Goal: Task Accomplishment & Management: Manage account settings

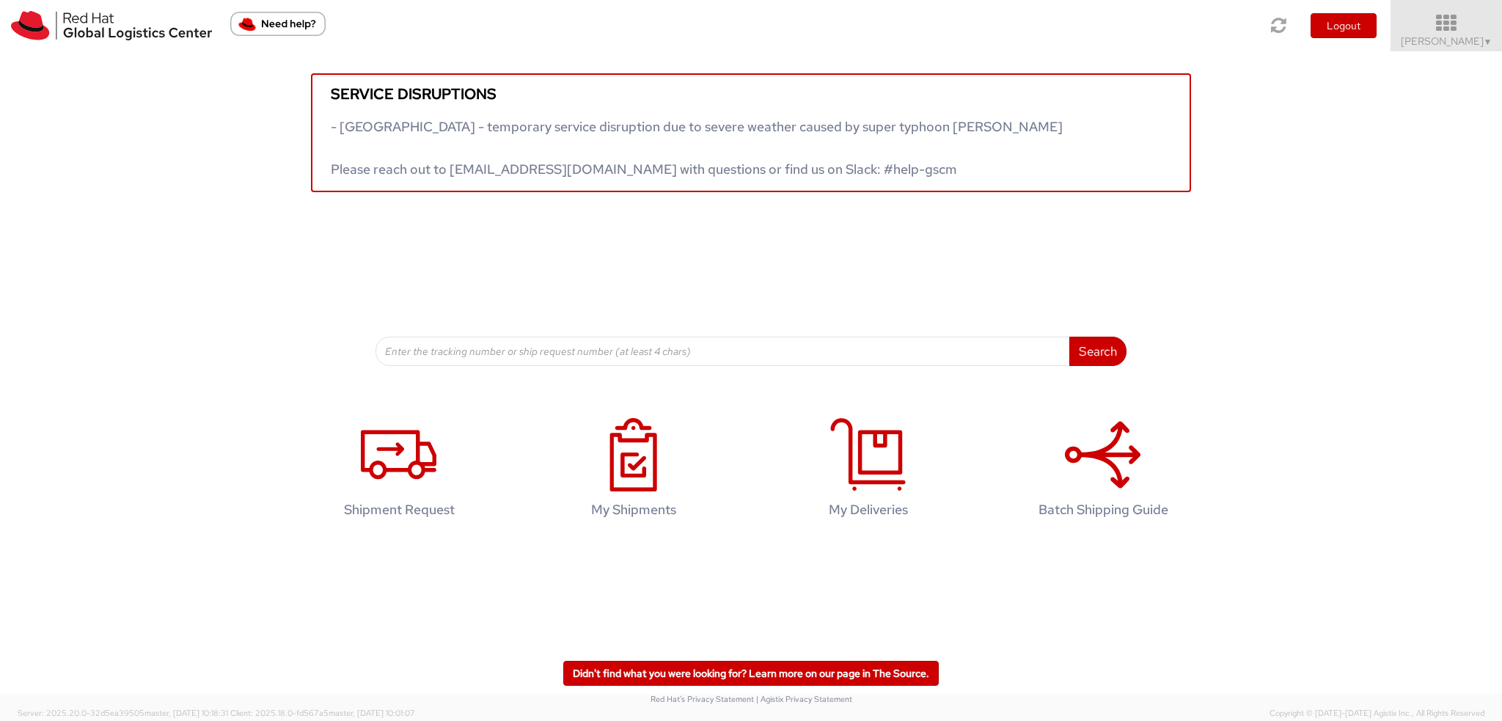
click at [1429, 43] on span "Kirk Newcross ▼" at bounding box center [1447, 40] width 92 height 13
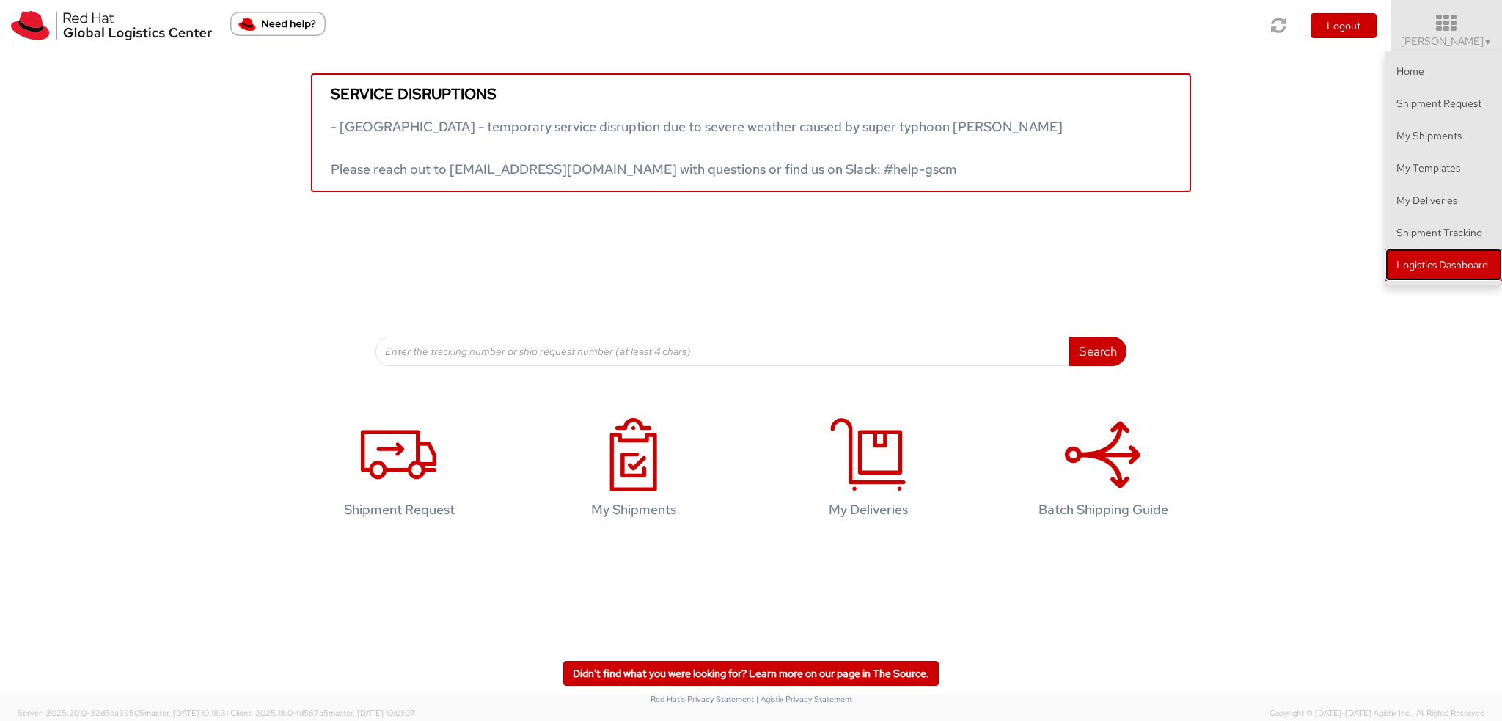
click at [1456, 266] on link "Logistics Dashboard" at bounding box center [1443, 265] width 117 height 32
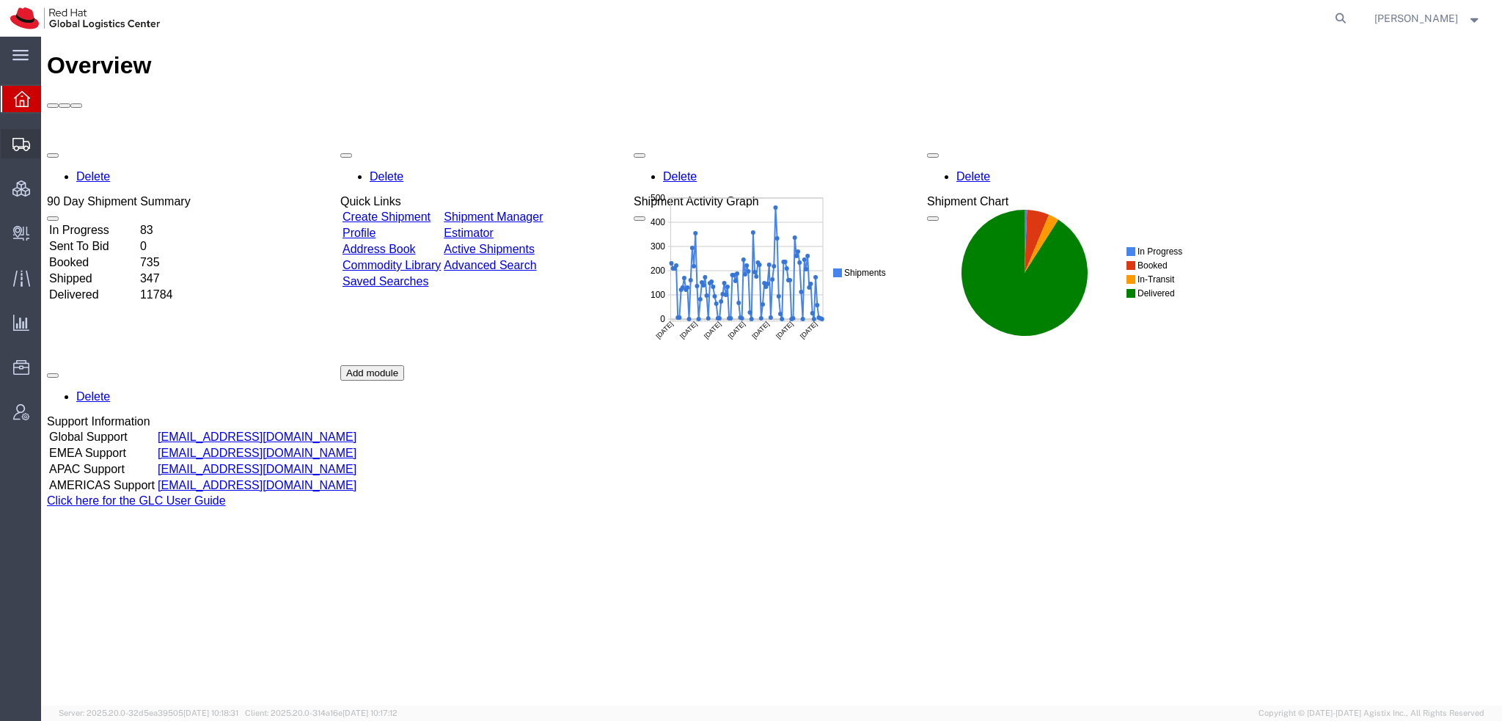
click at [0, 0] on span "Shipment Manager" at bounding box center [0, 0] width 0 height 0
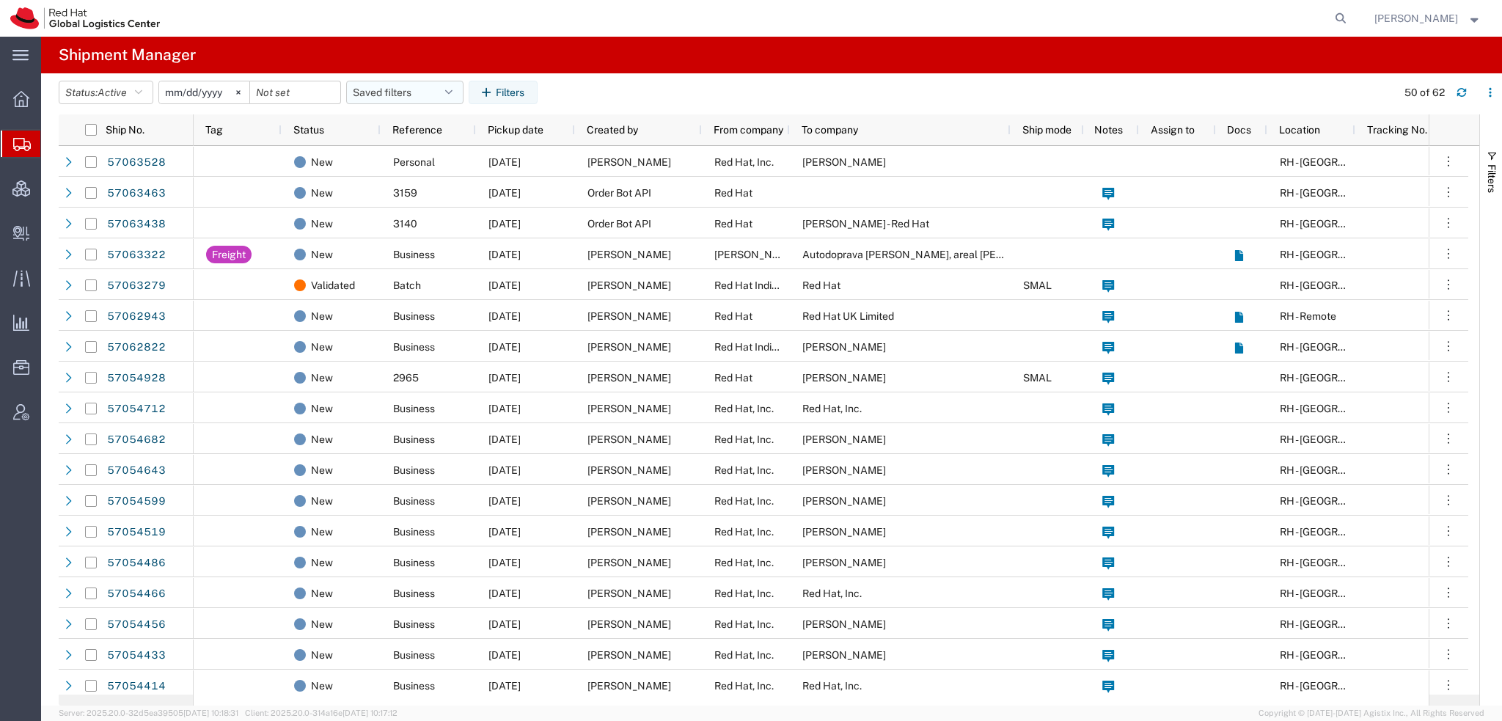
click at [458, 95] on button "Saved filters" at bounding box center [404, 92] width 117 height 23
click at [419, 150] on span "Americas" at bounding box center [444, 156] width 192 height 27
type input "2023-05-07"
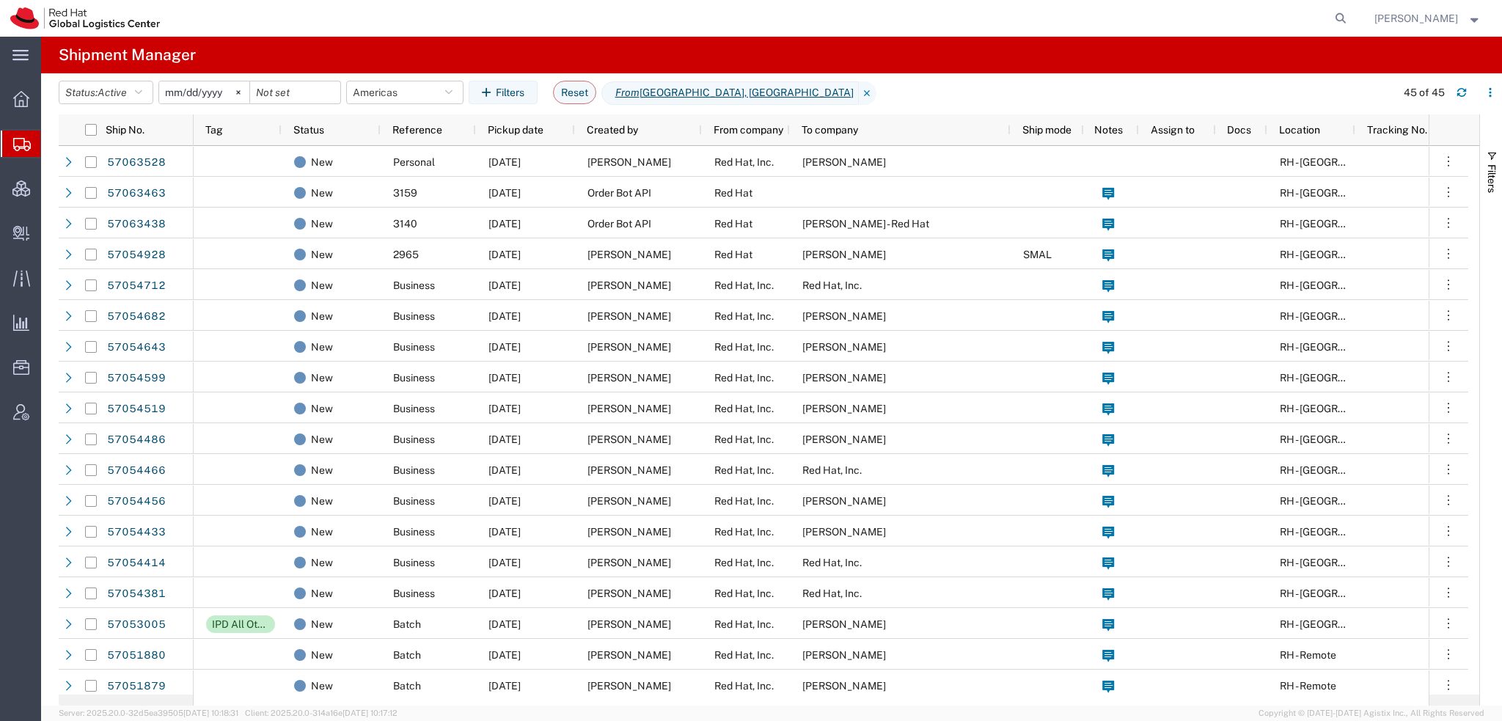
click at [1408, 14] on span "[PERSON_NAME]" at bounding box center [1416, 18] width 84 height 16
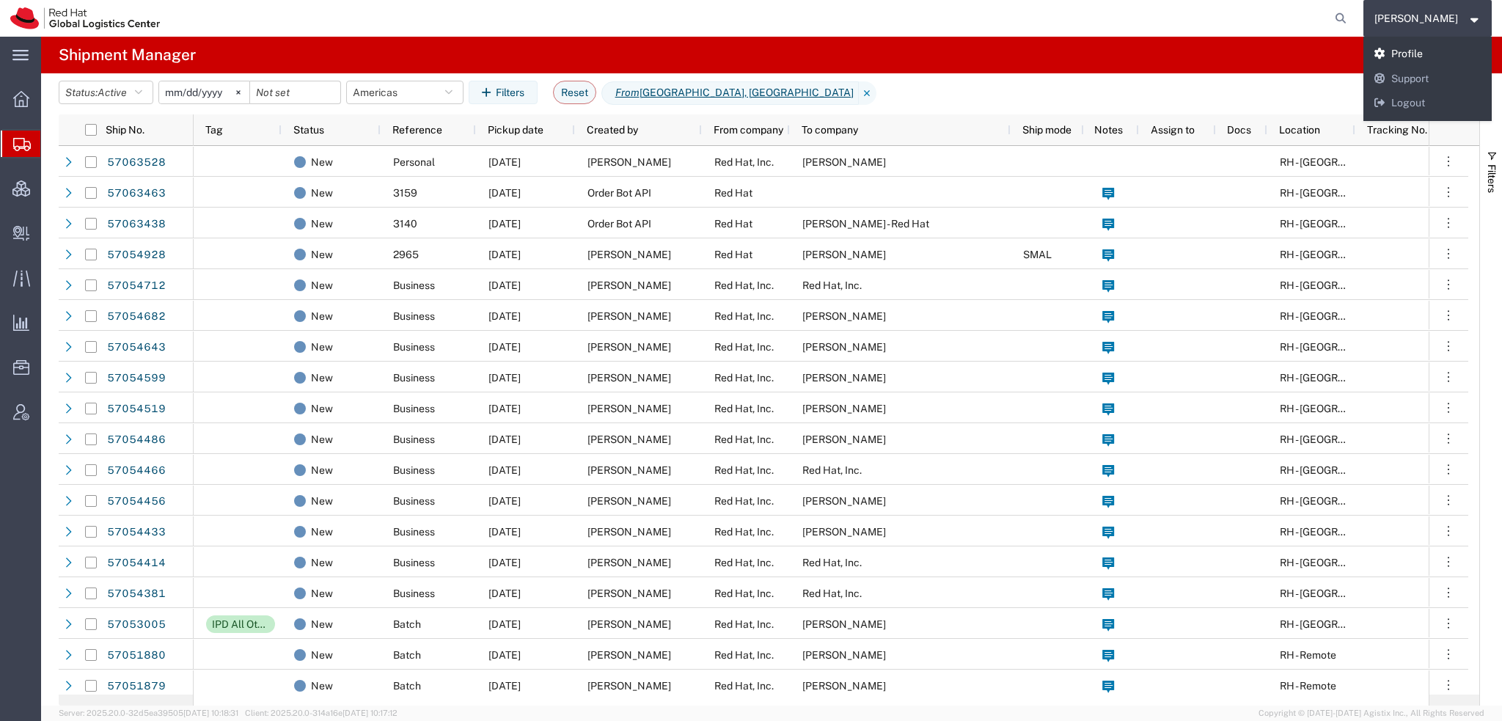
click at [1414, 51] on link "Profile" at bounding box center [1427, 54] width 129 height 25
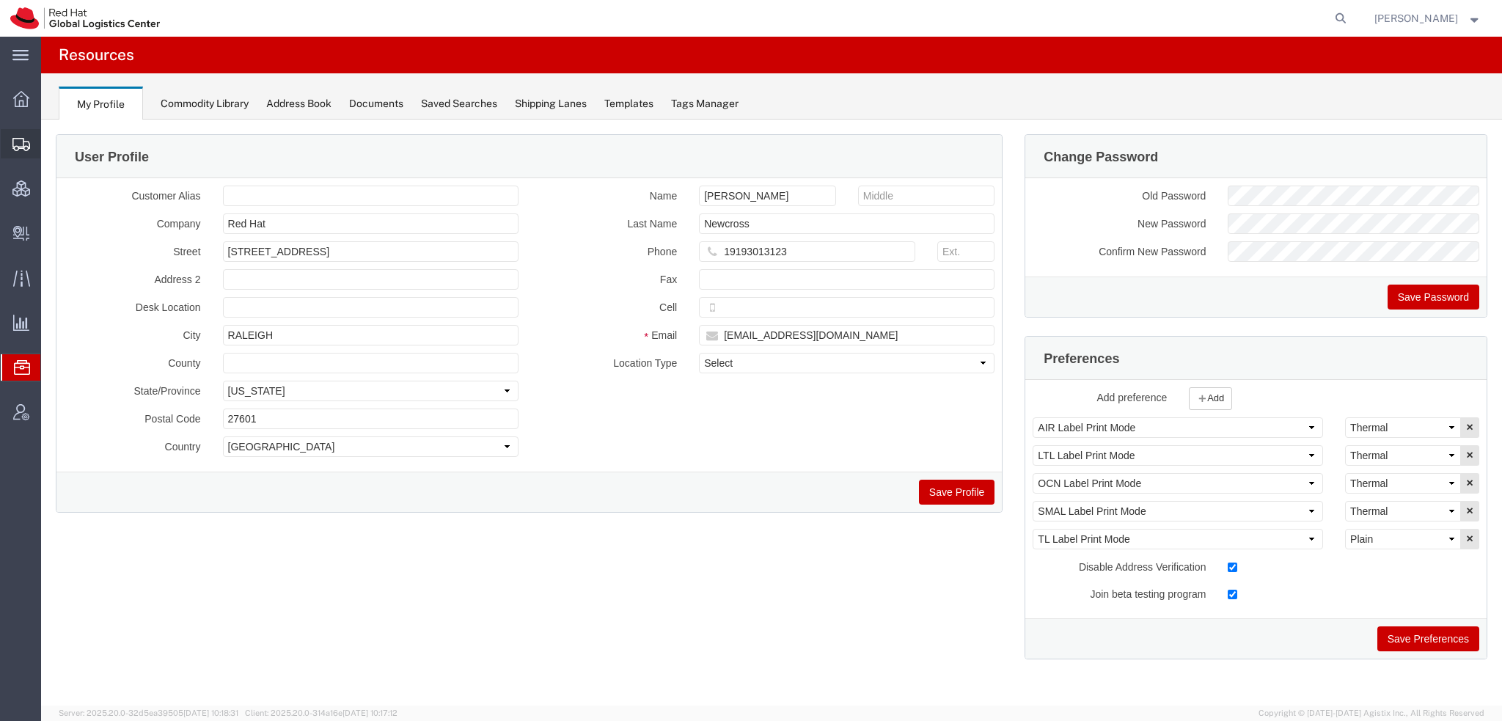
click at [0, 0] on span "Shipment Manager" at bounding box center [0, 0] width 0 height 0
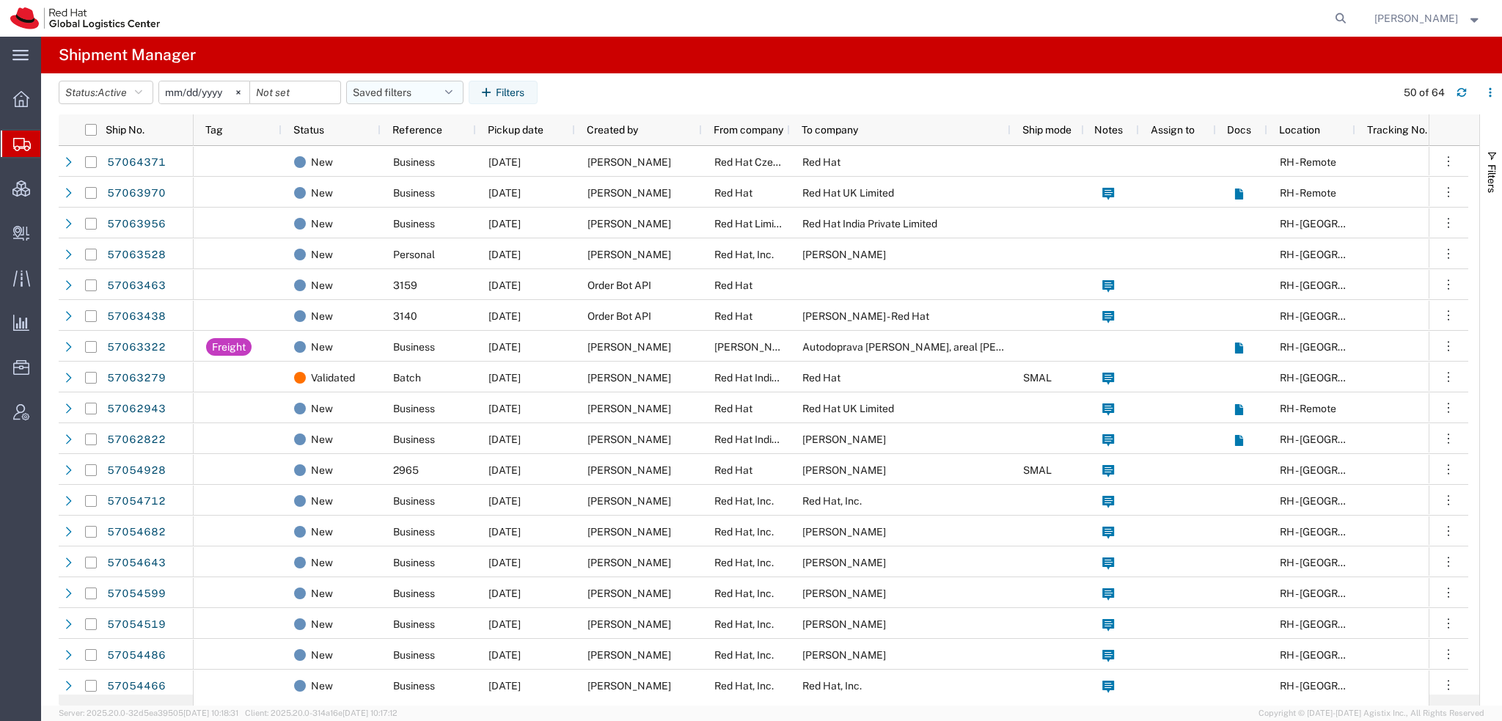
click at [452, 94] on icon "button" at bounding box center [448, 92] width 7 height 10
click at [386, 154] on span "Americas" at bounding box center [444, 156] width 192 height 27
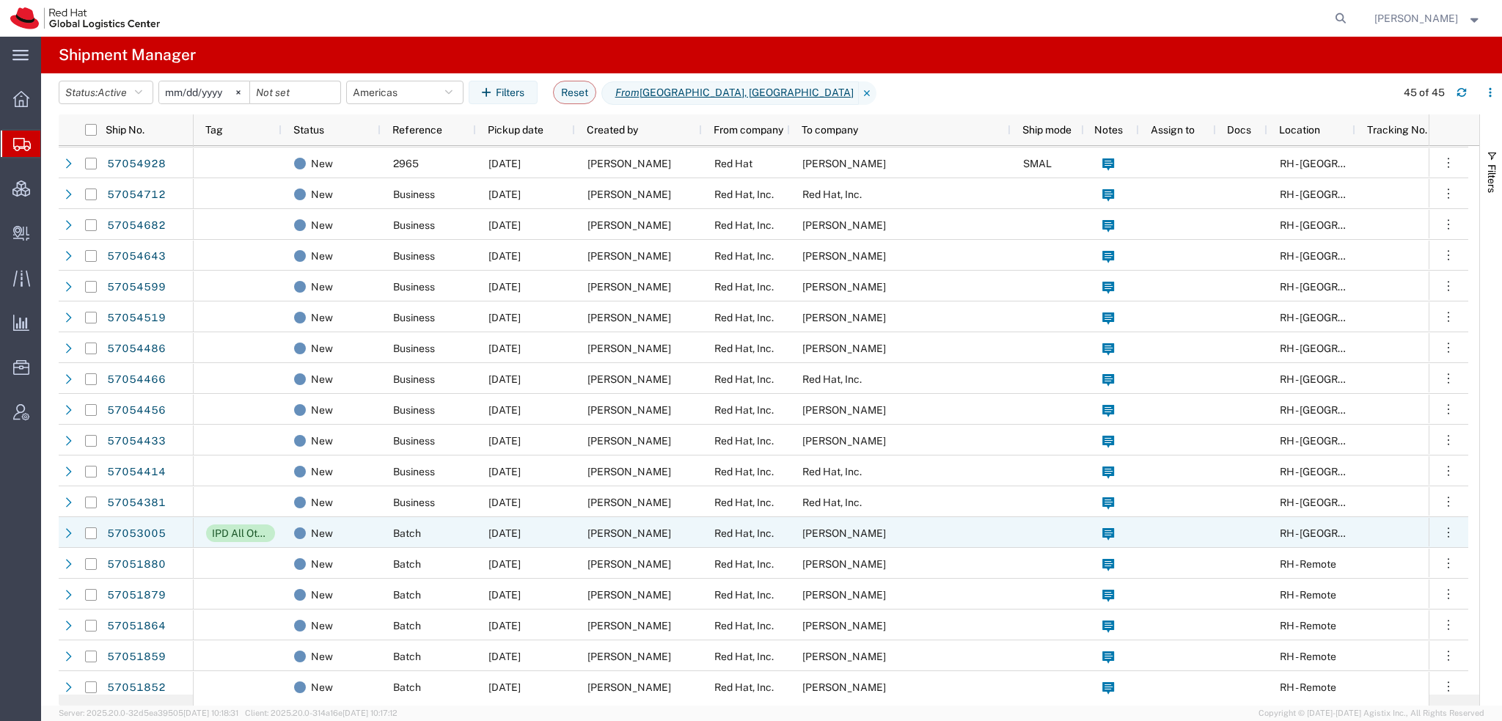
scroll to position [73, 0]
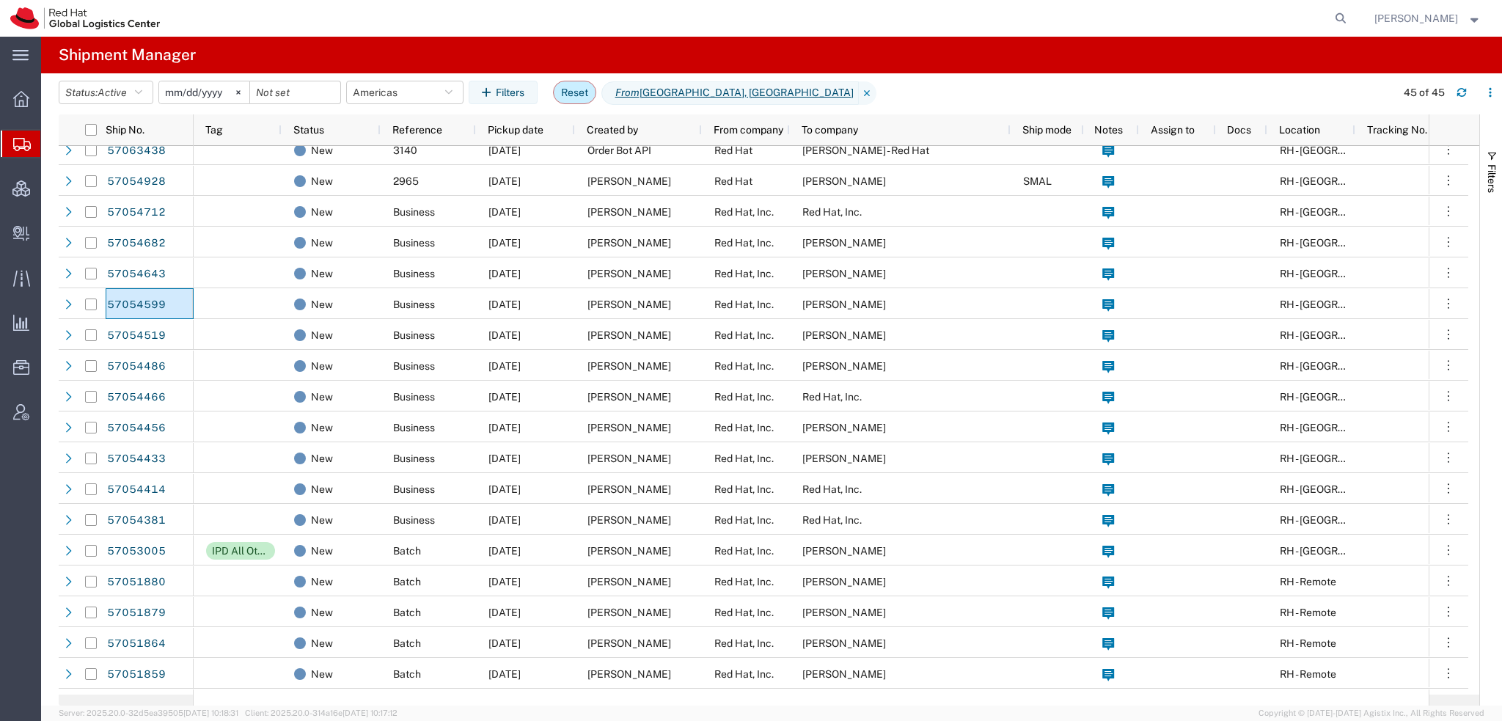
click at [588, 90] on button "Reset" at bounding box center [574, 92] width 43 height 23
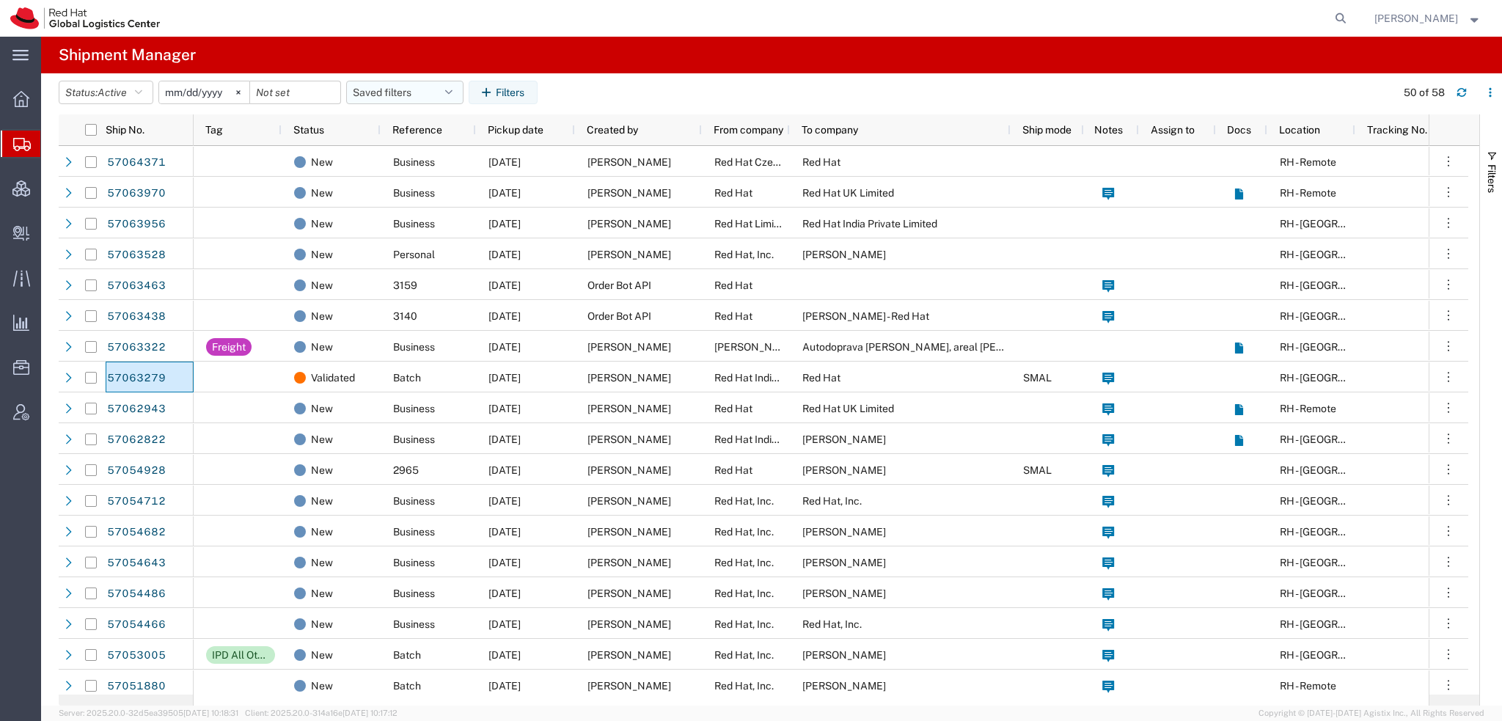
click at [453, 84] on button "Saved filters" at bounding box center [404, 92] width 117 height 23
click at [425, 153] on span "Americas" at bounding box center [444, 156] width 192 height 27
type input "2023-05-07"
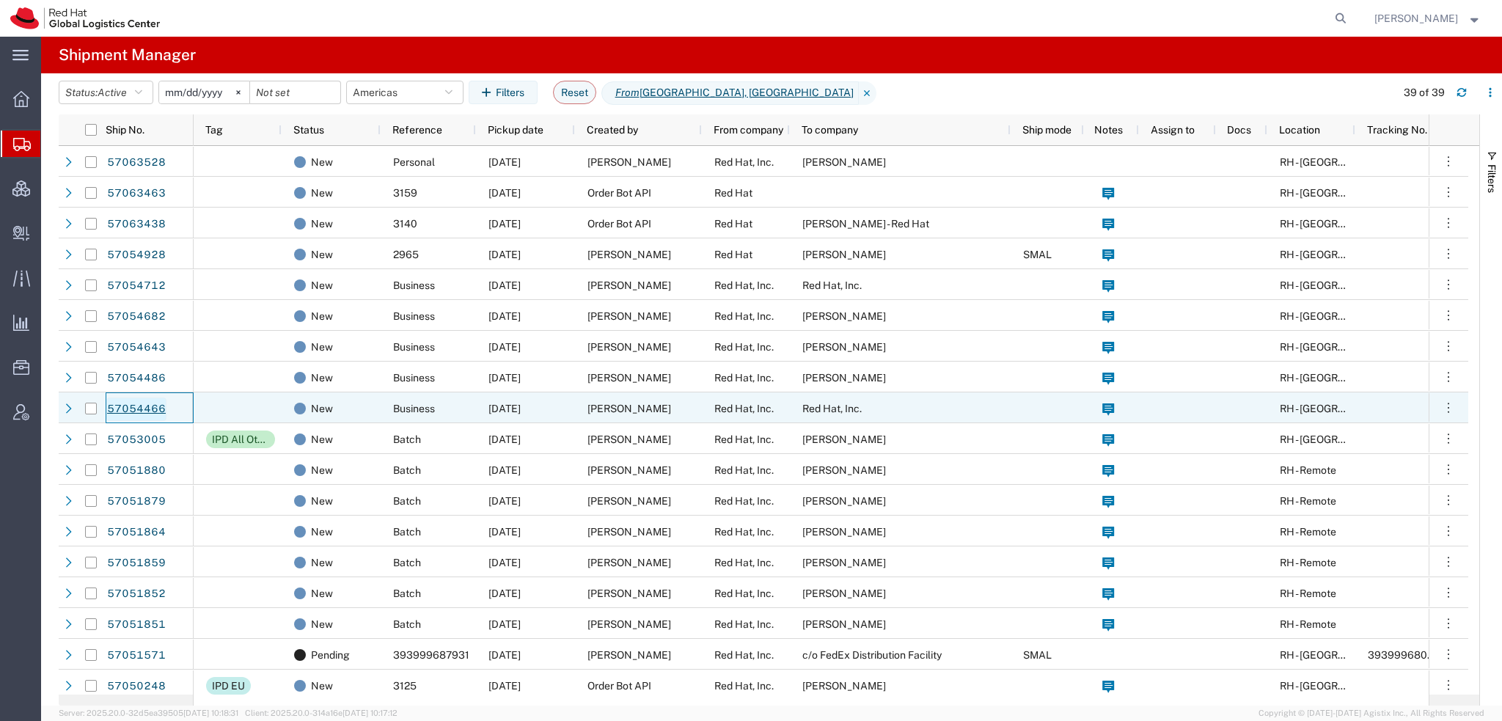
click at [150, 404] on link "57054466" at bounding box center [136, 408] width 60 height 23
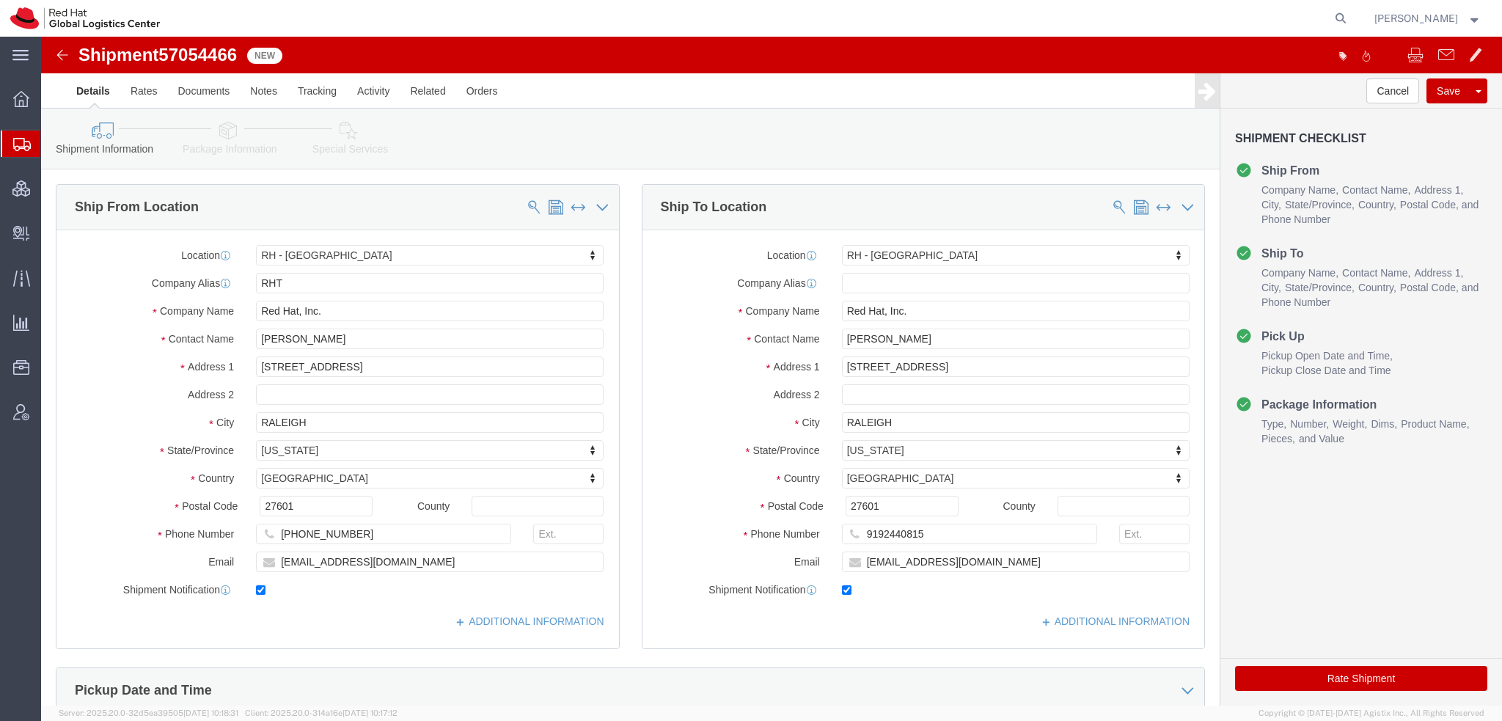
select select "38014"
click icon
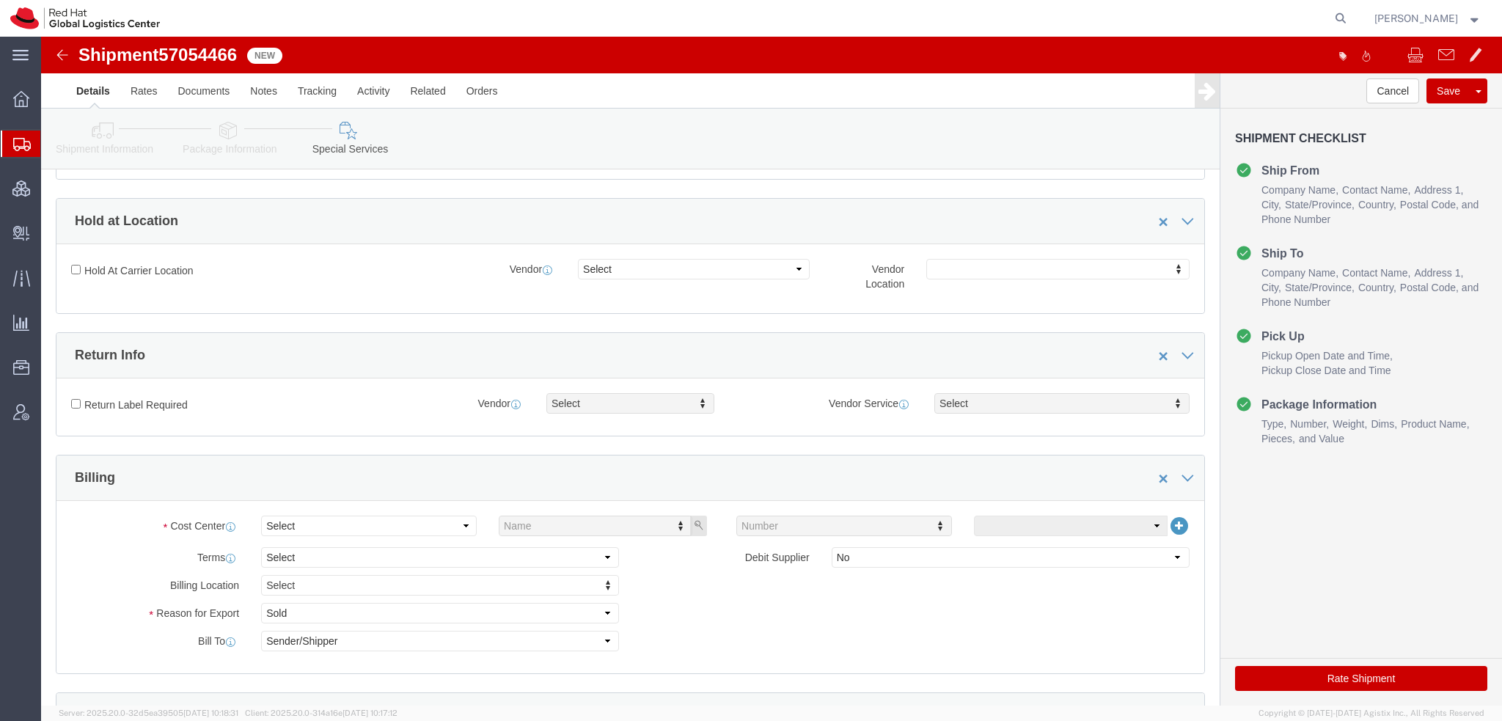
scroll to position [440, 0]
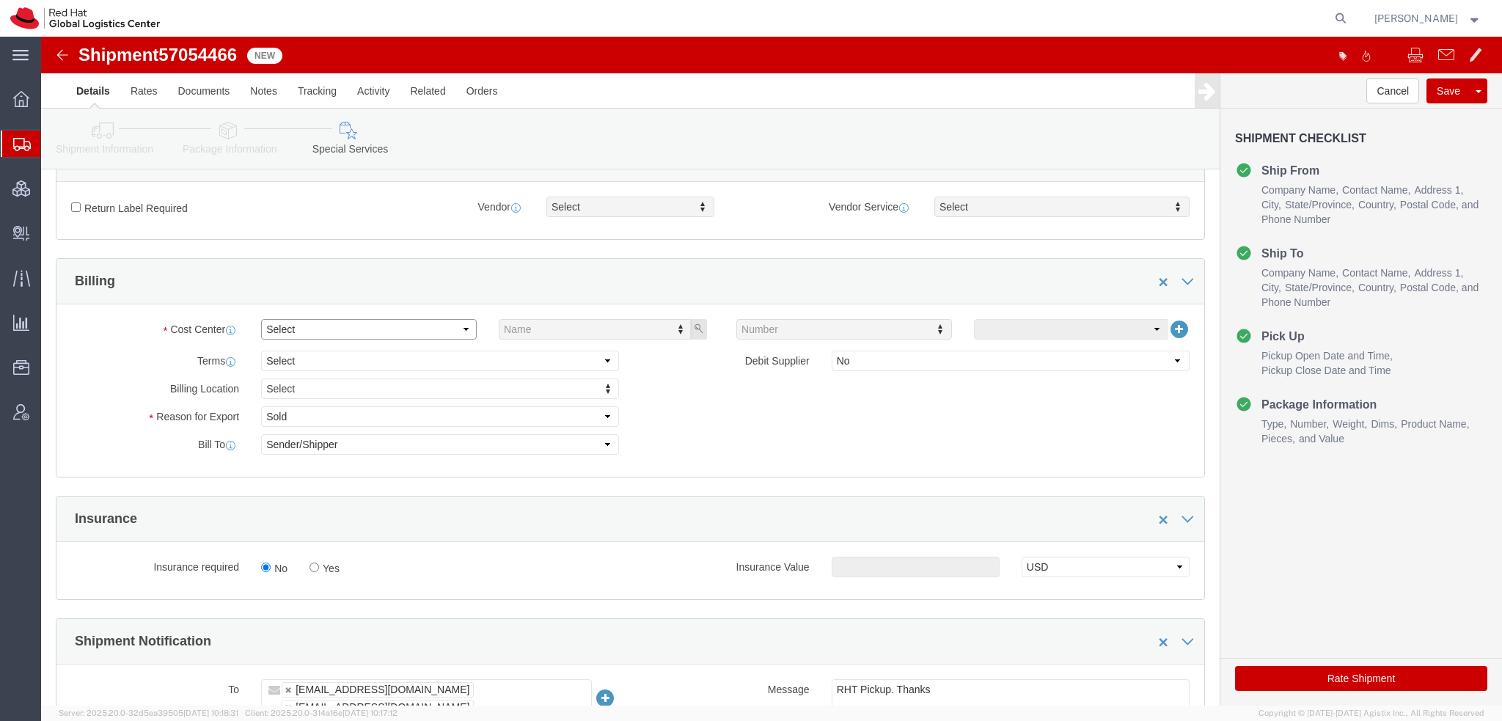
click select "Select Buyer Cost Center Department Operations Number Order Number Sales Person"
select select "COSTCENTER"
click select "Select Buyer Cost Center Department Operations Number Order Number Sales Person"
type input "850"
drag, startPoint x: 197, startPoint y: 12, endPoint x: 124, endPoint y: 13, distance: 73.3
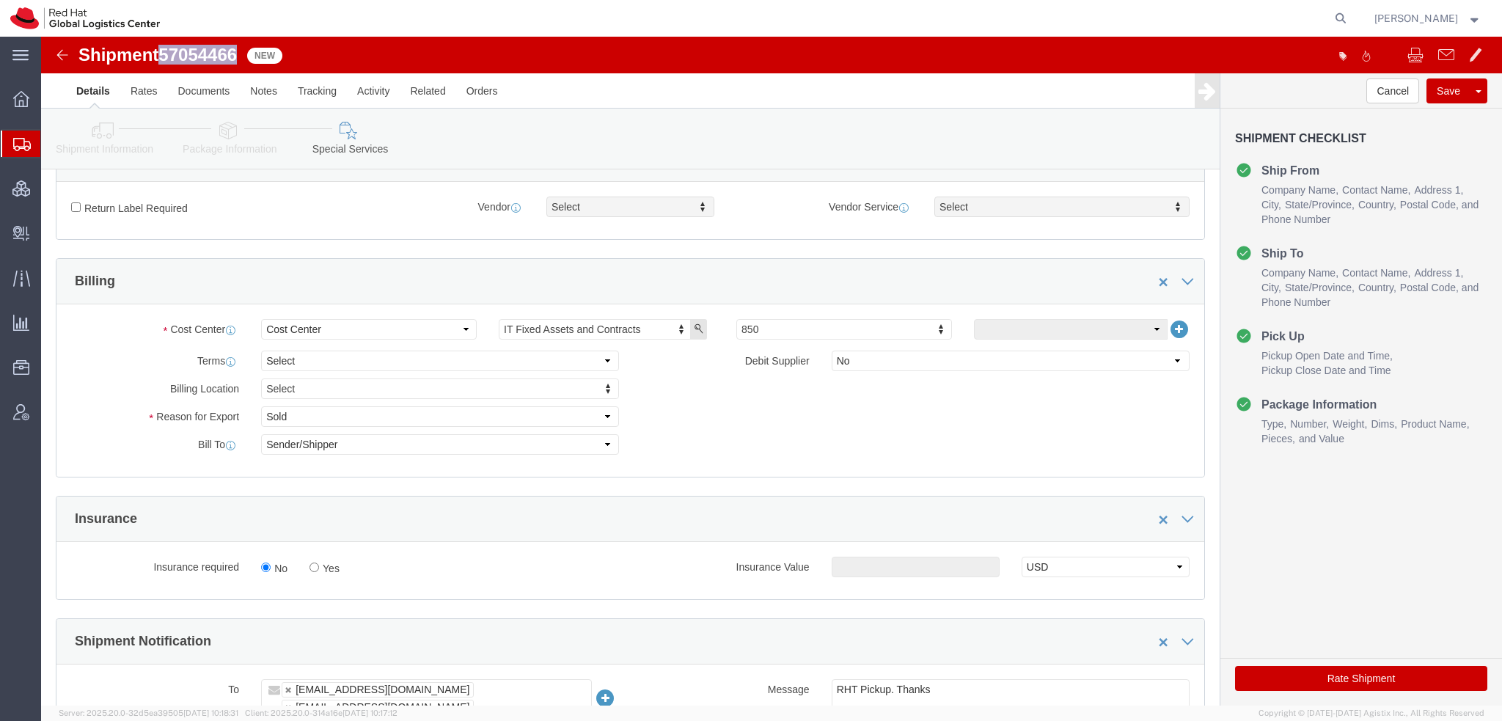
click span "57054466"
copy span "57054466"
click button "Rate Shipment"
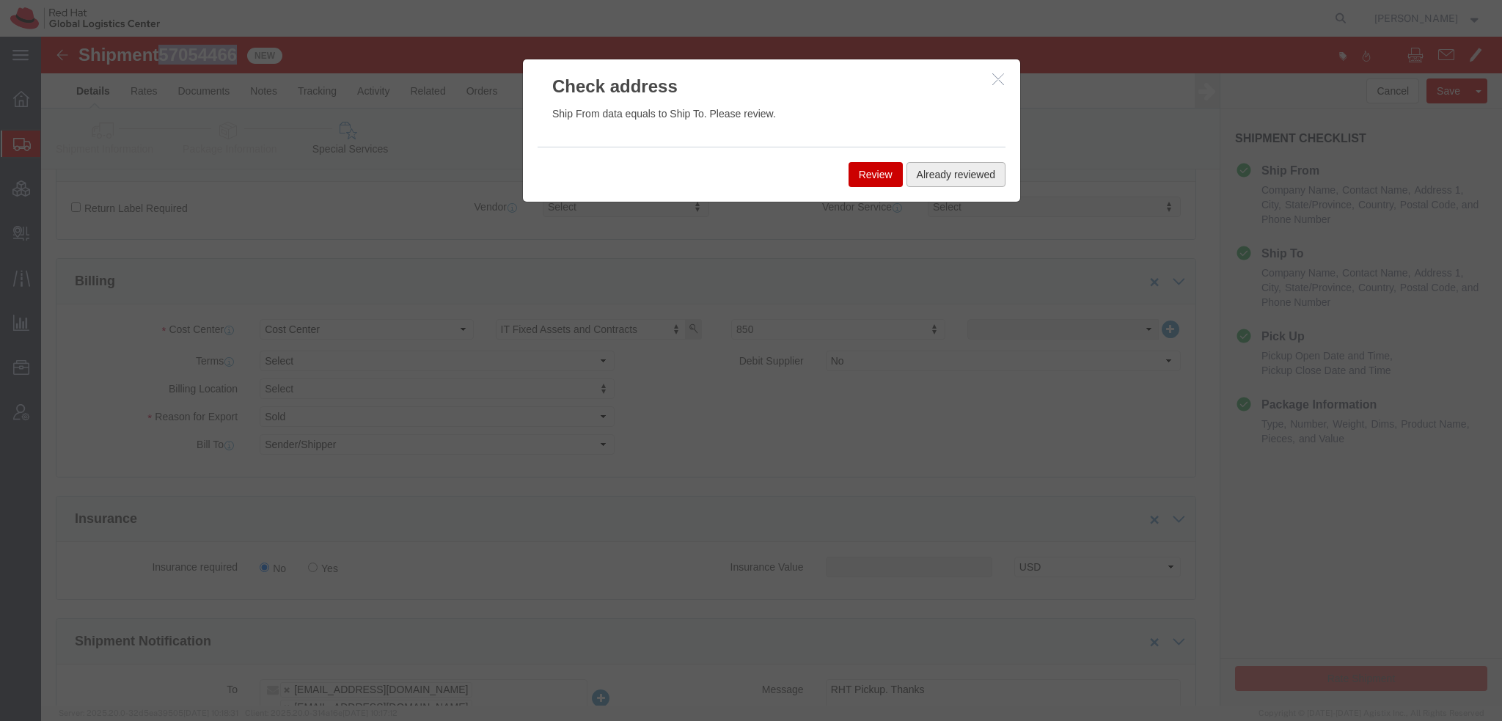
click button "Already reviewed"
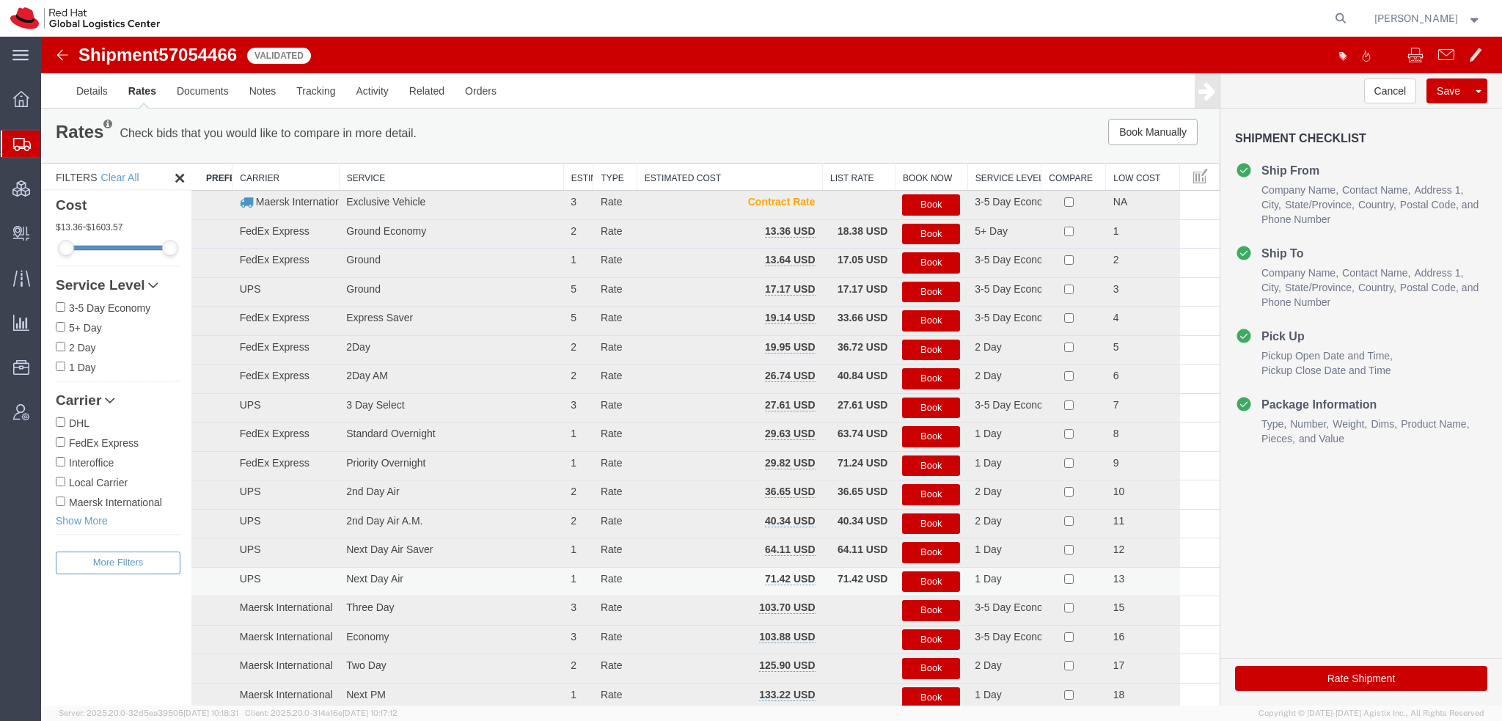
scroll to position [0, 0]
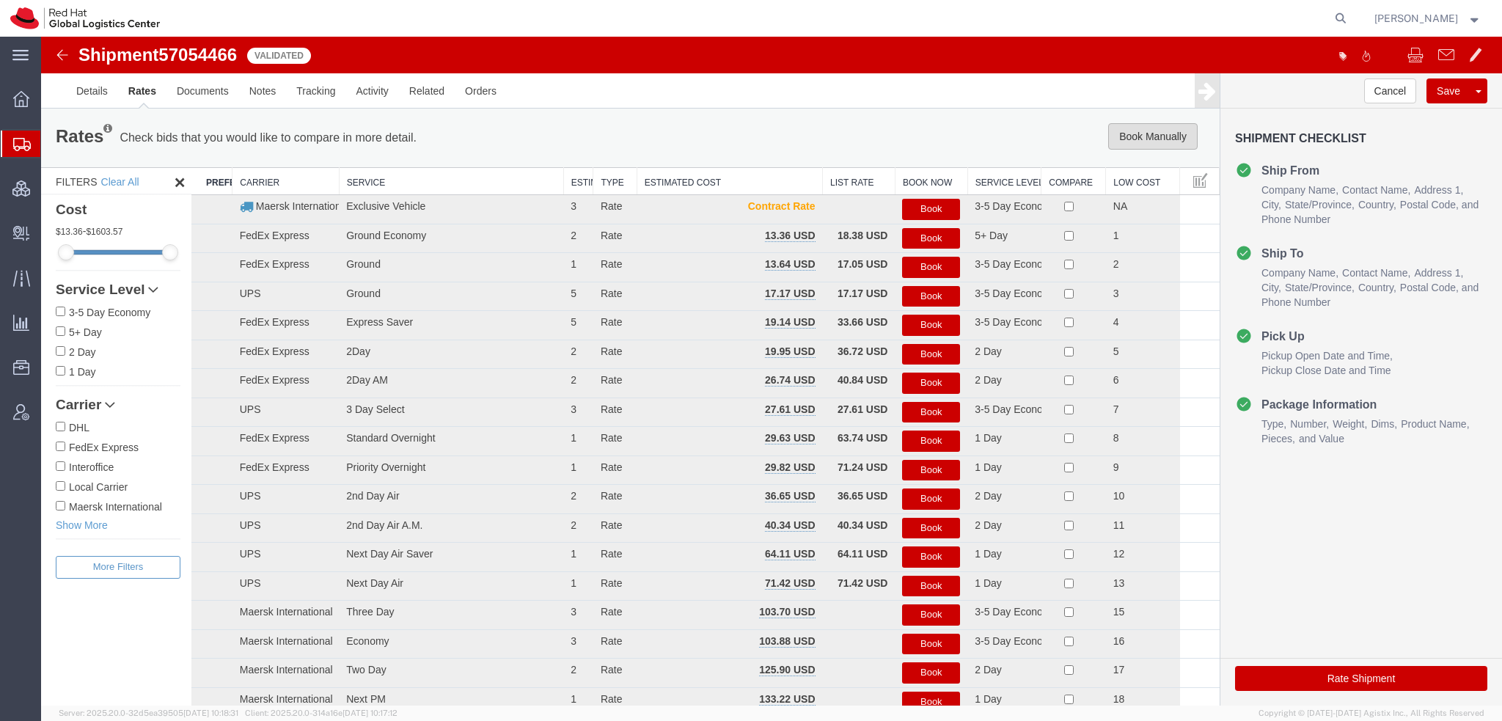
click at [1170, 142] on button "Book Manually" at bounding box center [1152, 136] width 89 height 26
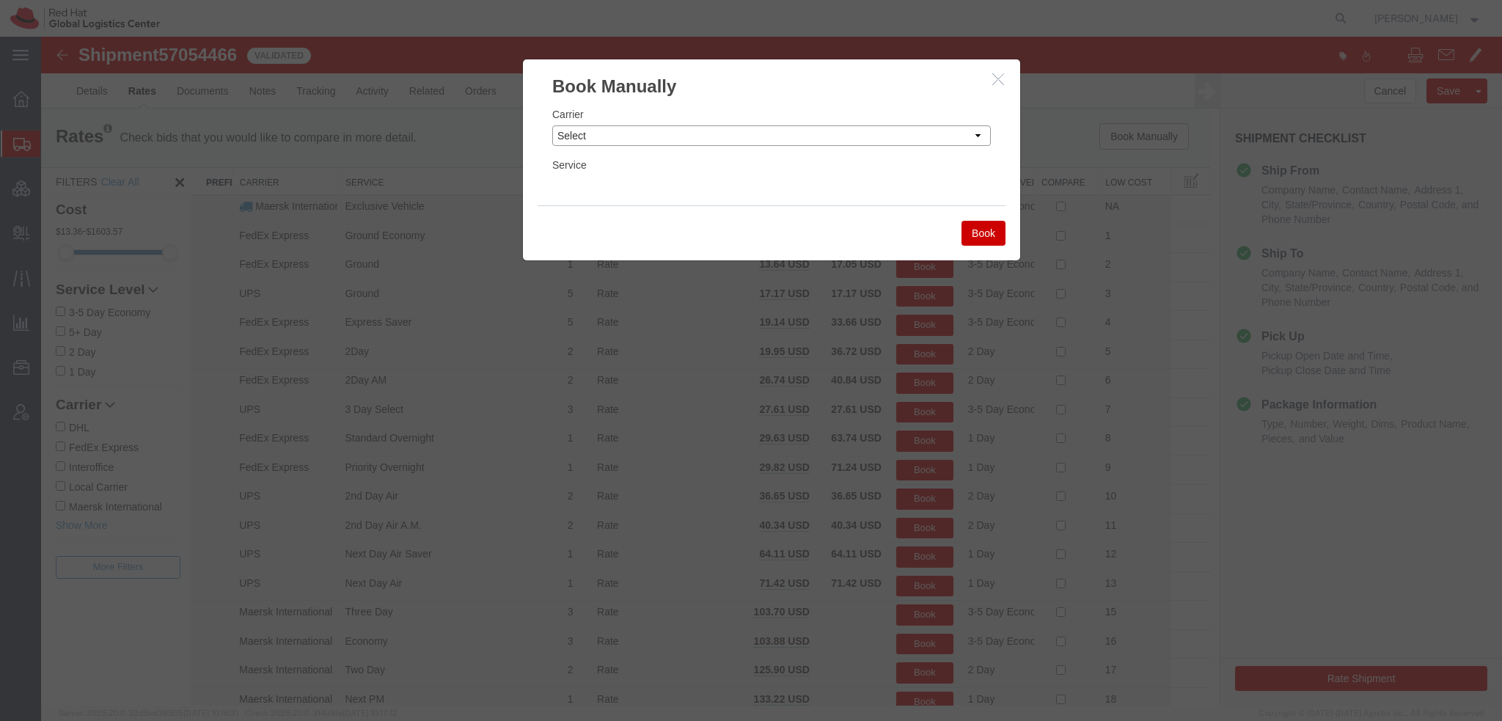
click at [588, 135] on select "Select Add New Carrier (and default service) Amazon Logistics Czech Post DHL Fe…" at bounding box center [771, 135] width 439 height 21
select select "7920"
click at [552, 125] on select "Select Add New Carrier (and default service) Amazon Logistics Czech Post DHL Fe…" at bounding box center [771, 135] width 439 height 21
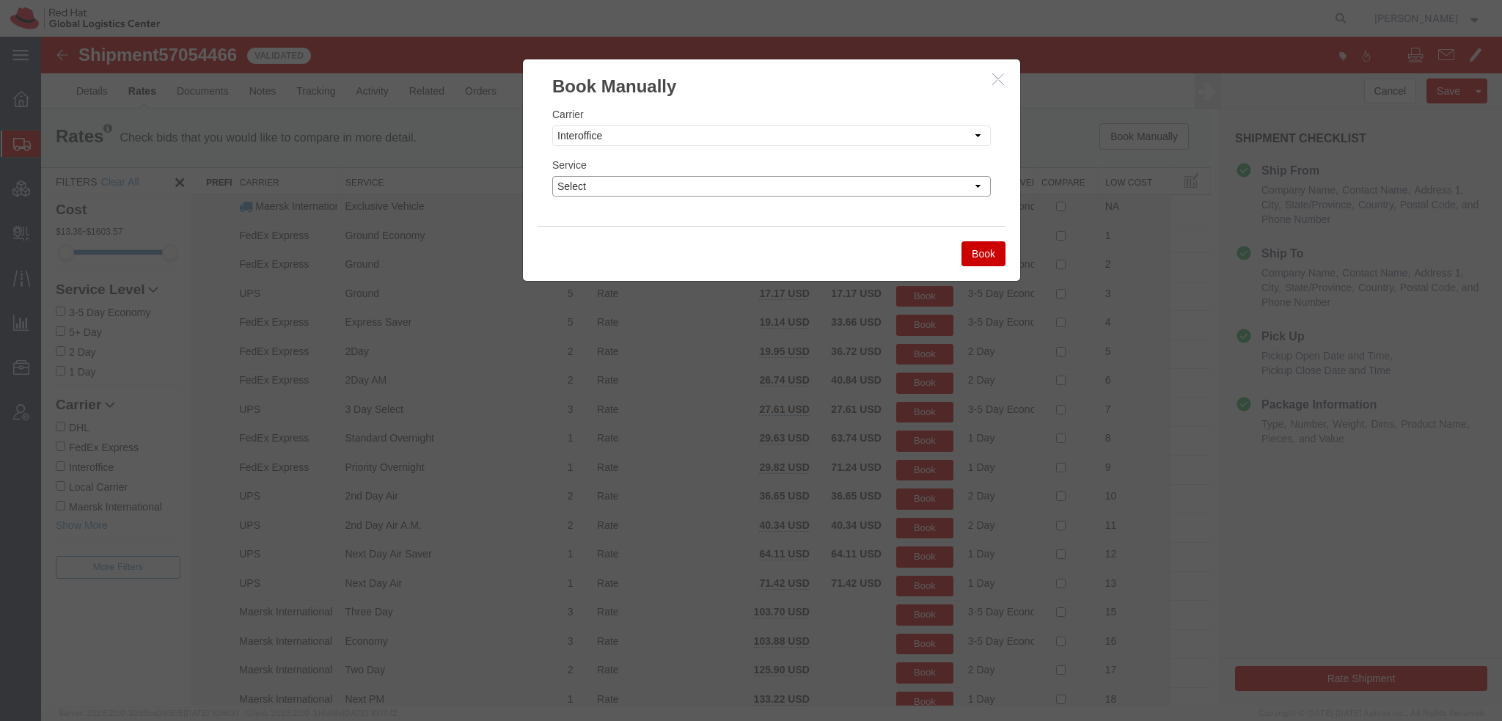
click at [619, 190] on select "Select IO_Ground IO_LTL" at bounding box center [771, 186] width 439 height 21
select select "17810"
click at [552, 176] on select "Select IO_Ground IO_LTL" at bounding box center [771, 186] width 439 height 21
click at [983, 259] on button "Book" at bounding box center [983, 253] width 44 height 25
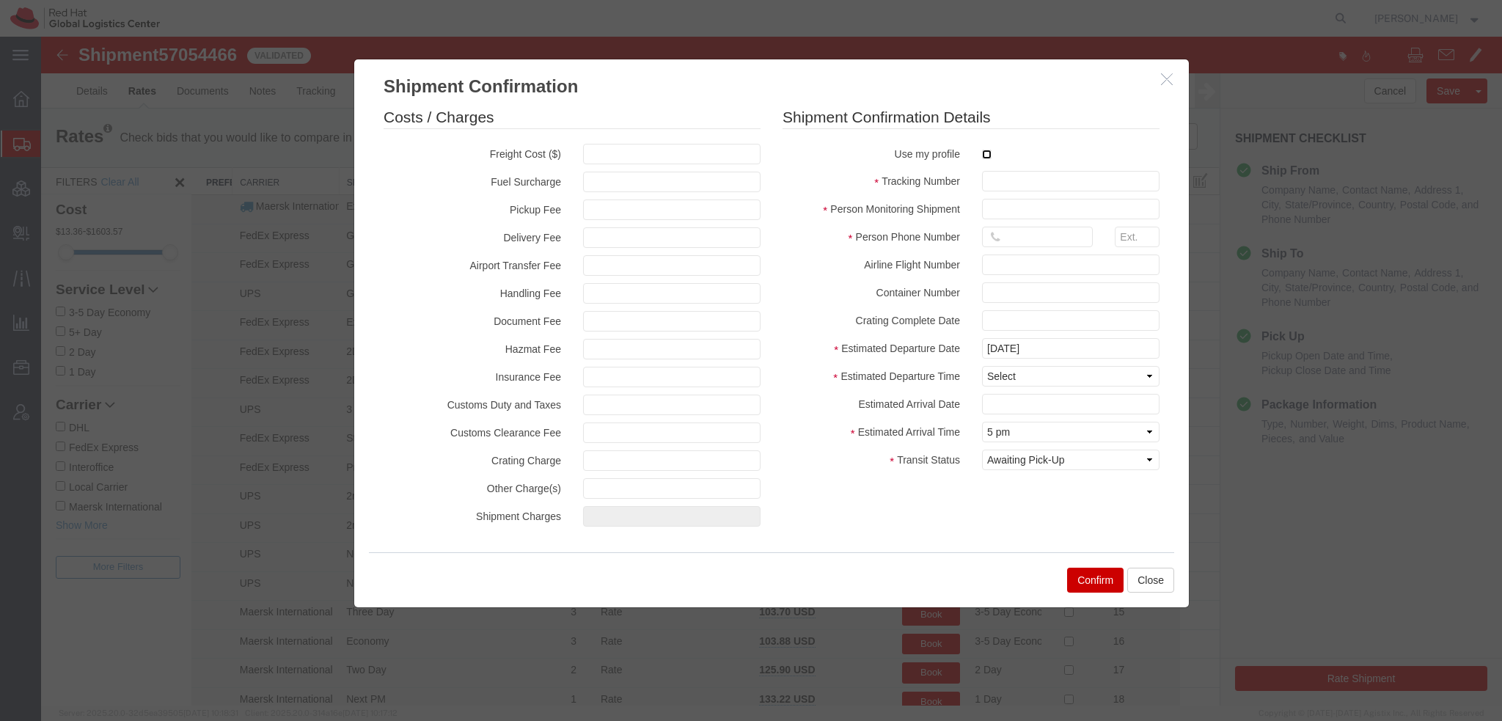
click at [983, 155] on input "checkbox" at bounding box center [987, 155] width 10 height 10
checkbox input "true"
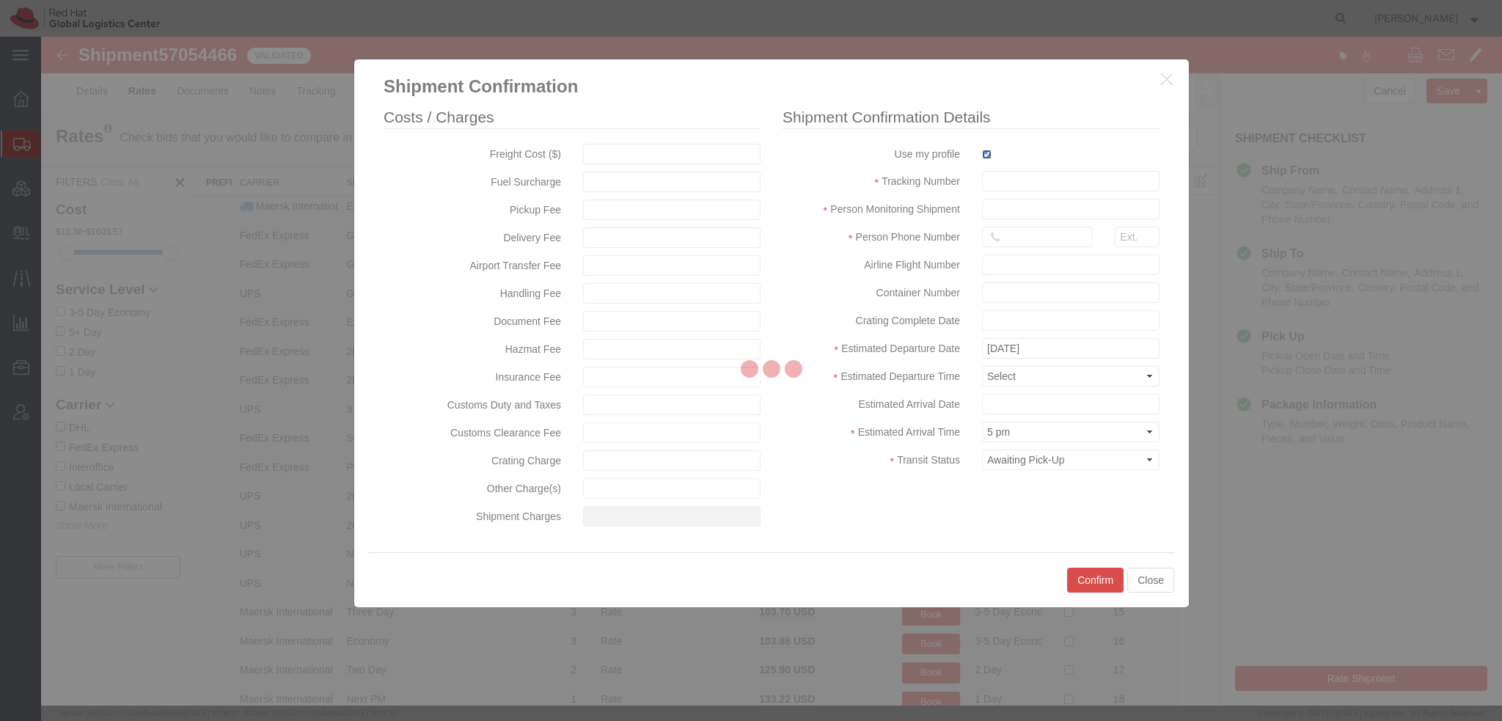
type input "[PERSON_NAME]"
type input "19193013123"
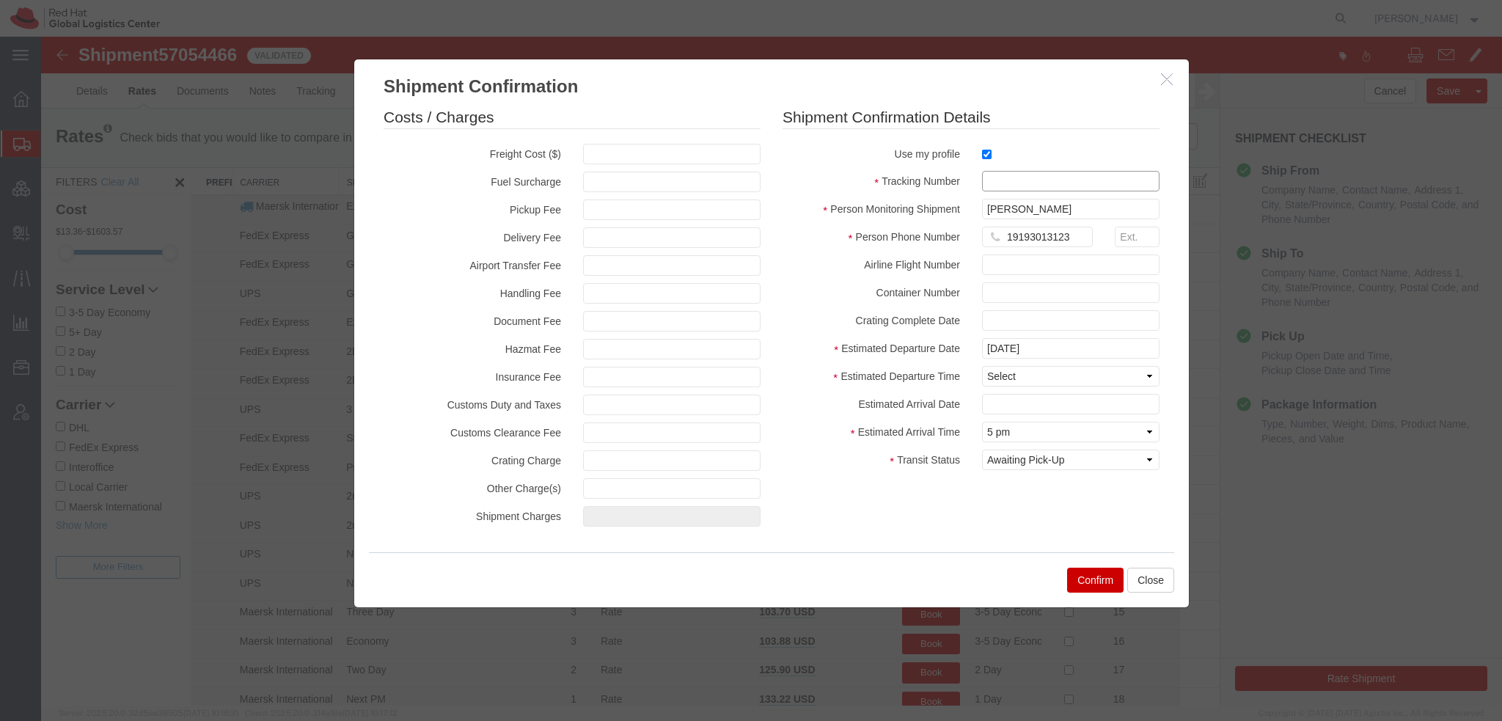
click at [1000, 181] on input "text" at bounding box center [1070, 181] width 177 height 21
paste input "57054466"
type input "RHT57054466"
click at [1008, 368] on select "Select Midnight 1 am 2 am 3 am 4 am 5 am 6 am 7 am 8 am 9 am 10 am 11 am 12 Noo…" at bounding box center [1070, 376] width 177 height 21
select select "1700"
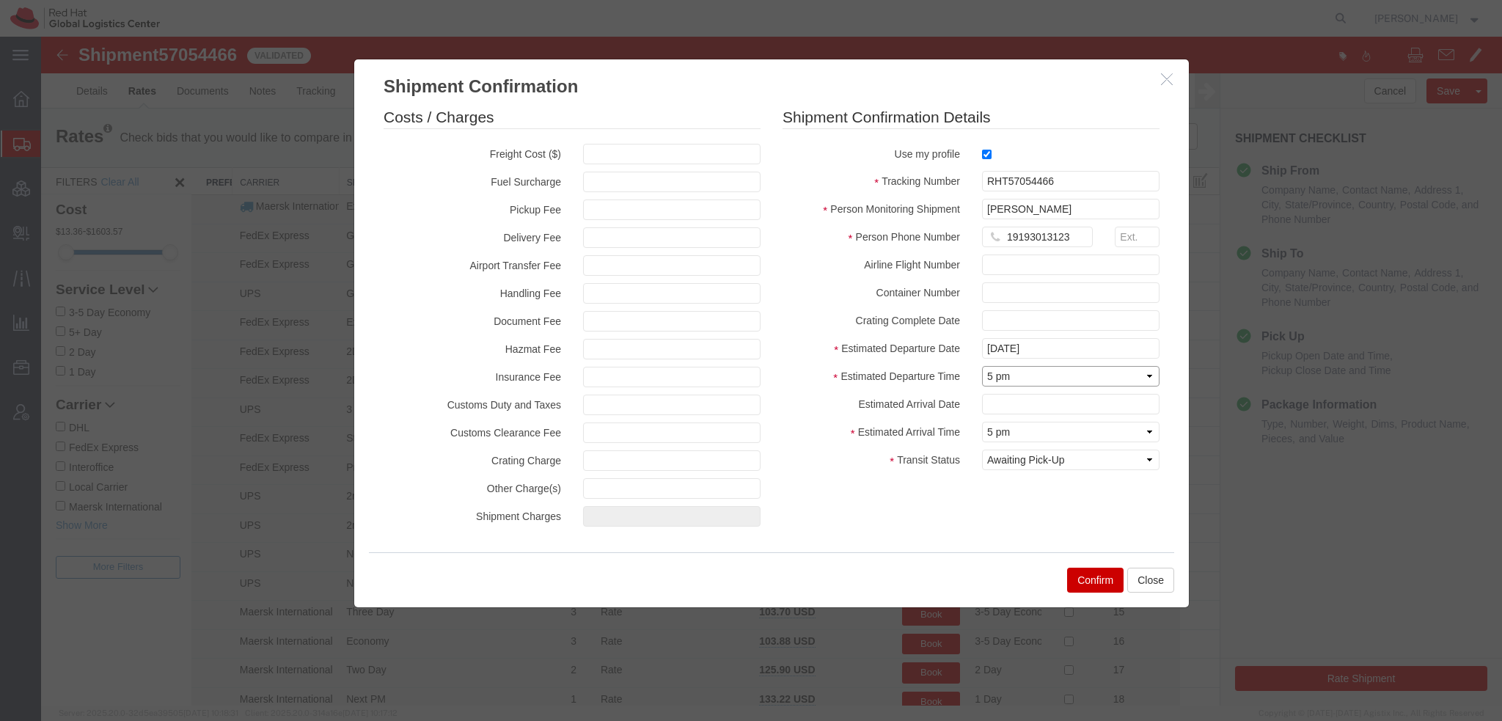
click at [982, 366] on select "Select Midnight 1 am 2 am 3 am 4 am 5 am 6 am 7 am 8 am 9 am 10 am 11 am 12 Noo…" at bounding box center [1070, 376] width 177 height 21
click at [994, 398] on input "text" at bounding box center [1070, 404] width 177 height 21
click at [1107, 311] on td "17" at bounding box center [1103, 309] width 22 height 22
type input "10/17/2025"
click at [1090, 581] on button "Confirm" at bounding box center [1095, 580] width 56 height 25
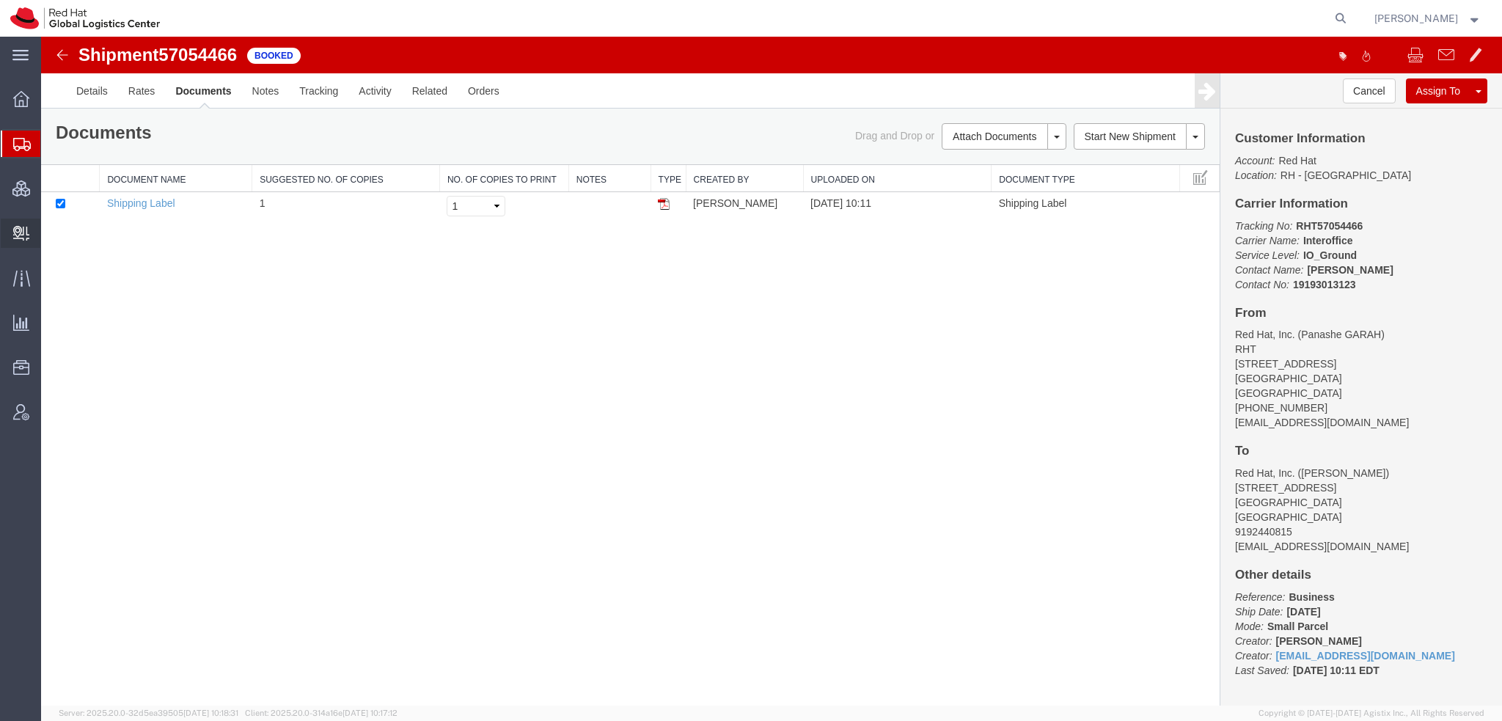
click at [0, 0] on span "Create Delivery" at bounding box center [0, 0] width 0 height 0
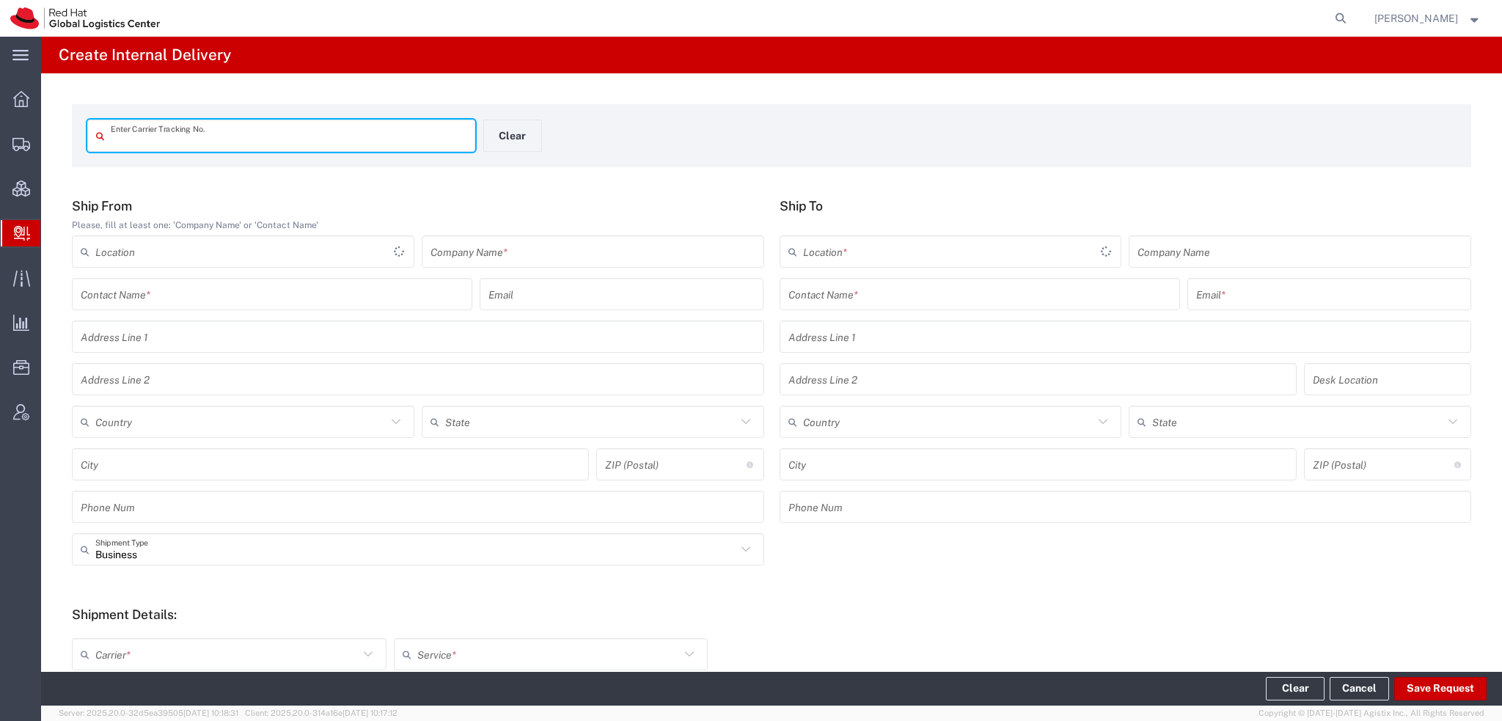
click at [242, 125] on input "text" at bounding box center [289, 136] width 356 height 26
type input "RHT57054466"
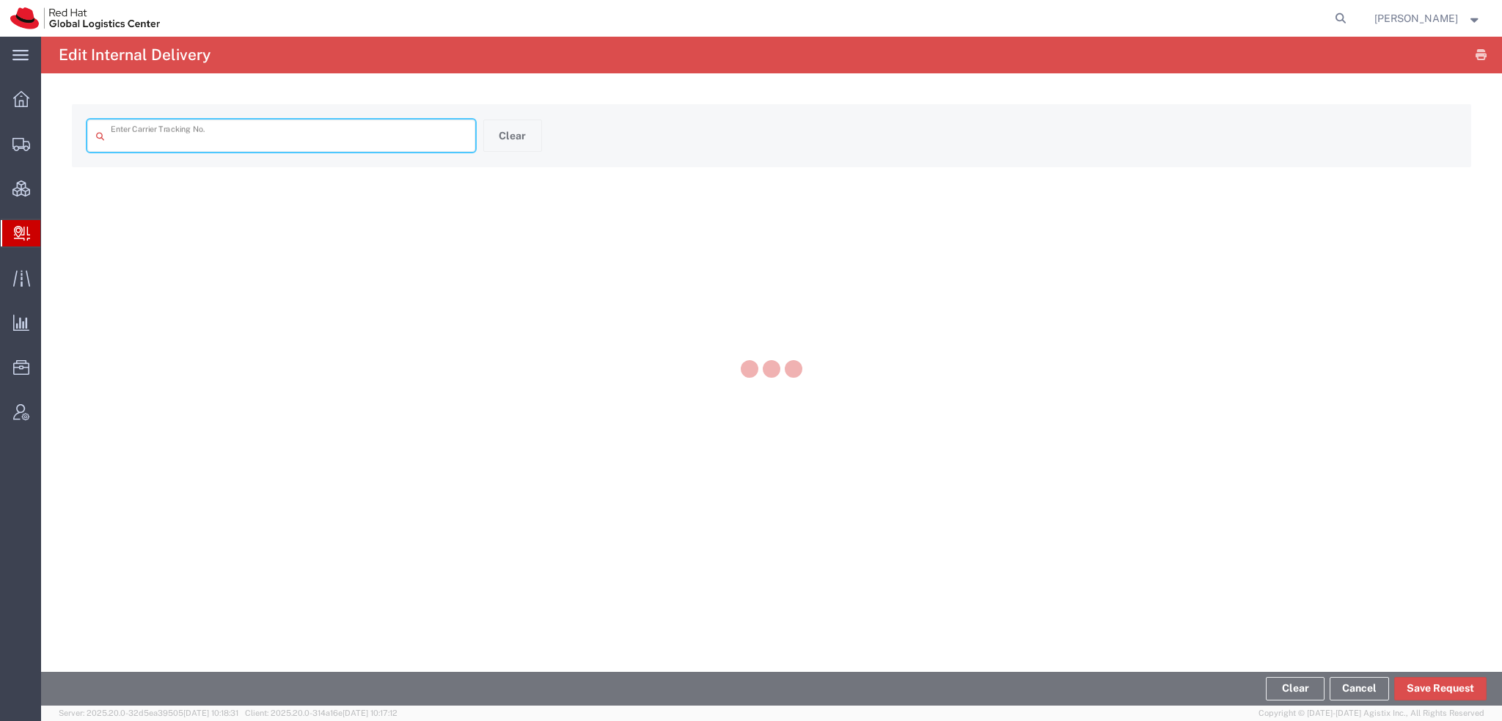
type input "RHT57054466"
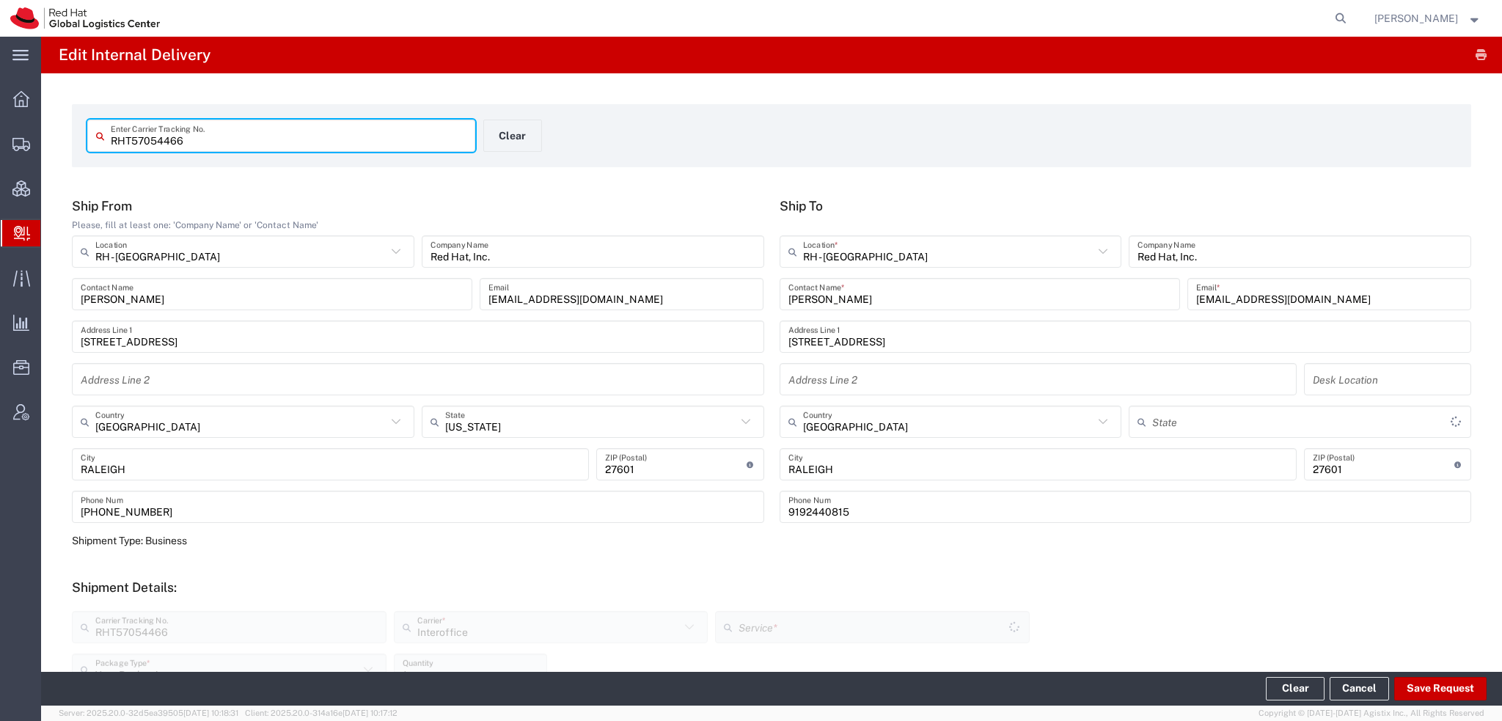
type input "IO_Ground"
type input "[US_STATE]"
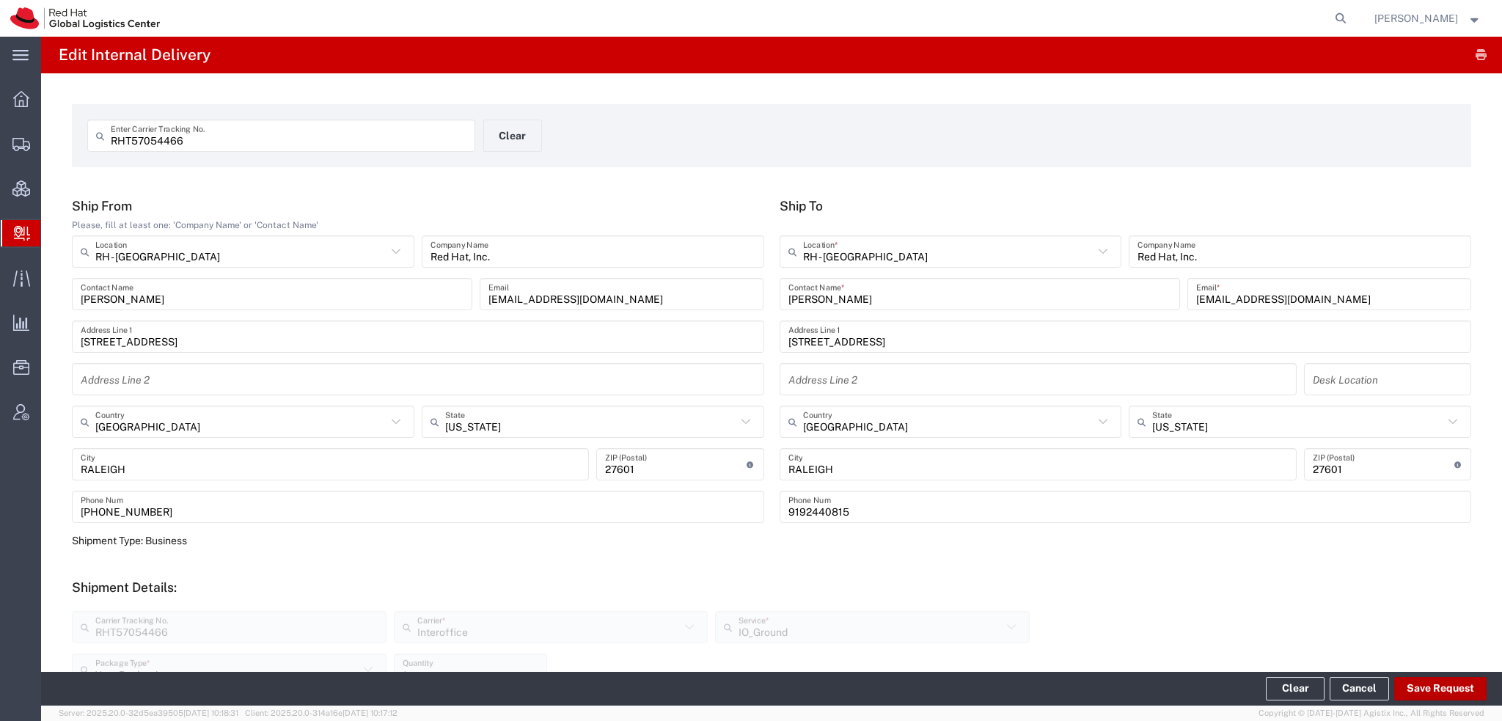
click at [1421, 686] on button "Save Request" at bounding box center [1440, 688] width 92 height 23
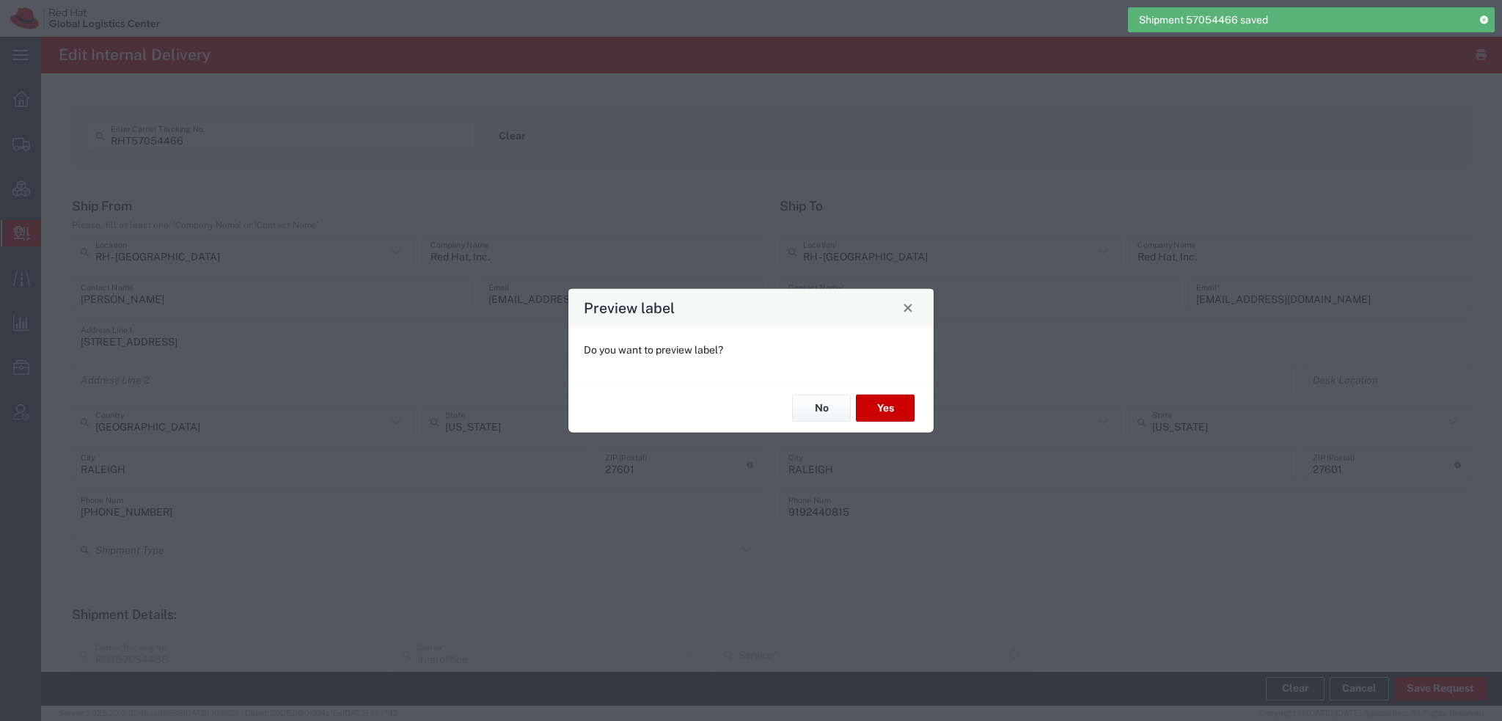
type input "Your Packaging"
type input "IO_Ground"
click at [886, 406] on button "Yes" at bounding box center [885, 408] width 59 height 27
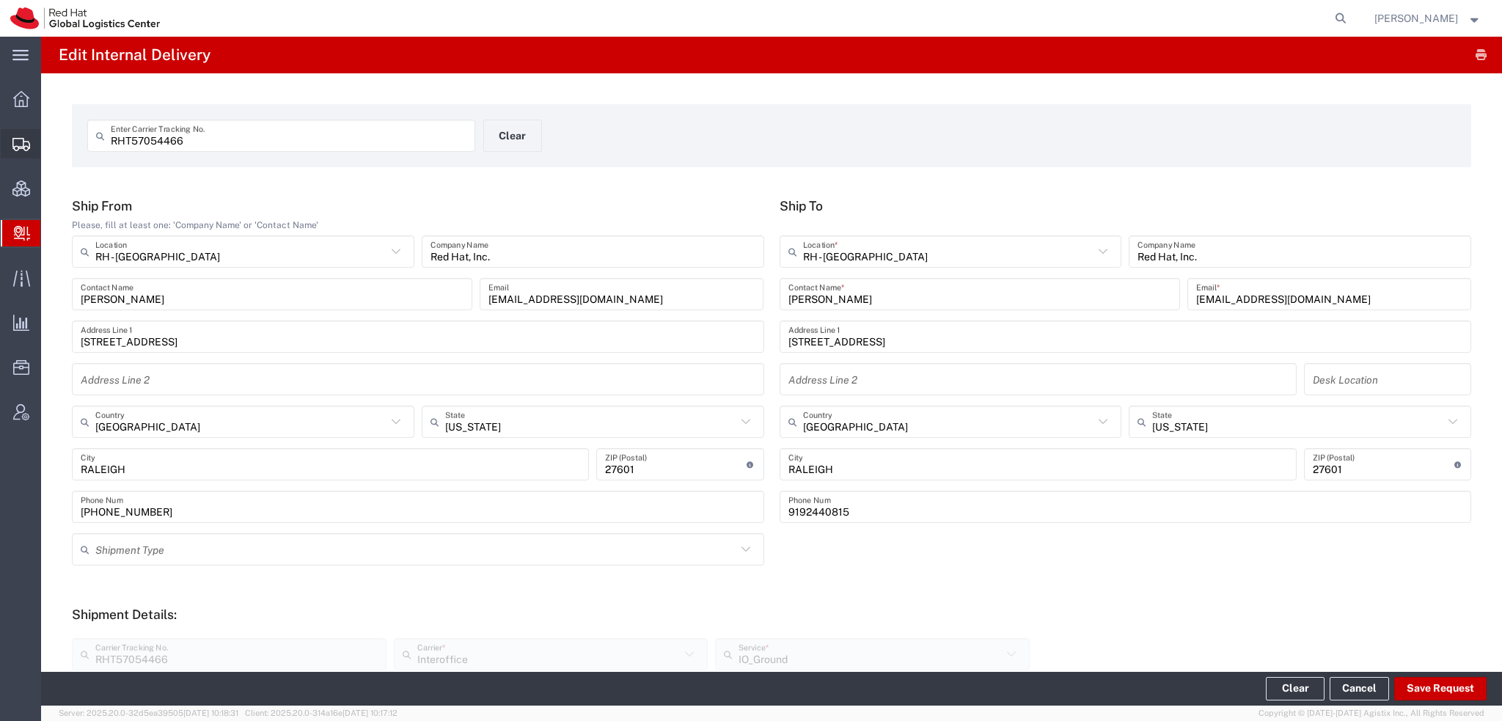
click at [0, 0] on span "Shipment Manager" at bounding box center [0, 0] width 0 height 0
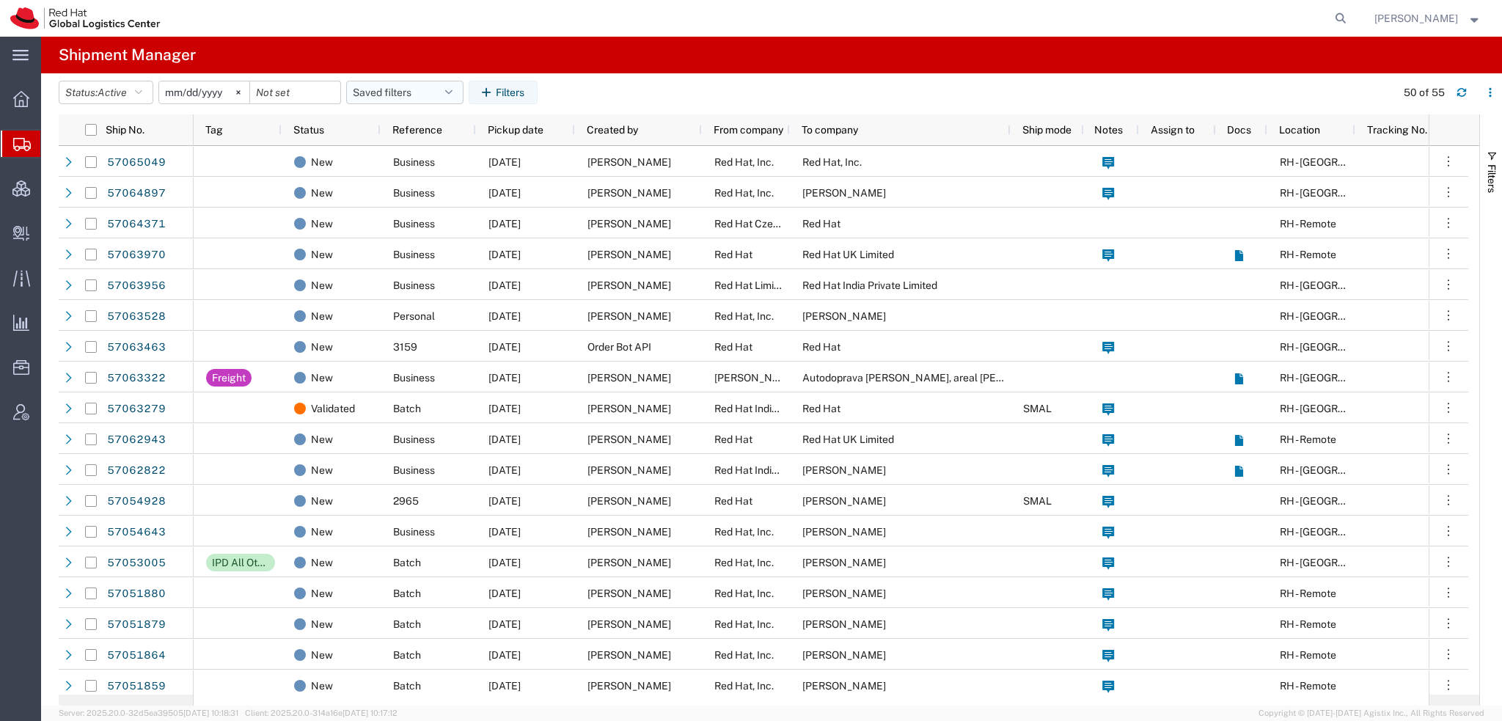
click at [446, 89] on button "Saved filters" at bounding box center [404, 92] width 117 height 23
click at [405, 147] on span "Americas" at bounding box center [444, 156] width 192 height 27
type input "2023-05-07"
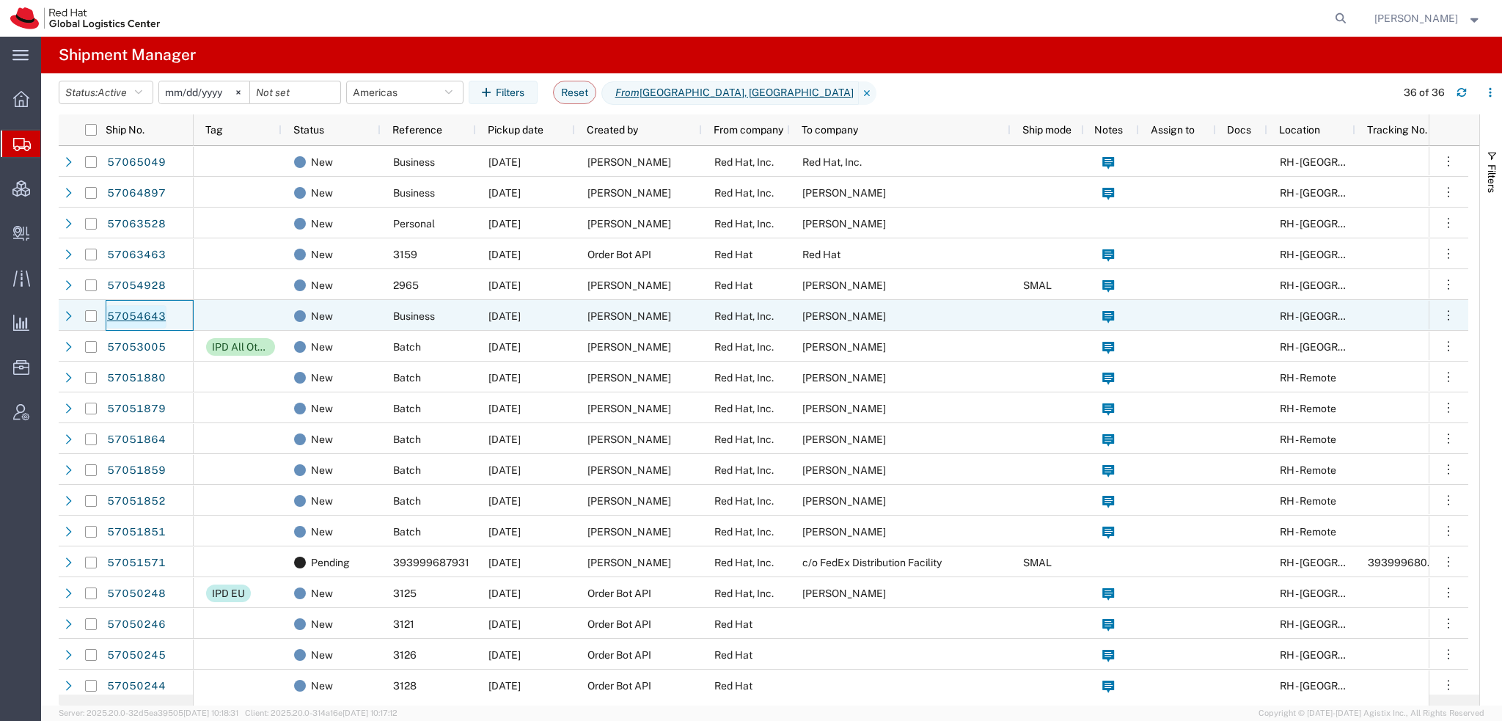
click at [144, 312] on link "57054643" at bounding box center [136, 316] width 60 height 23
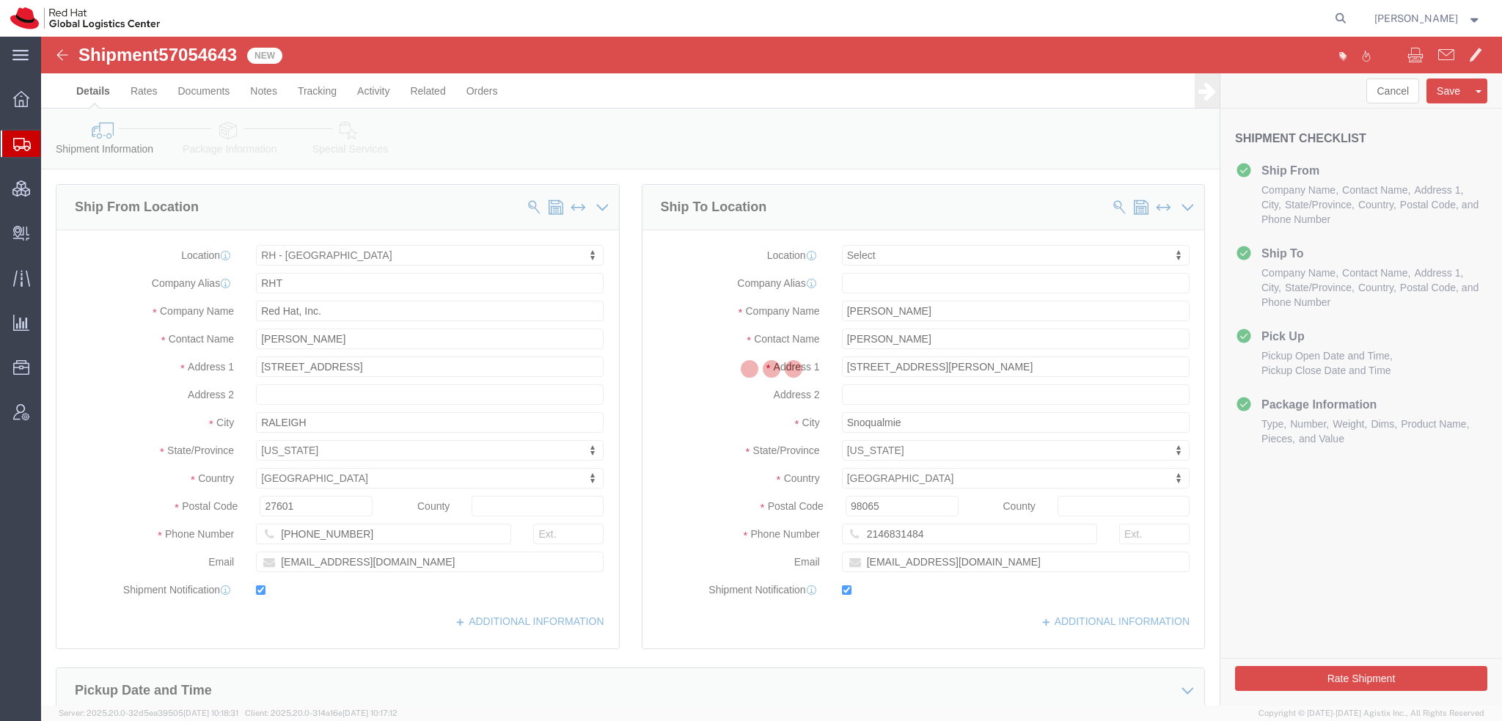
select select "38014"
select select
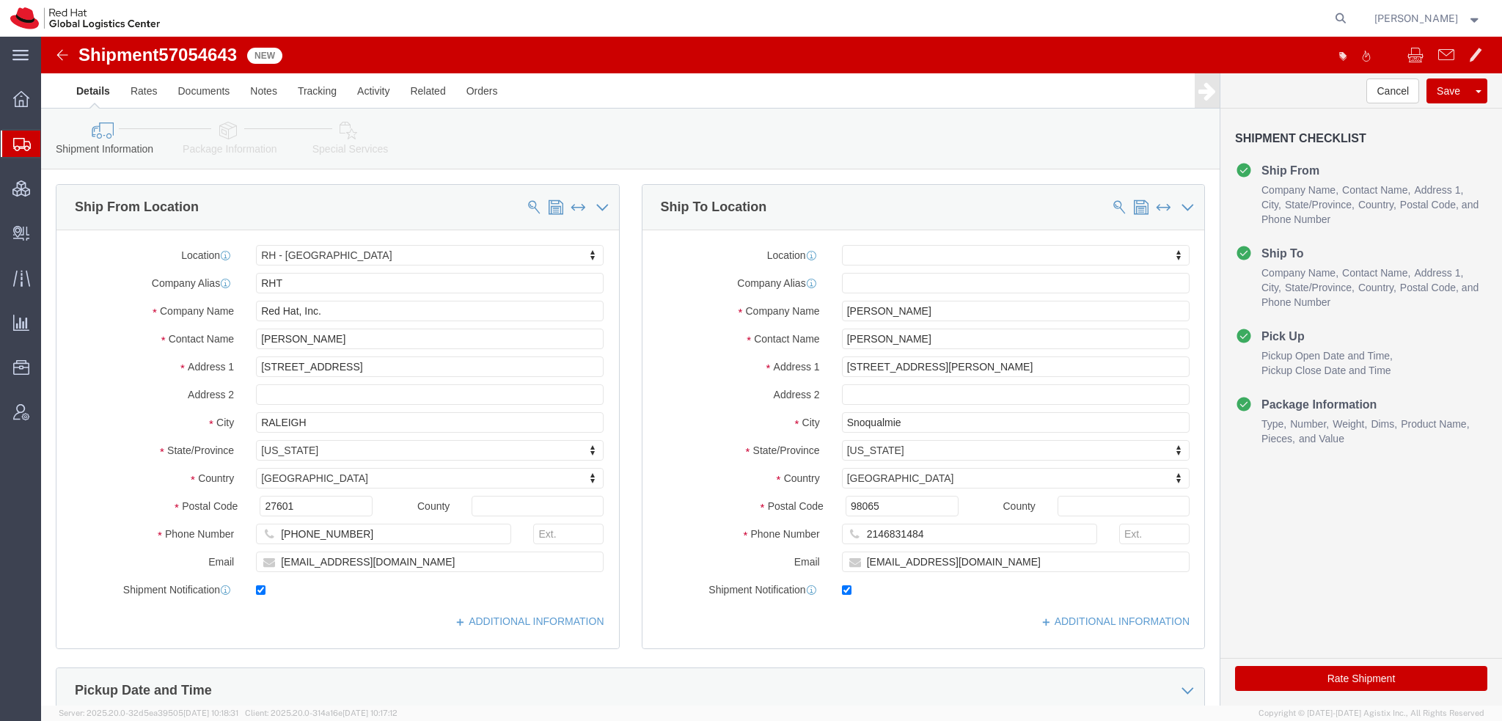
click icon
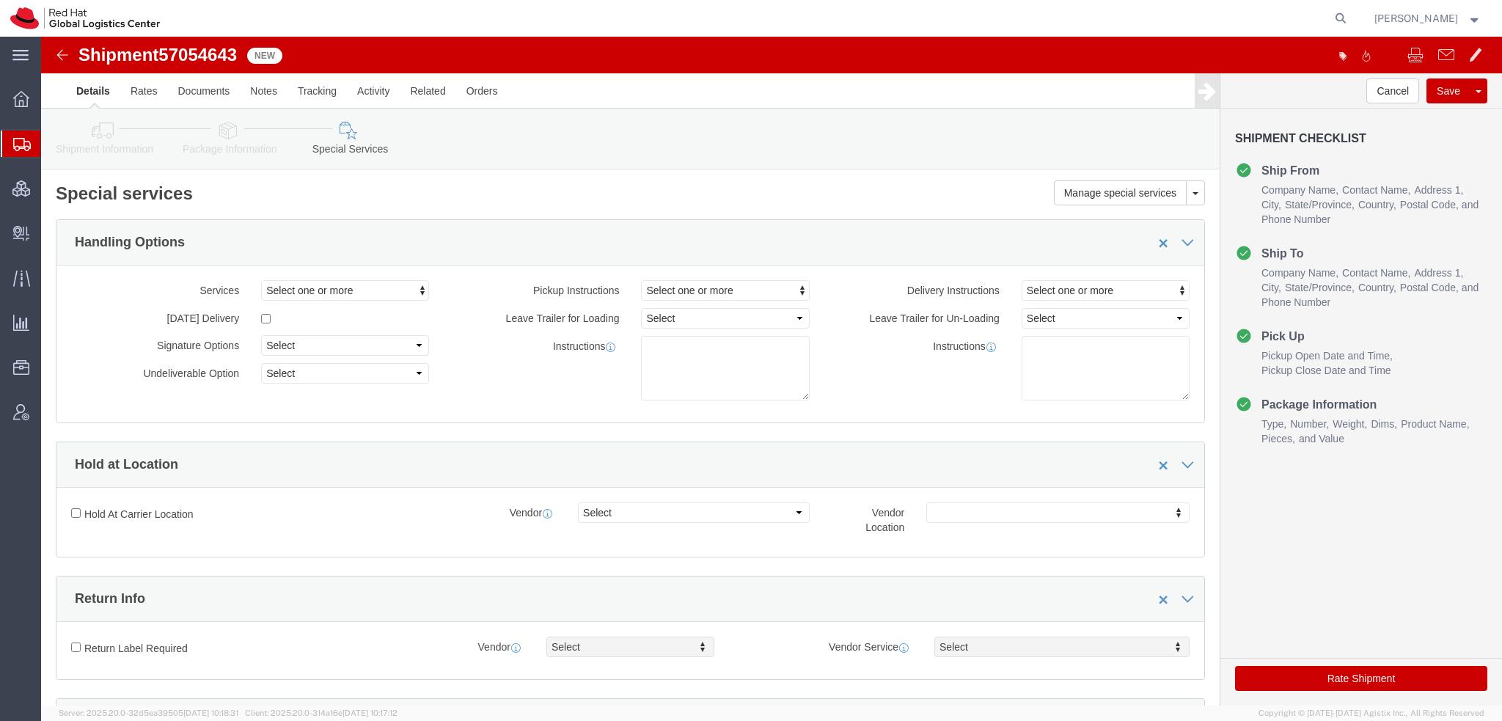
scroll to position [367, 0]
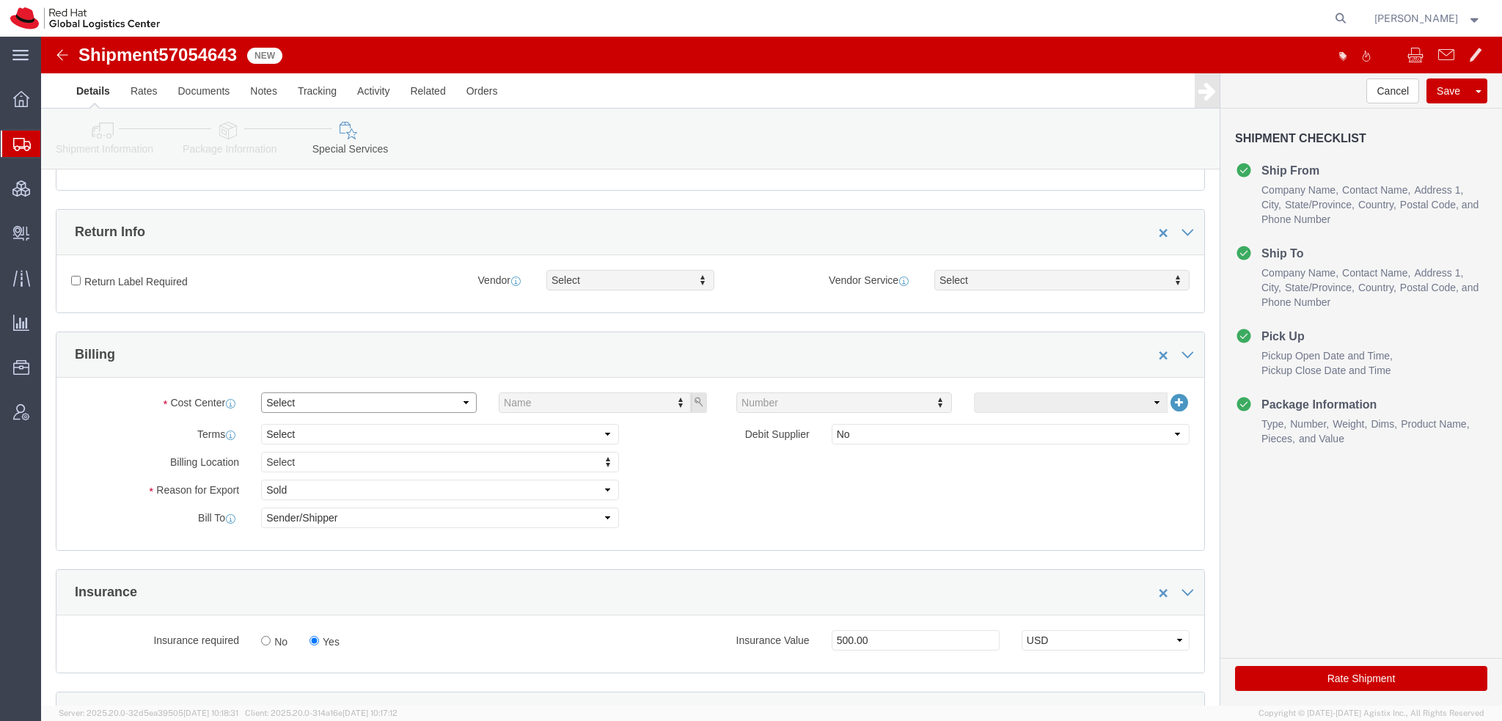
click select "Select Buyer Cost Center Department Operations Number Order Number Sales Person"
select select "COSTCENTER"
click select "Select Buyer Cost Center Department Operations Number Order Number Sales Person"
type input "850"
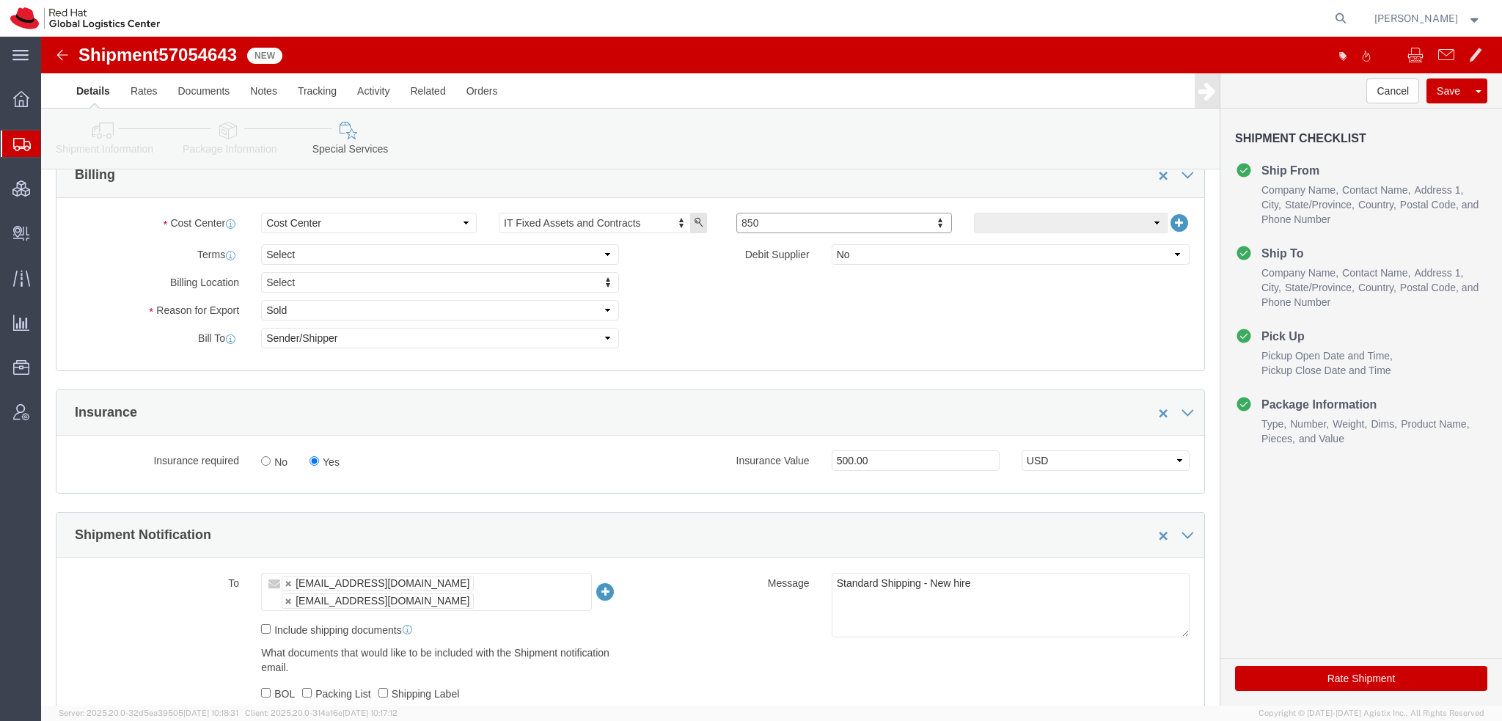
scroll to position [733, 0]
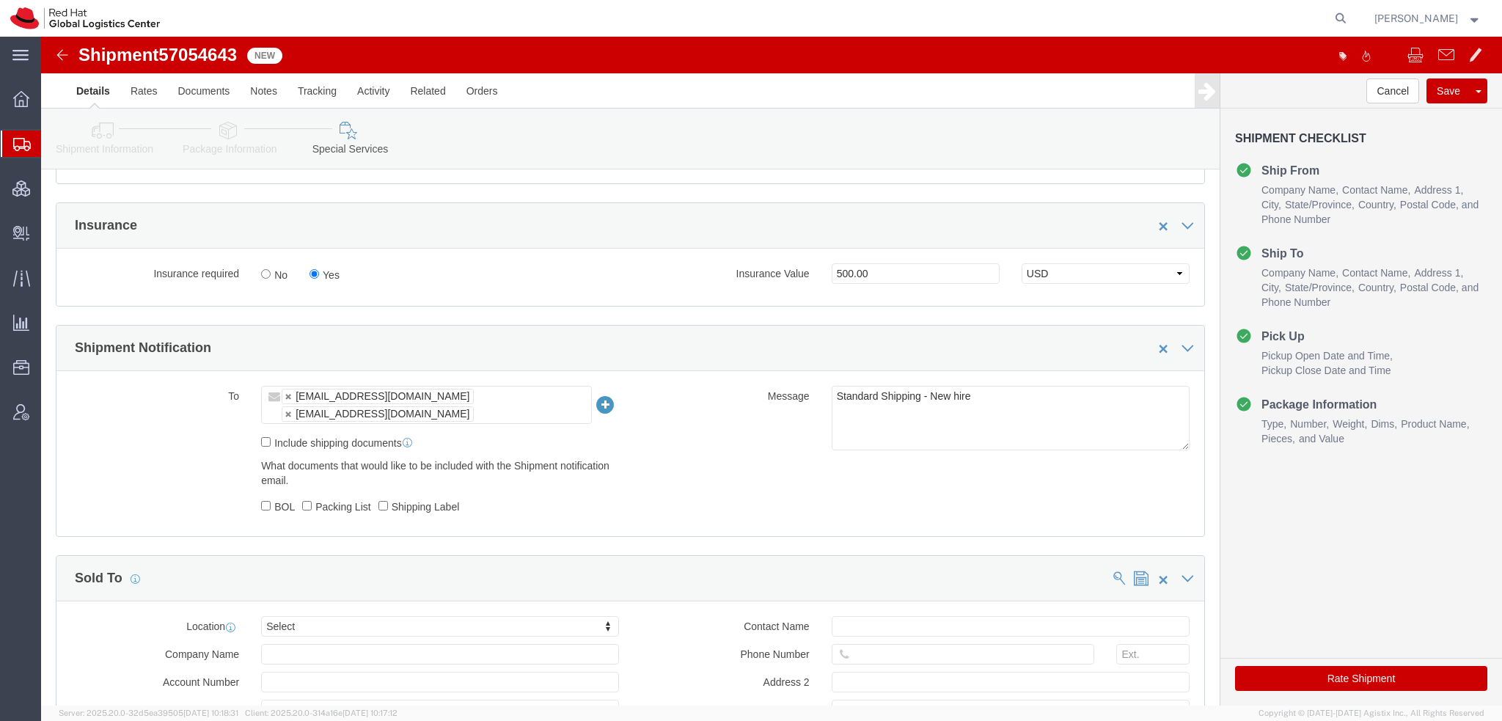
click button "Rate Shipment"
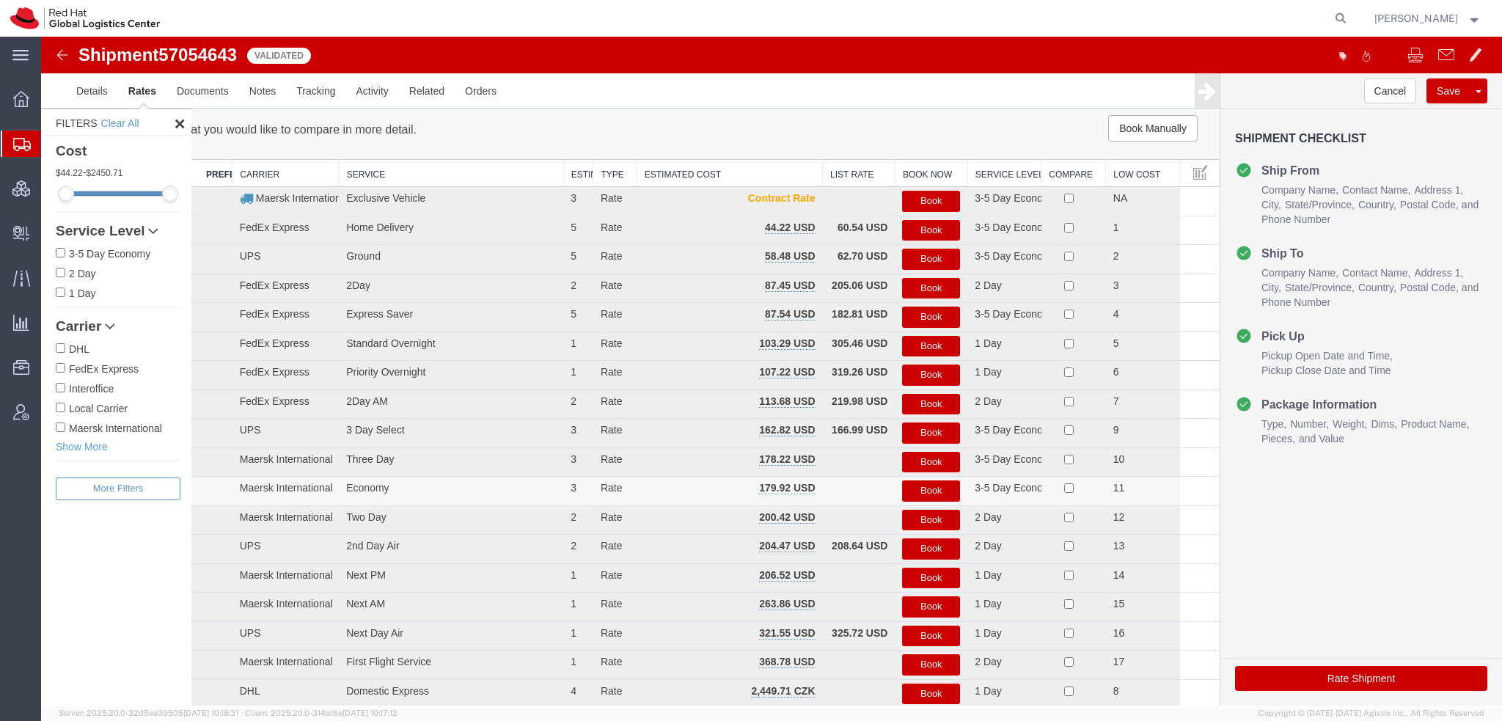
scroll to position [0, 0]
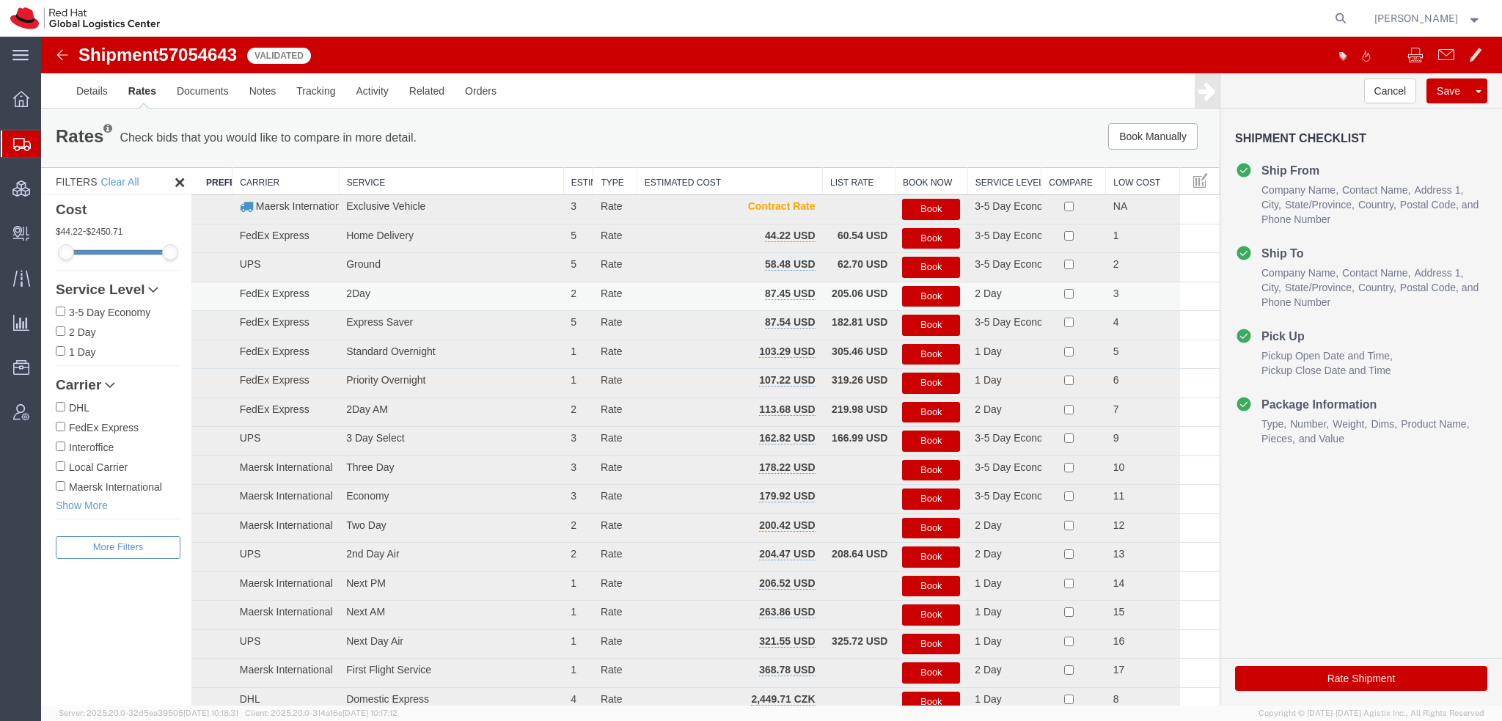
click at [939, 300] on button "Book" at bounding box center [931, 296] width 58 height 21
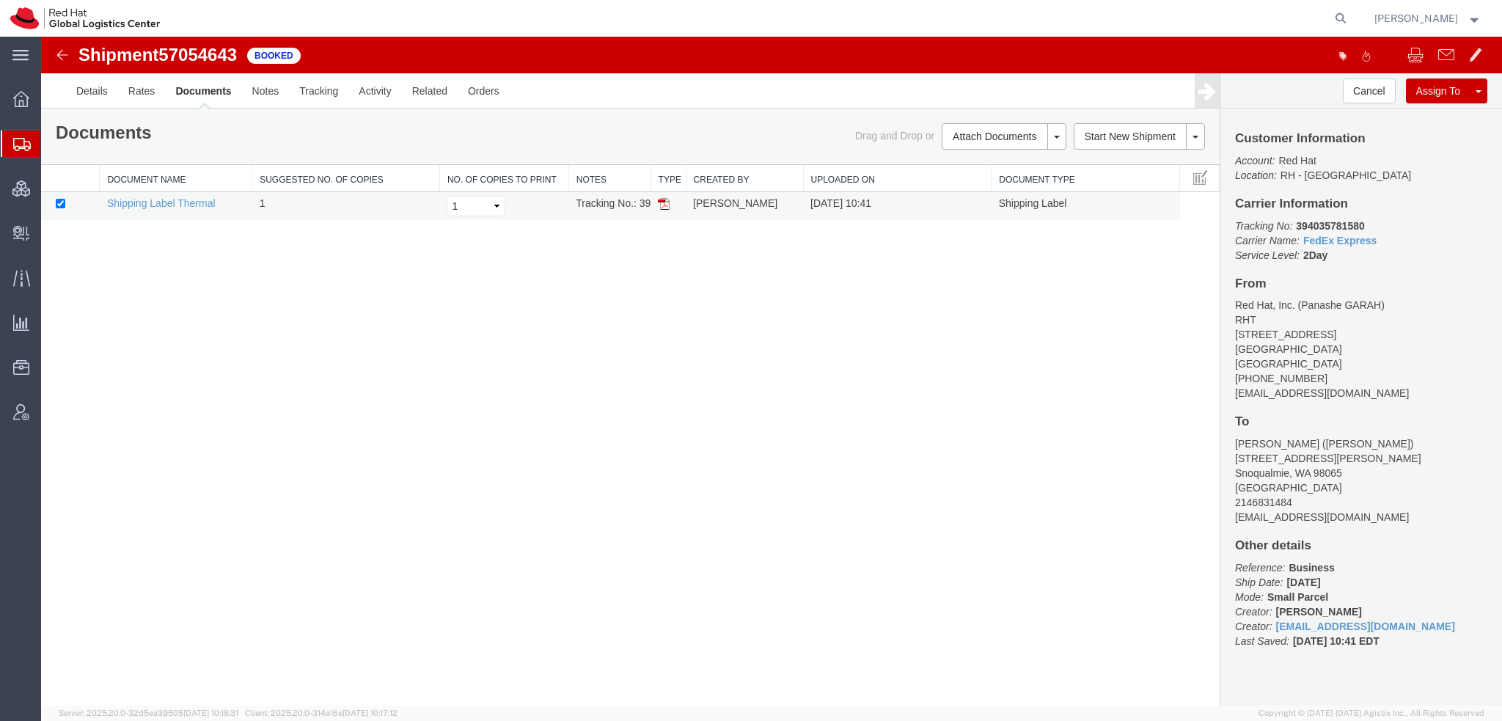
click at [660, 200] on img at bounding box center [664, 204] width 12 height 12
click at [0, 0] on span "Shipment Manager" at bounding box center [0, 0] width 0 height 0
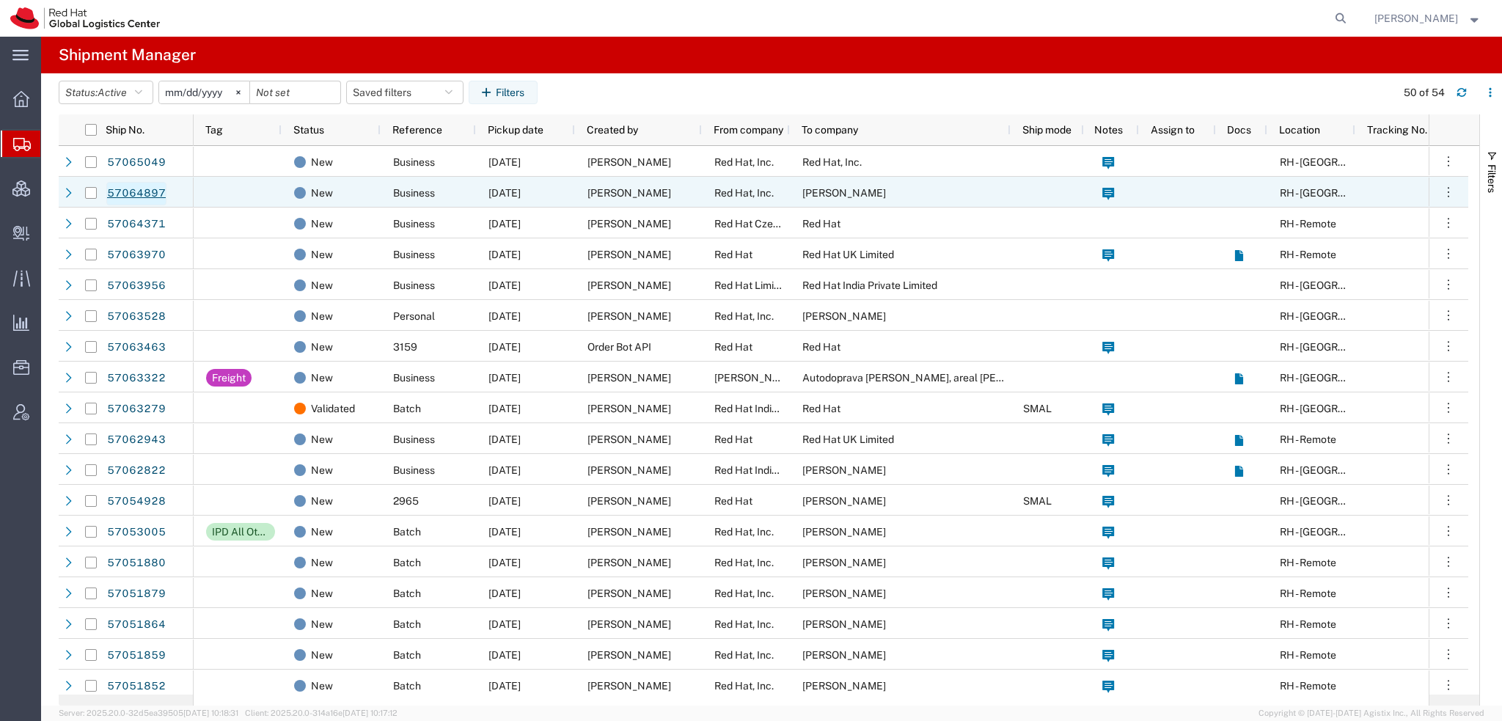
click at [147, 193] on link "57064897" at bounding box center [136, 193] width 60 height 23
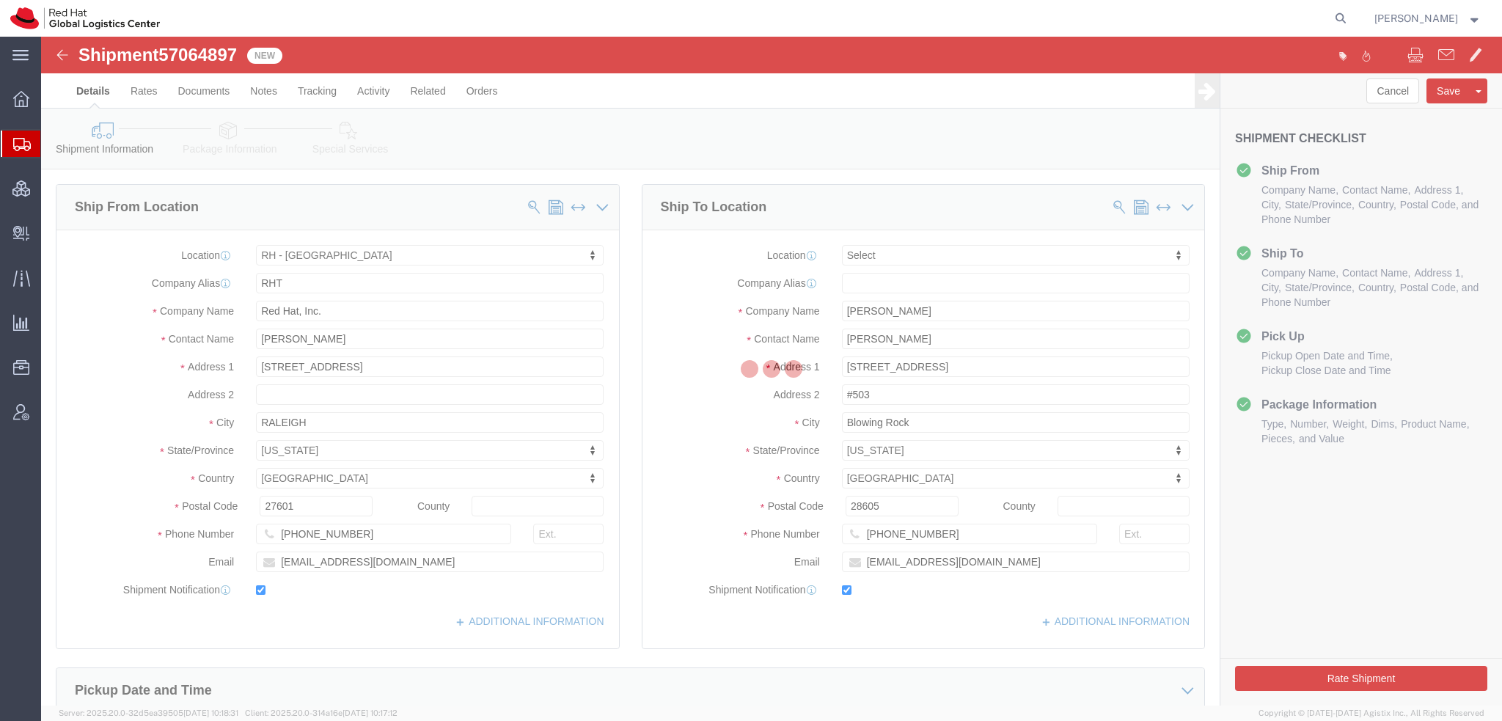
select select "38014"
select select
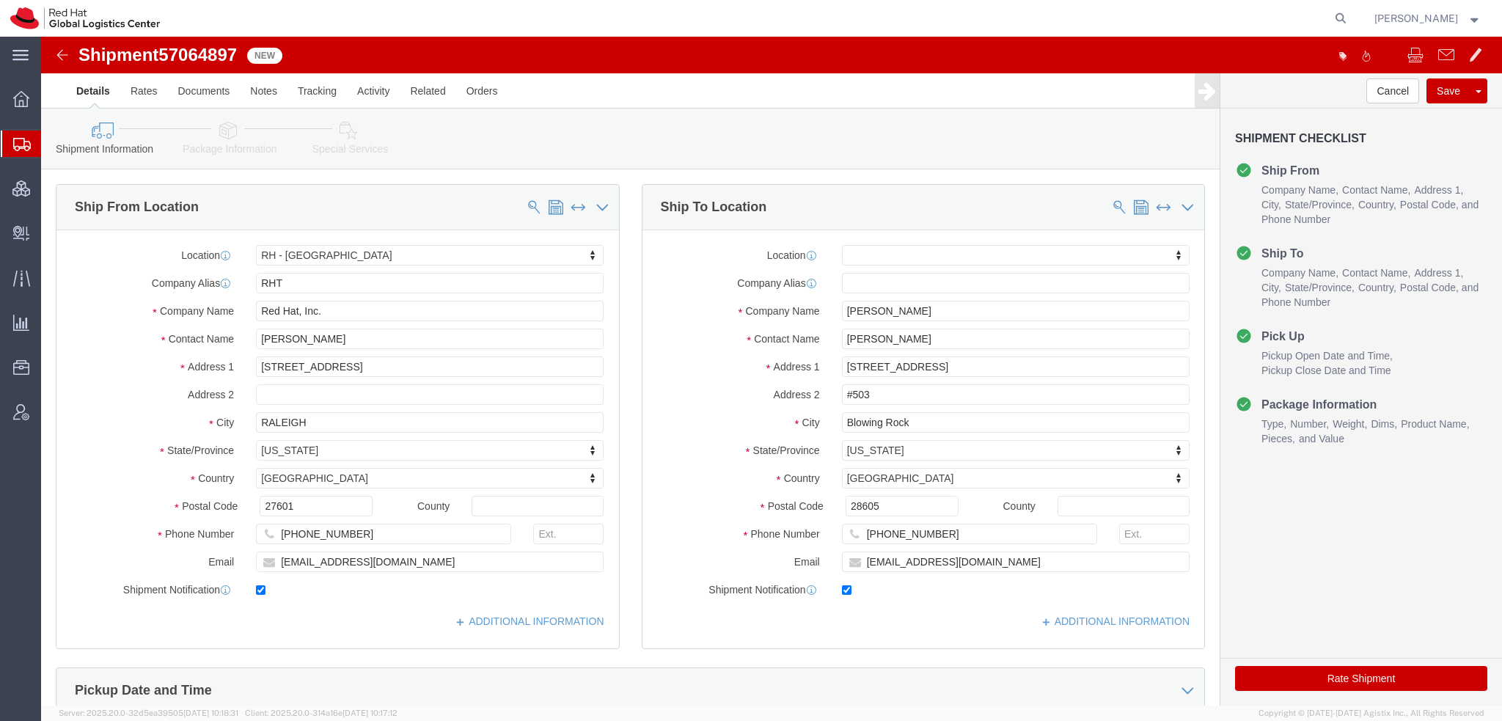
click icon
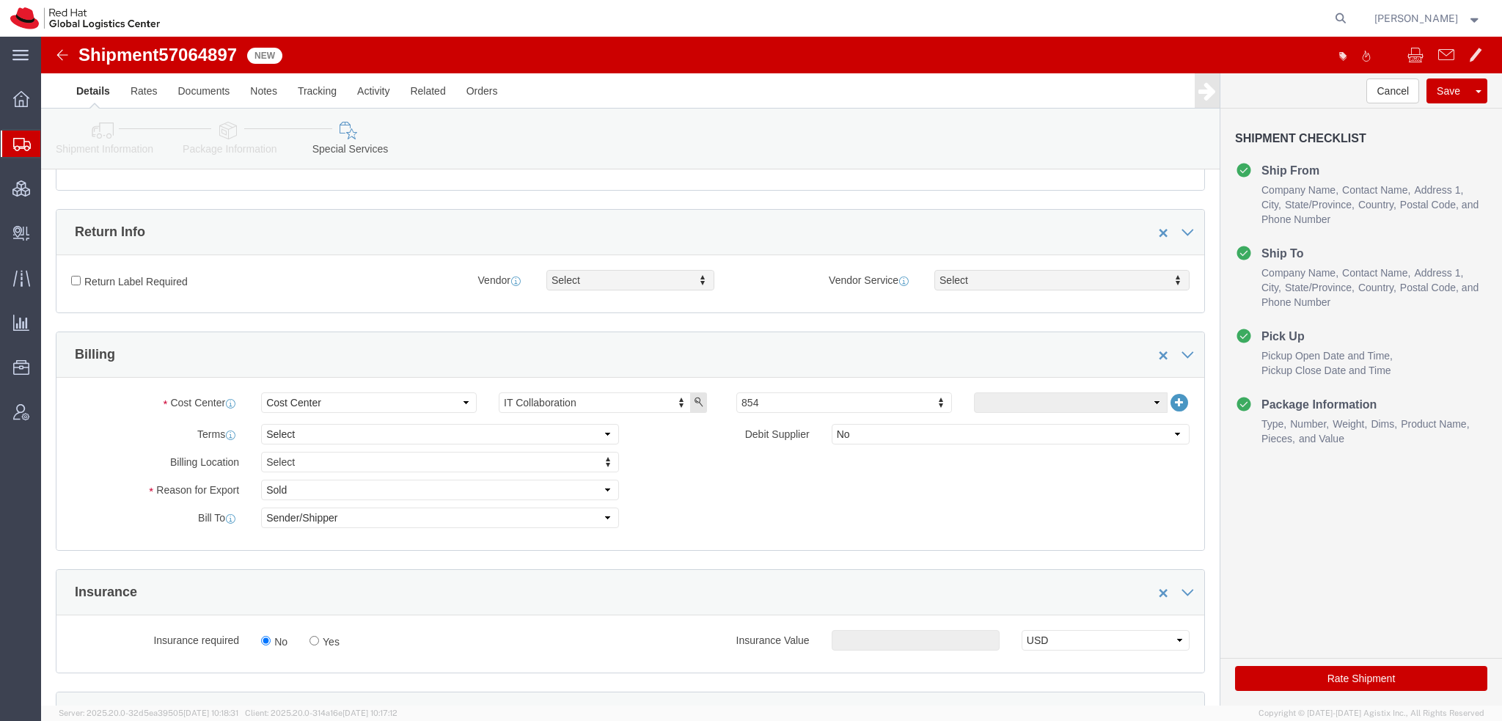
scroll to position [660, 0]
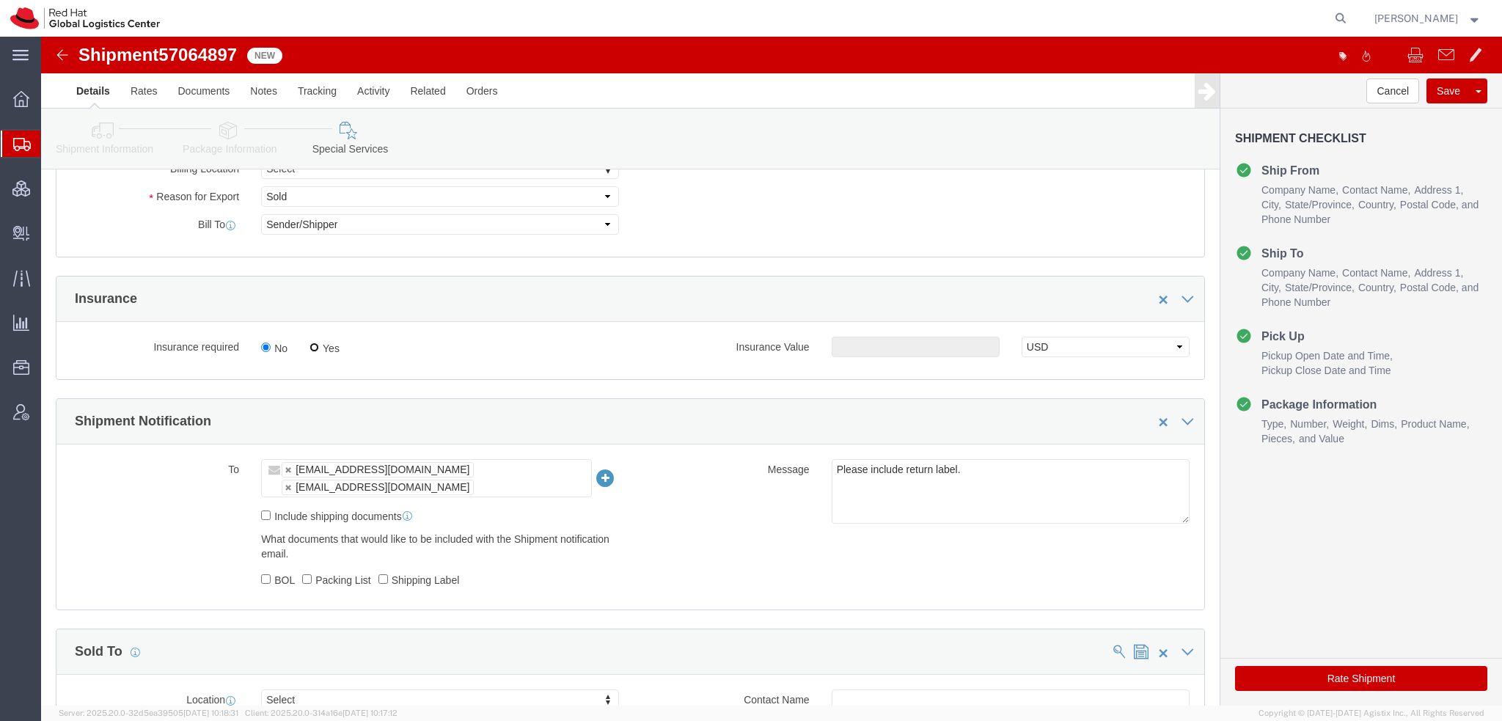
click input "Yes"
radio input "true"
click input "text"
type input "500.00"
click button "Rate Shipment"
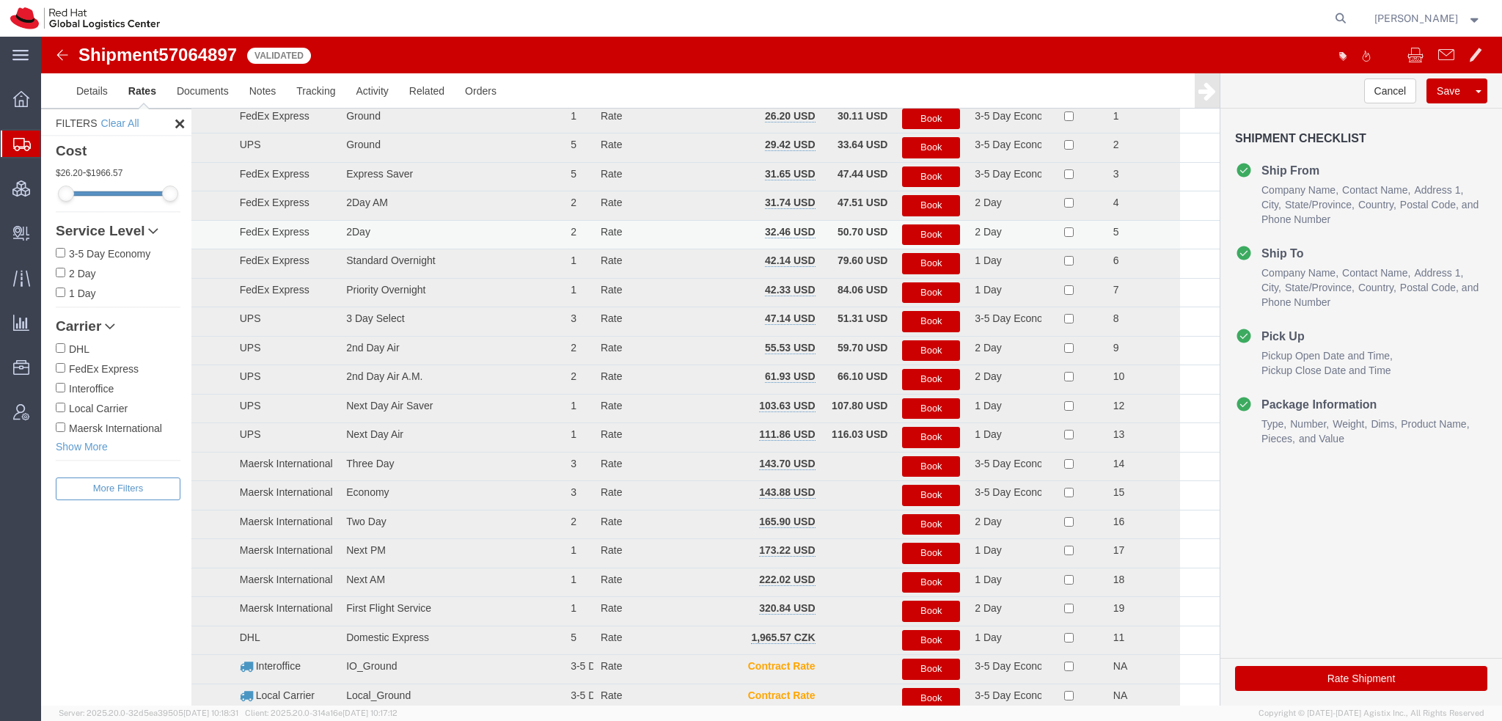
scroll to position [114, 0]
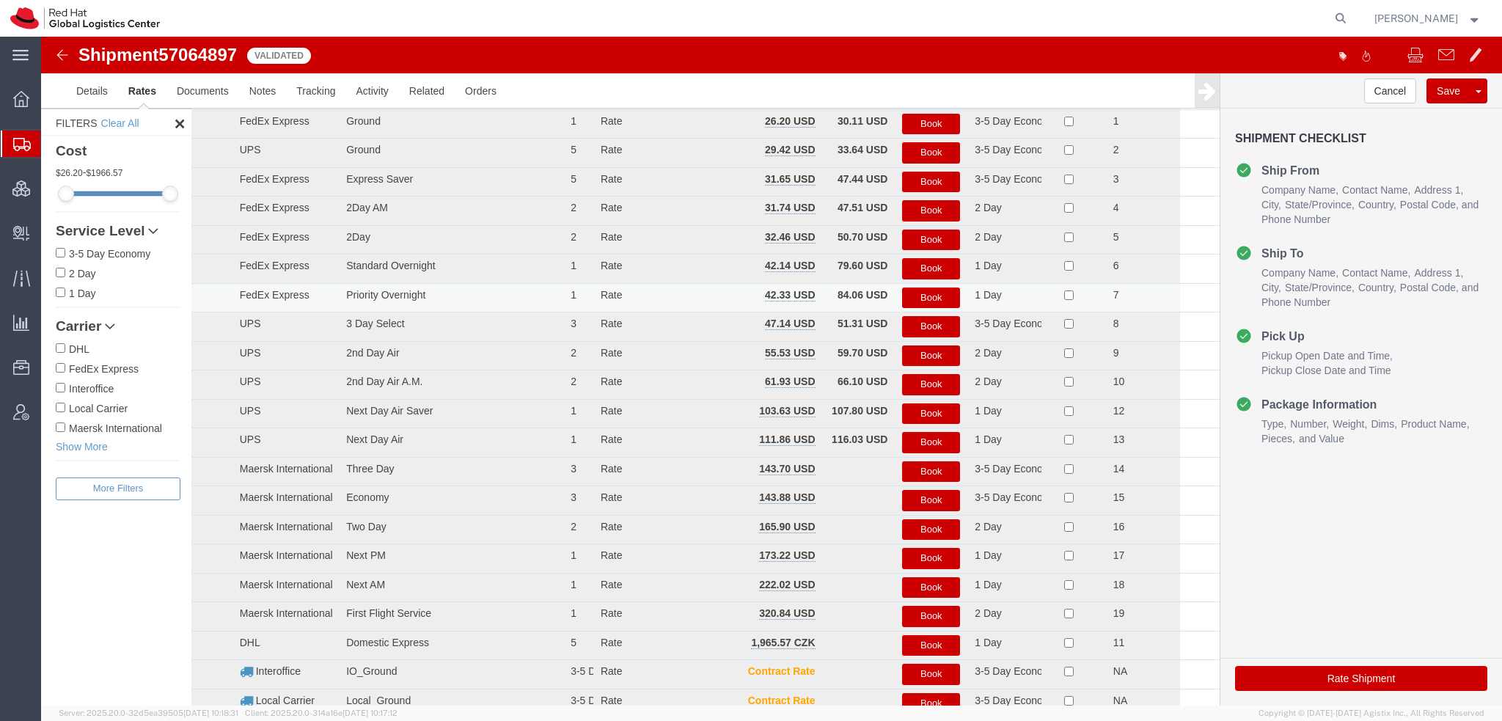
click at [923, 297] on button "Book" at bounding box center [931, 297] width 58 height 21
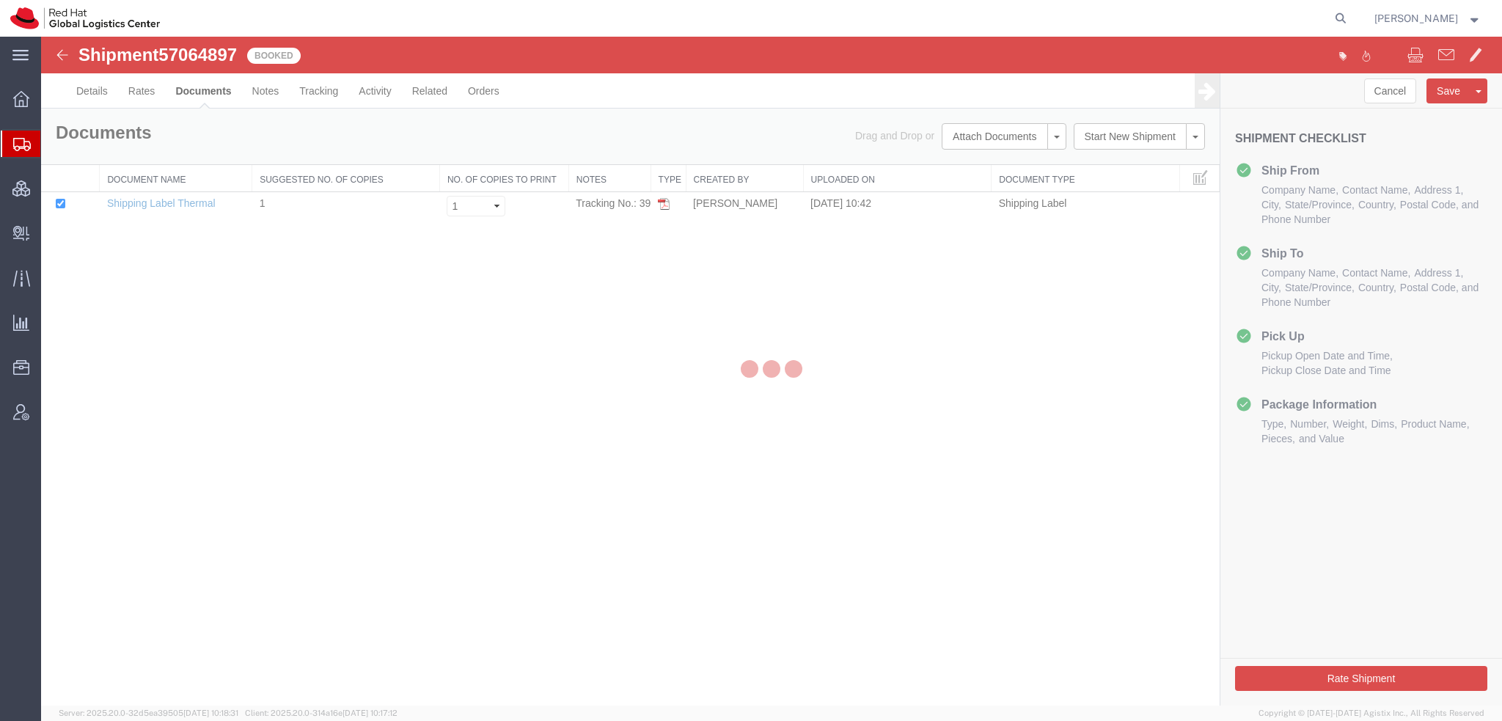
scroll to position [0, 0]
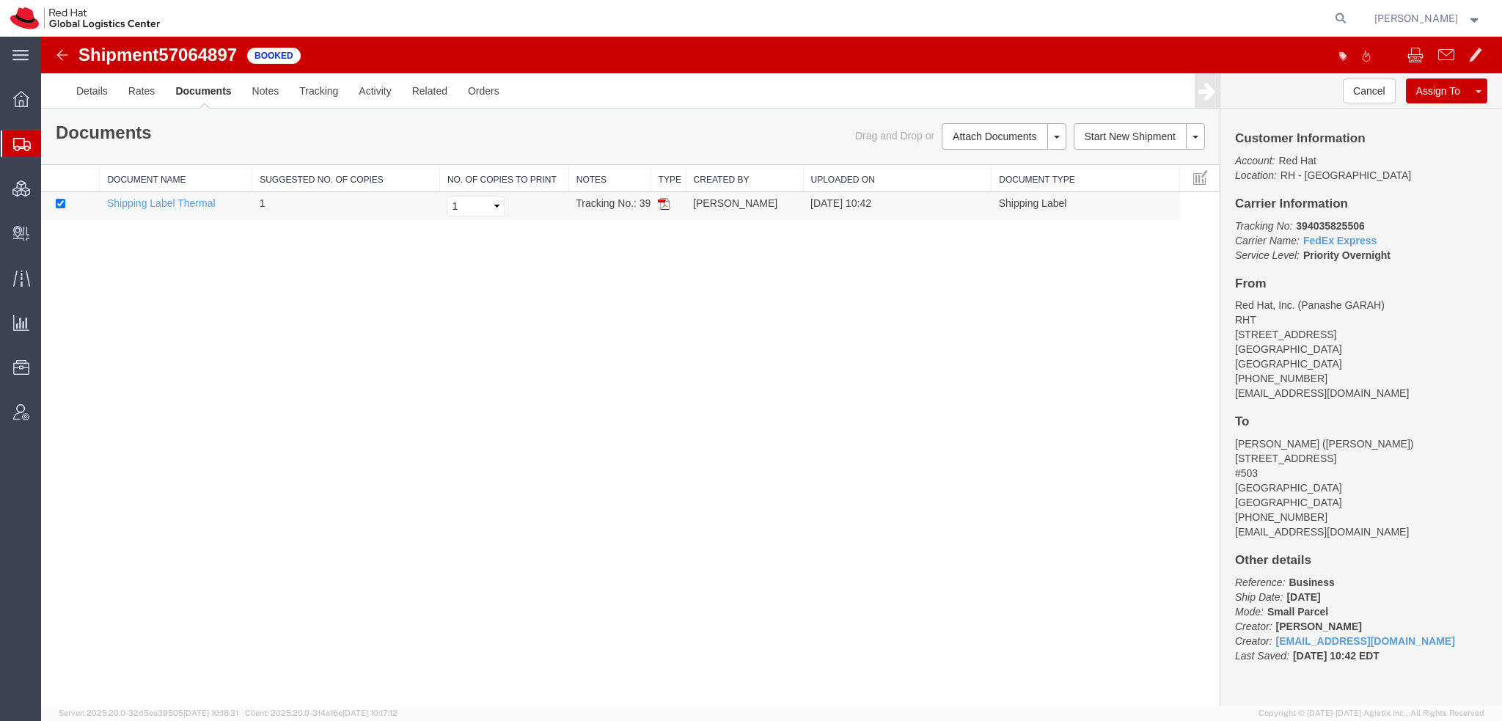
click at [663, 202] on img at bounding box center [664, 204] width 12 height 12
click at [0, 0] on span "Shipment Manager" at bounding box center [0, 0] width 0 height 0
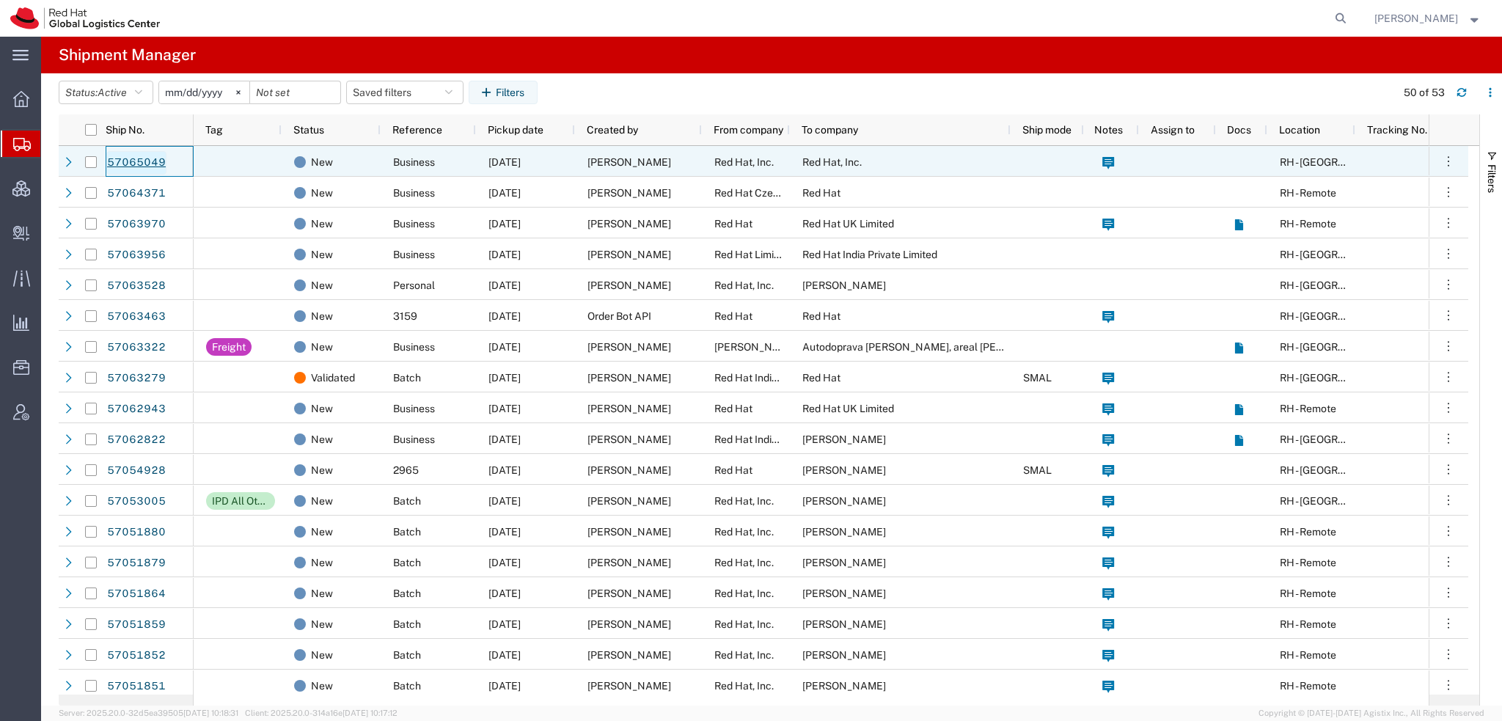
click at [135, 160] on link "57065049" at bounding box center [136, 162] width 60 height 23
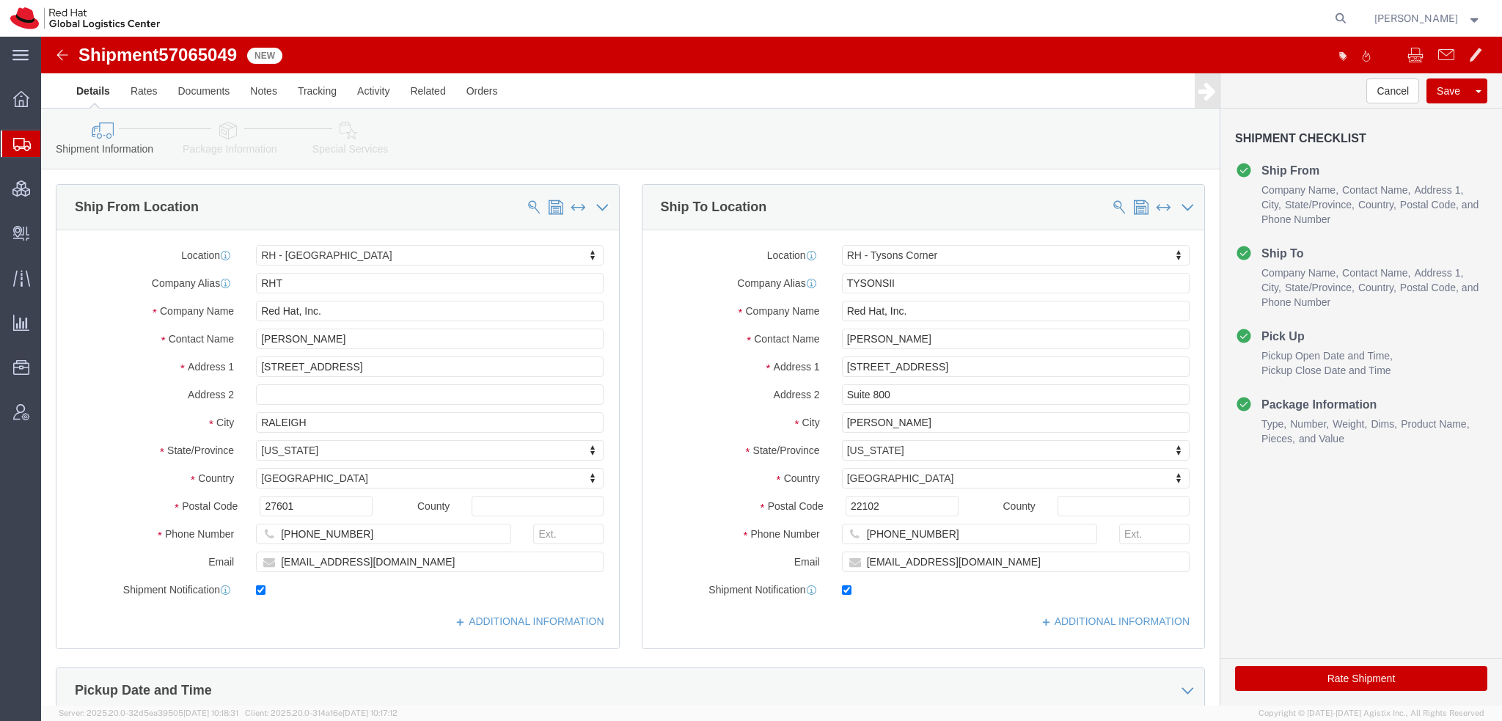
select select "38014"
select select "38038"
click icon
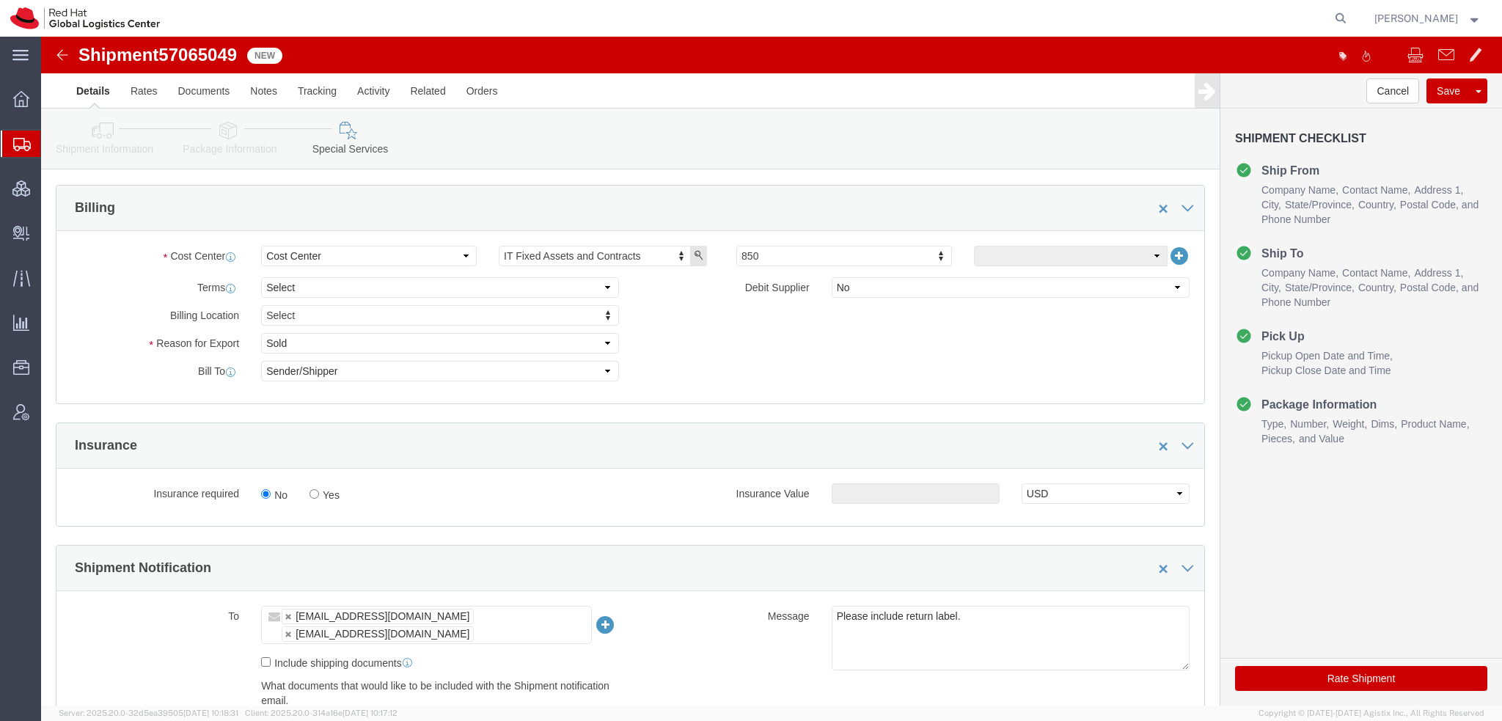
scroll to position [220, 0]
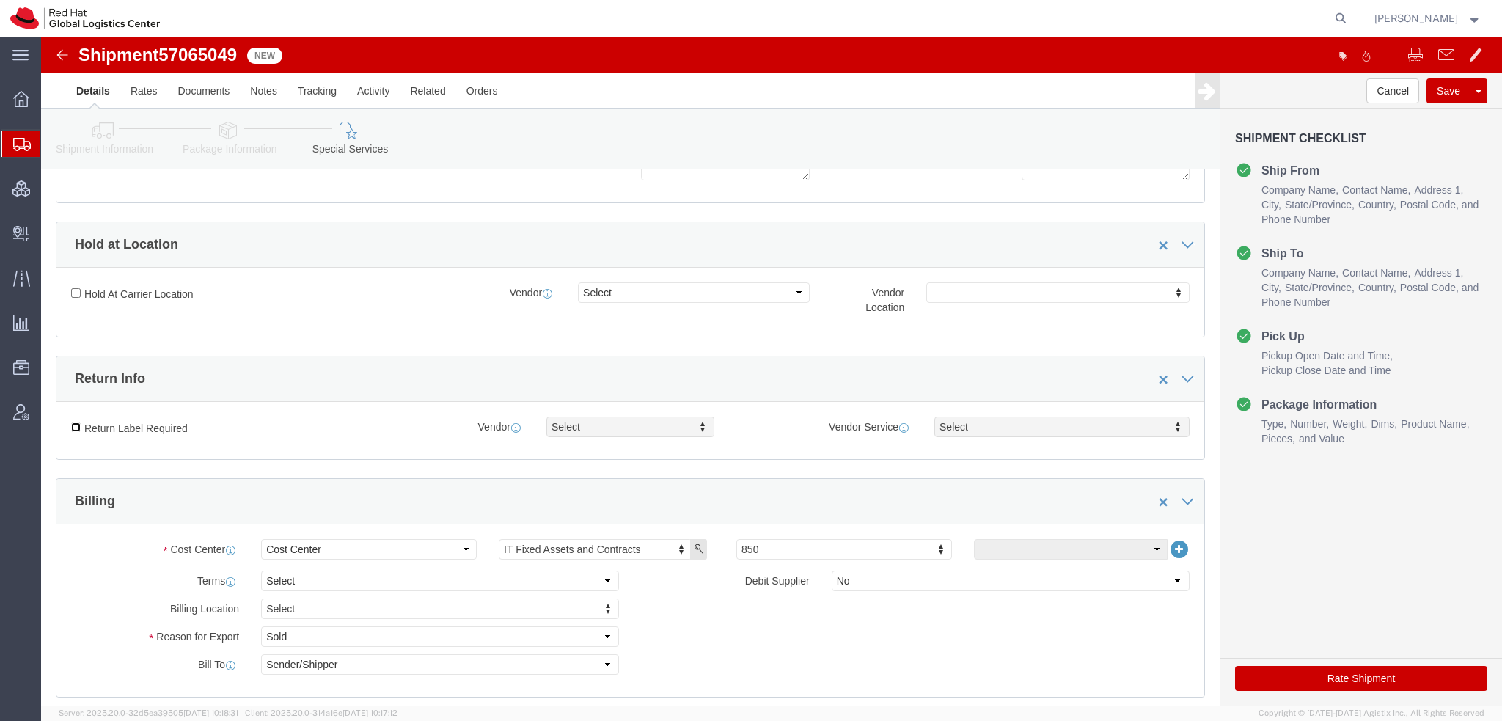
click input "Return Label Required"
checkbox input "true"
drag, startPoint x: 562, startPoint y: 392, endPoint x: 552, endPoint y: 420, distance: 30.1
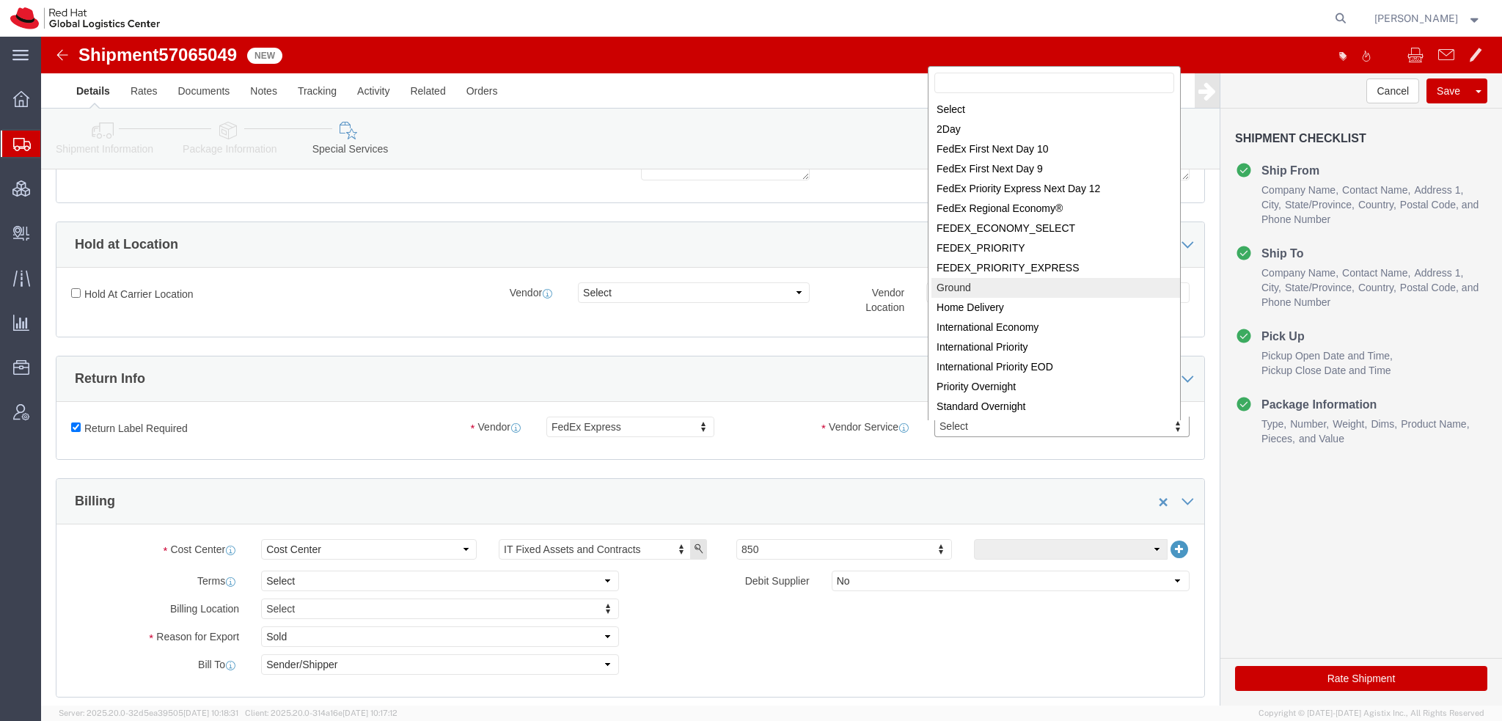
select select "12"
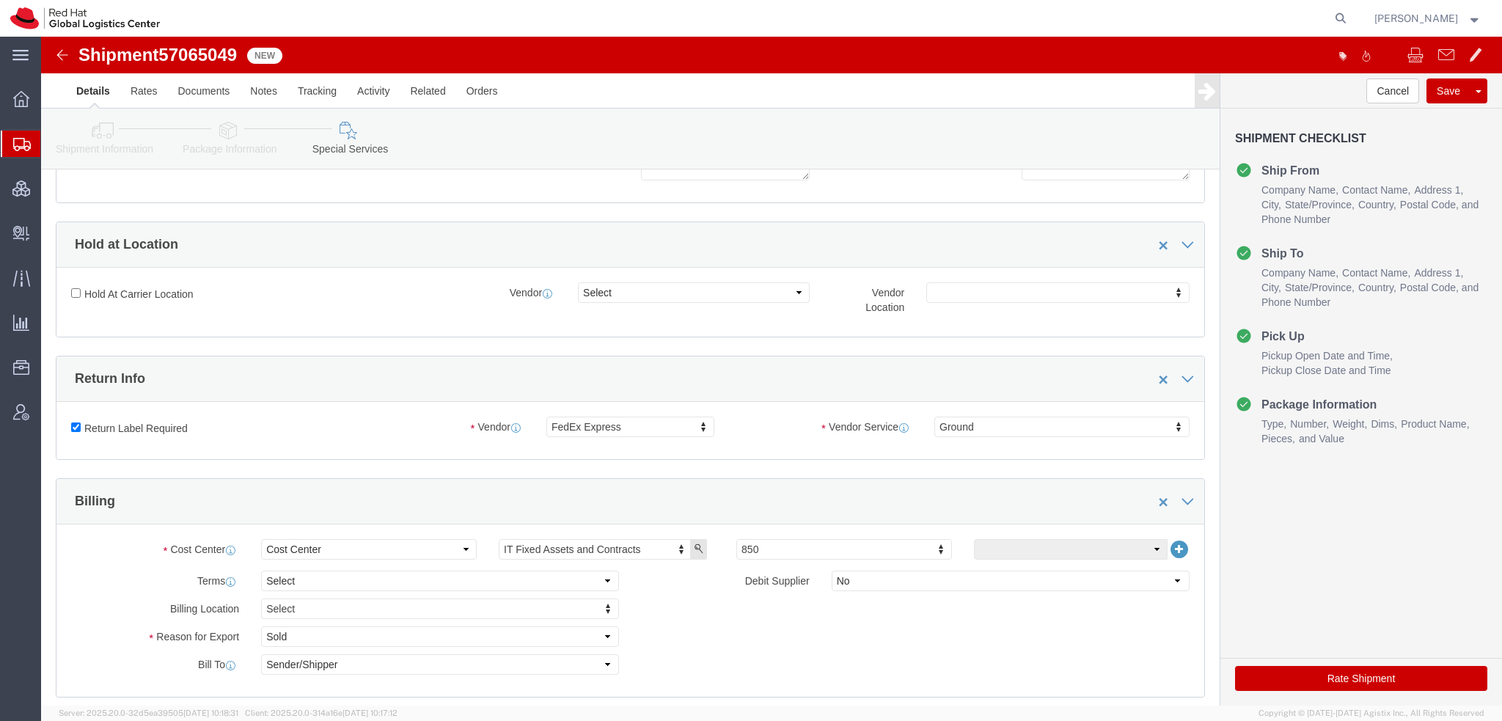
click button "Rate Shipment"
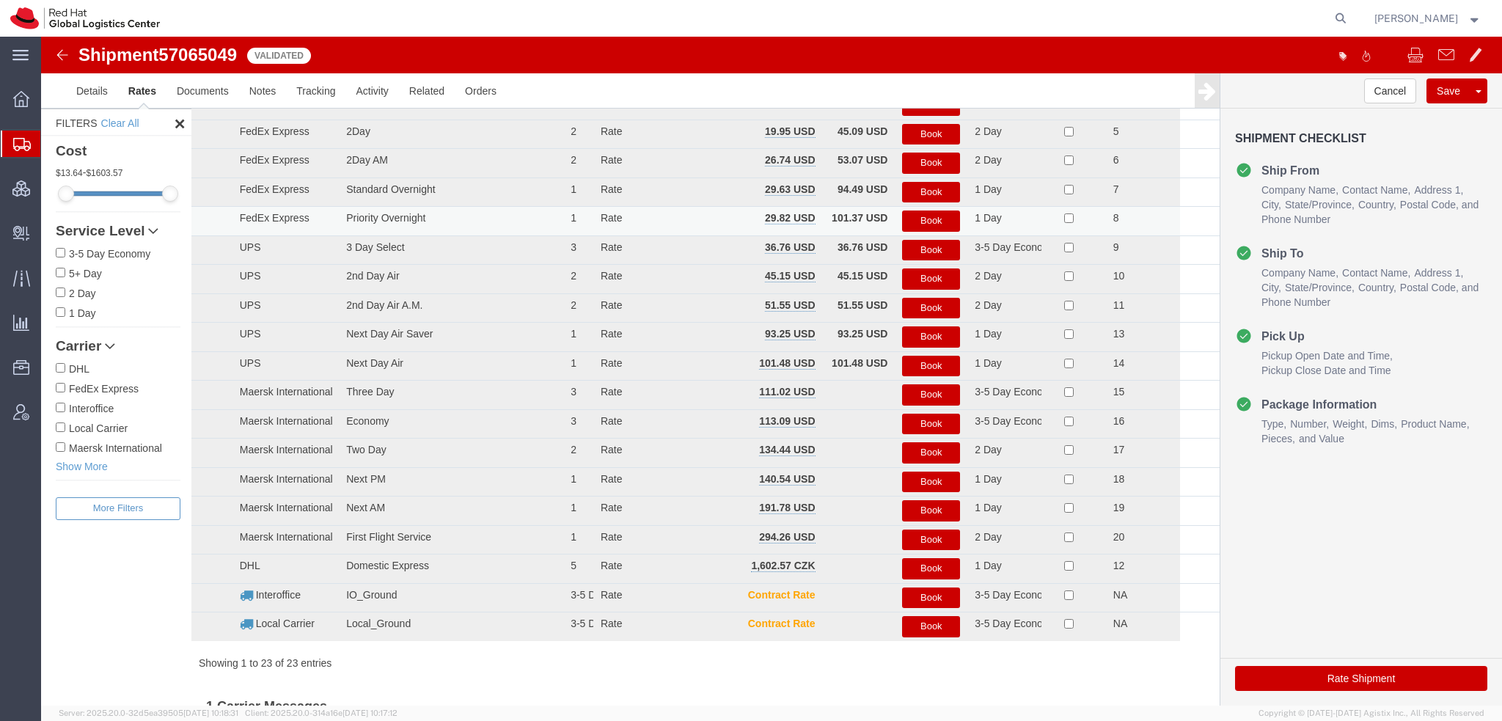
click at [918, 219] on button "Book" at bounding box center [931, 220] width 58 height 21
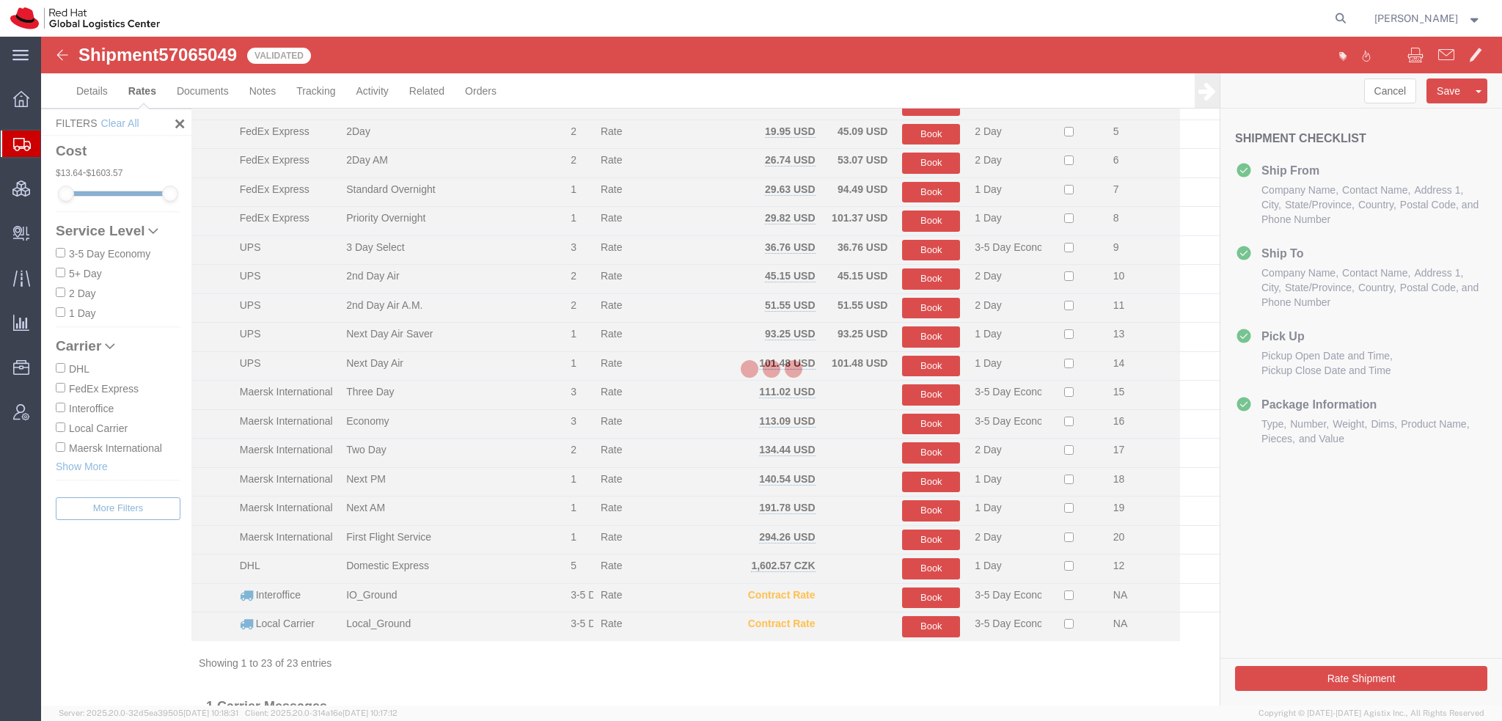
scroll to position [0, 0]
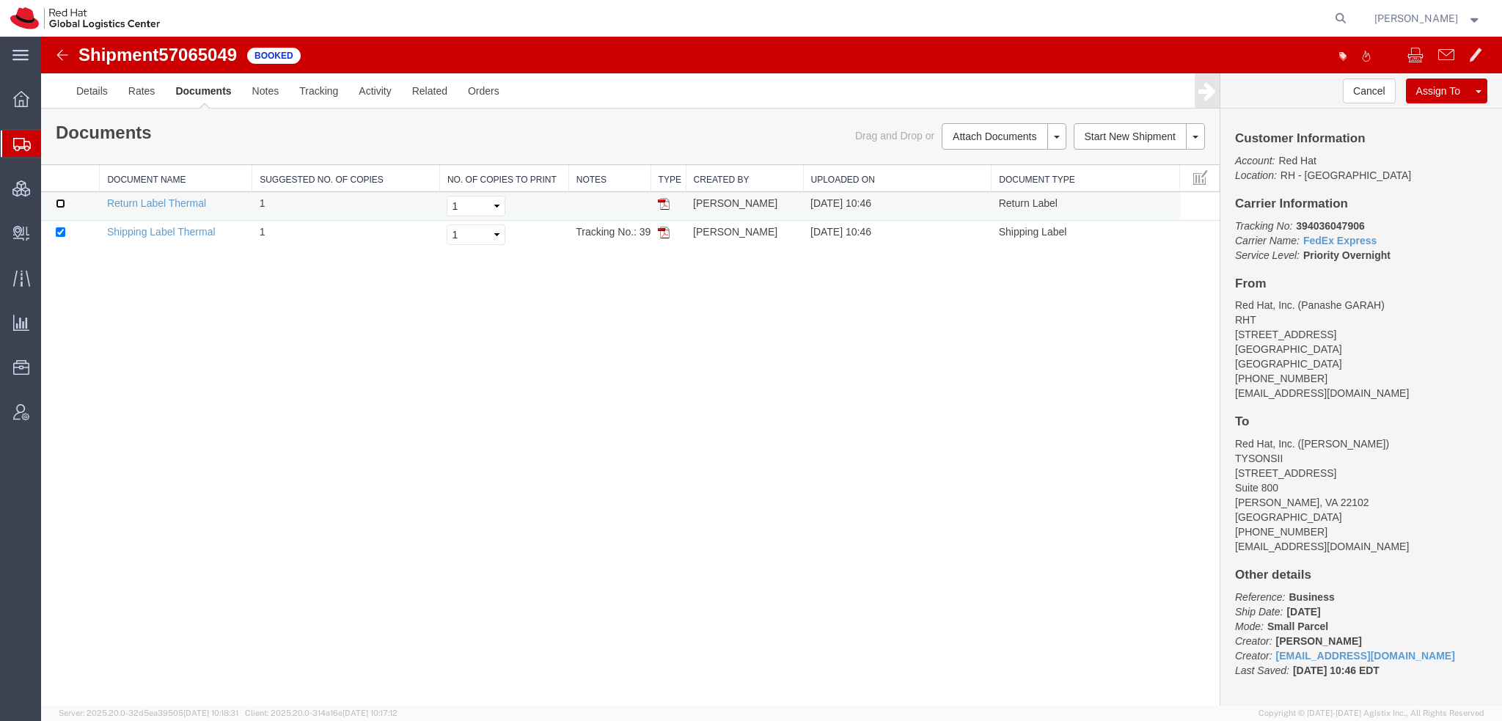
click at [59, 199] on input "checkbox" at bounding box center [61, 204] width 10 height 10
checkbox input "true"
click at [982, 164] on link "Print Documents" at bounding box center [1002, 161] width 128 height 22
click at [0, 0] on span "Shipment Manager" at bounding box center [0, 0] width 0 height 0
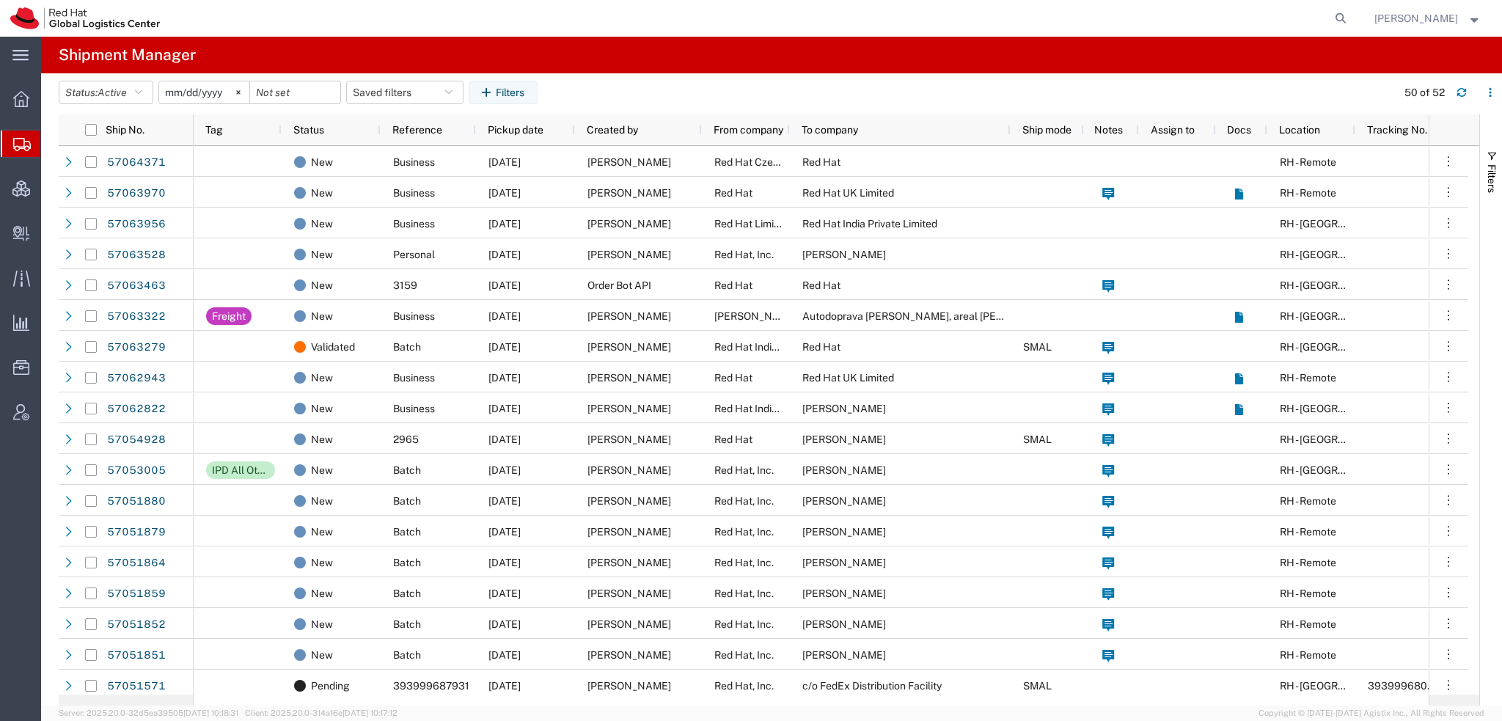
click at [1432, 17] on span "[PERSON_NAME]" at bounding box center [1416, 18] width 84 height 16
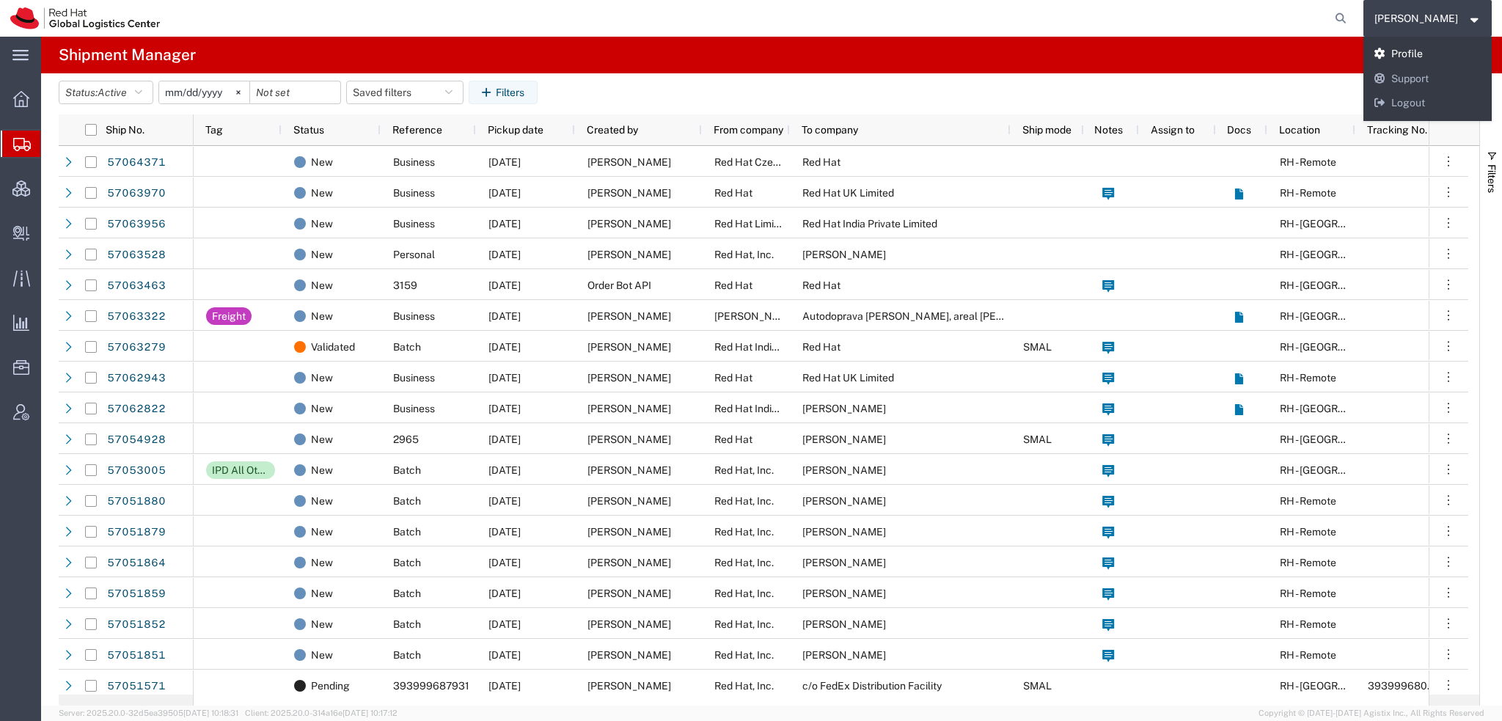
click at [1437, 52] on link "Profile" at bounding box center [1427, 54] width 129 height 25
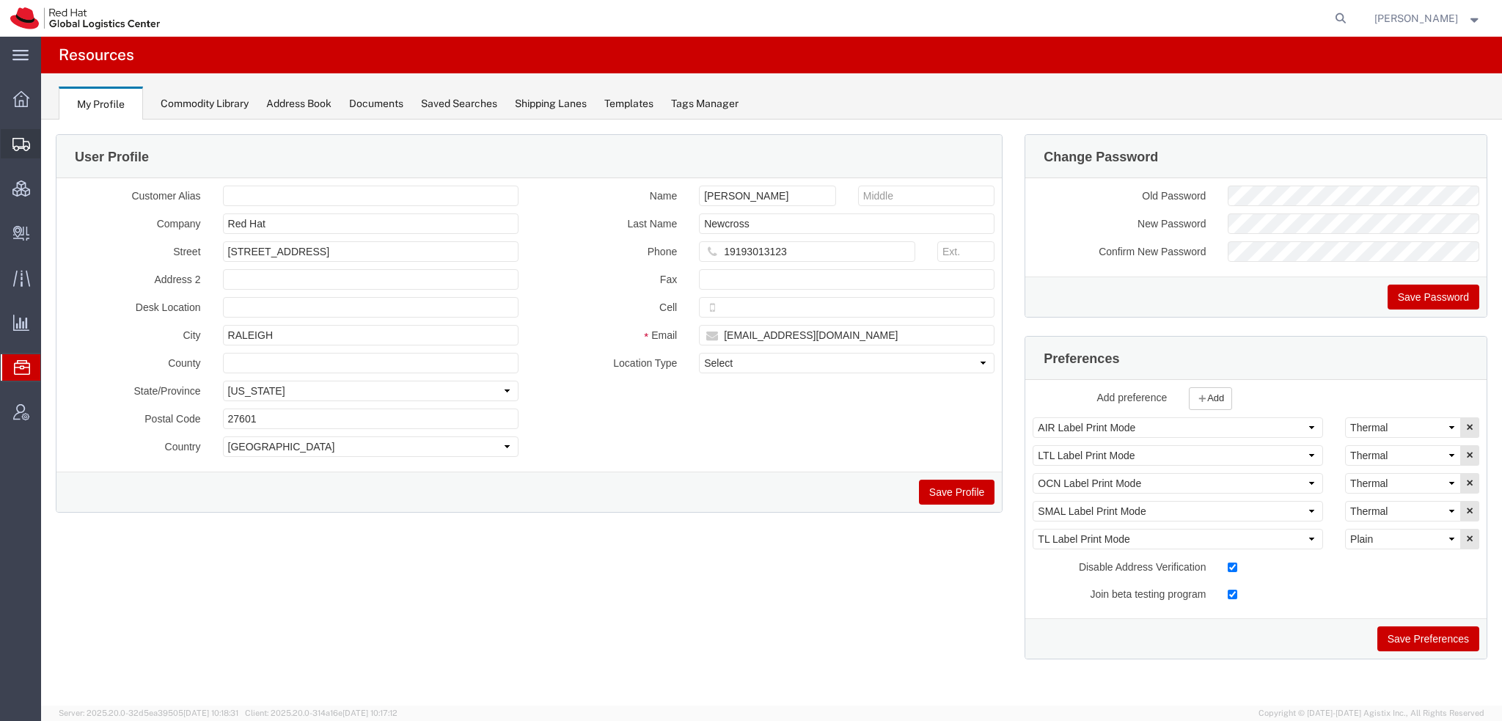
click at [0, 0] on span "Shipment Manager" at bounding box center [0, 0] width 0 height 0
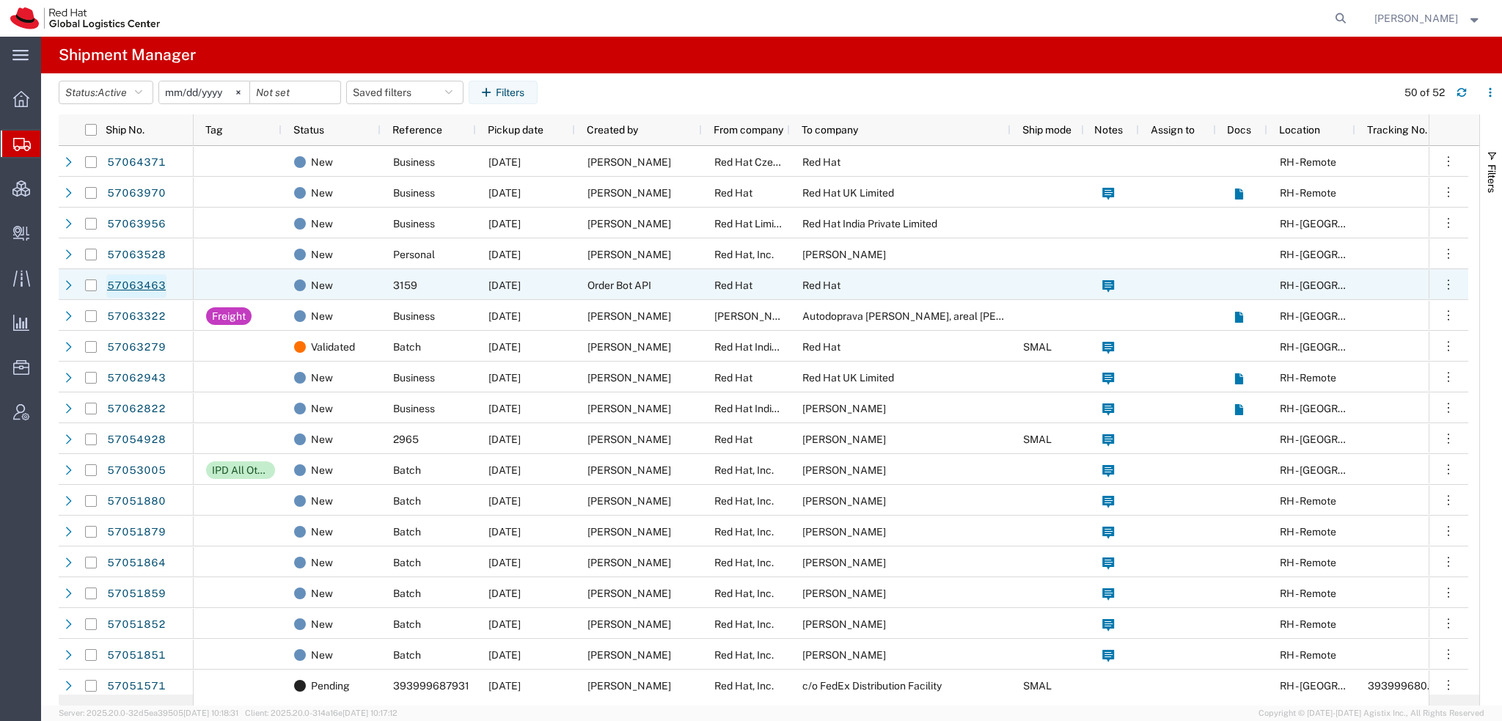
click at [144, 283] on link "57063463" at bounding box center [136, 285] width 60 height 23
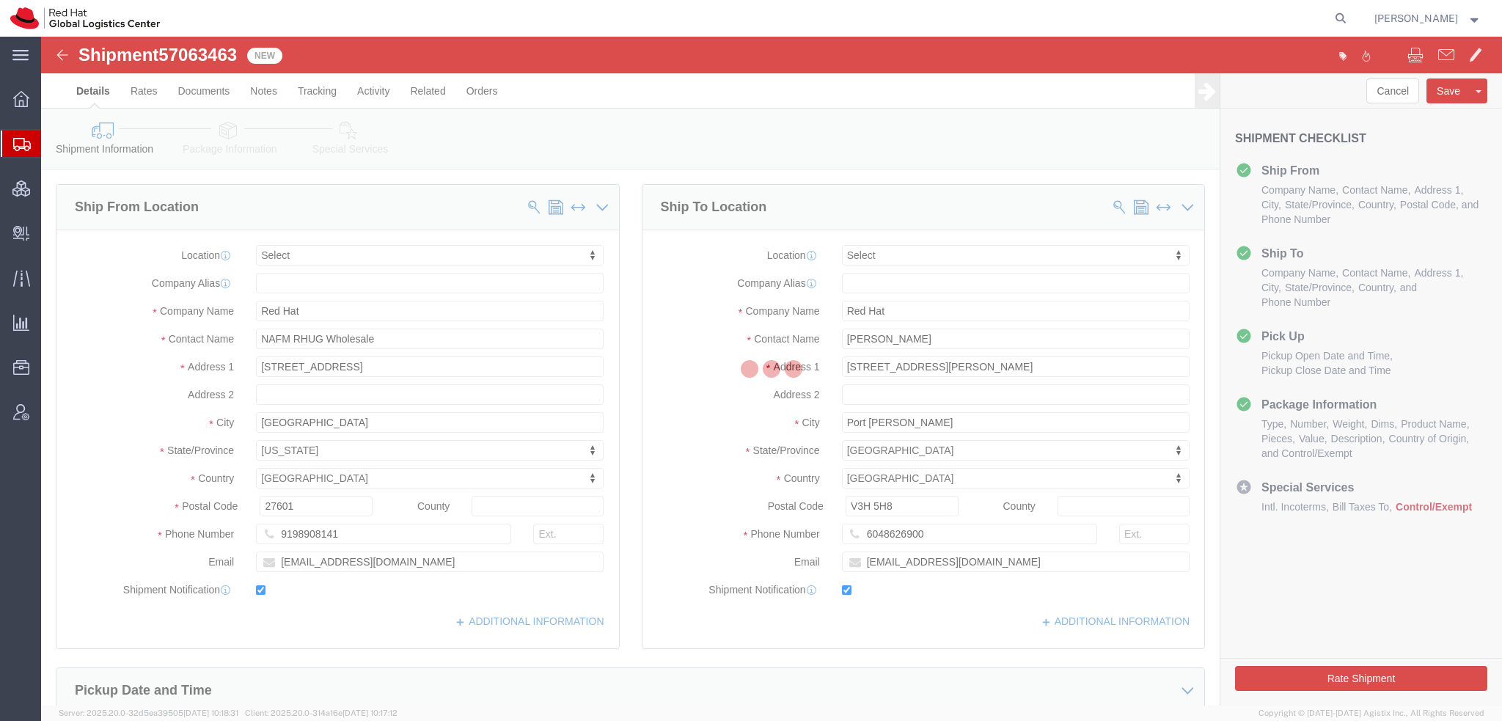
select select
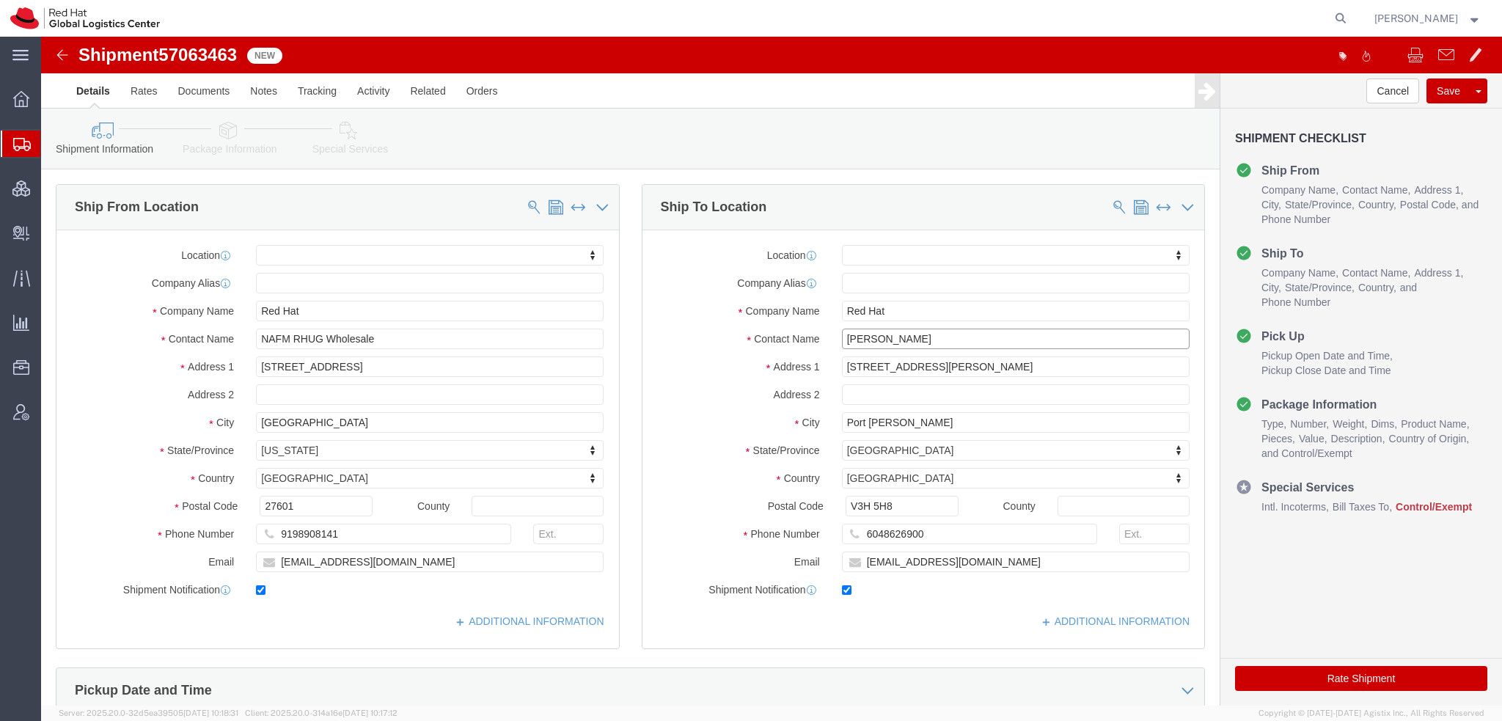
drag, startPoint x: 865, startPoint y: 297, endPoint x: 164, endPoint y: 282, distance: 701.2
click div "Ship From Location Location My Profile Location RH - Amsterdam - MSO RH - Amste…"
paste input "Paul Turnbull"
type input "Paul Turnbull"
drag, startPoint x: 878, startPoint y: 494, endPoint x: 142, endPoint y: 407, distance: 740.7
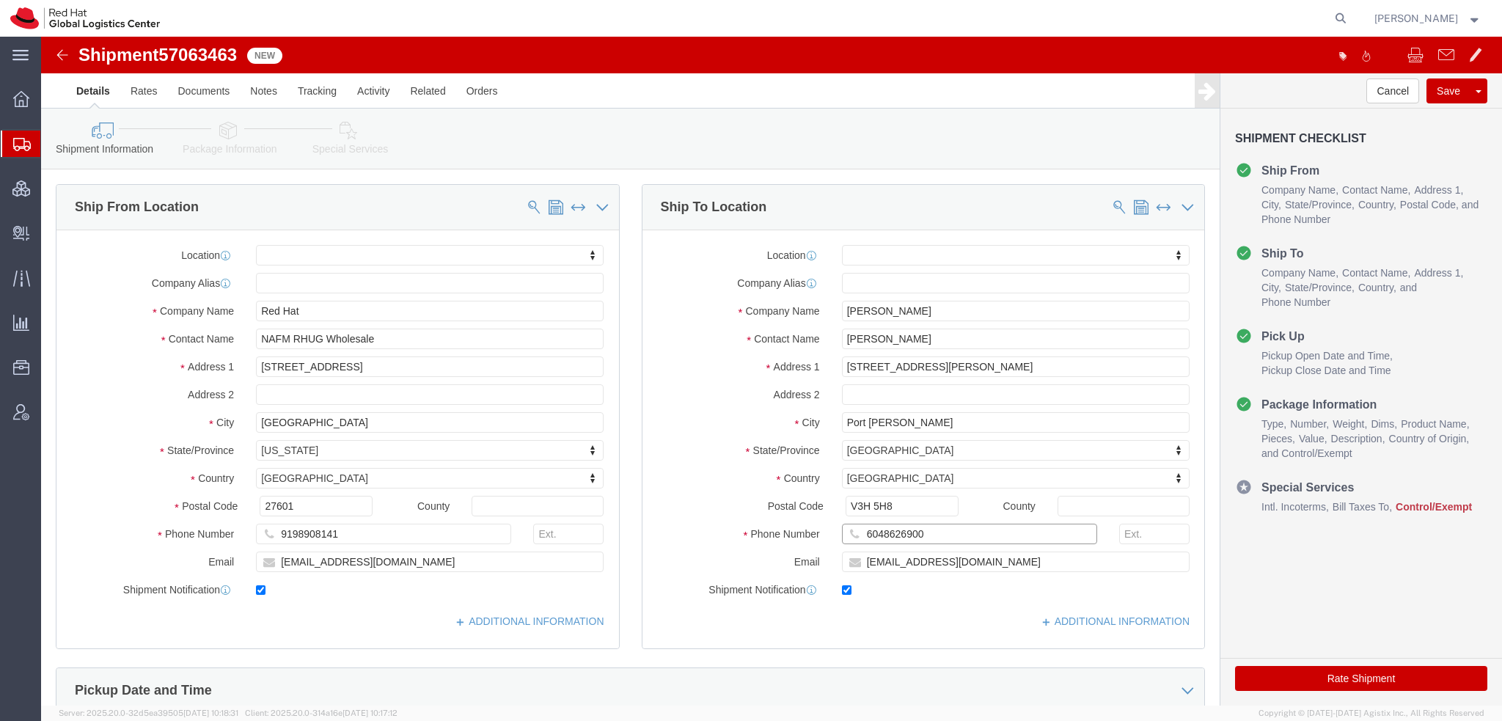
click div "Ship From Location Location My Profile Location RH - Amsterdam - MSO RH - Amste…"
click icon
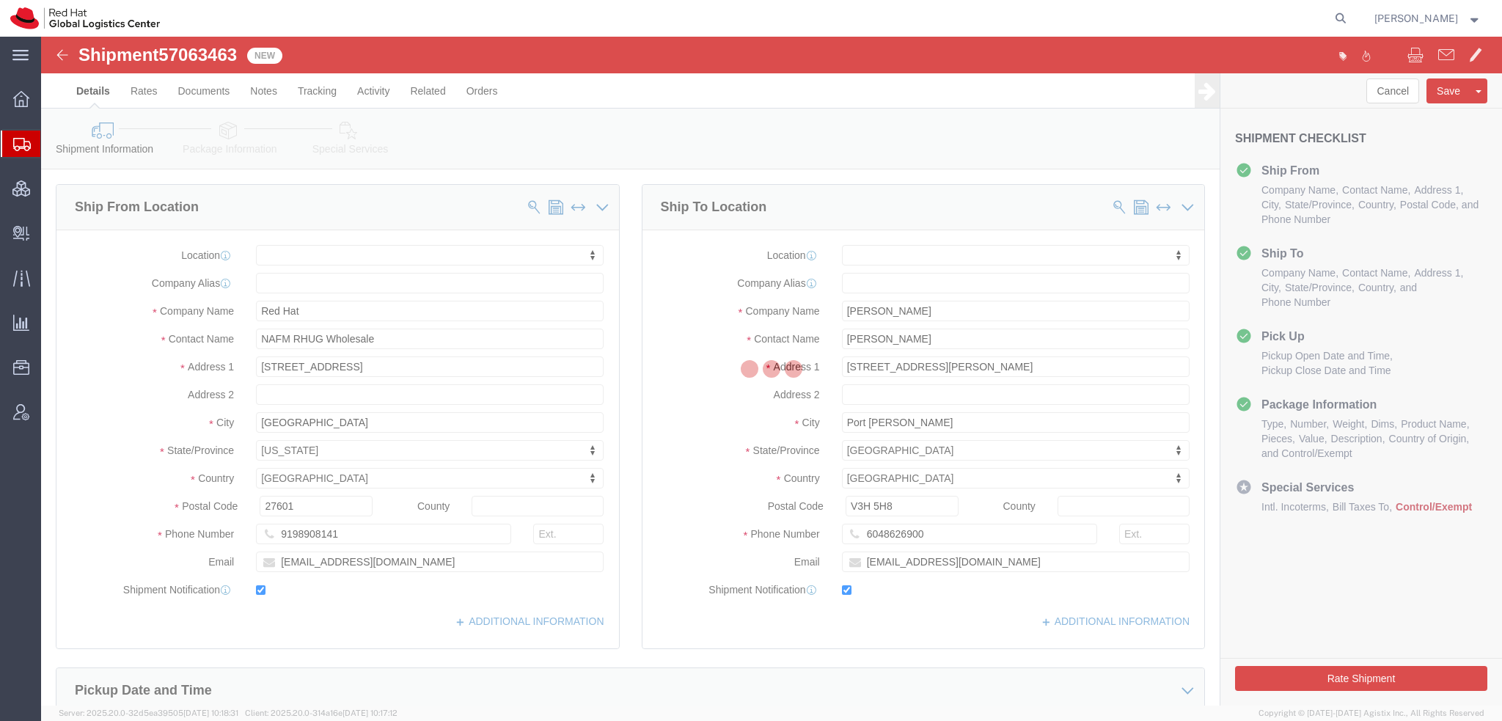
select select
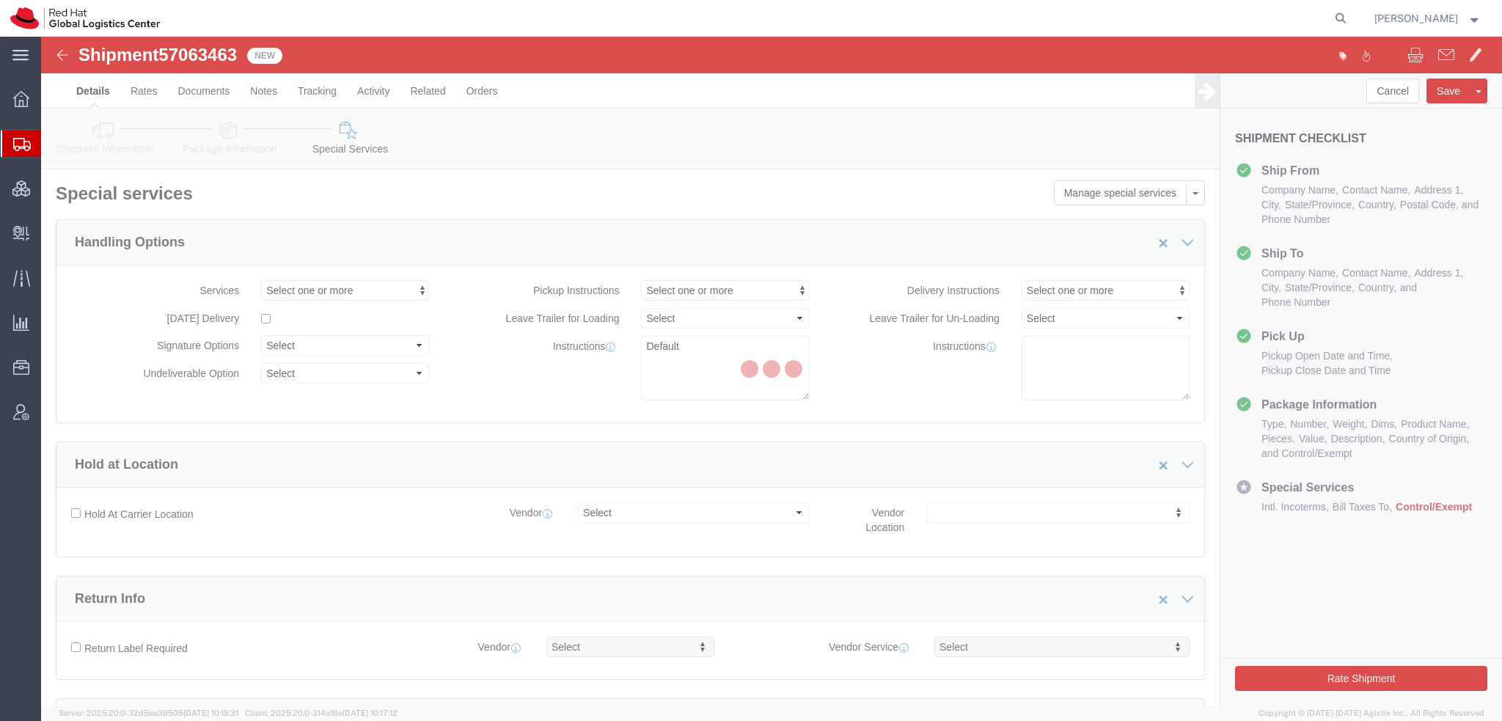
select select "COSTCENTER"
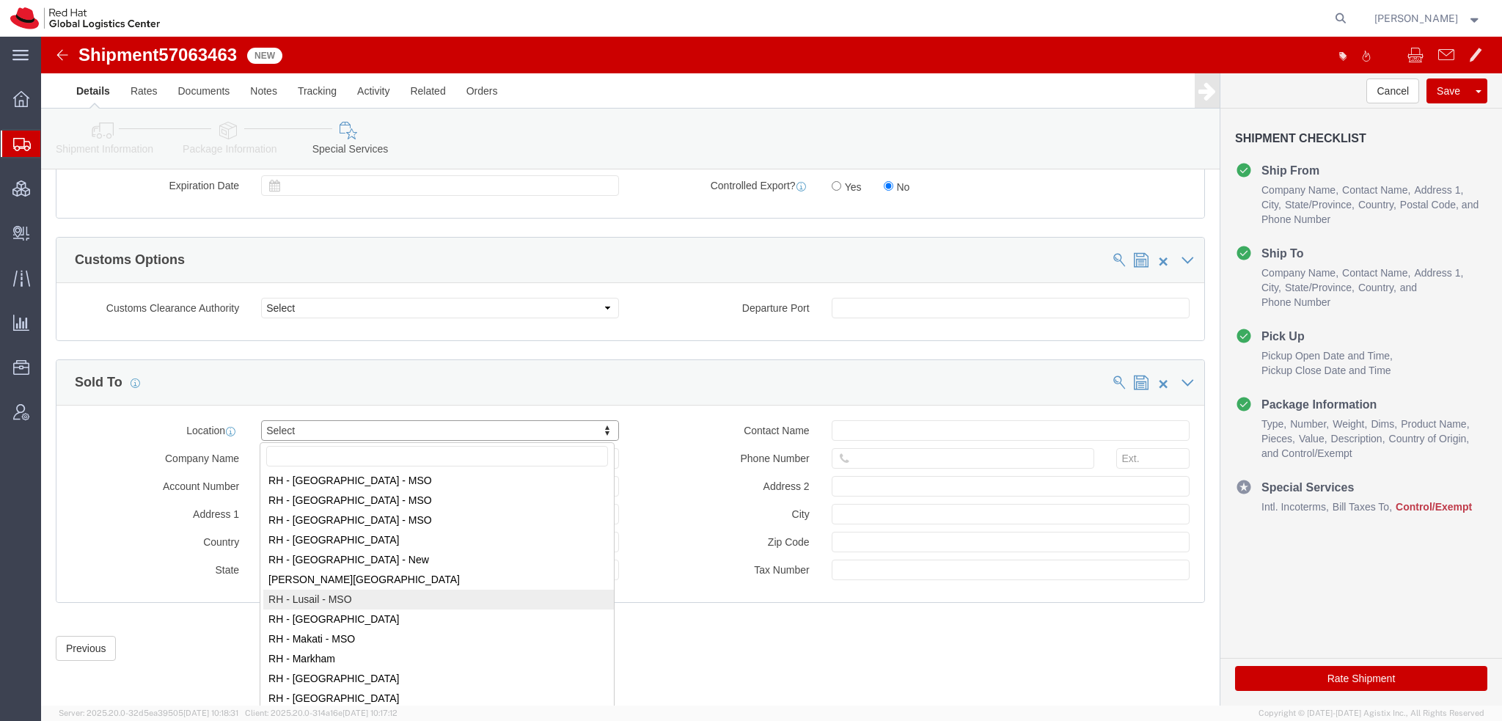
scroll to position [1393, 0]
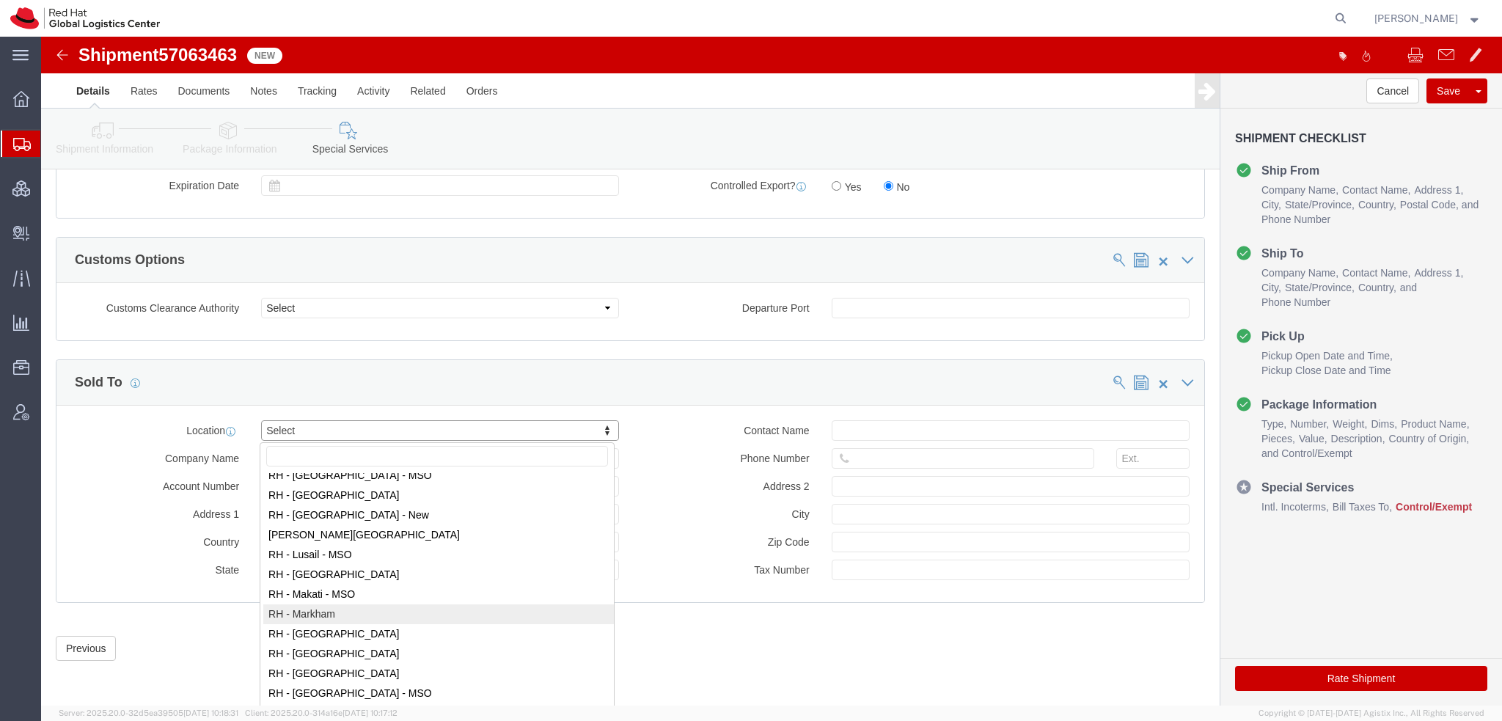
select select "61971"
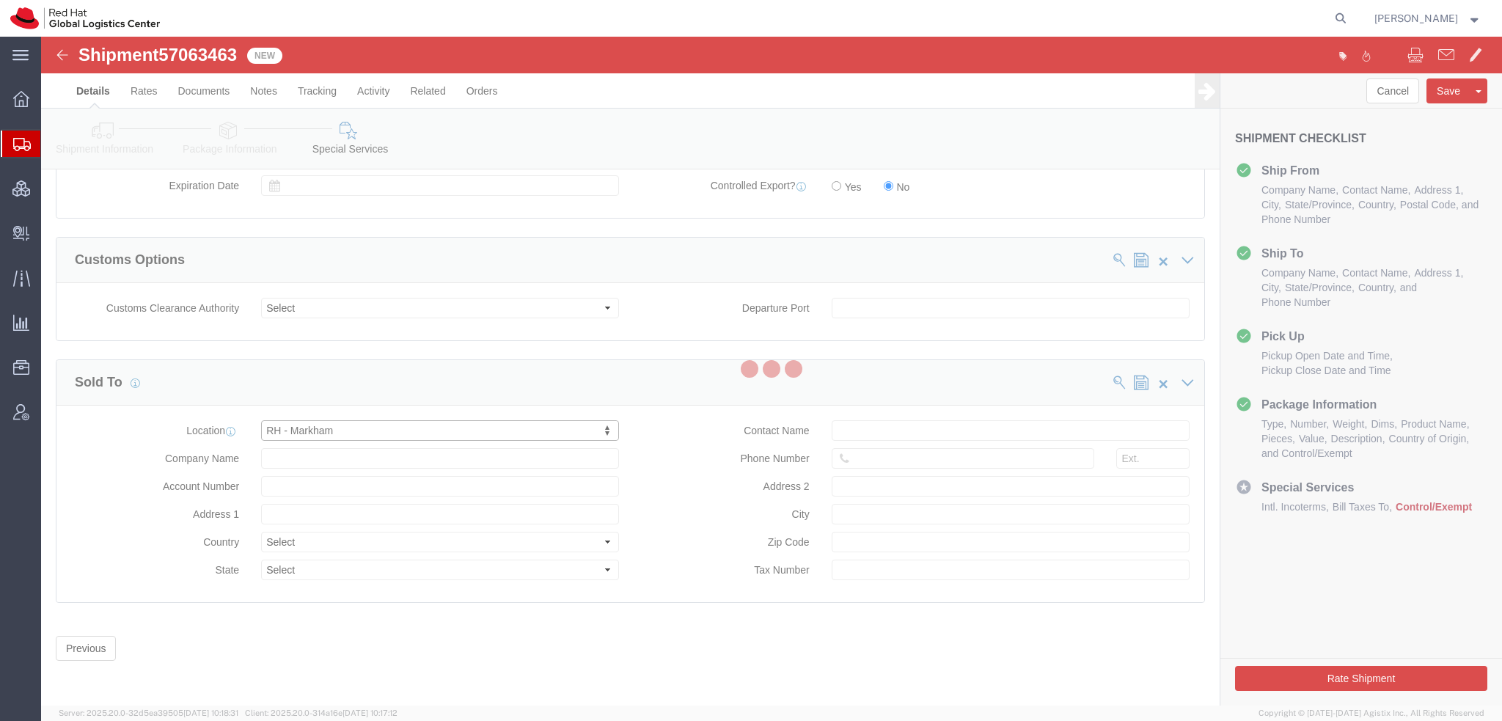
type input "Red Hat Canada Limited"
type input "8200 Warden Avenue"
select select "CA"
type input "MARKHAM"
type input "L6G 1C7"
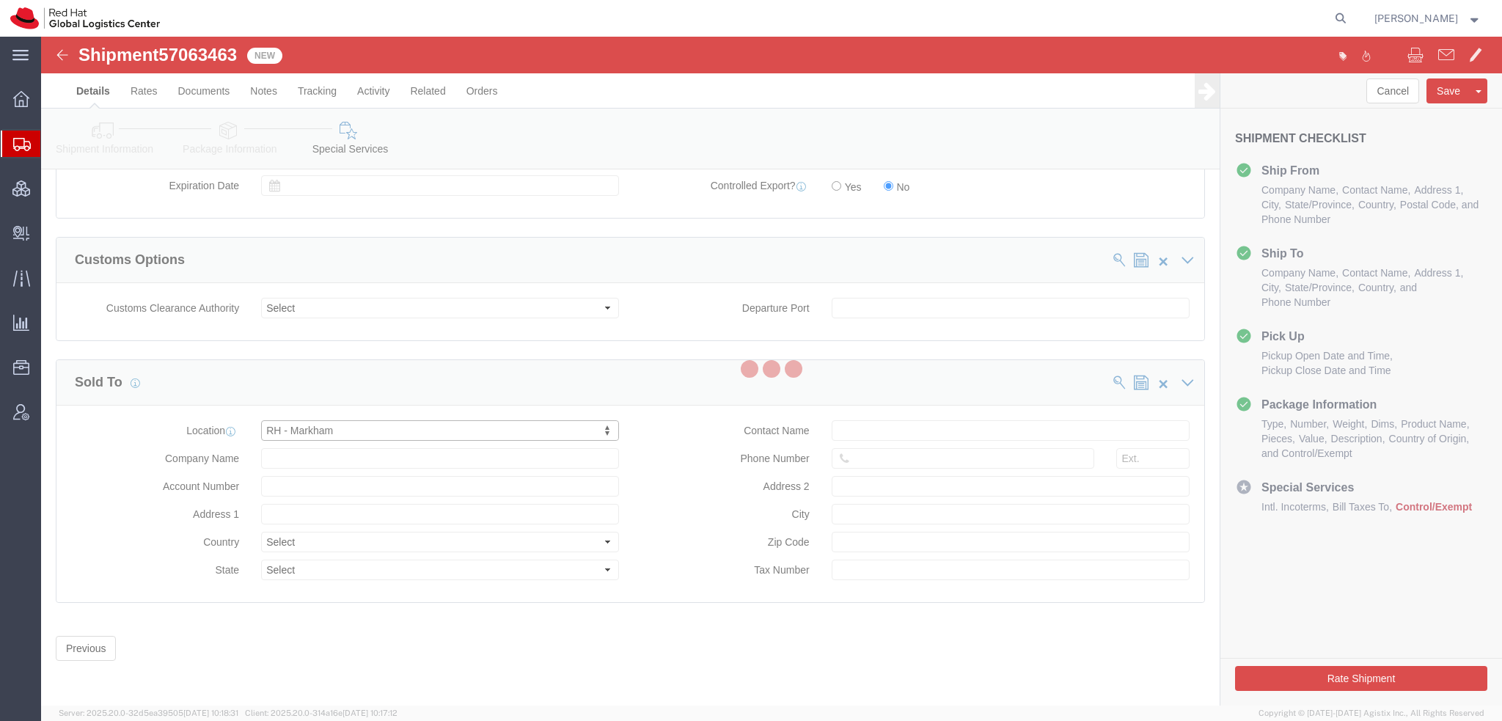
type input "881694640RT0001"
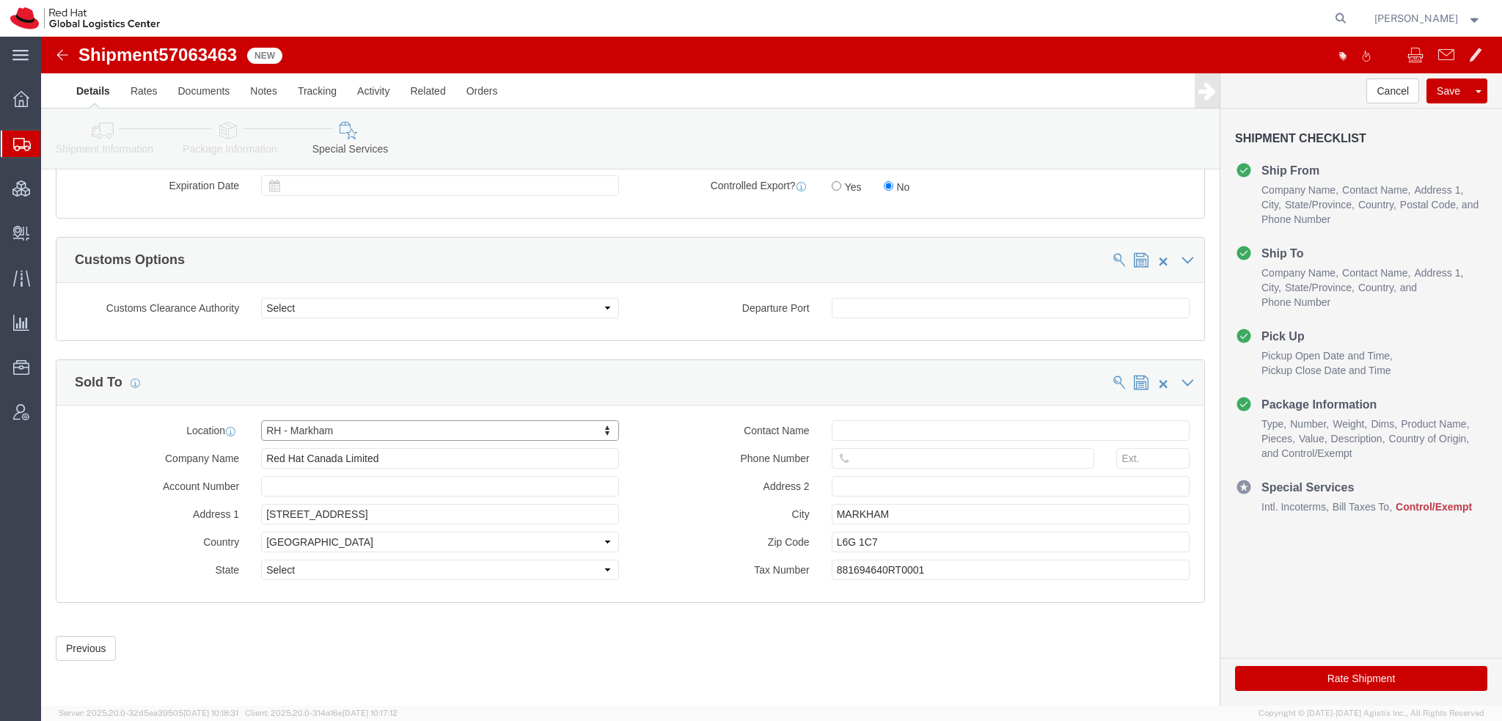
select select "ON"
click div "Contact Name Phone Number Address 2 City MARKHAM Zip Code L6G 1C7 Tax Number 88…"
click input "text"
paste input "6048626900"
type input "6048626900"
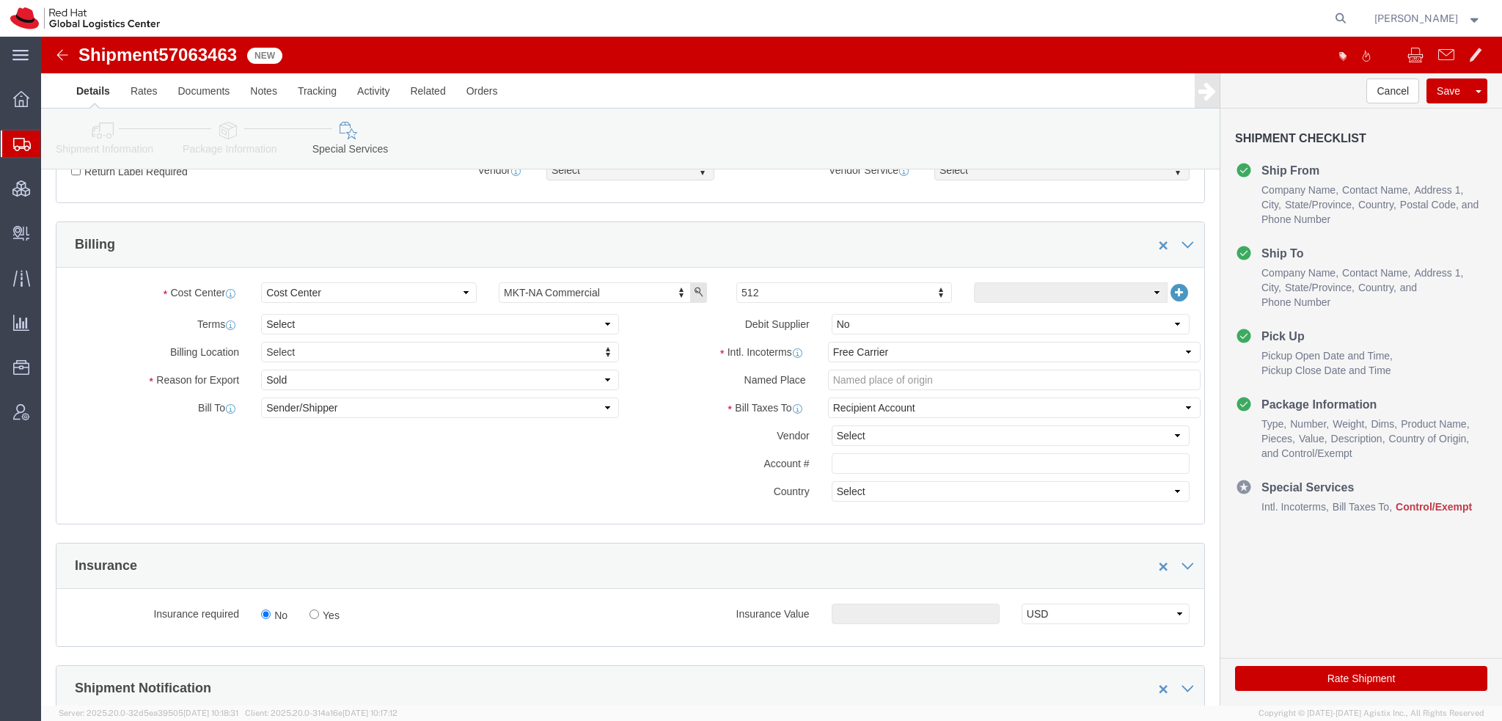
scroll to position [517, 0]
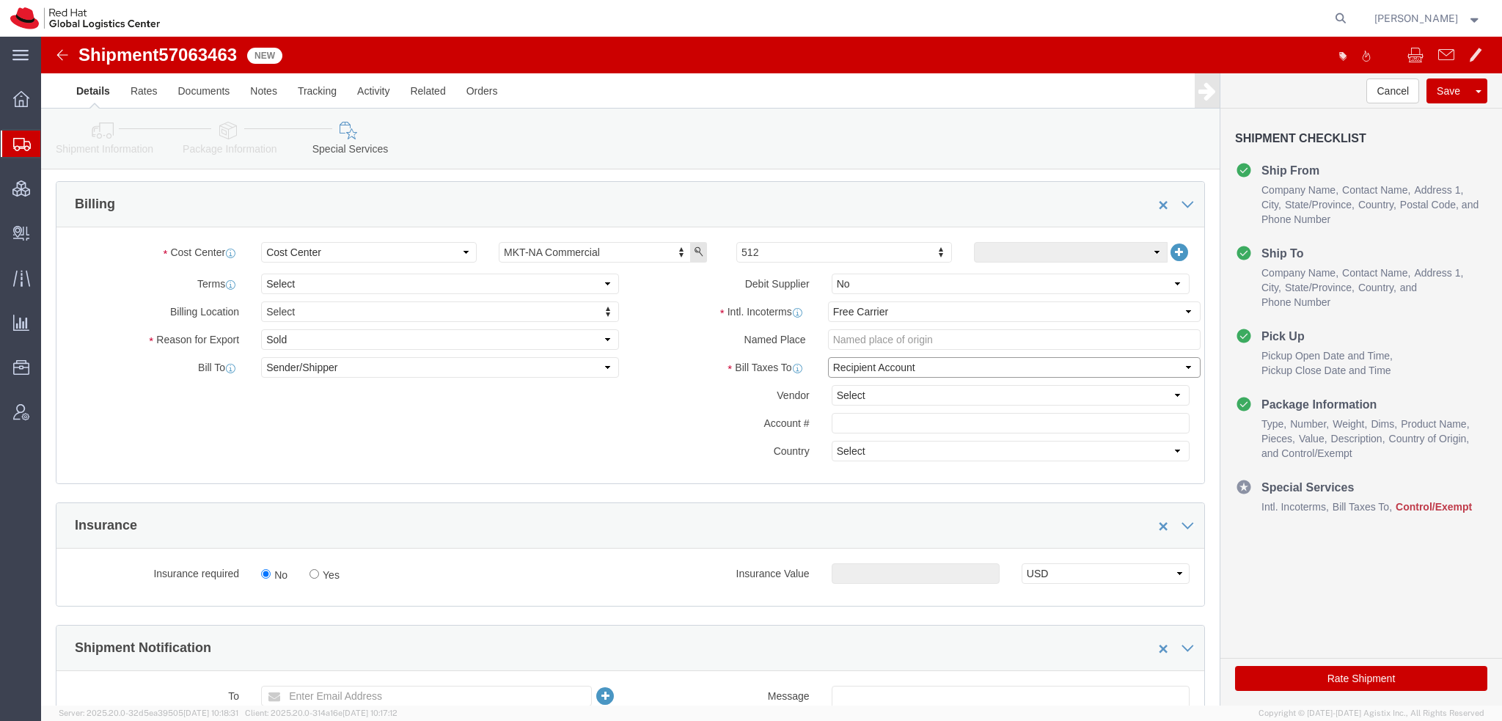
click select "Select Recipient Account Sender/Shipper Third Party Account"
select select "THRD"
click select "Select Recipient Account Sender/Shipper Third Party Account"
click select "Select DHL FedEx Express UPS"
select select "FedEx Express"
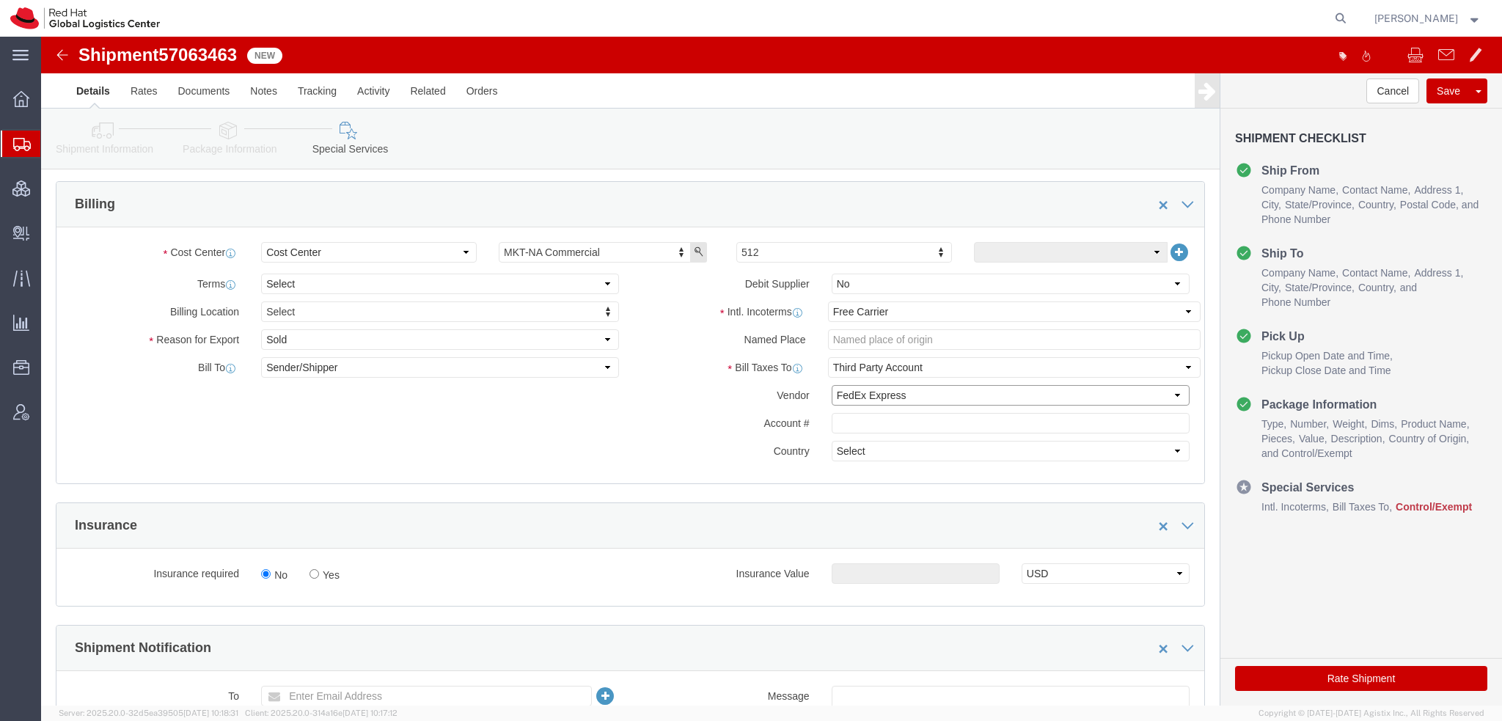
click select "Select DHL FedEx Express UPS"
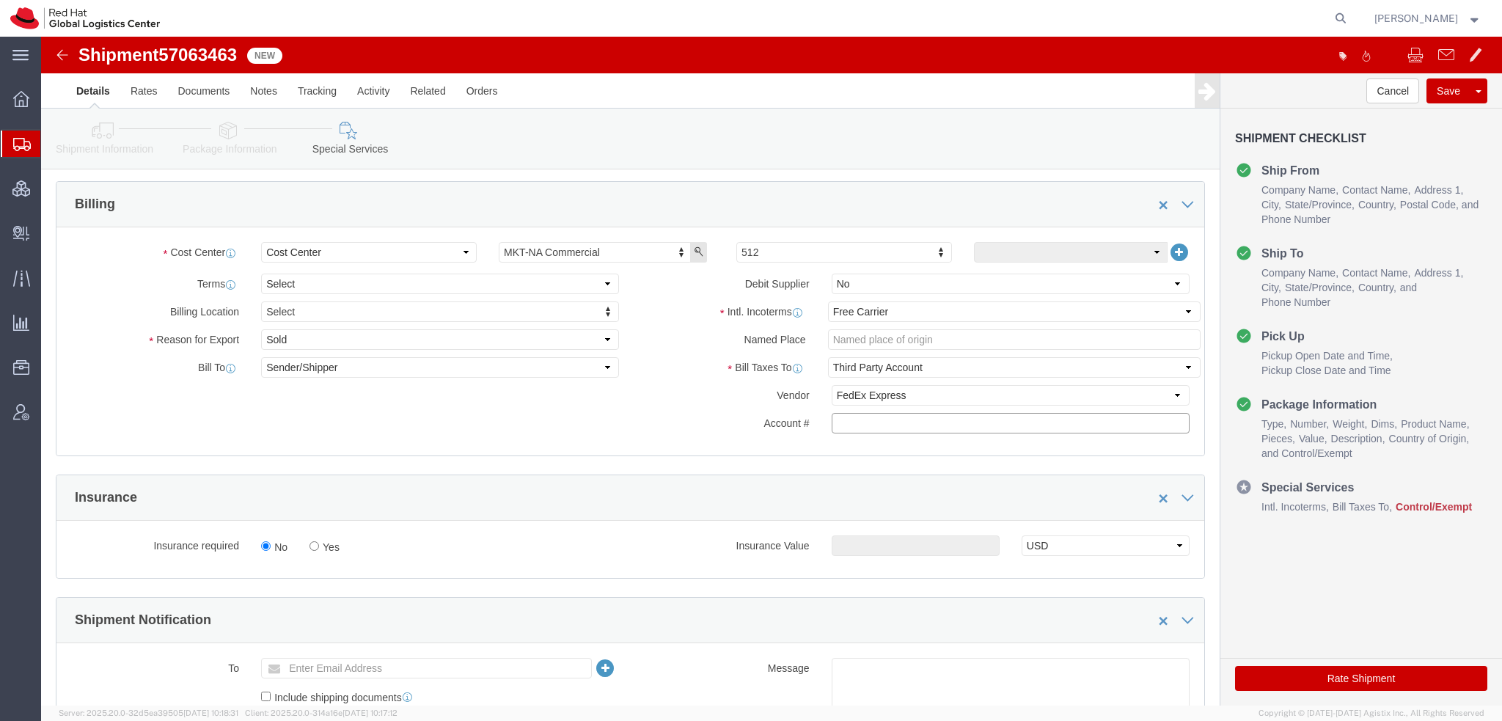
paste input "222181879"
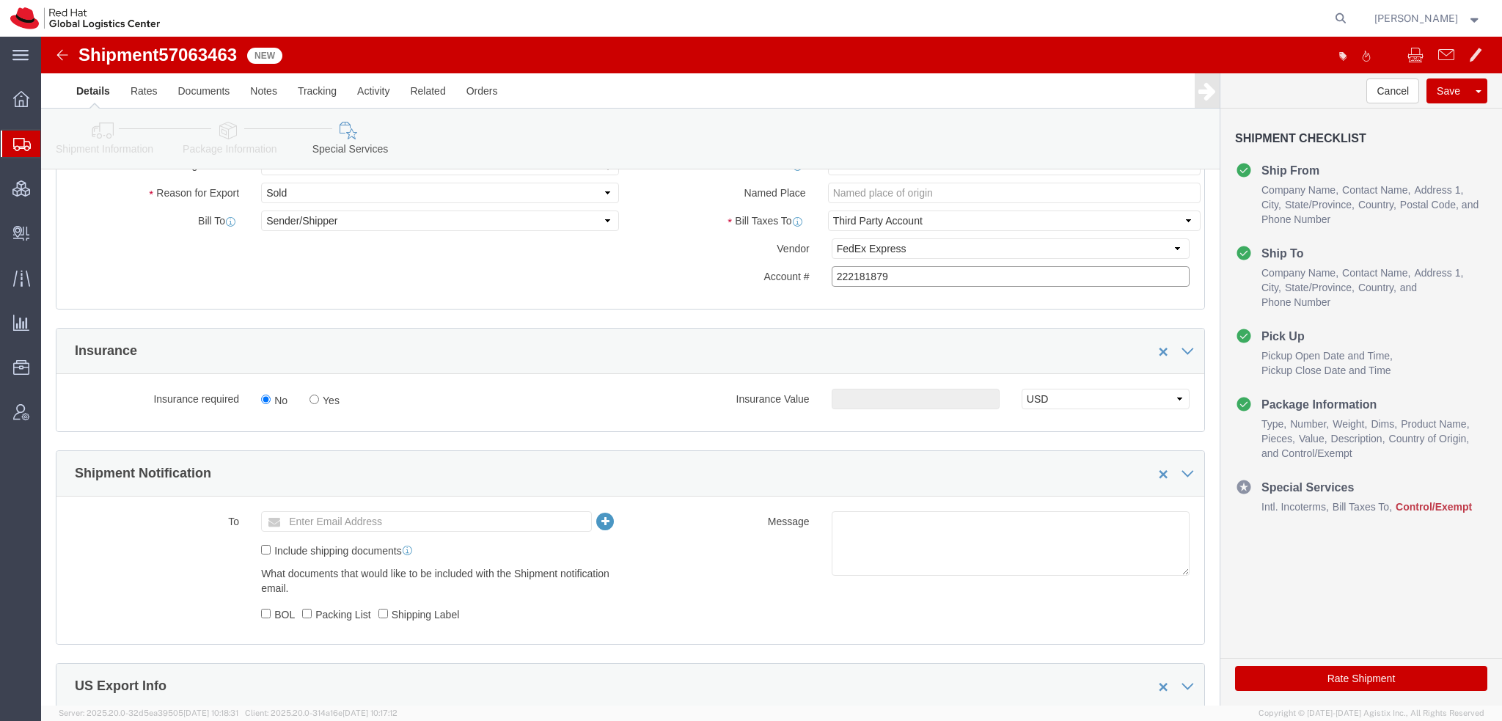
scroll to position [884, 0]
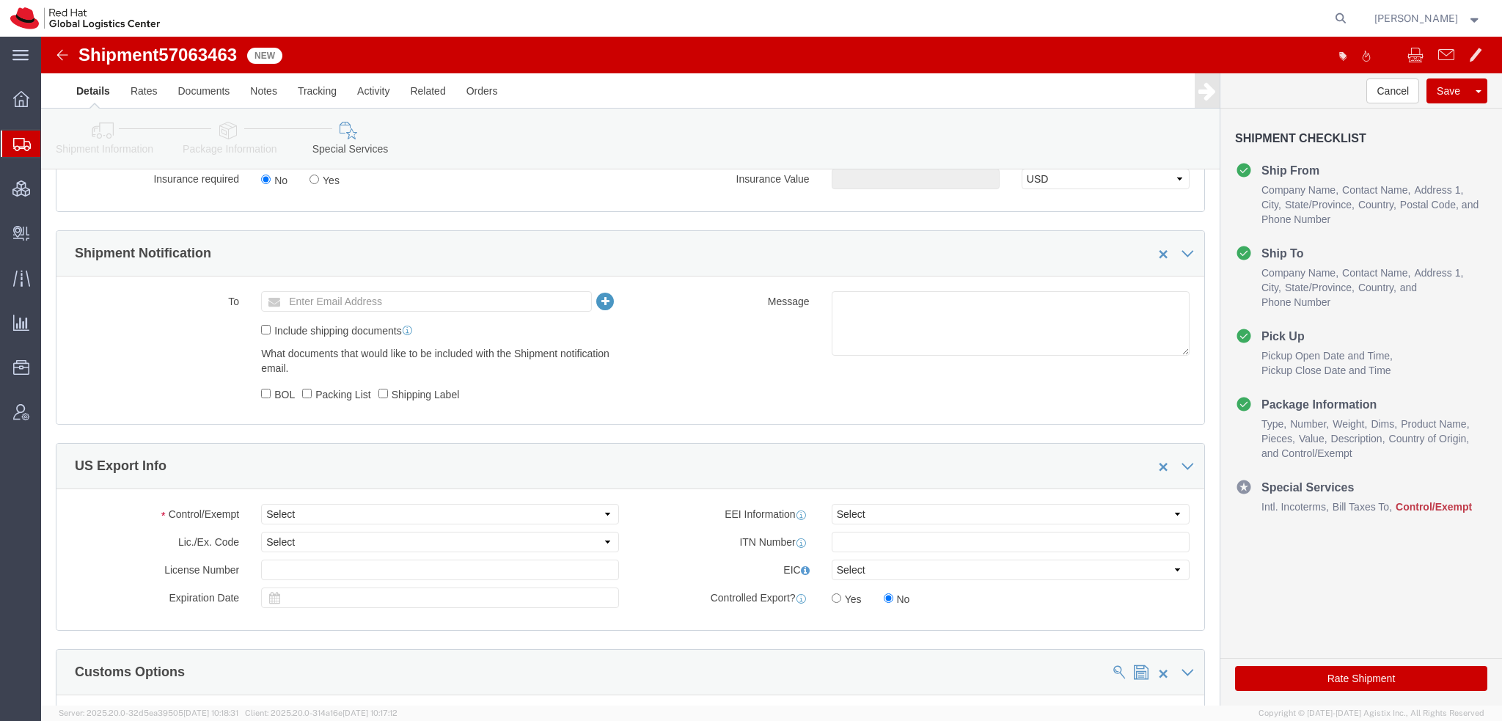
type input "222181879"
click select "Select ATF BIS DEA EPA FDA FTR ITAR OFAC Other (OPA)"
select select "FTR"
click select "Select ATF BIS DEA EPA FDA FTR ITAR OFAC Other (OPA)"
click select "Select 30.2(d)(2) 30.36 30.37(a) 30.37(f) 30.37(g) 30.37(h) 30.37(i) 30.37(j) 3…"
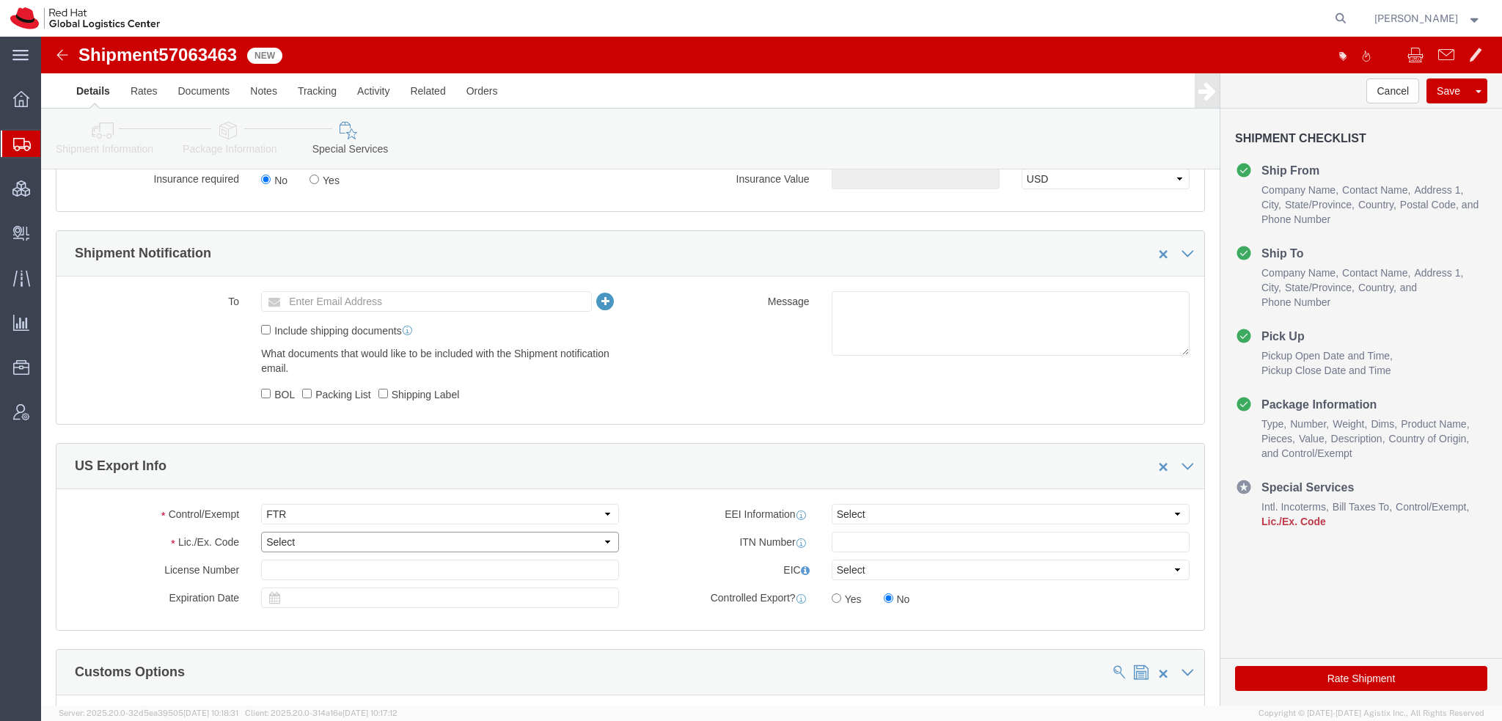
select select "30.36"
click select "Select 30.2(d)(2) 30.36 30.37(a) 30.37(f) 30.37(g) 30.37(h) 30.37(i) 30.37(j) 3…"
click link "Package Information"
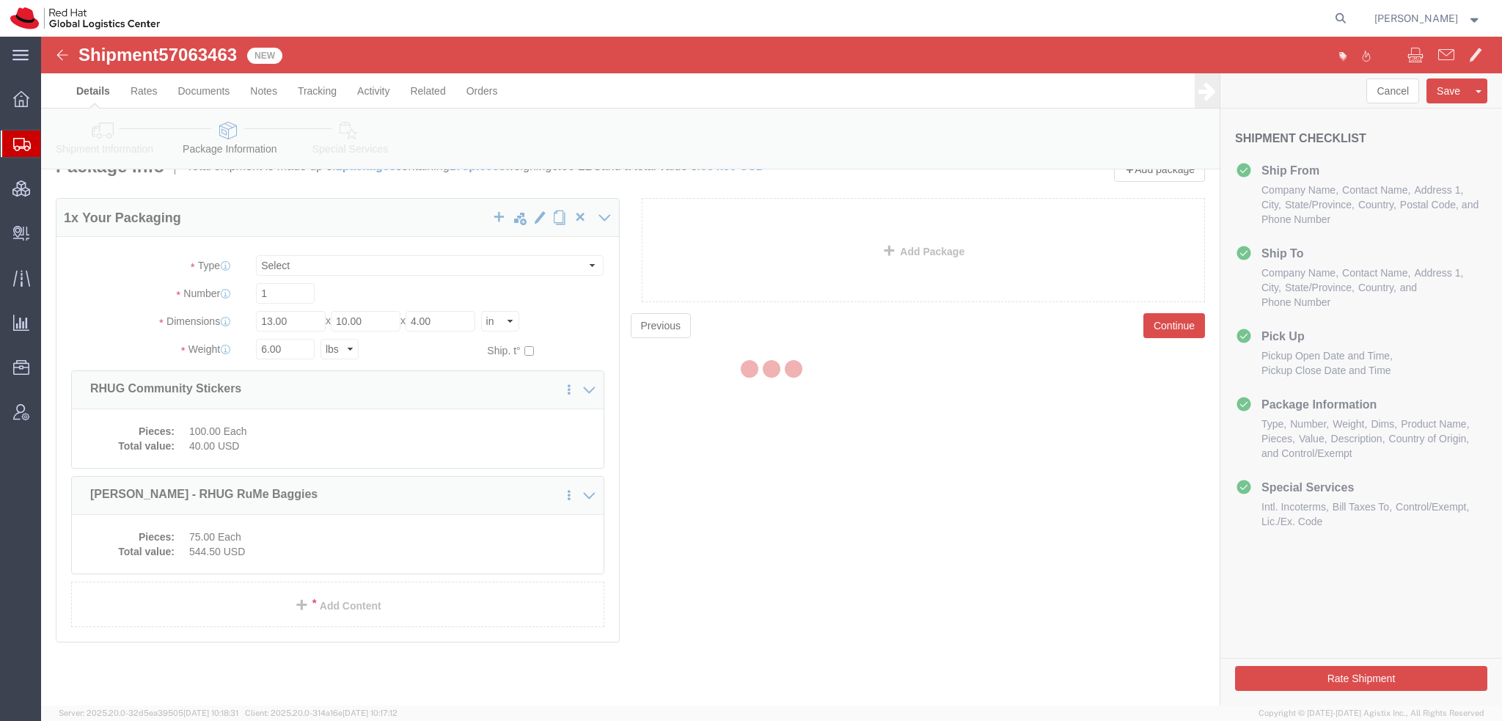
scroll to position [26, 0]
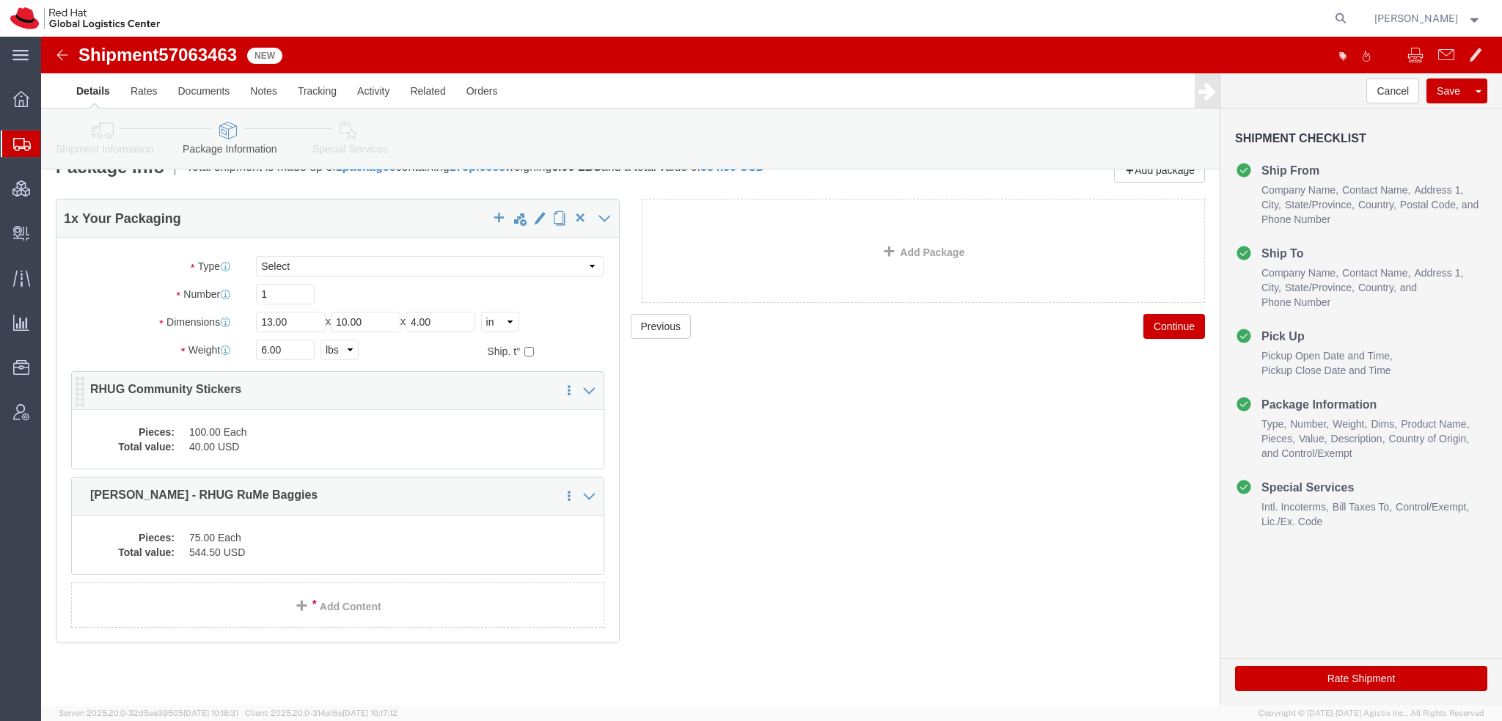
click dd "40.00 USD"
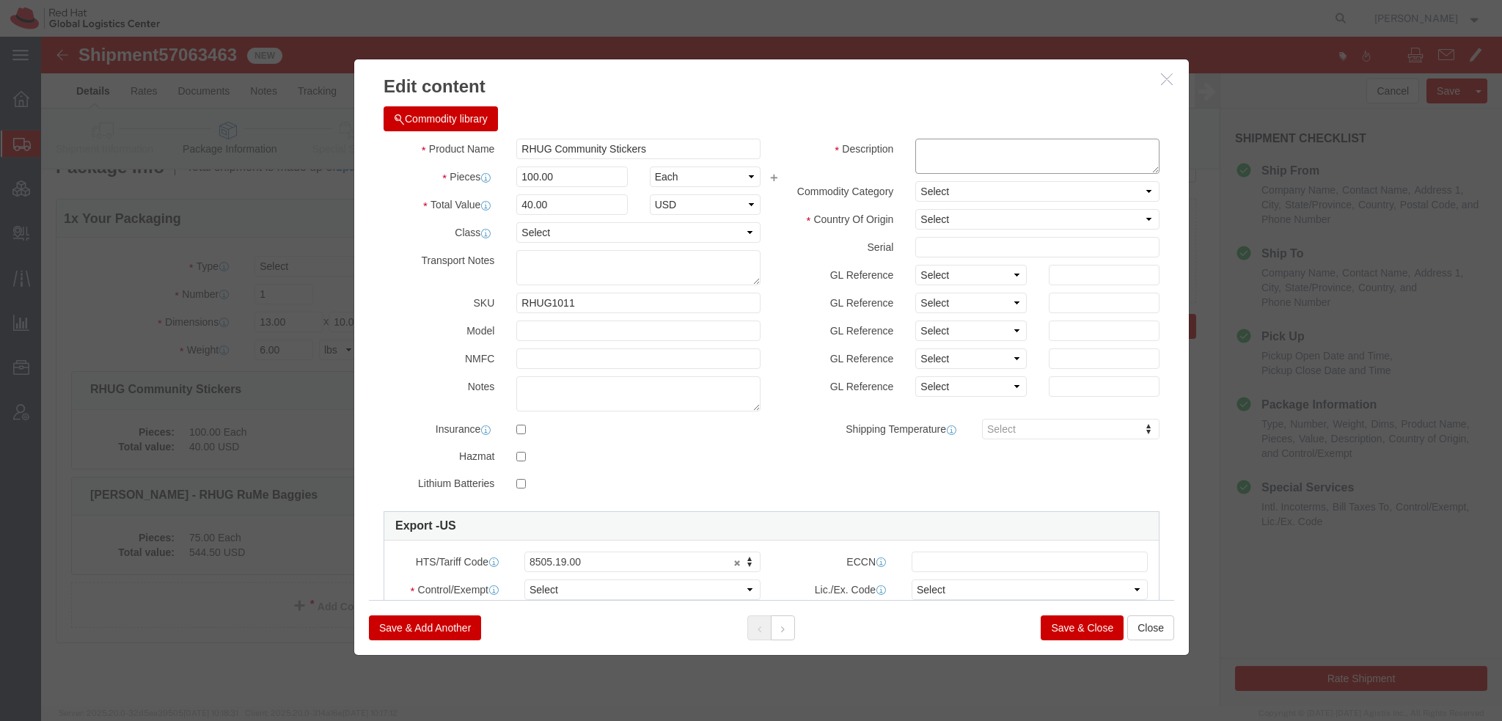
click textarea
type textarea "Red Hat branded"
click select "Select Afghanistan Åland Islands Albania Algeria American Samoa Andorra Angola …"
select select "US"
click select "Select Afghanistan Åland Islands Albania Algeria American Samoa Andorra Angola …"
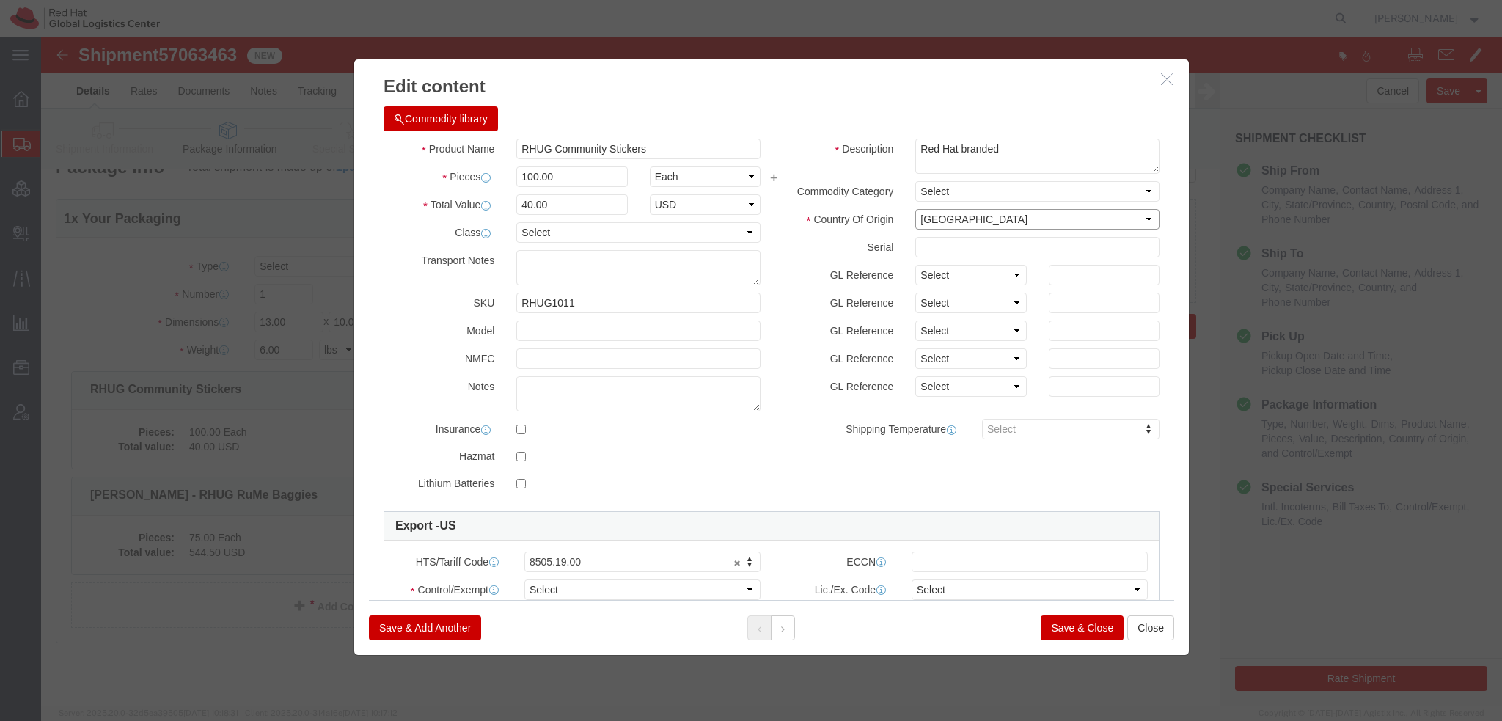
scroll to position [199, 0]
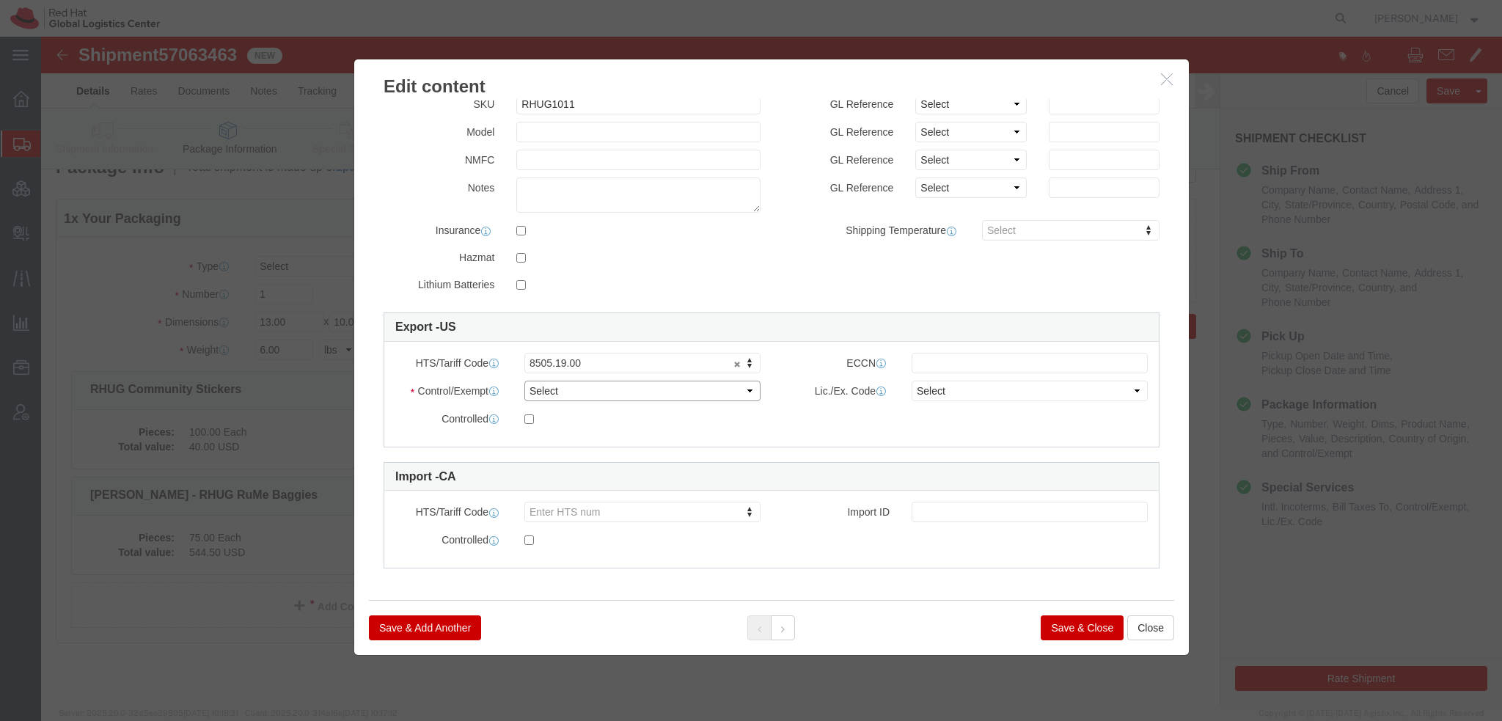
click select "Select ATF BIS DEA EPA FDA FTR ITAR OFAC Other (OPA)"
select select "FTR"
click select "Select ATF BIS DEA EPA FDA FTR ITAR OFAC Other (OPA)"
click select "Select 30.2(d)(2) 30.36 30.37(a) 30.37(f) 30.37(g) 30.37(h) 30.37(i) 30.37(j) 3…"
select select "30.36"
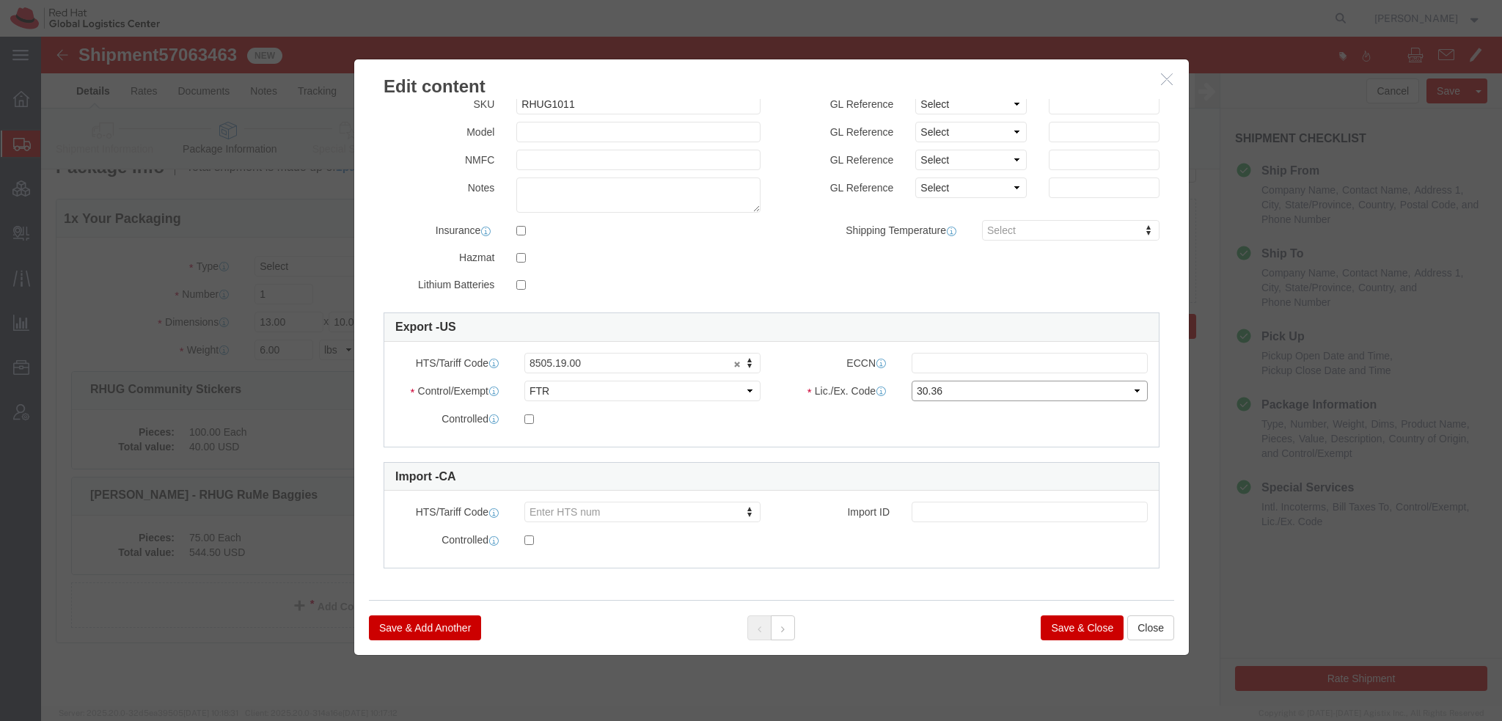
click select "Select 30.2(d)(2) 30.36 30.37(a) 30.37(f) 30.37(g) 30.37(h) 30.37(i) 30.37(j) 3…"
click button
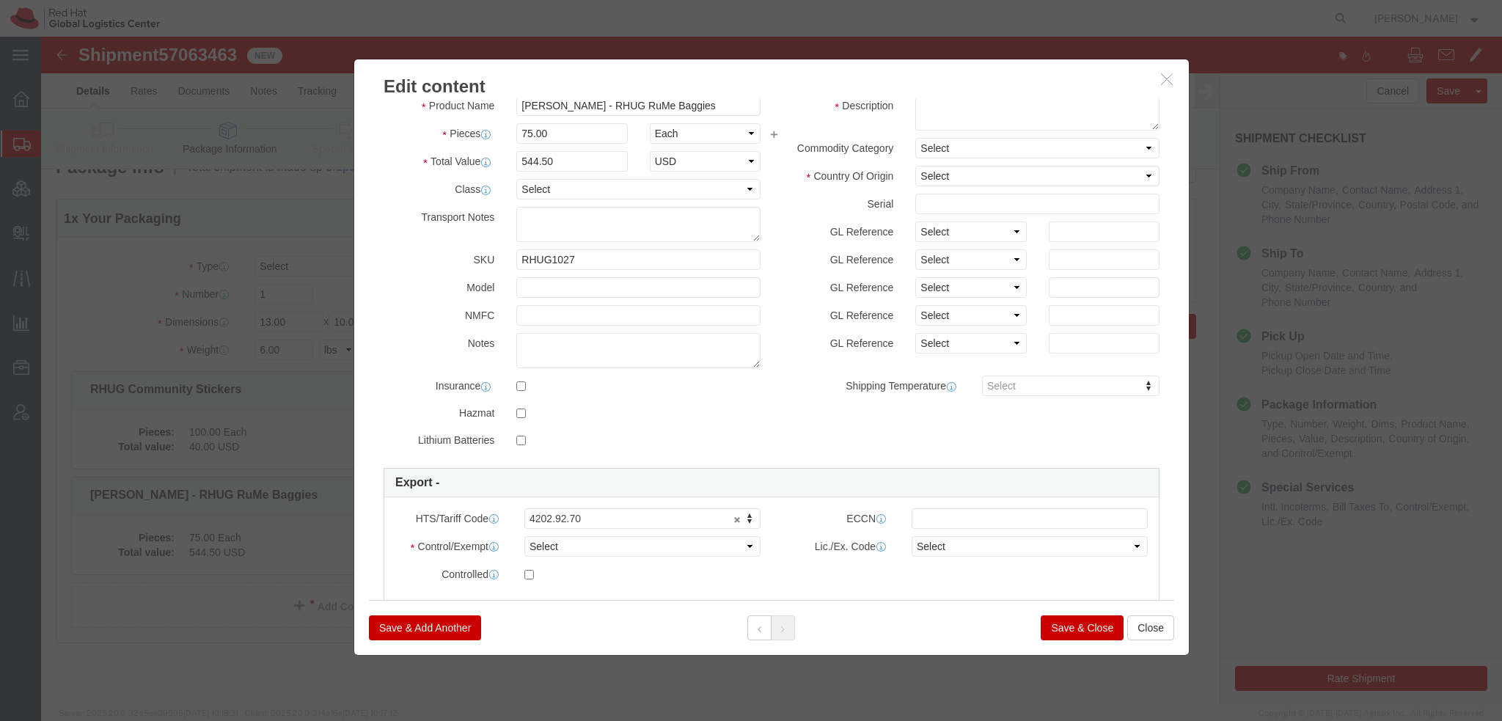
scroll to position [0, 0]
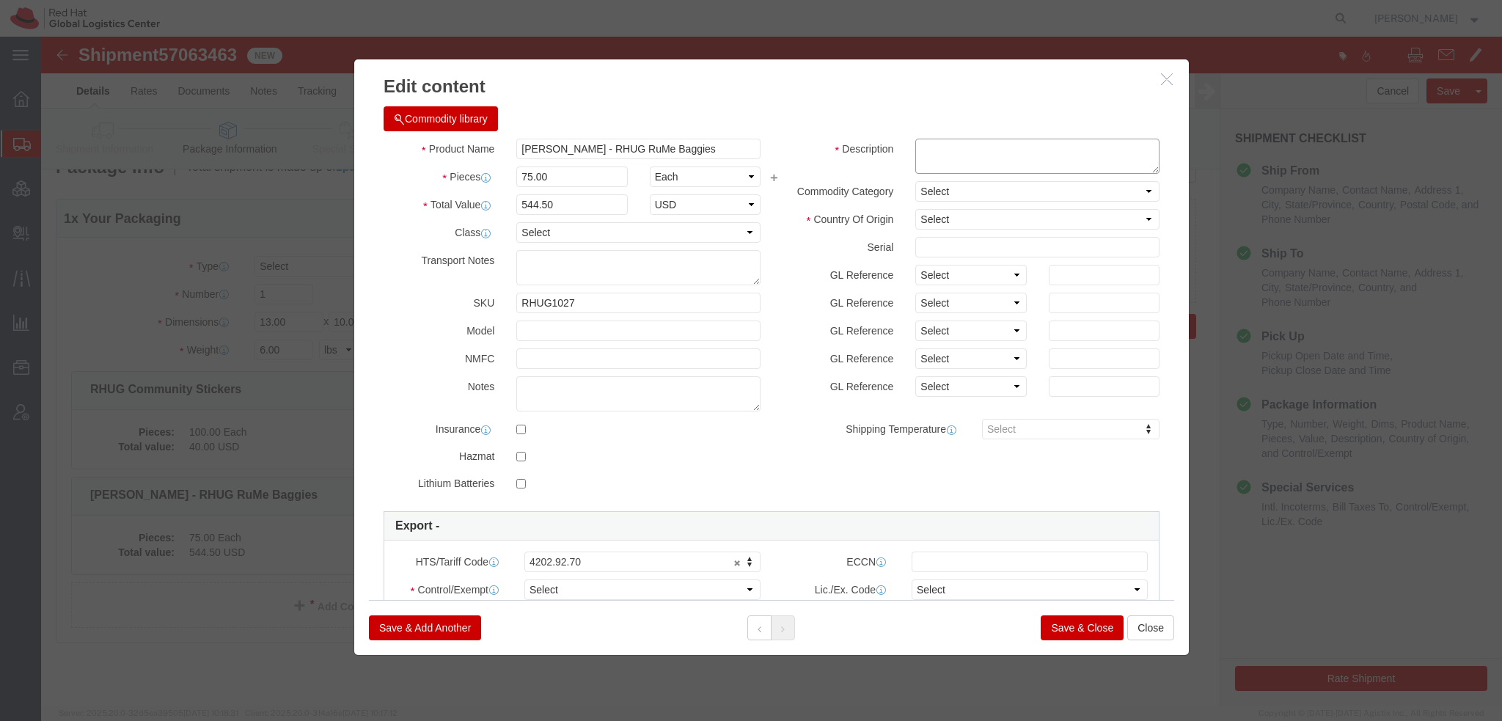
click textarea
type textarea "Red Hat branded - polyester"
select select "JO"
click select "Select ATF BIS DEA EPA FDA FTR ITAR OFAC Other (OPA)"
select select "FTR"
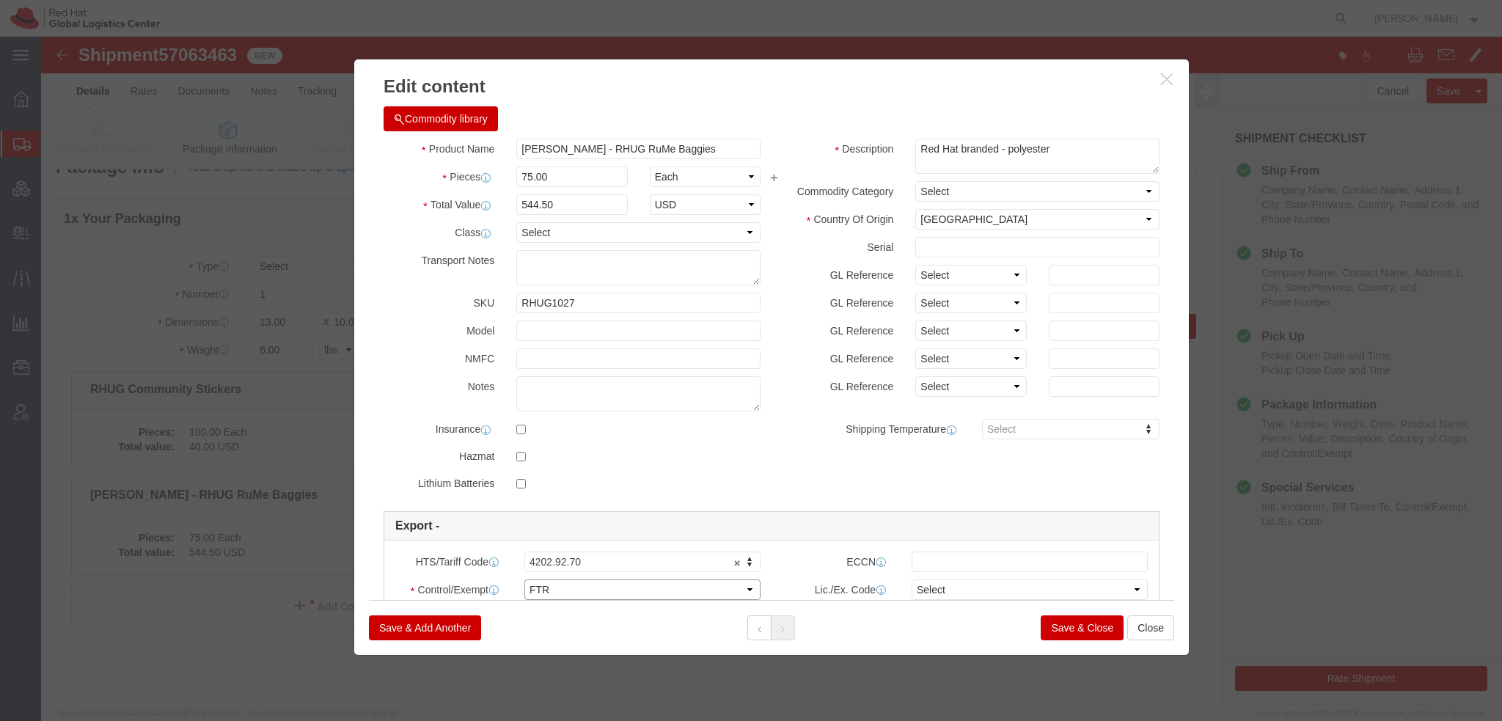
click select "Select ATF BIS DEA EPA FDA FTR ITAR OFAC Other (OPA)"
click div "ECCN"
click select "Select 30.2(d)(2) 30.36 30.37(a) 30.37(f) 30.37(g) 30.37(h) 30.37(i) 30.37(j) 3…"
select select "30.36"
click select "Select 30.2(d)(2) 30.36 30.37(a) 30.37(f) 30.37(g) 30.37(h) 30.37(i) 30.37(j) 3…"
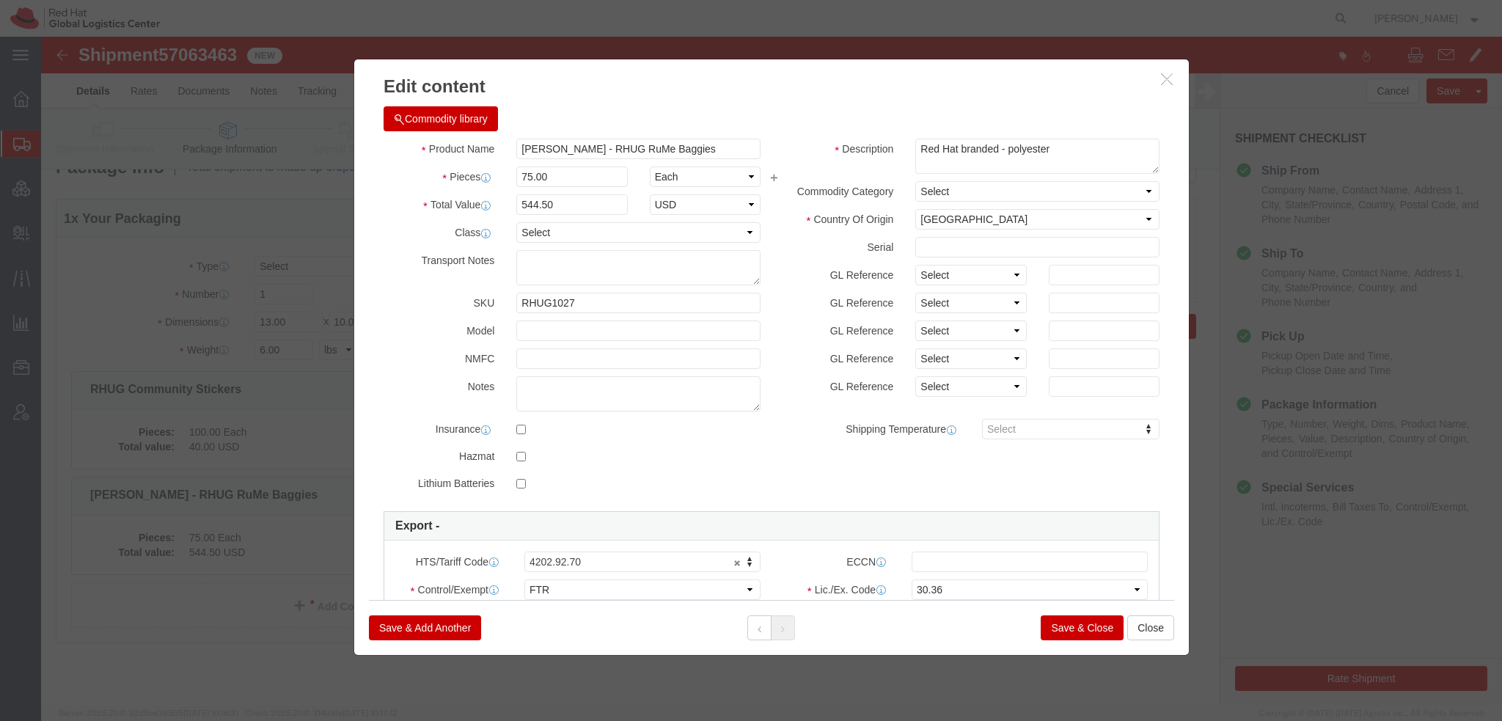
click button "Save & Close"
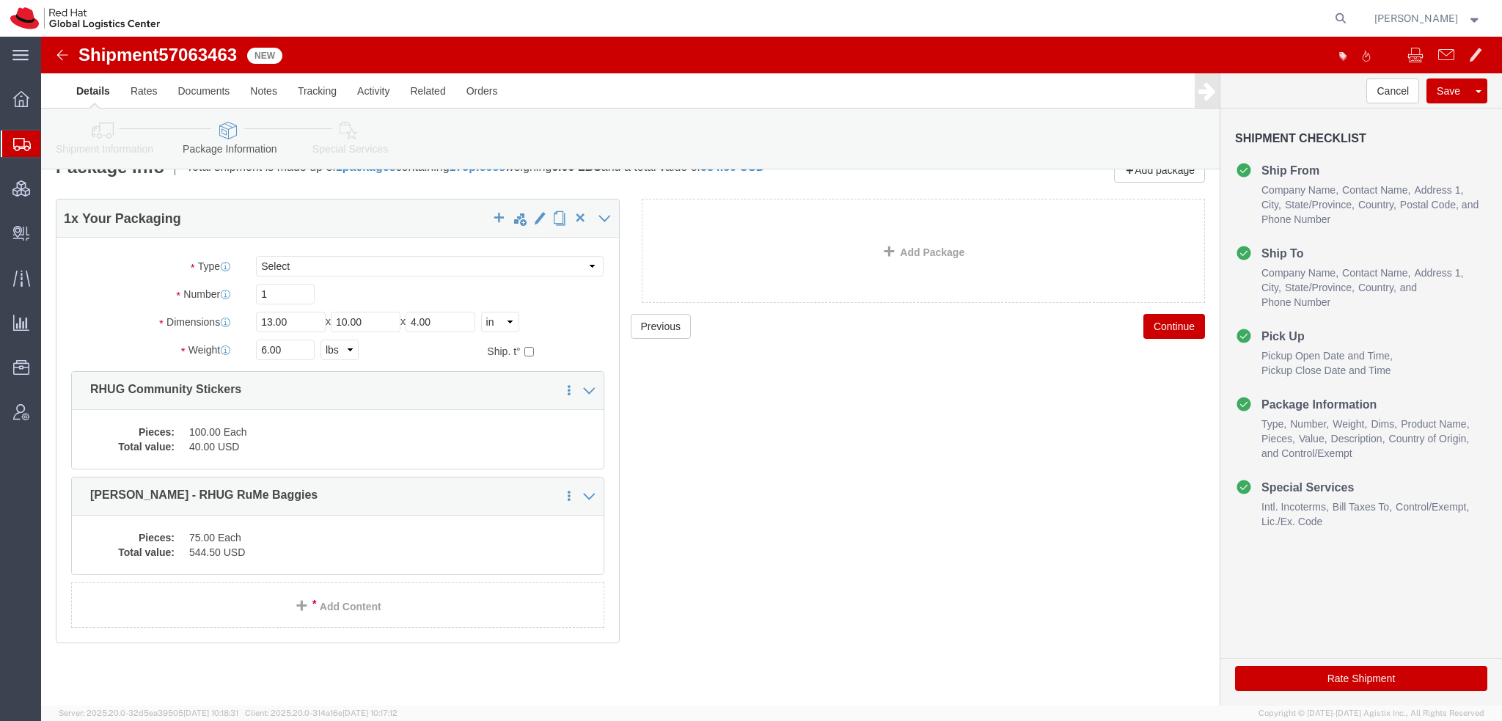
click button "Rate Shipment"
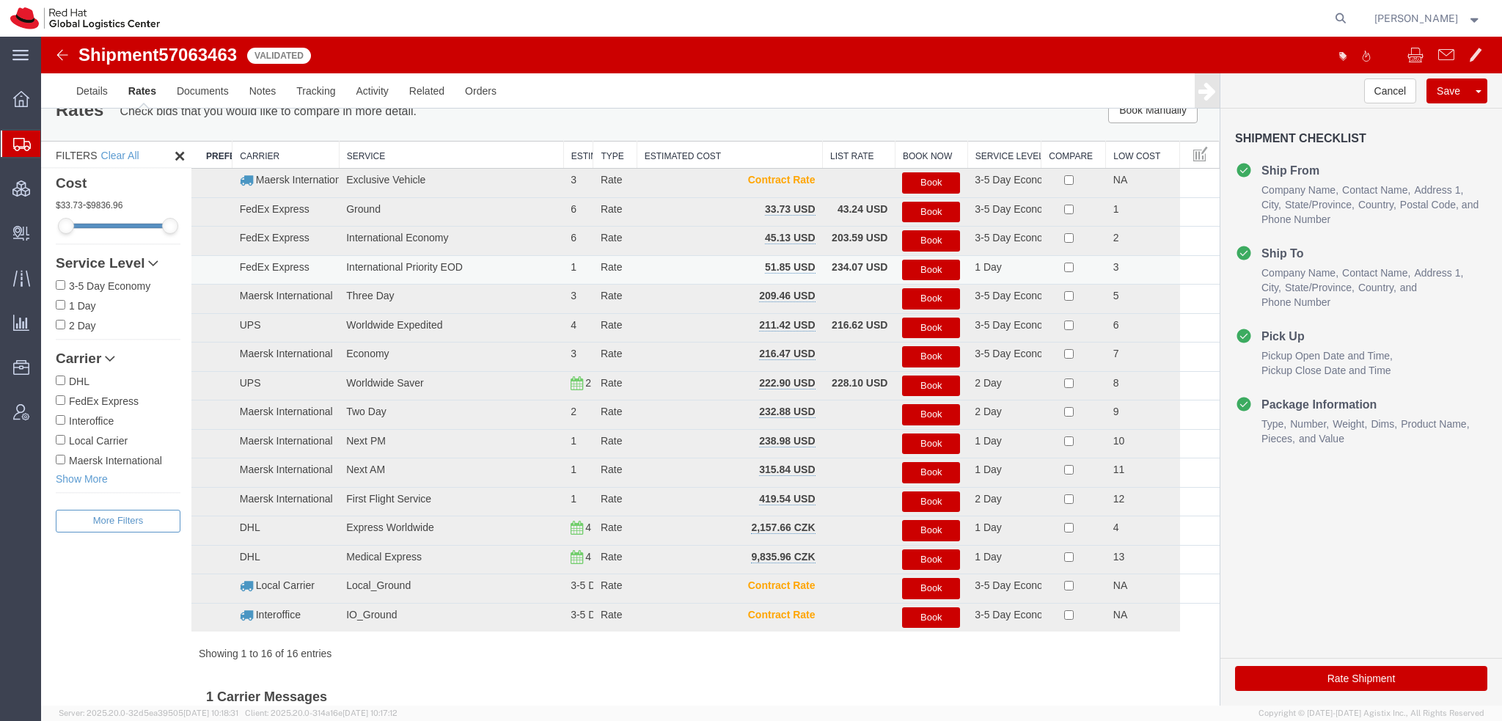
click at [912, 269] on button "Book" at bounding box center [931, 270] width 58 height 21
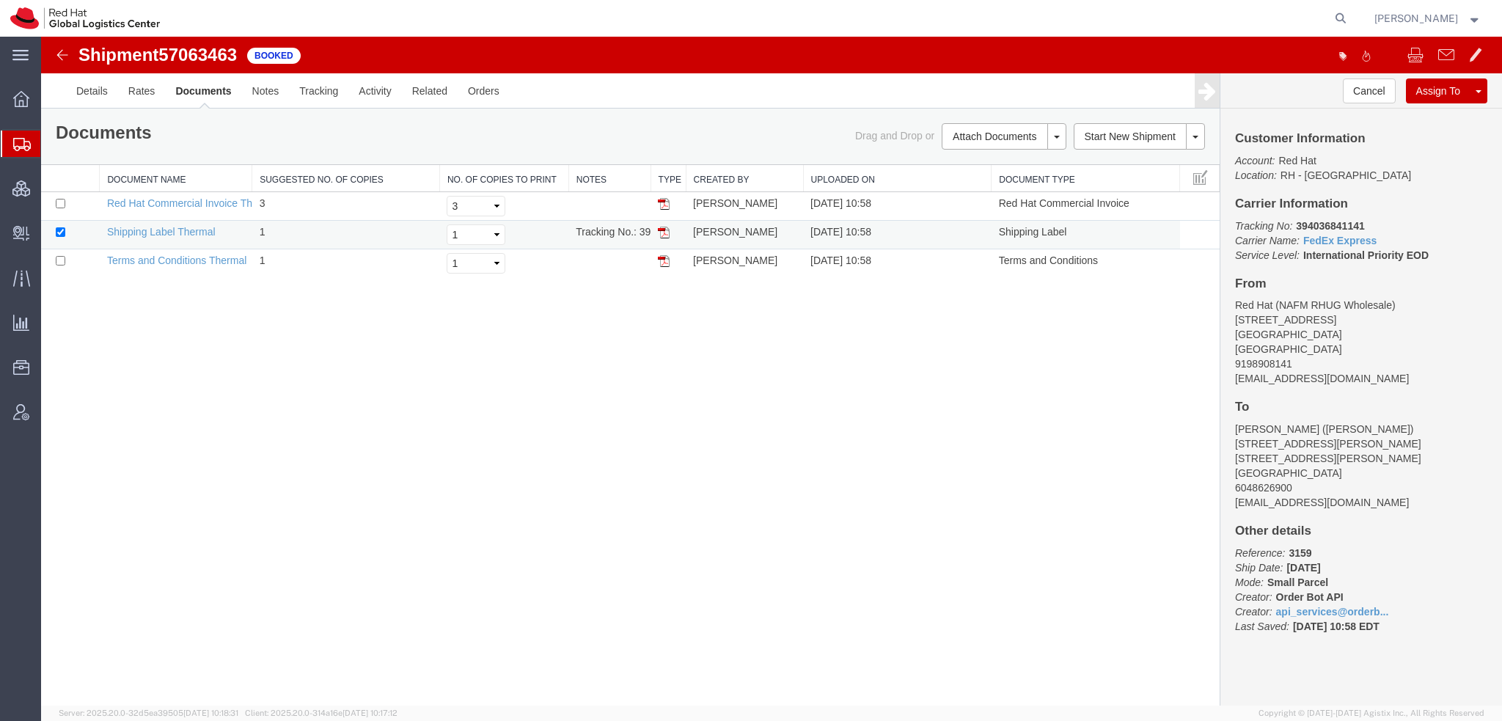
click at [660, 227] on img at bounding box center [664, 233] width 12 height 12
click at [0, 0] on span "Shipment Manager" at bounding box center [0, 0] width 0 height 0
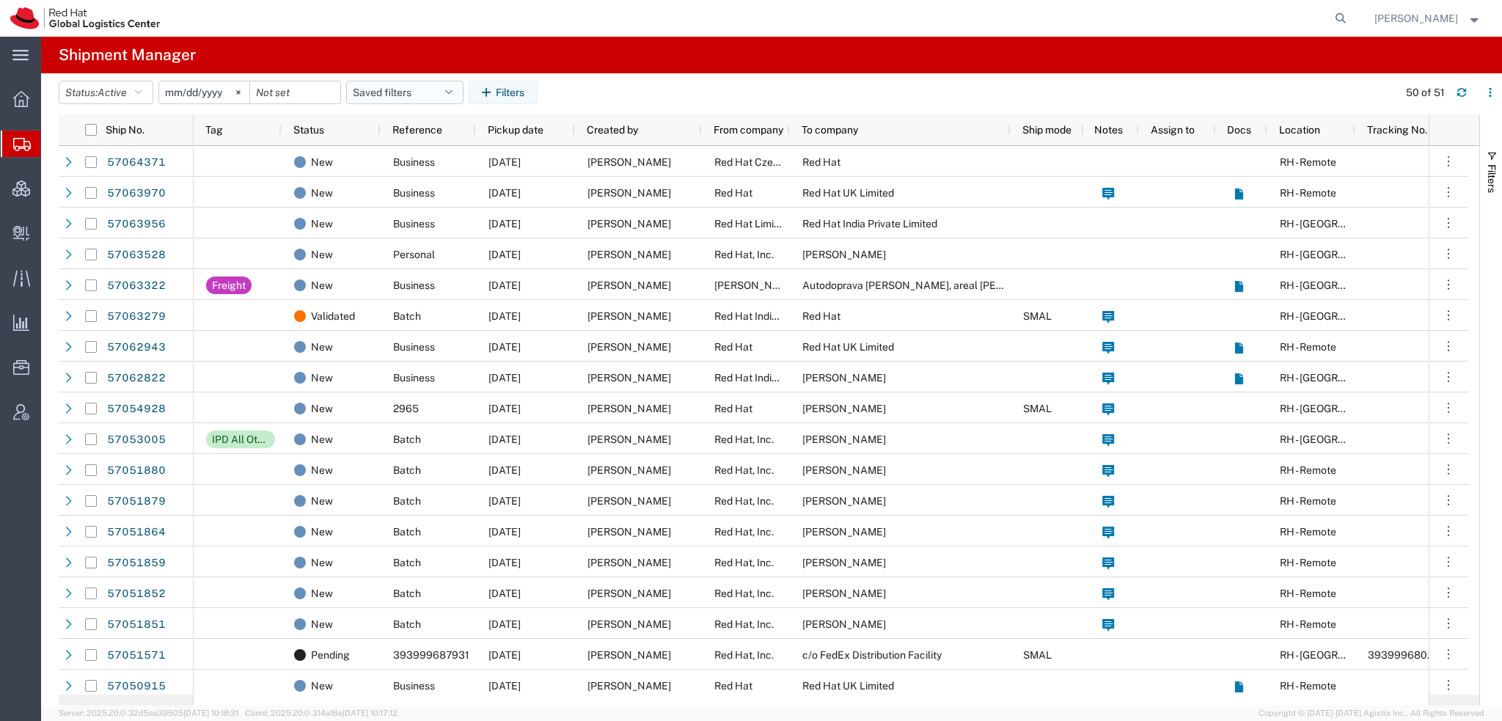
click at [455, 87] on button "Saved filters" at bounding box center [404, 92] width 117 height 23
click at [392, 152] on span "Americas" at bounding box center [444, 156] width 192 height 27
type input "2023-05-07"
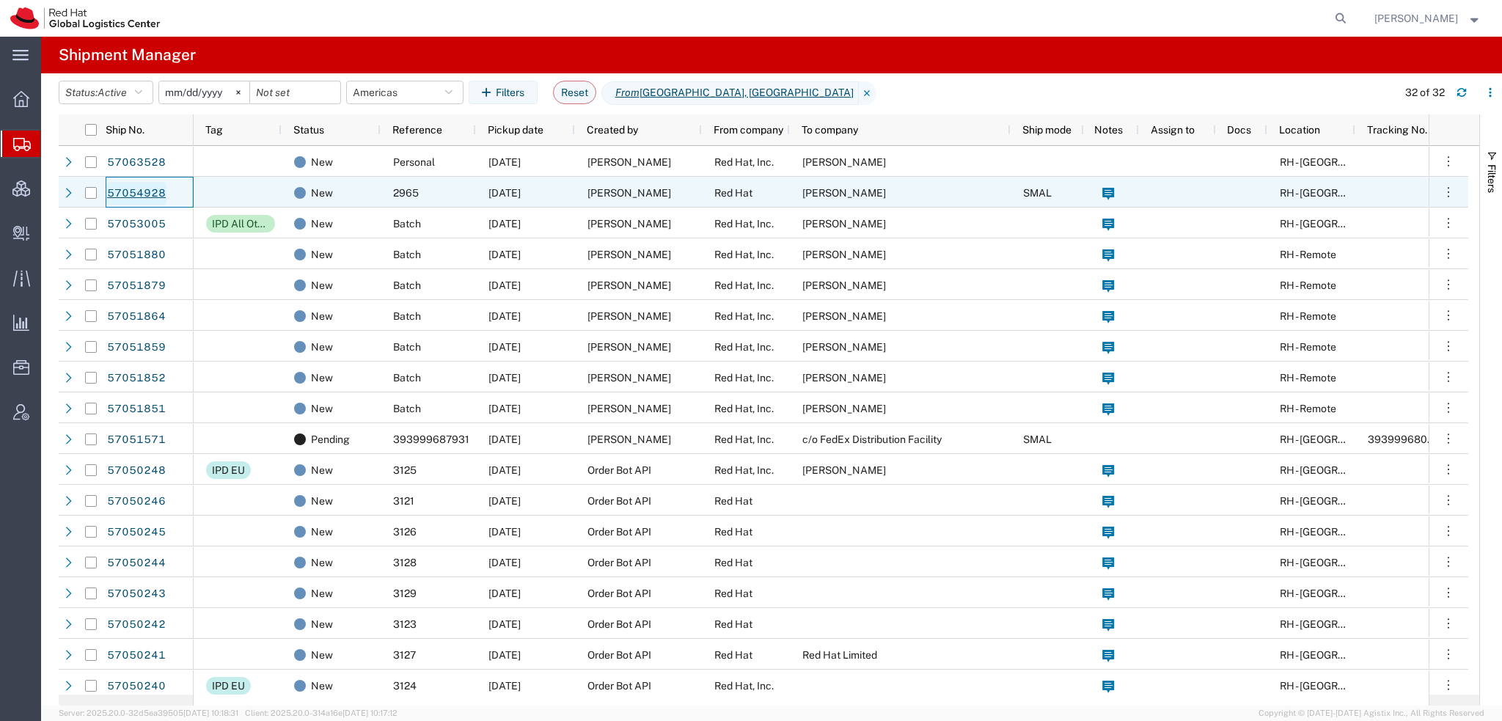
click at [152, 193] on link "57054928" at bounding box center [136, 193] width 60 height 23
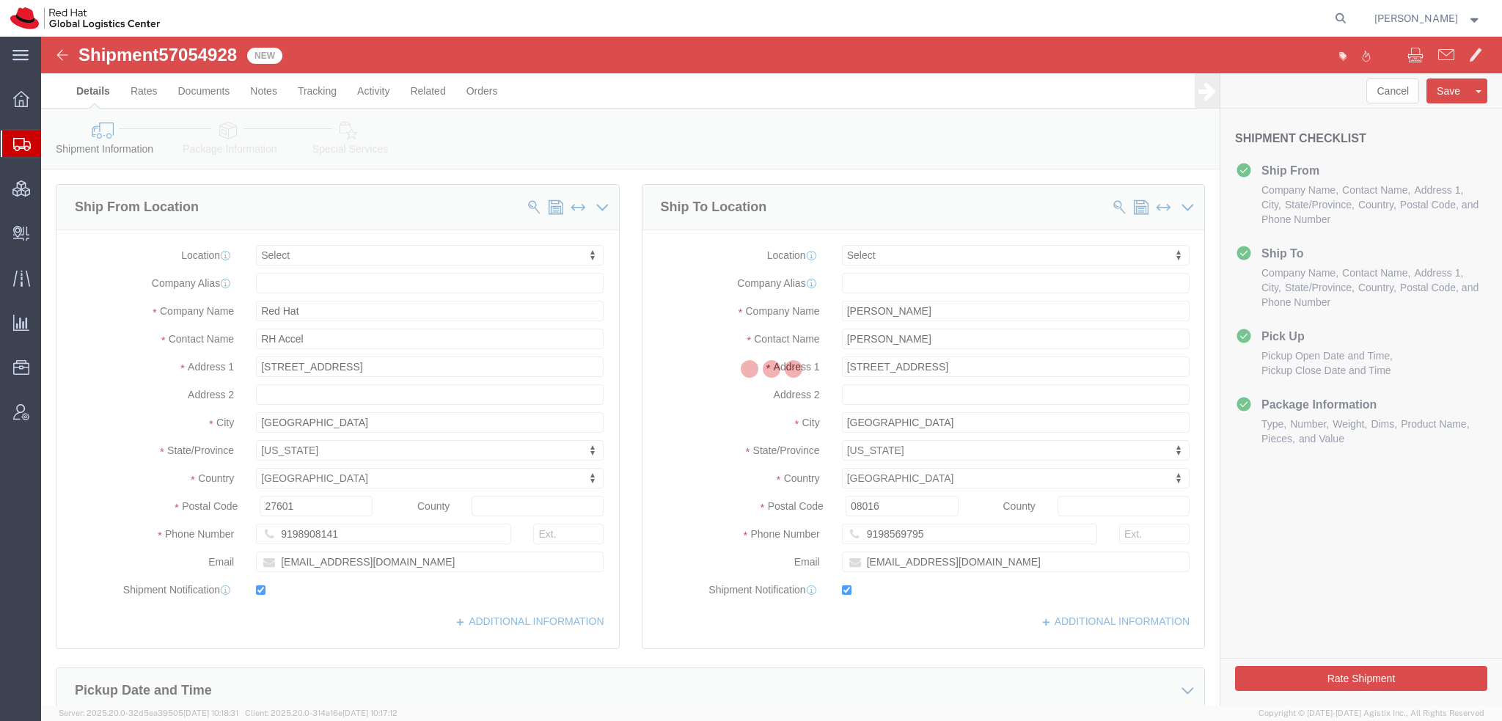
select select
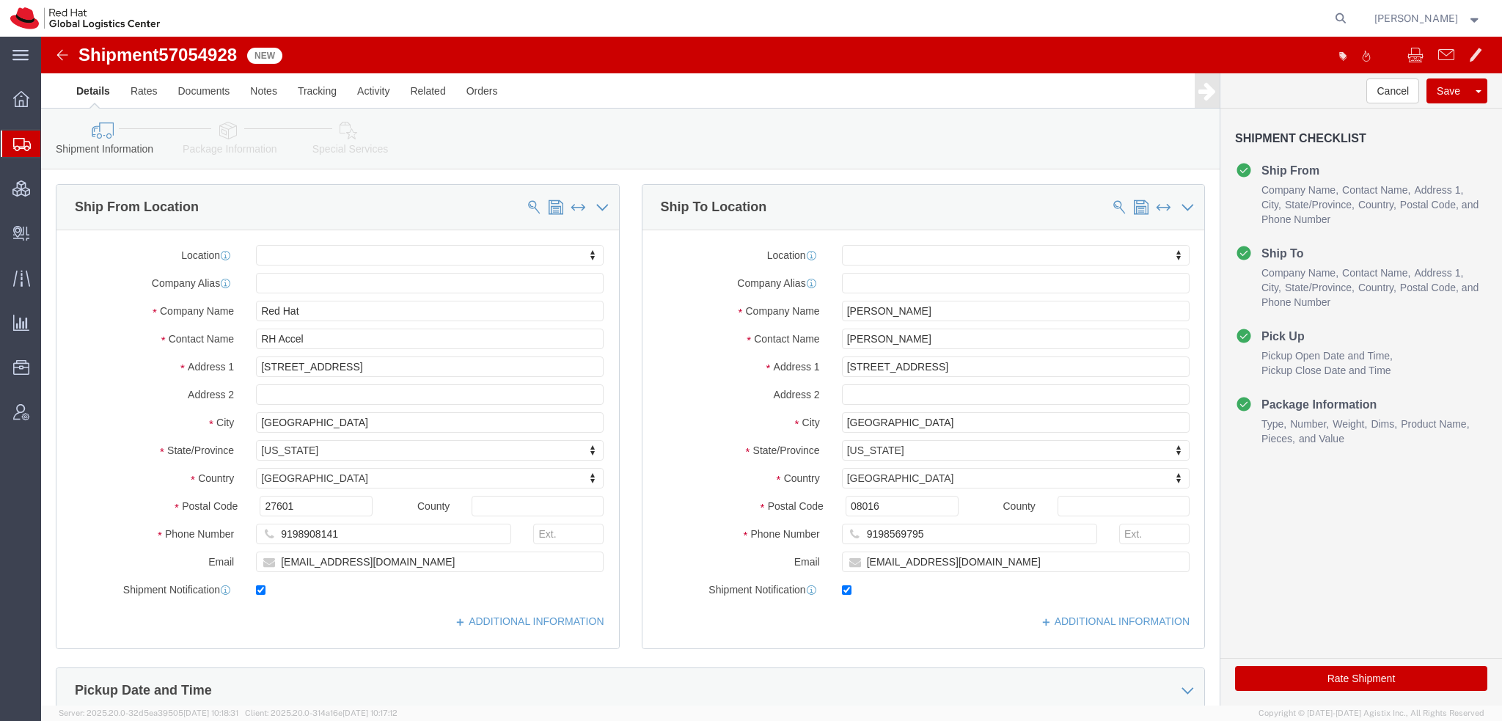
click icon
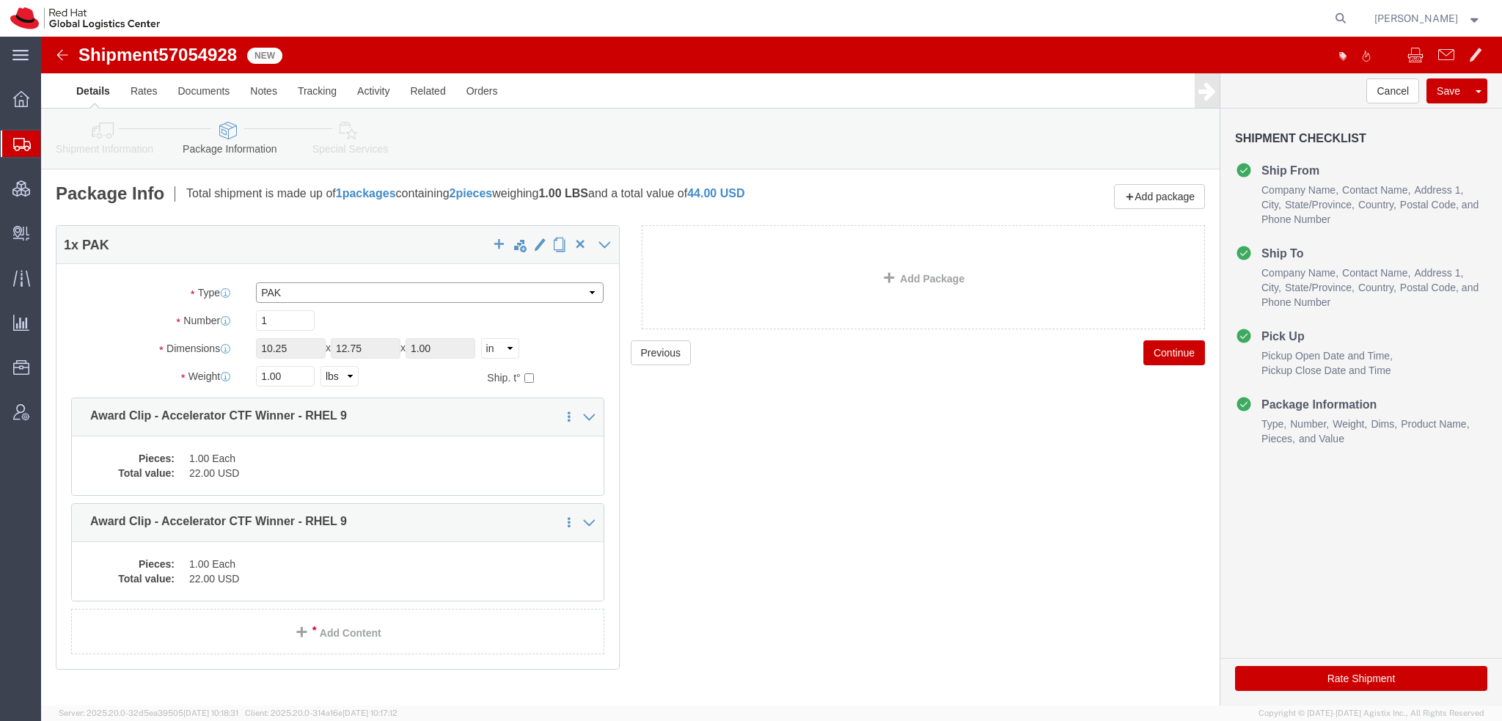
click select "Select Case(s) Crate(s) Envelope Large Box Medium Box PAK Skid(s) Small Box Tub…"
click button "Rate Shipment"
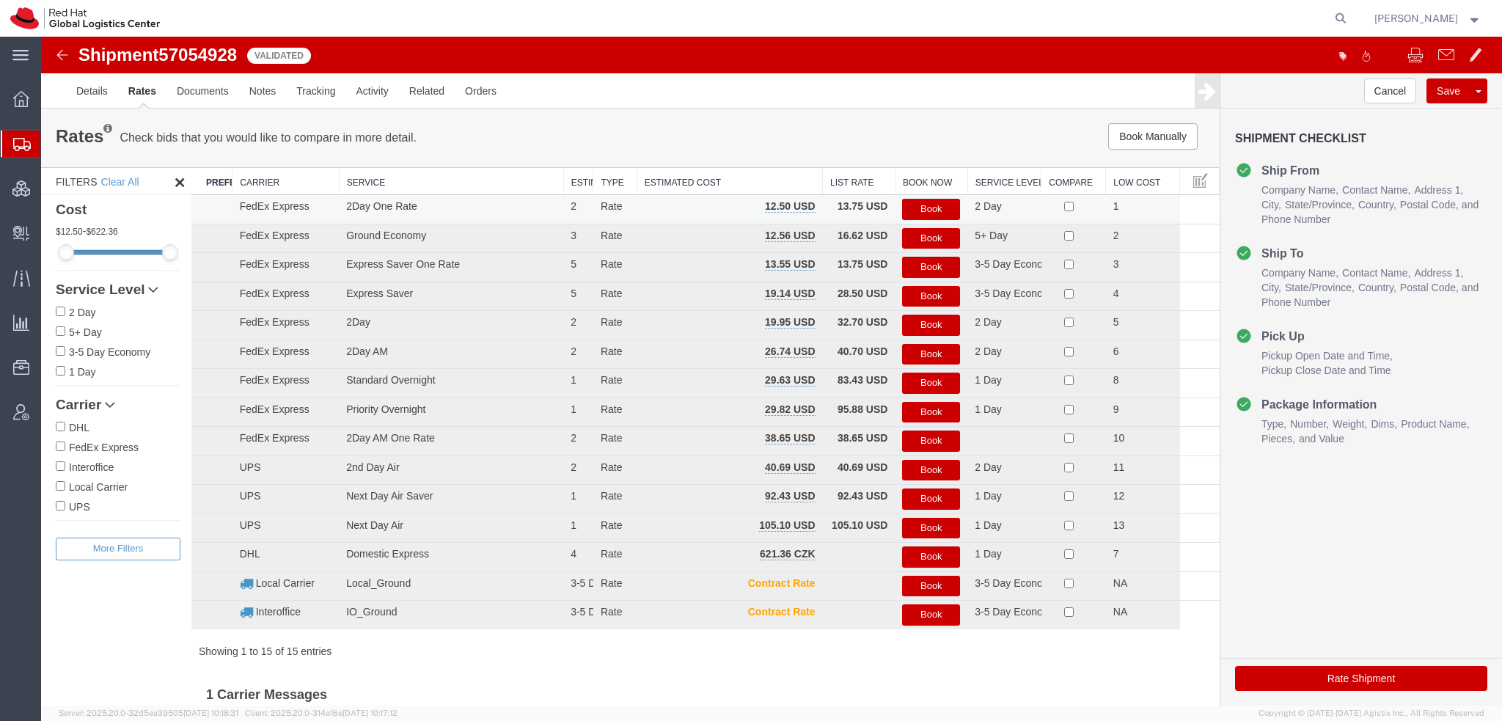
click at [909, 207] on button "Book" at bounding box center [931, 209] width 58 height 21
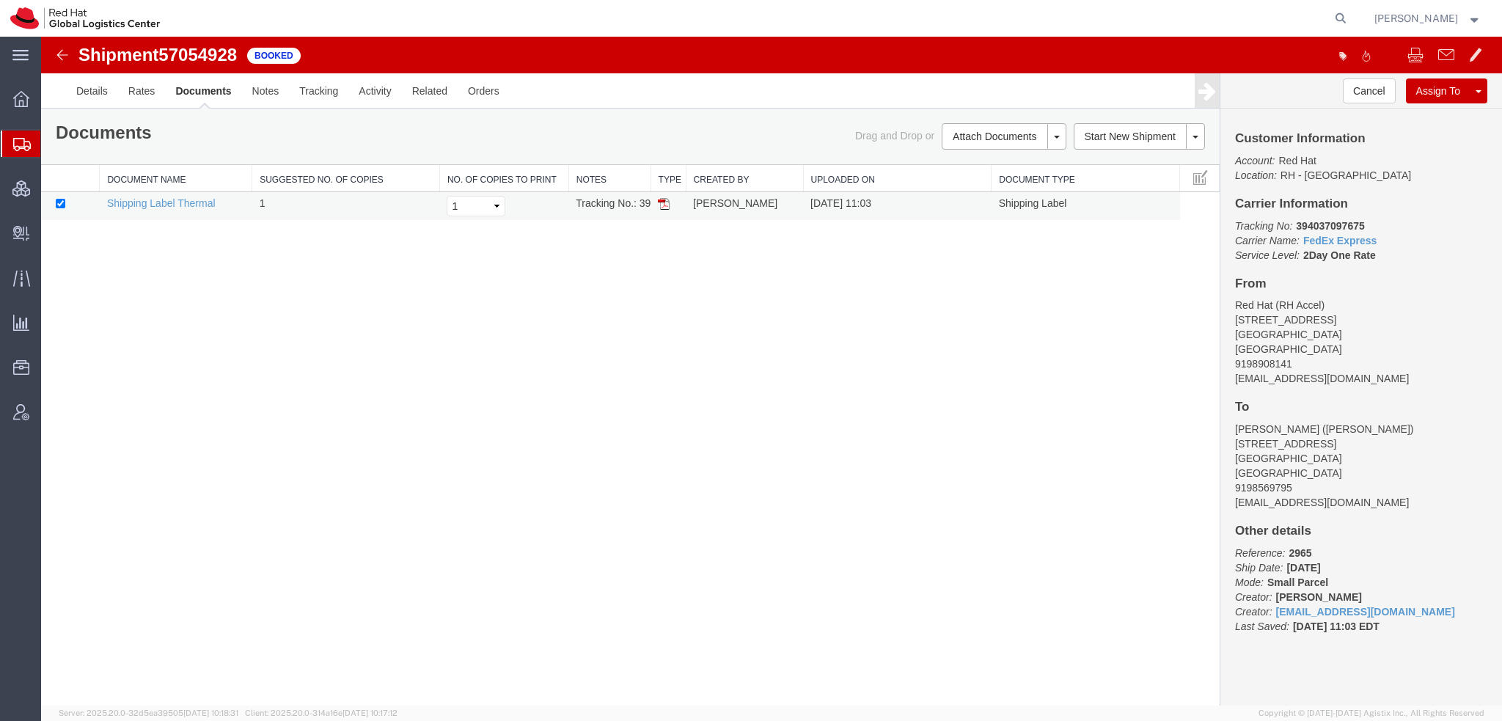
click at [661, 202] on img at bounding box center [664, 204] width 12 height 12
click at [0, 0] on span "Shipment Manager" at bounding box center [0, 0] width 0 height 0
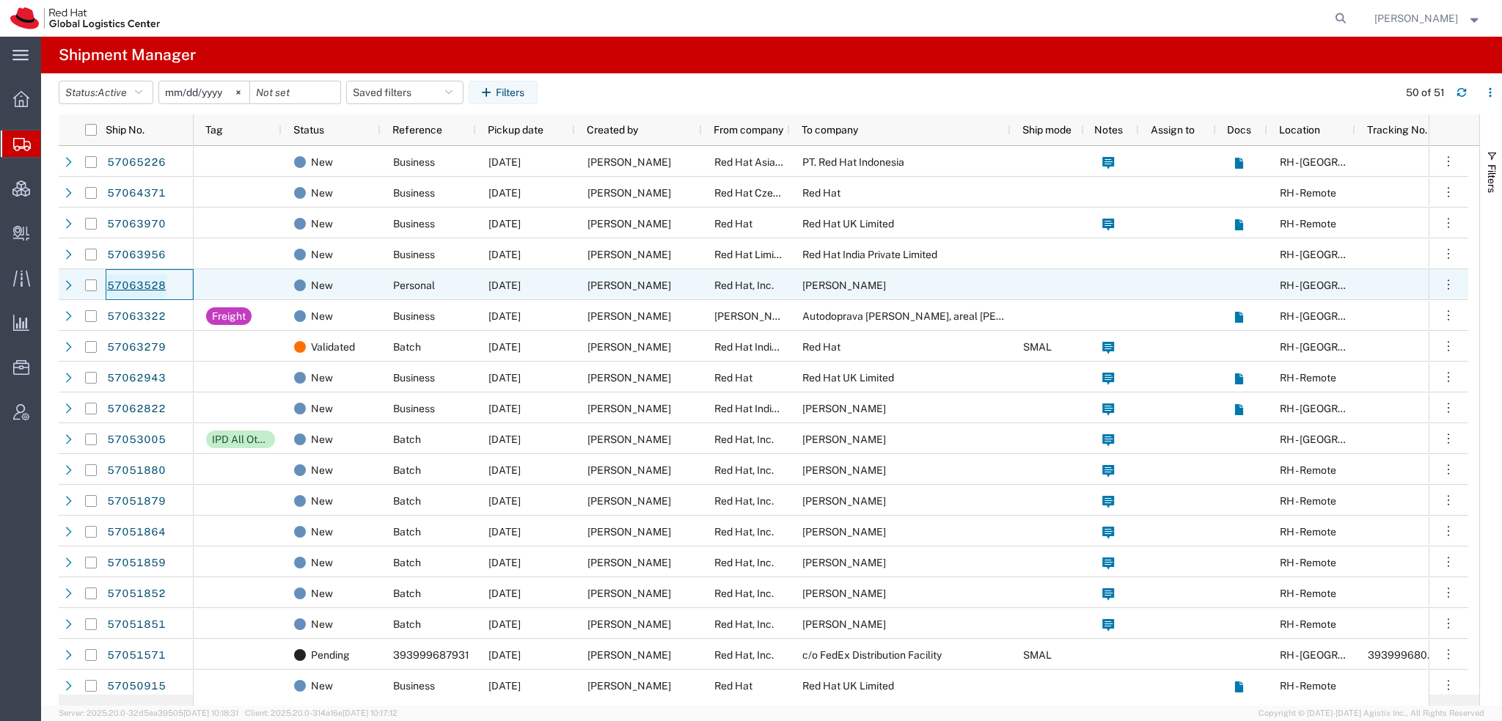
click at [135, 281] on link "57063528" at bounding box center [136, 285] width 60 height 23
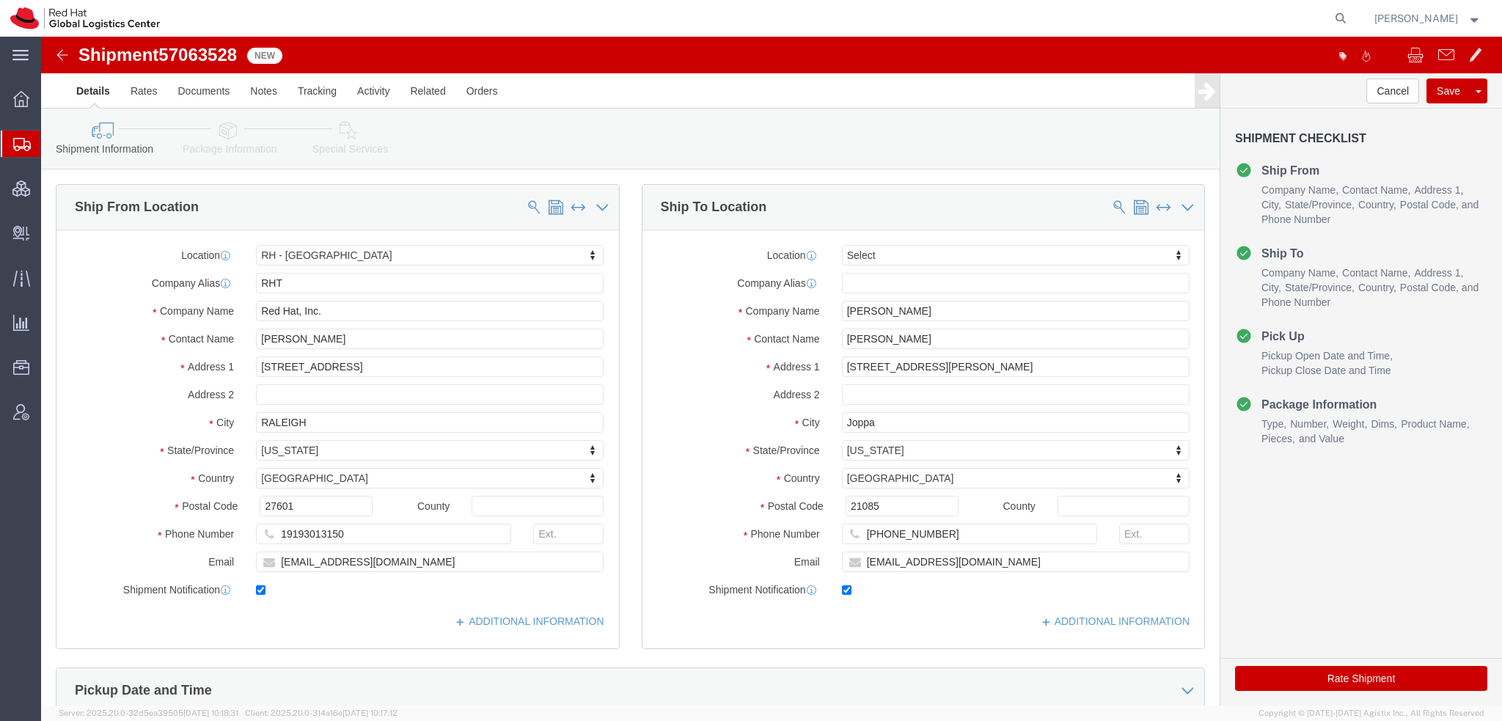
select select "38014"
select select
click icon
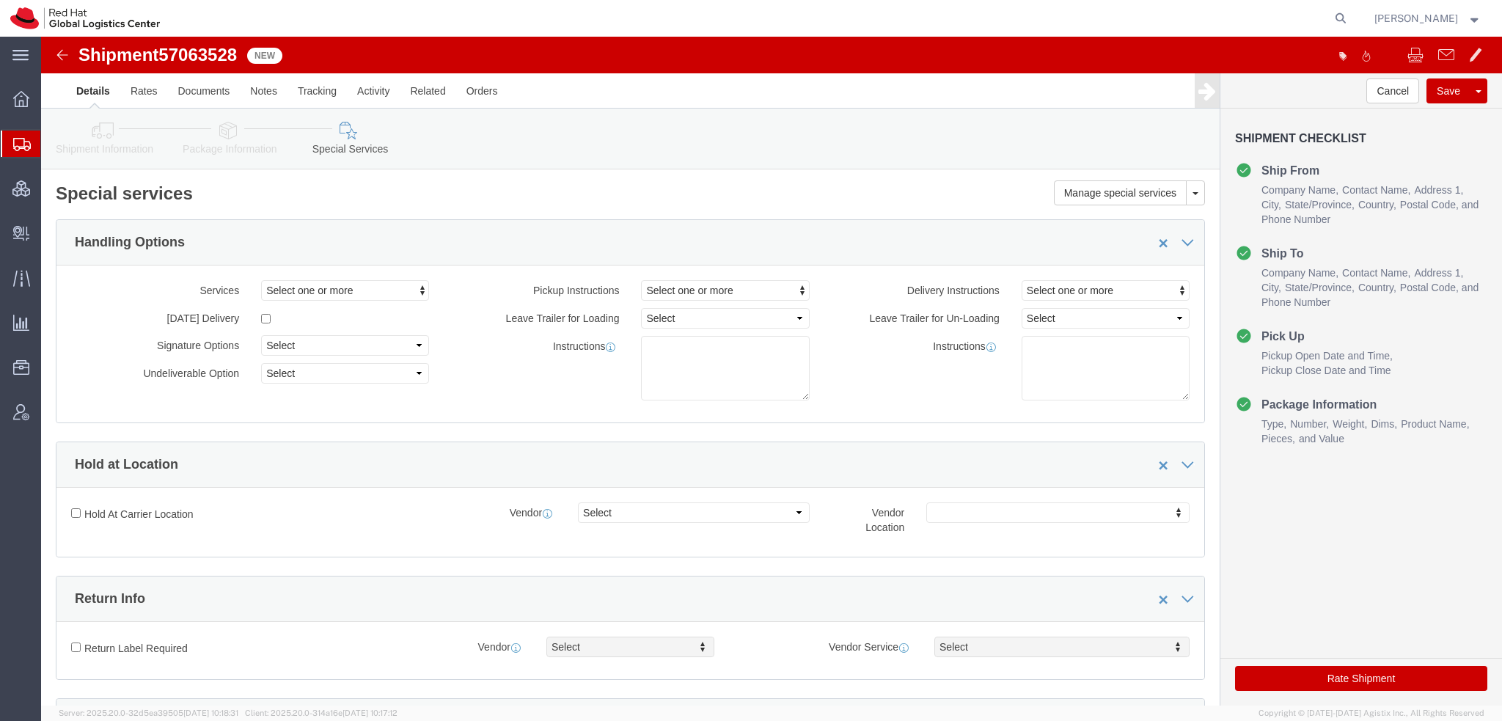
click icon
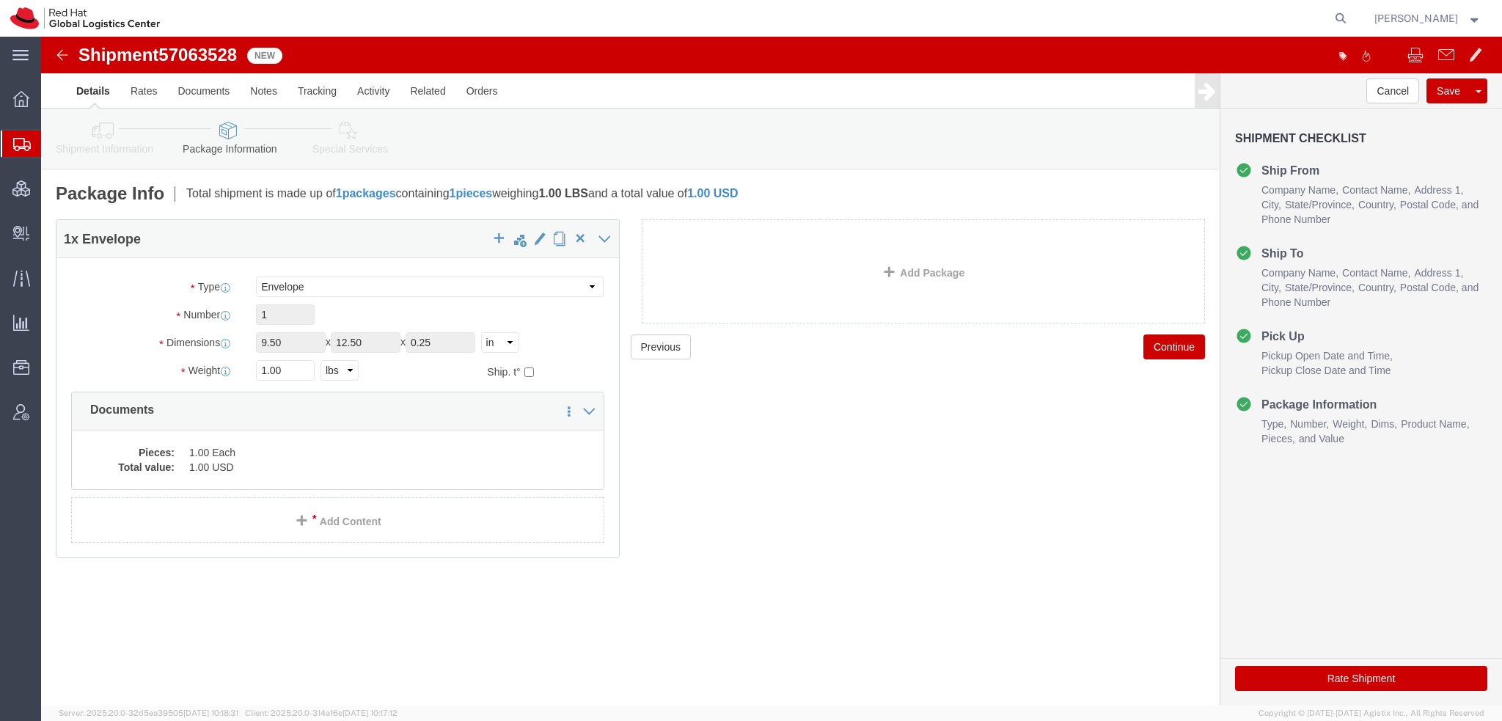
click icon
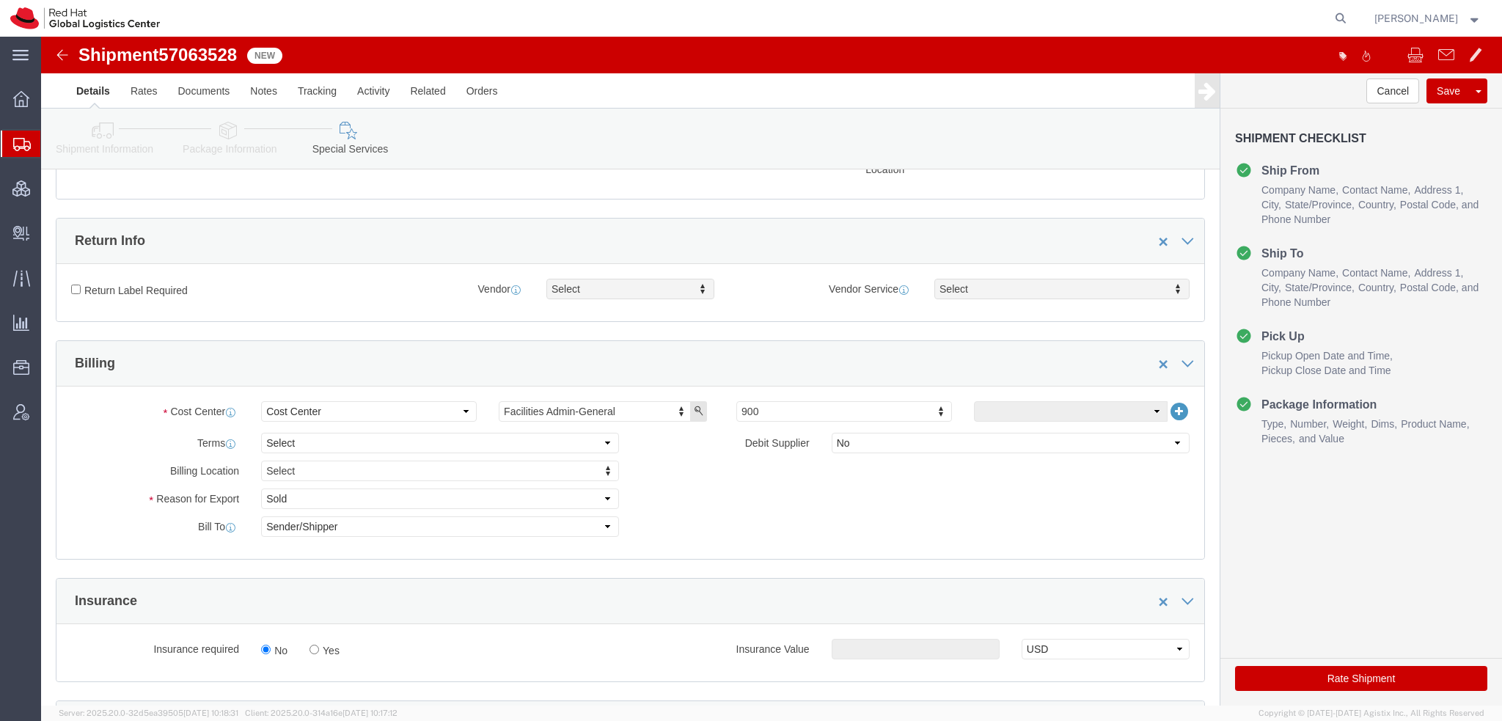
scroll to position [513, 0]
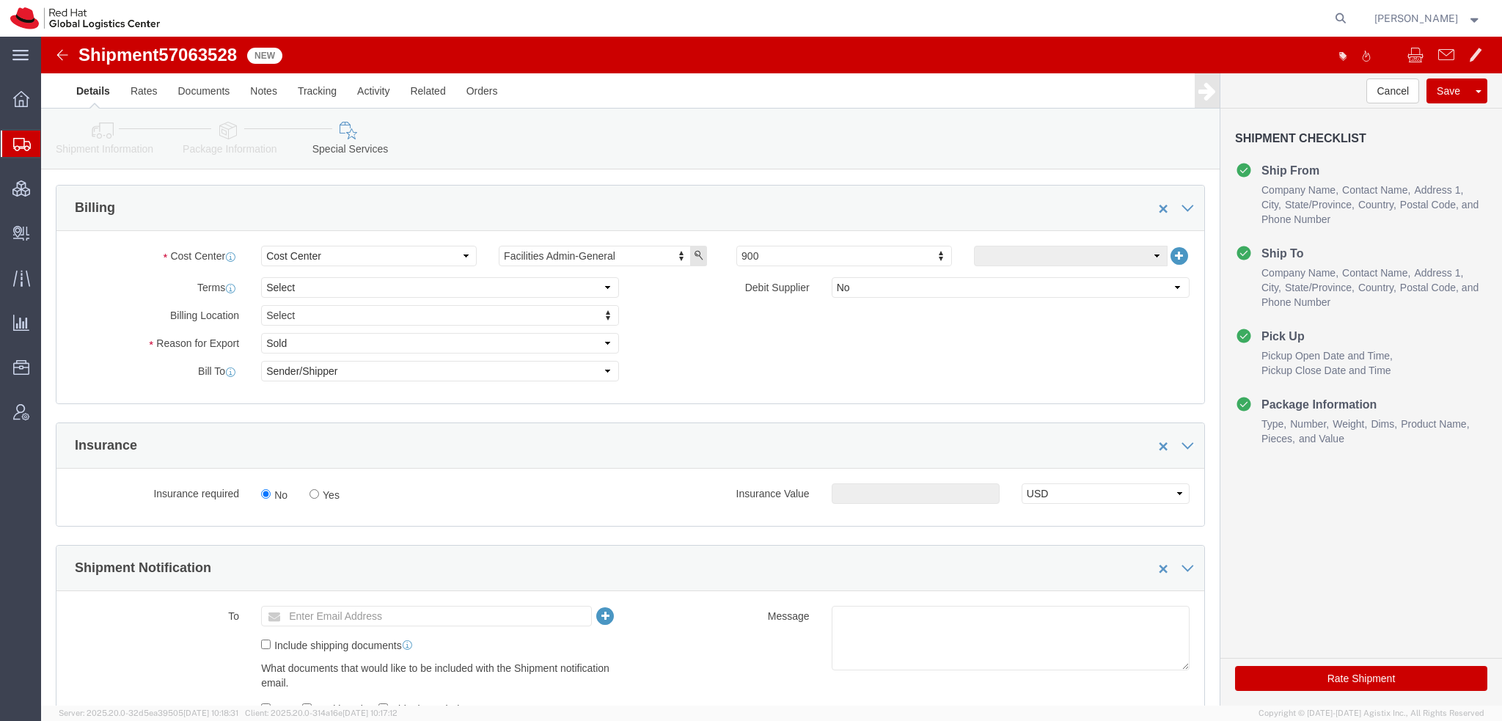
click button "Rate Shipment"
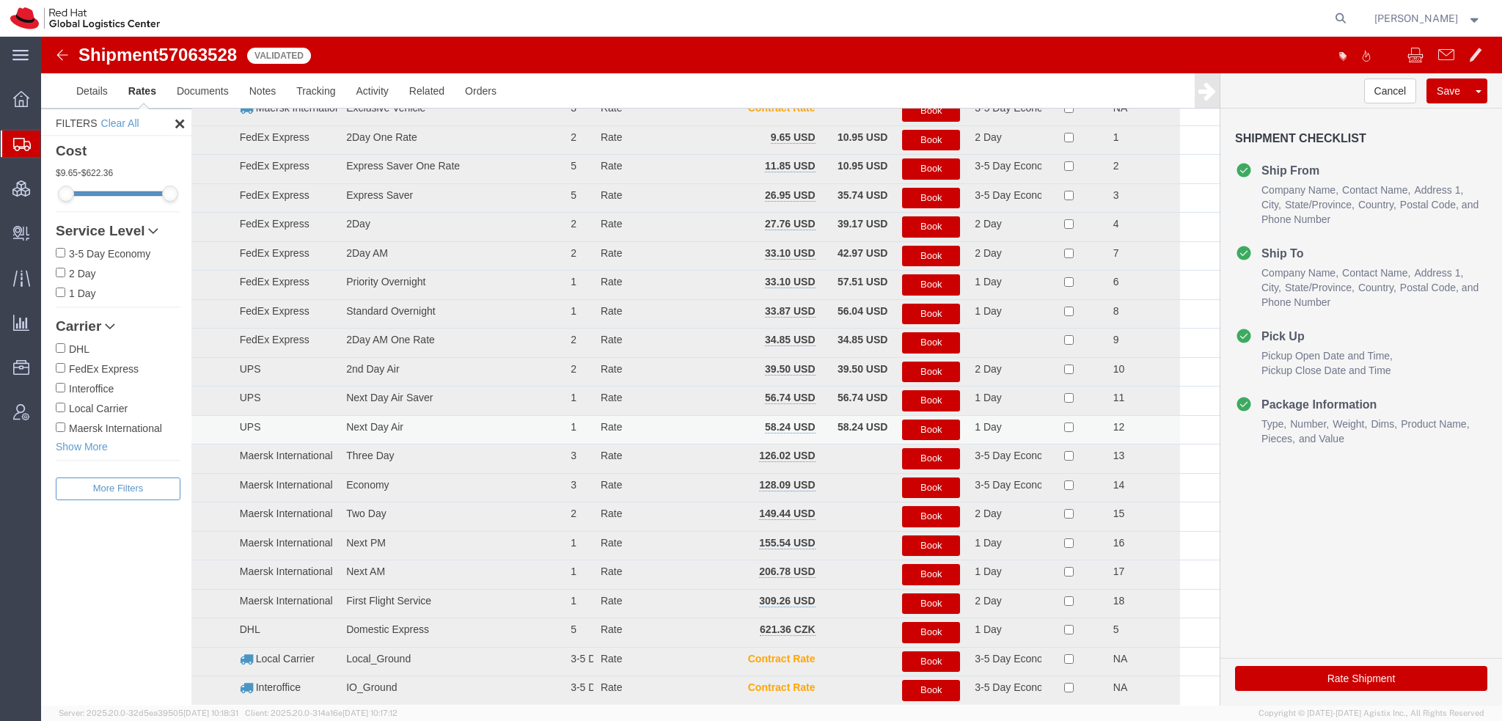
scroll to position [0, 0]
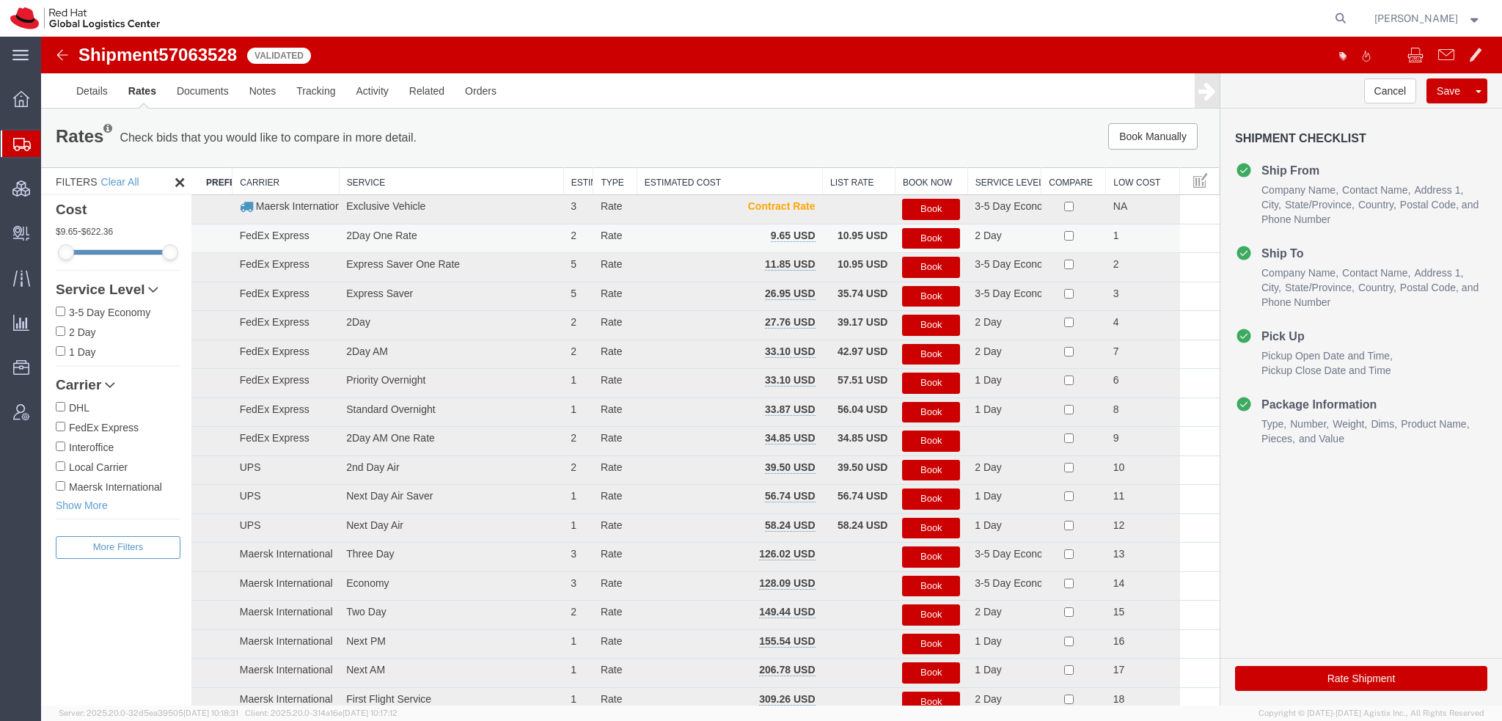
click at [923, 238] on button "Book" at bounding box center [931, 238] width 58 height 21
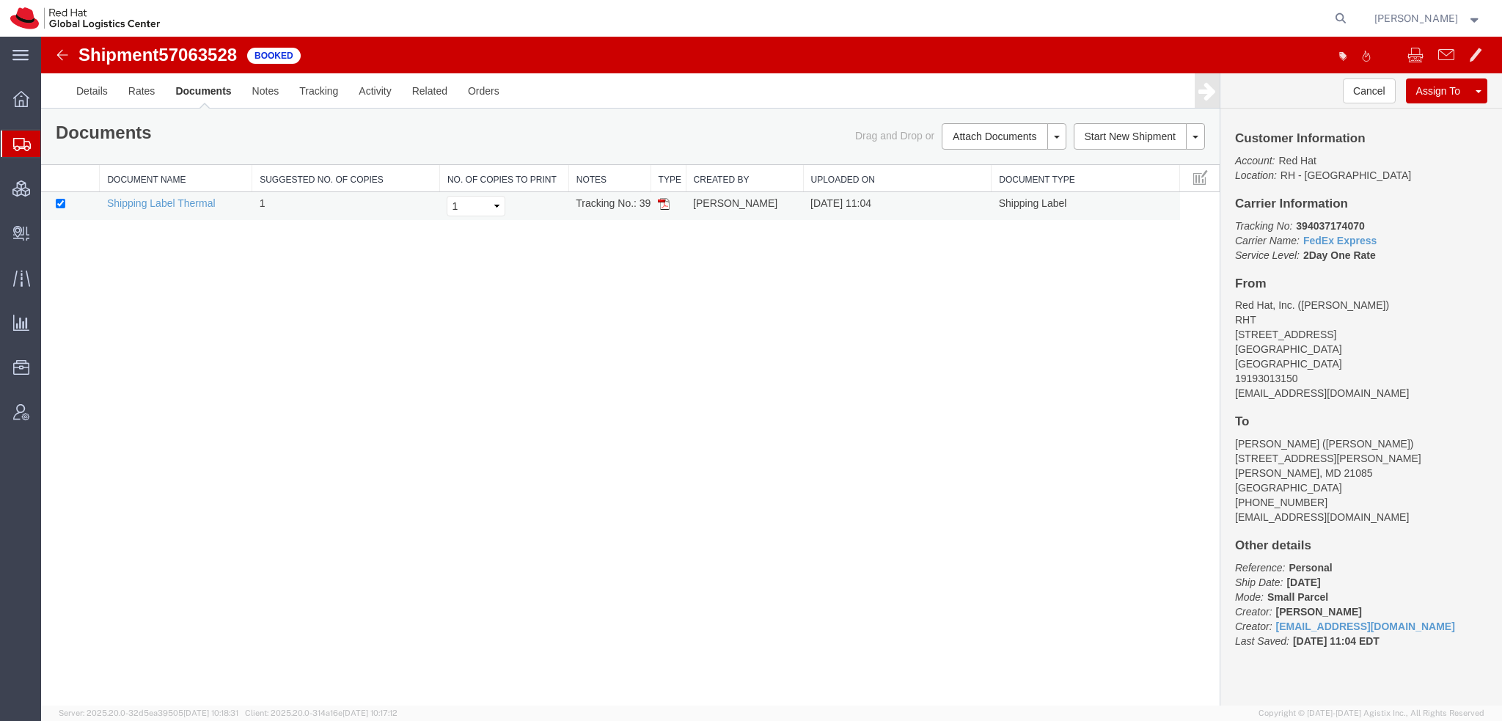
click at [664, 200] on img at bounding box center [664, 204] width 12 height 12
click at [137, 92] on link "Rates" at bounding box center [142, 90] width 48 height 35
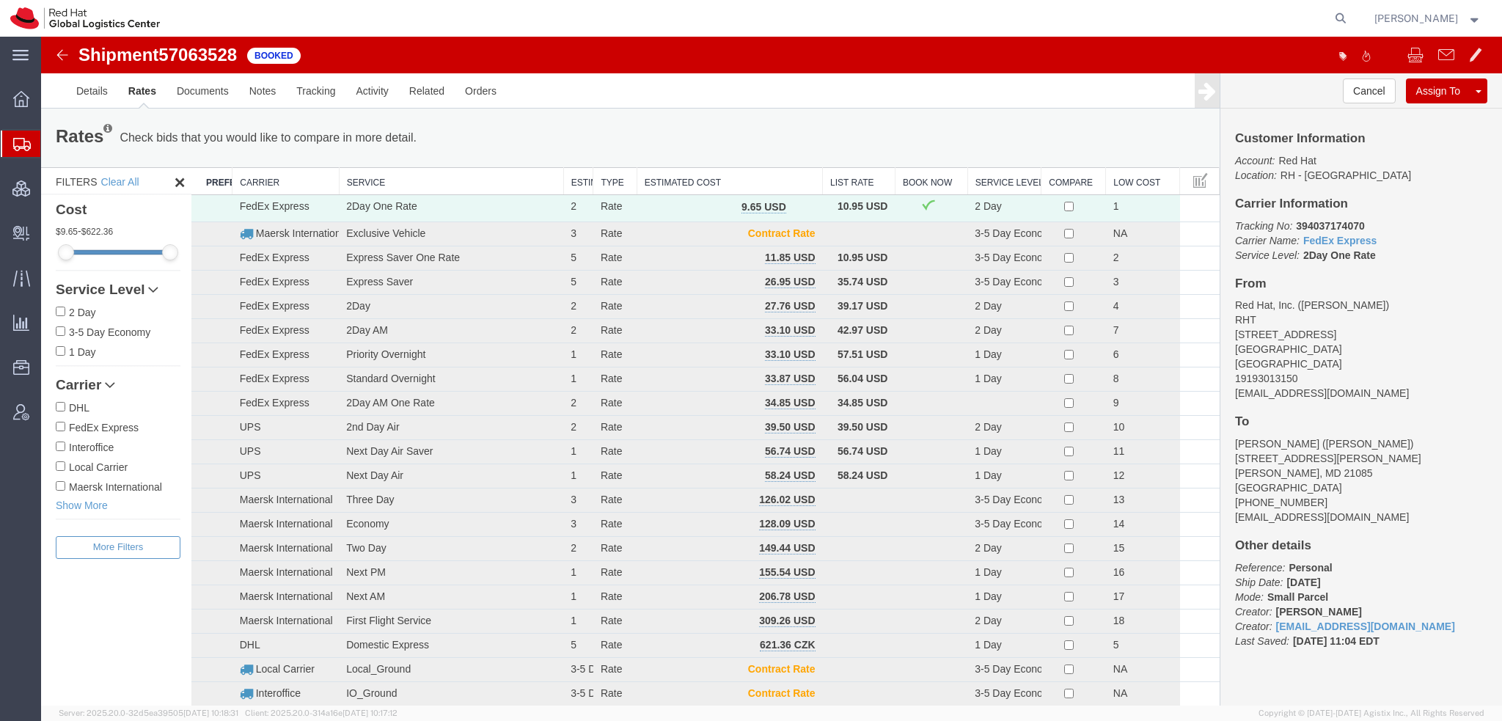
click at [0, 0] on span "Shipment Manager" at bounding box center [0, 0] width 0 height 0
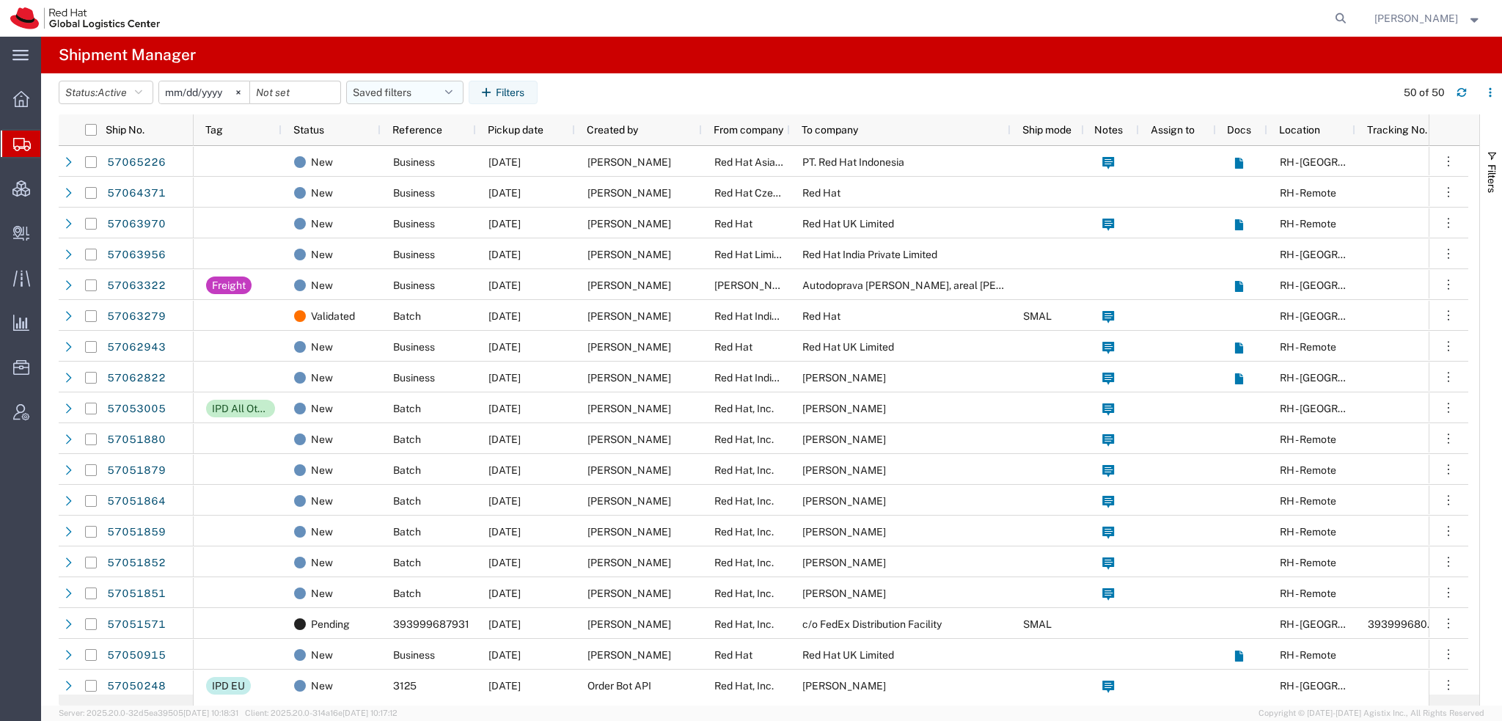
click at [446, 86] on button "Saved filters" at bounding box center [404, 92] width 117 height 23
click at [397, 149] on span "Americas" at bounding box center [444, 156] width 192 height 27
type input "2023-05-07"
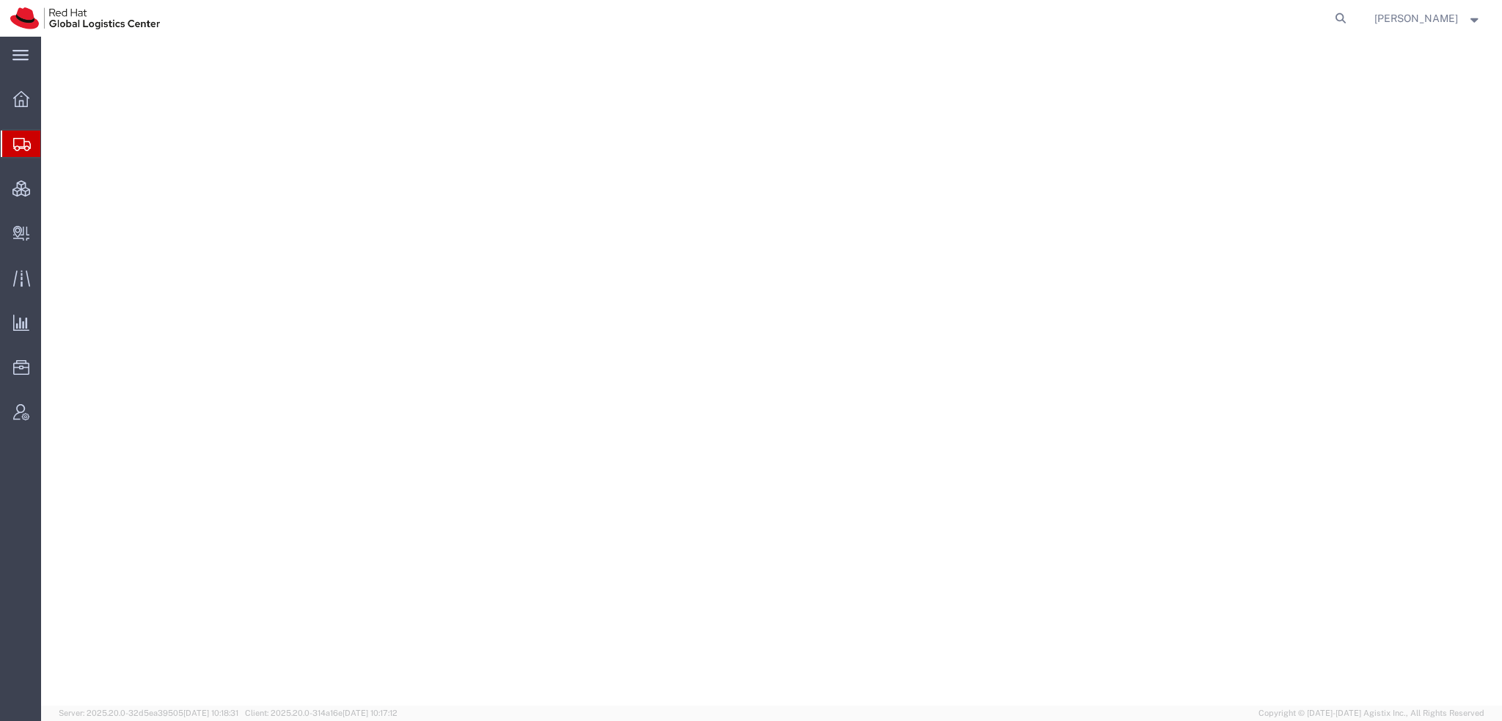
select select "38014"
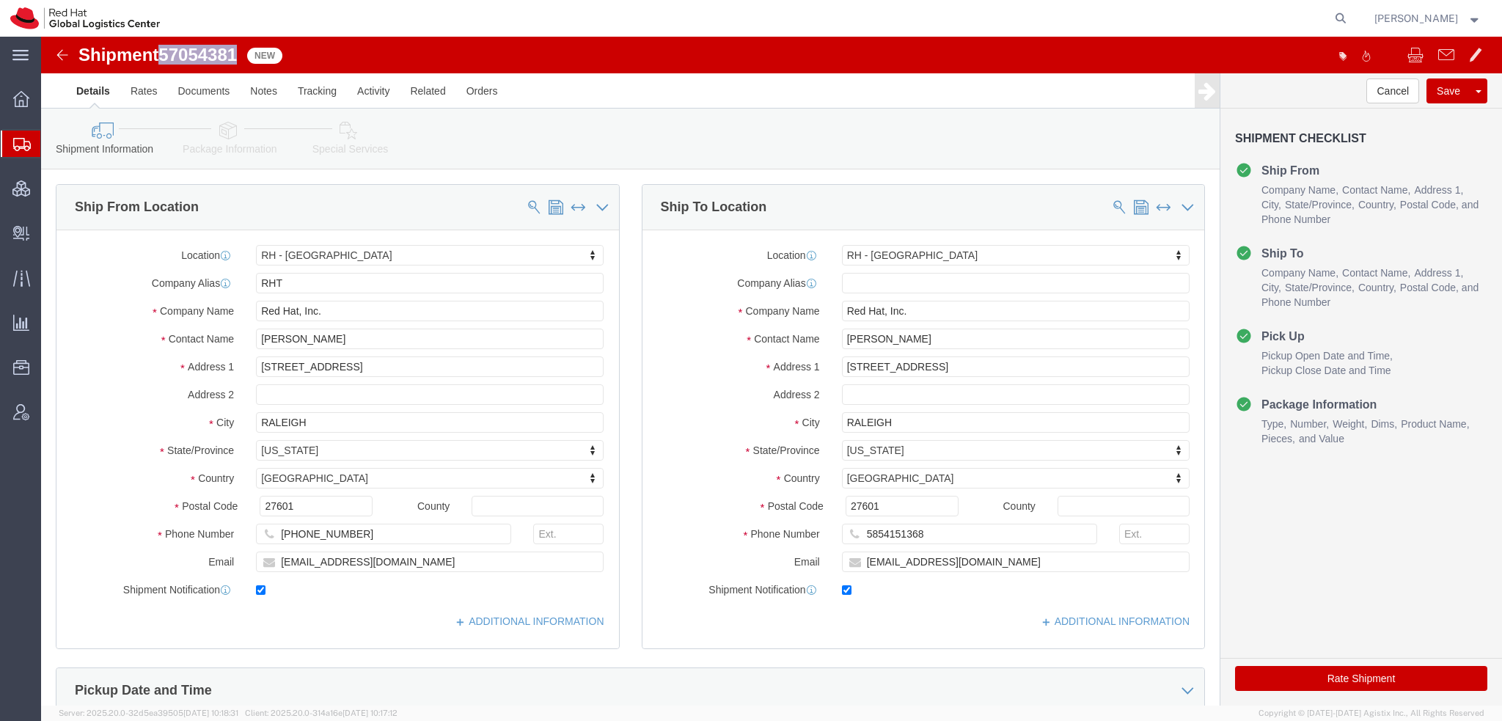
drag, startPoint x: 198, startPoint y: 12, endPoint x: 125, endPoint y: 19, distance: 73.6
click span "57054381"
copy span "57054381"
click button "Rate Shipment"
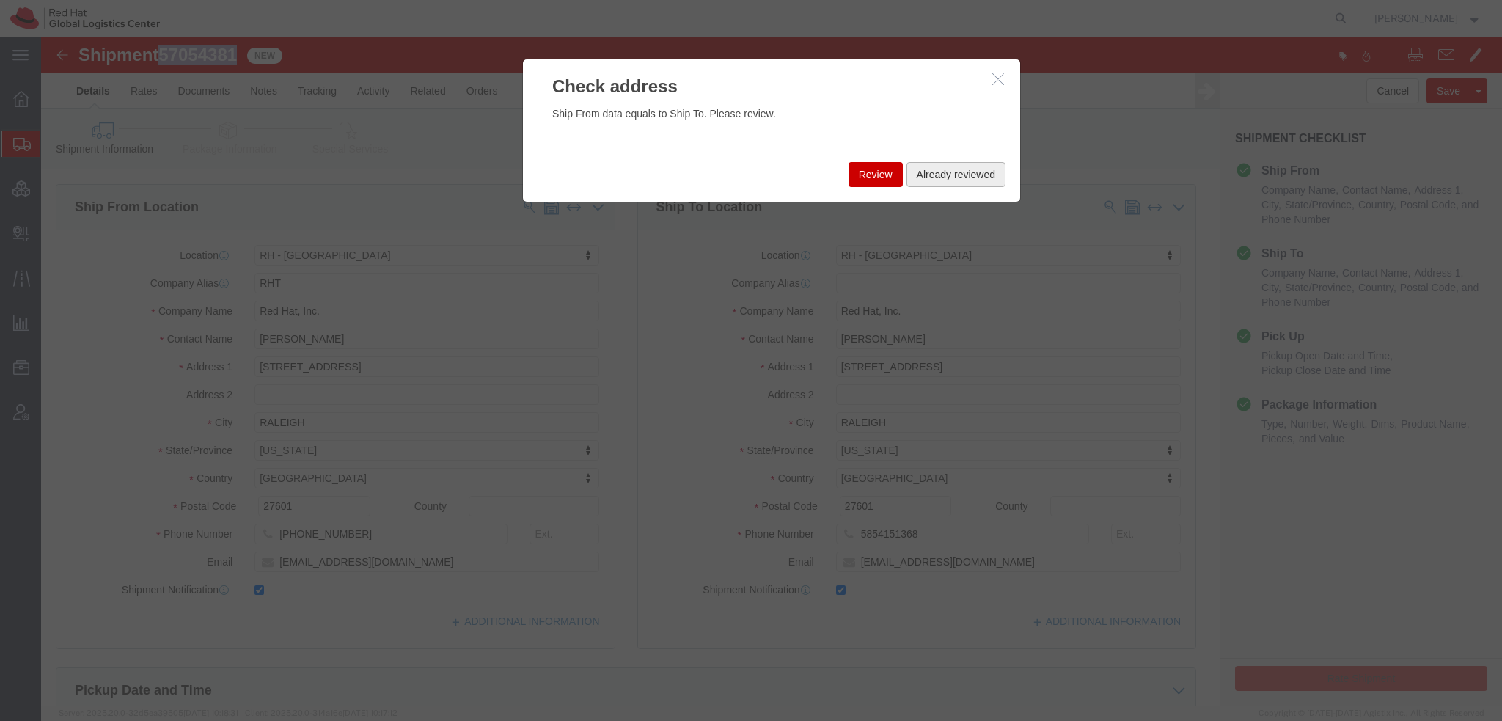
click button "Already reviewed"
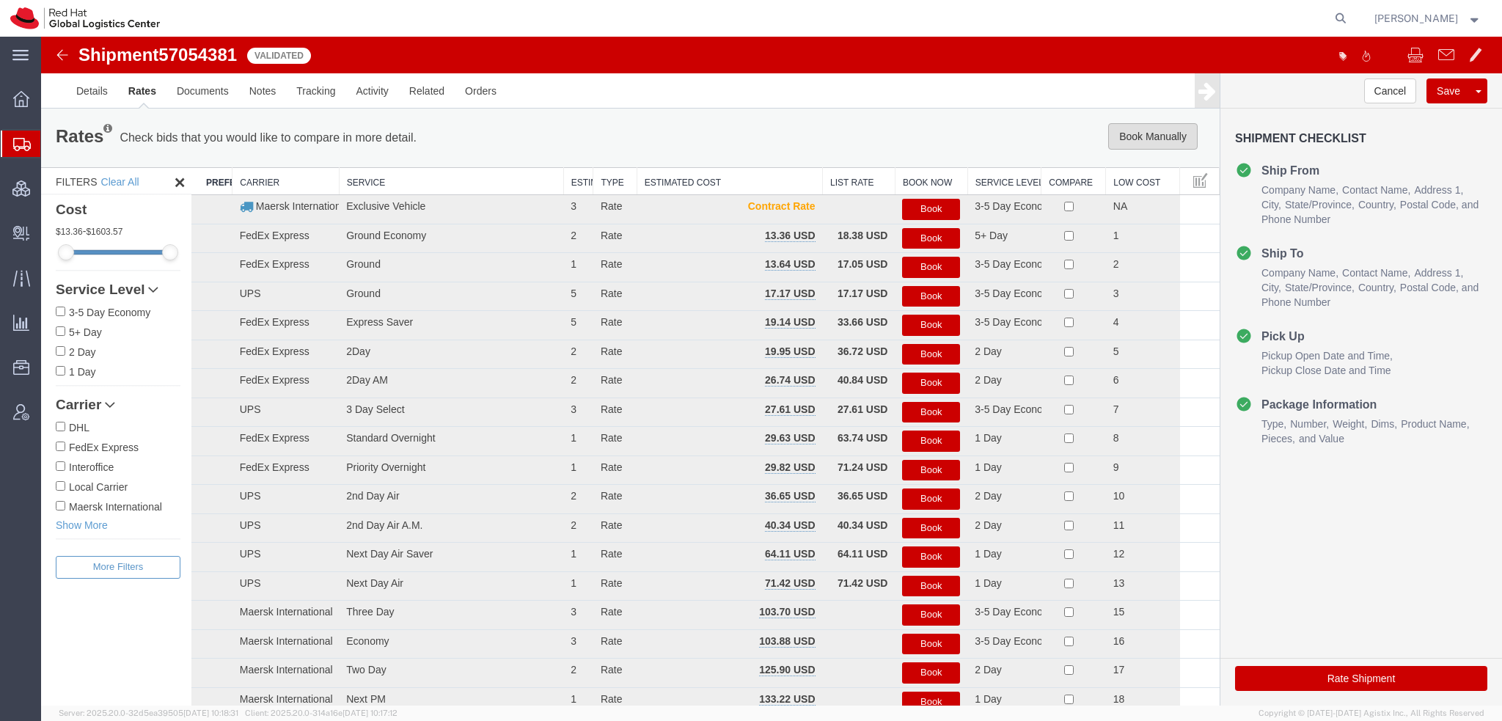
click at [1126, 128] on button "Book Manually" at bounding box center [1152, 136] width 89 height 26
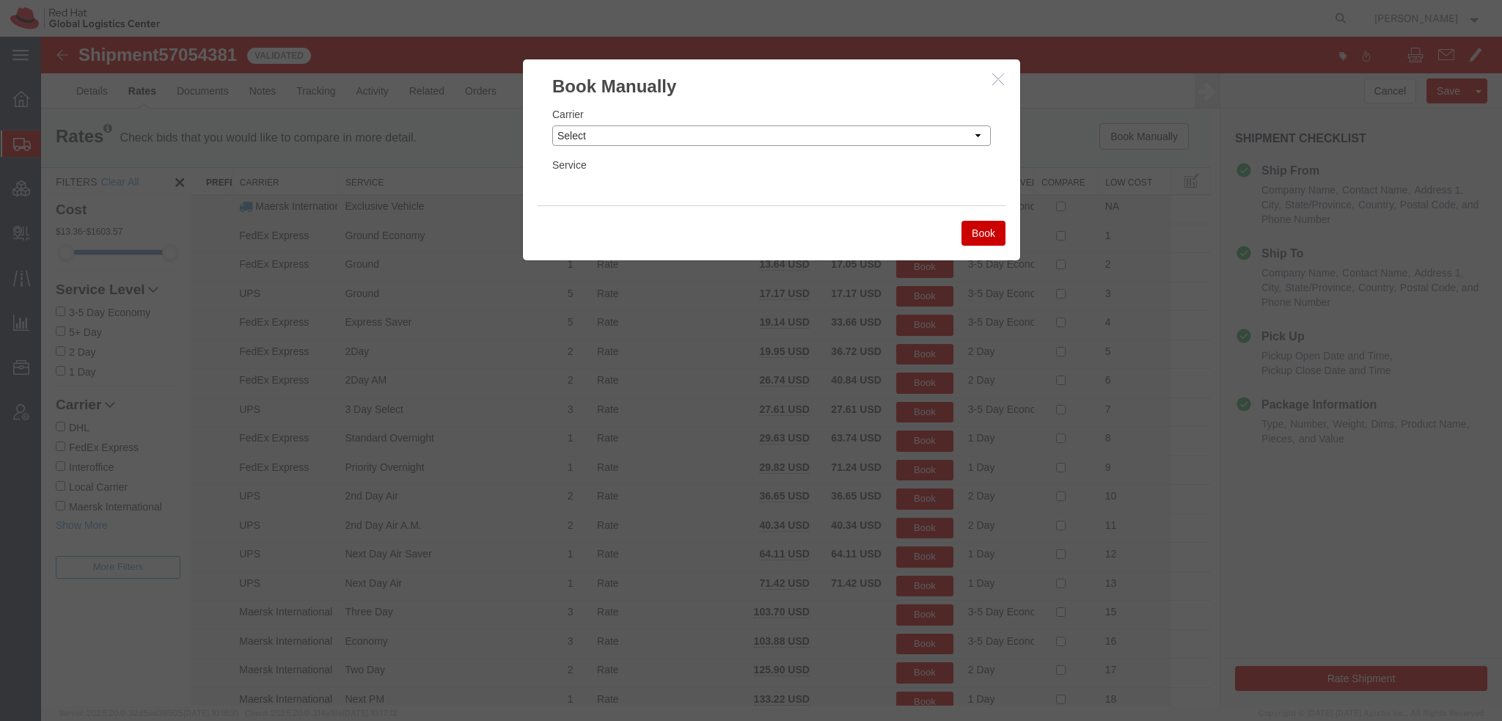
click at [675, 139] on select "Select Add New Carrier (and default service) Amazon Logistics Czech Post DHL Fe…" at bounding box center [771, 135] width 439 height 21
select select "7920"
click at [552, 125] on select "Select Add New Carrier (and default service) Amazon Logistics Czech Post DHL Fe…" at bounding box center [771, 135] width 439 height 21
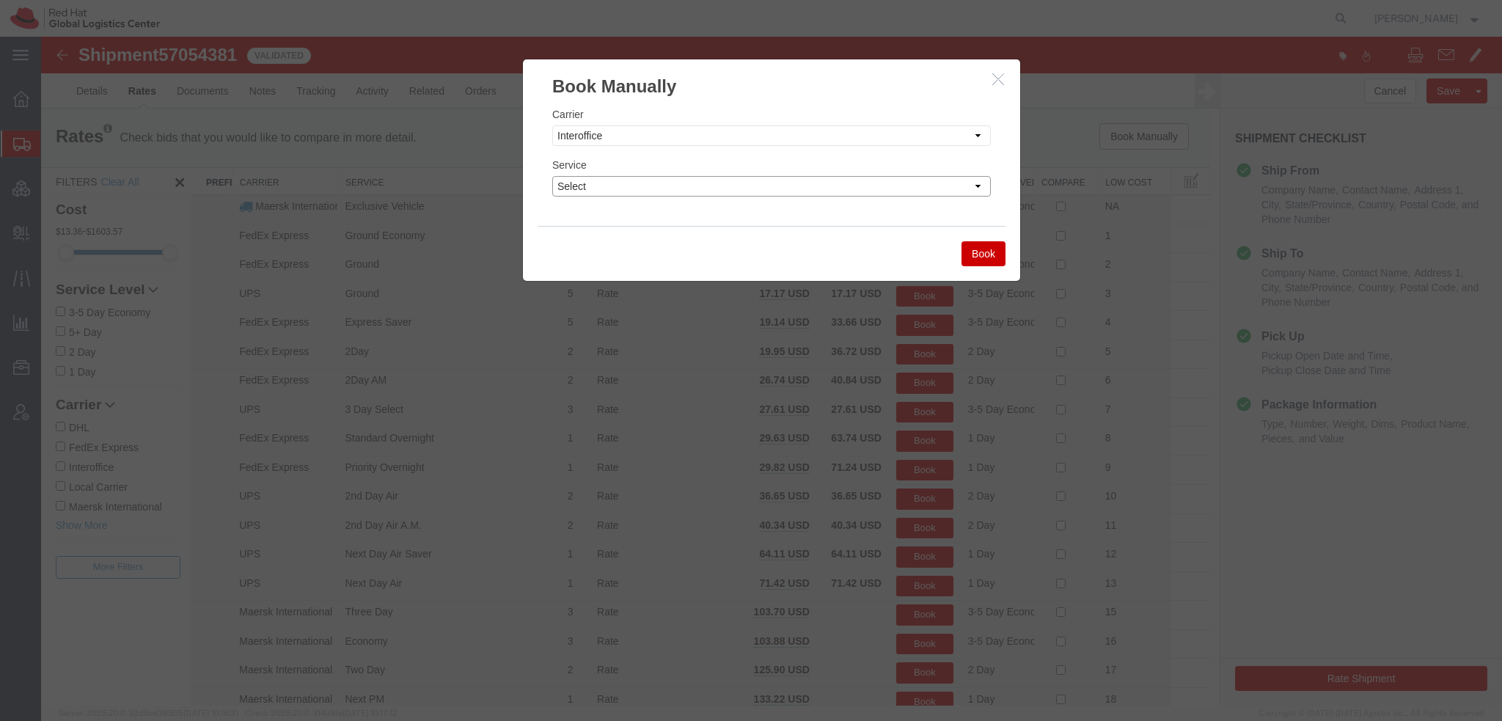
click at [596, 186] on select "Select IO_Ground IO_LTL" at bounding box center [771, 186] width 439 height 21
select select "17810"
click at [552, 176] on select "Select IO_Ground IO_LTL" at bounding box center [771, 186] width 439 height 21
click at [989, 247] on button "Book" at bounding box center [983, 253] width 44 height 25
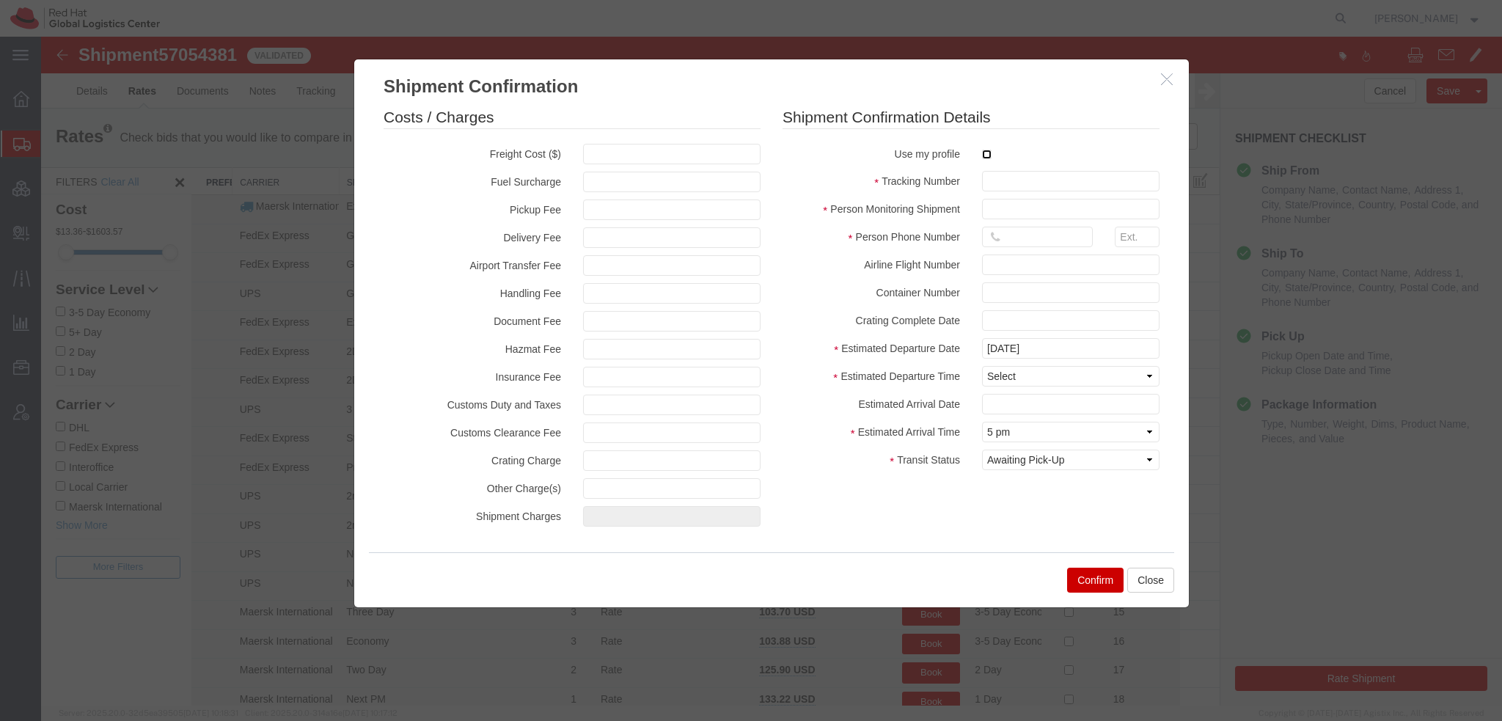
click at [983, 154] on input "checkbox" at bounding box center [987, 155] width 10 height 10
checkbox input "true"
type input "[PERSON_NAME]"
type input "19193013123"
click at [1008, 178] on input "text" at bounding box center [1070, 181] width 177 height 21
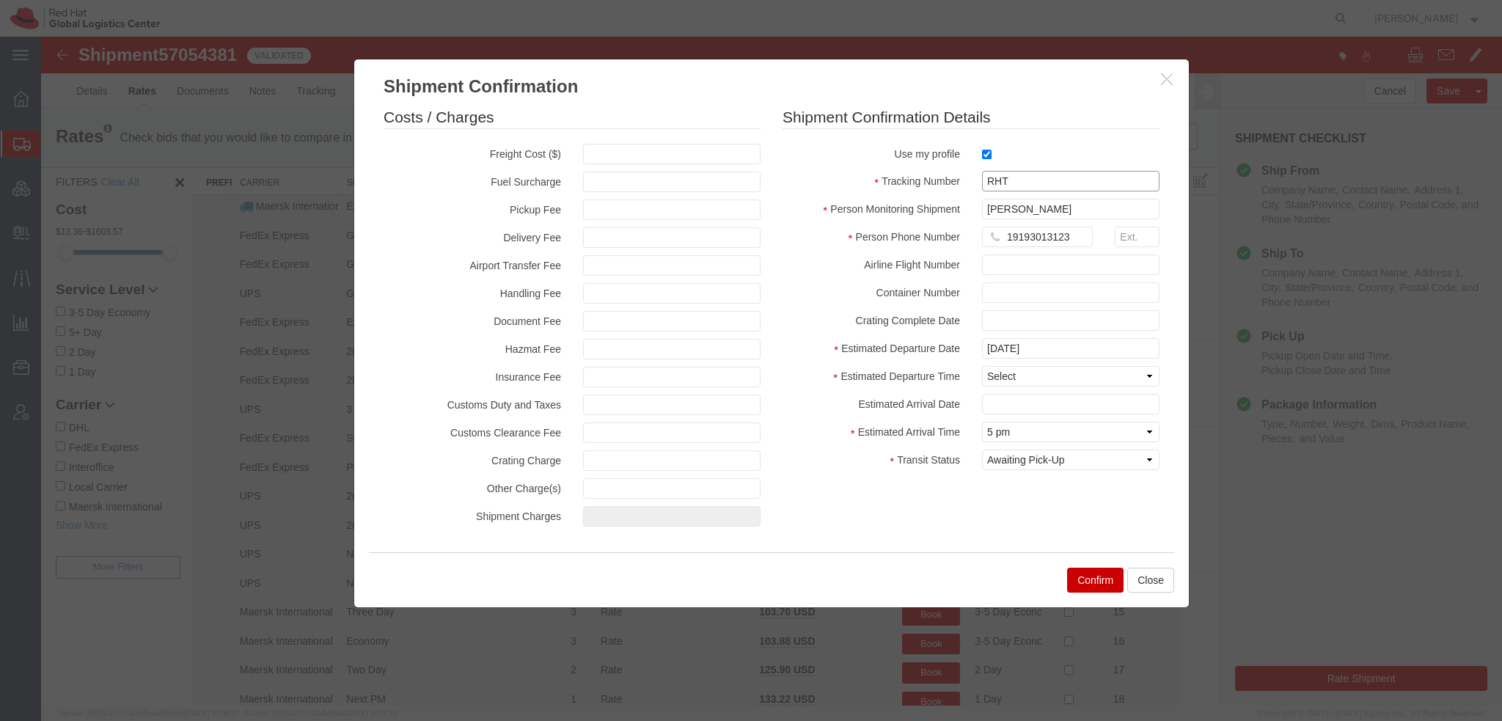
paste input "57054381"
type input "RHT57054381"
click at [1006, 376] on select "Select Midnight 1 am 2 am 3 am 4 am 5 am 6 am 7 am 8 am 9 am 10 am 11 am 12 Noo…" at bounding box center [1070, 376] width 177 height 21
select select "1600"
click at [982, 366] on select "Select Midnight 1 am 2 am 3 am 4 am 5 am 6 am 7 am 8 am 9 am 10 am 11 am 12 Noo…" at bounding box center [1070, 376] width 177 height 21
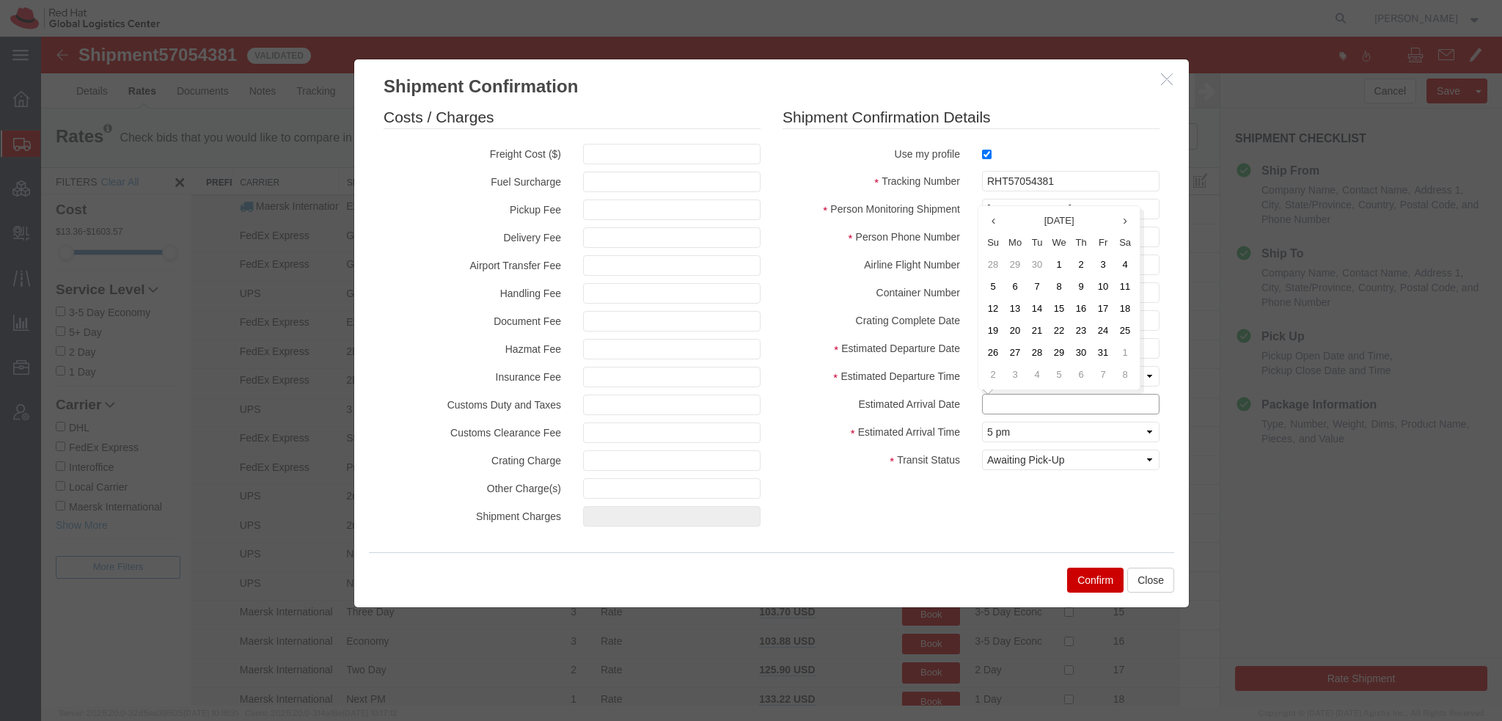
click at [1008, 408] on input "text" at bounding box center [1070, 404] width 177 height 21
click at [1093, 315] on td "17" at bounding box center [1103, 309] width 22 height 22
type input "[DATE]"
click at [1087, 583] on button "Confirm" at bounding box center [1095, 580] width 56 height 25
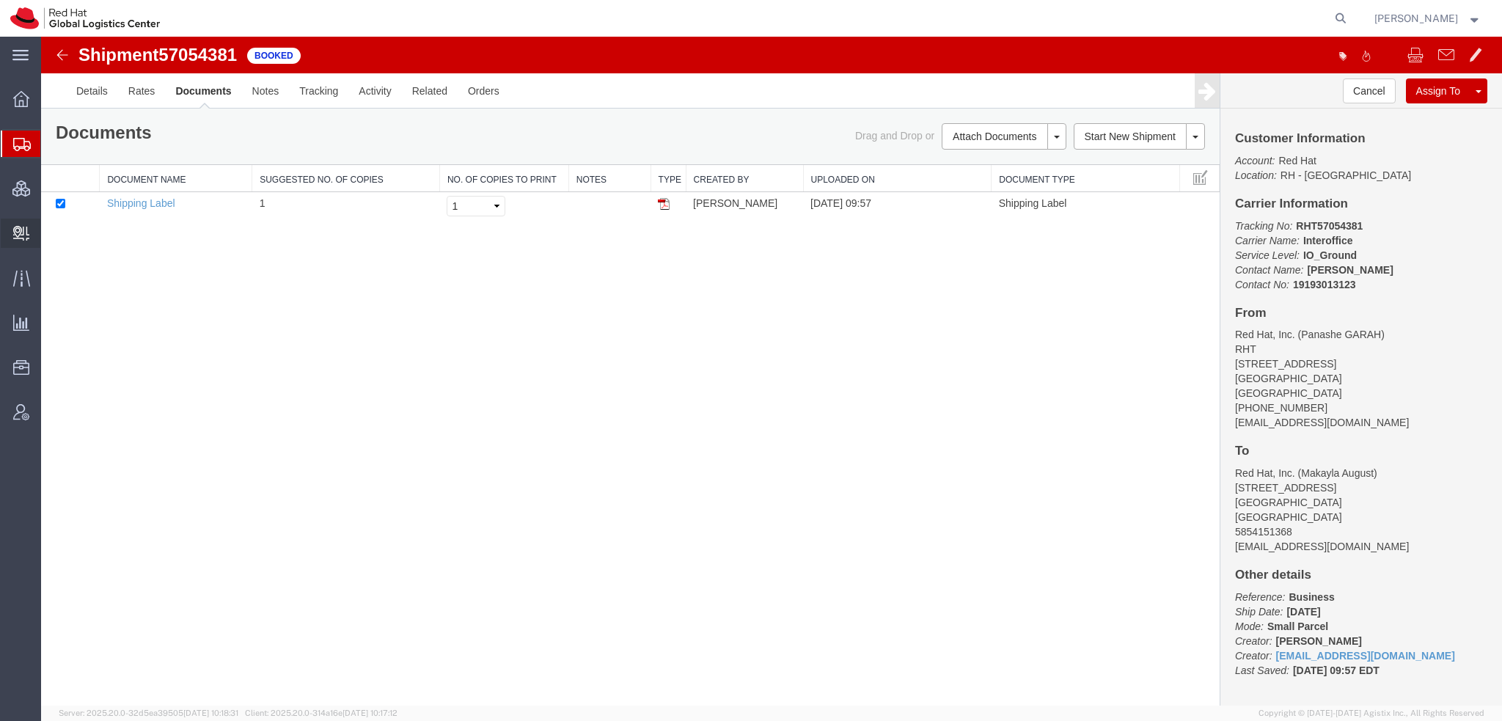
click at [0, 0] on span "Create Delivery" at bounding box center [0, 0] width 0 height 0
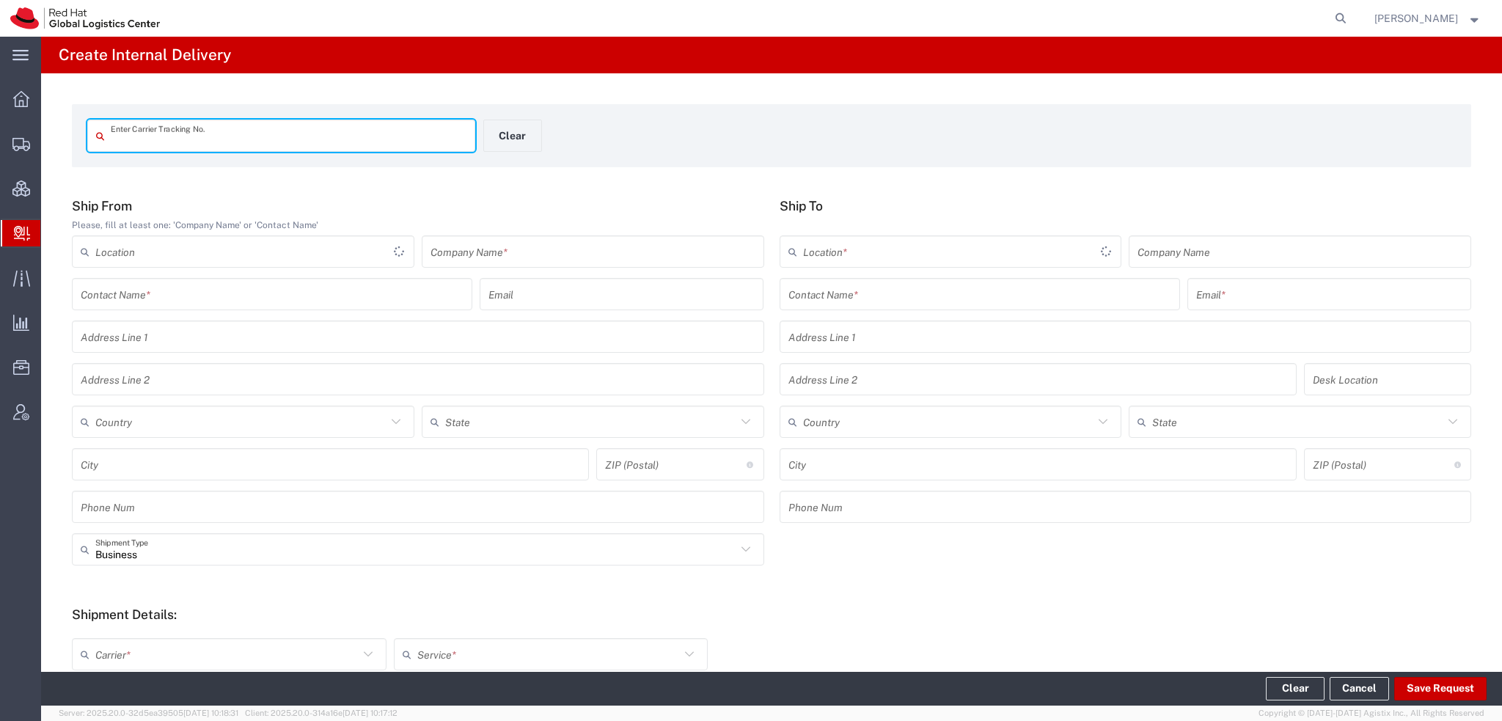
click at [213, 139] on input "text" at bounding box center [289, 136] width 356 height 26
type input "RHT57054381"
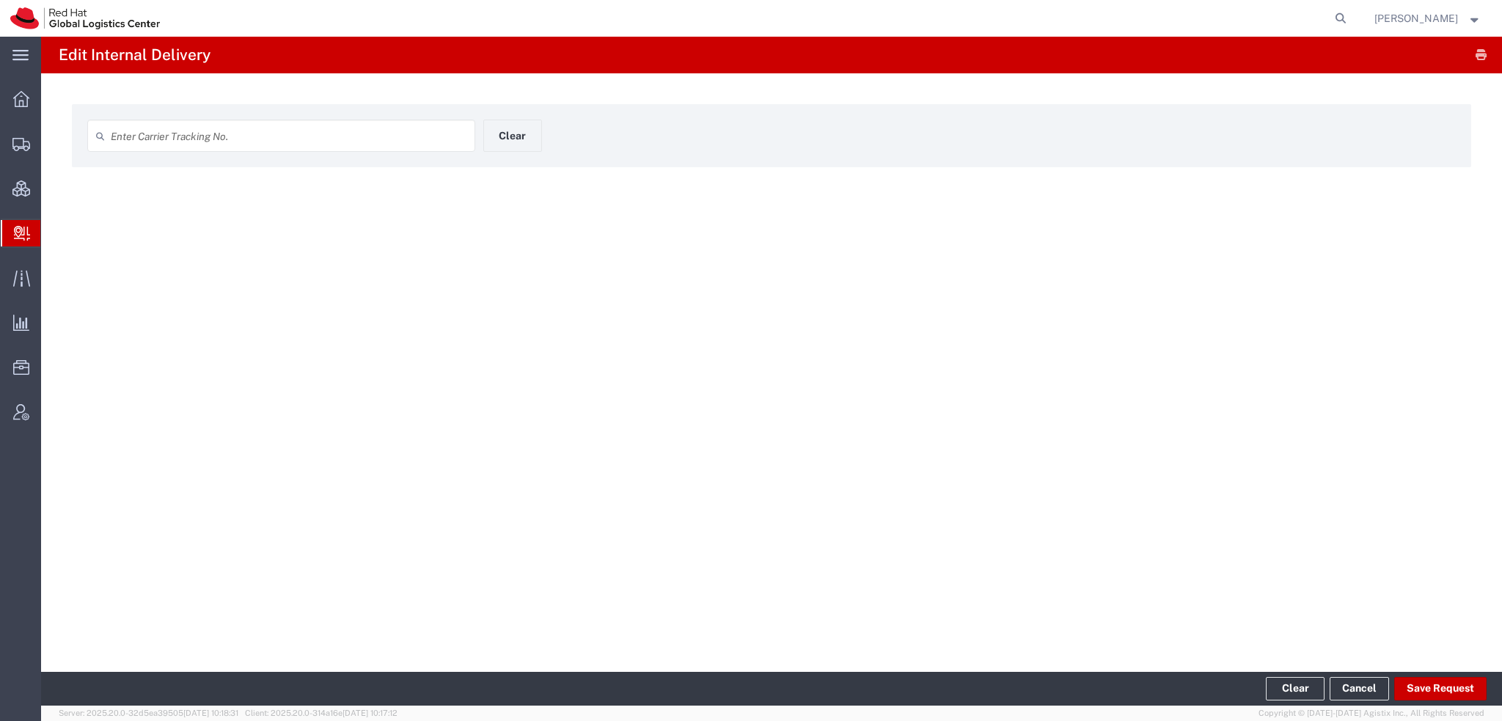
type input "RHT57054381"
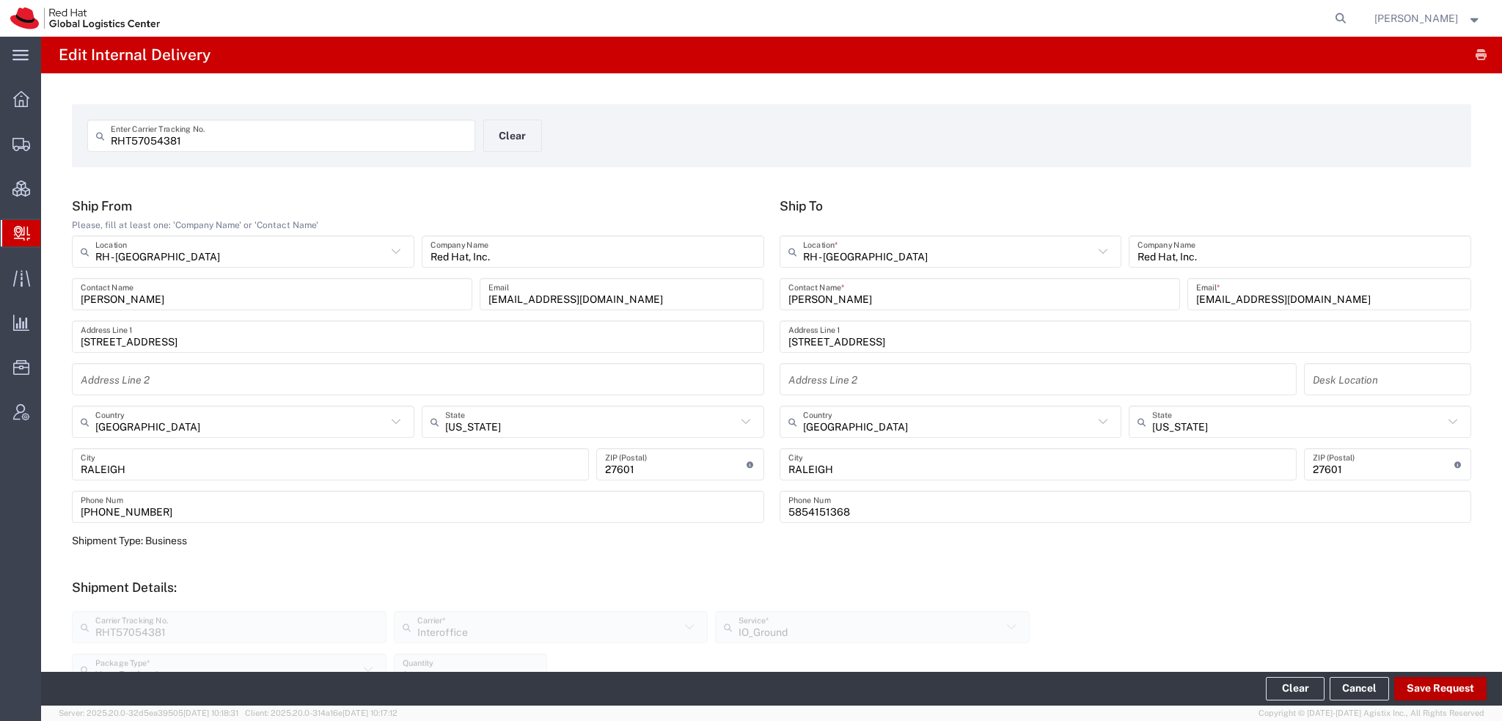
click at [1426, 691] on button "Save Request" at bounding box center [1440, 688] width 92 height 23
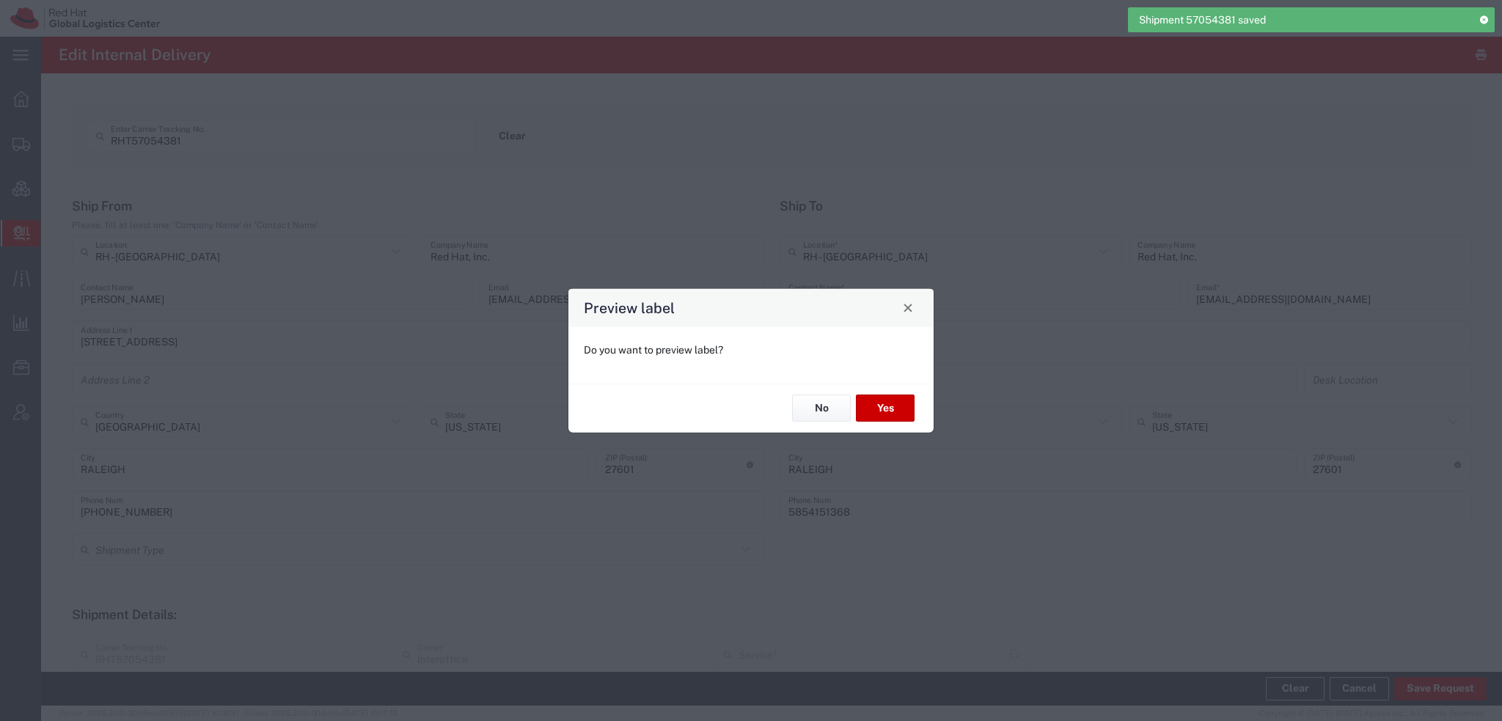
type input "IO_Ground"
click at [877, 400] on button "Yes" at bounding box center [885, 408] width 59 height 27
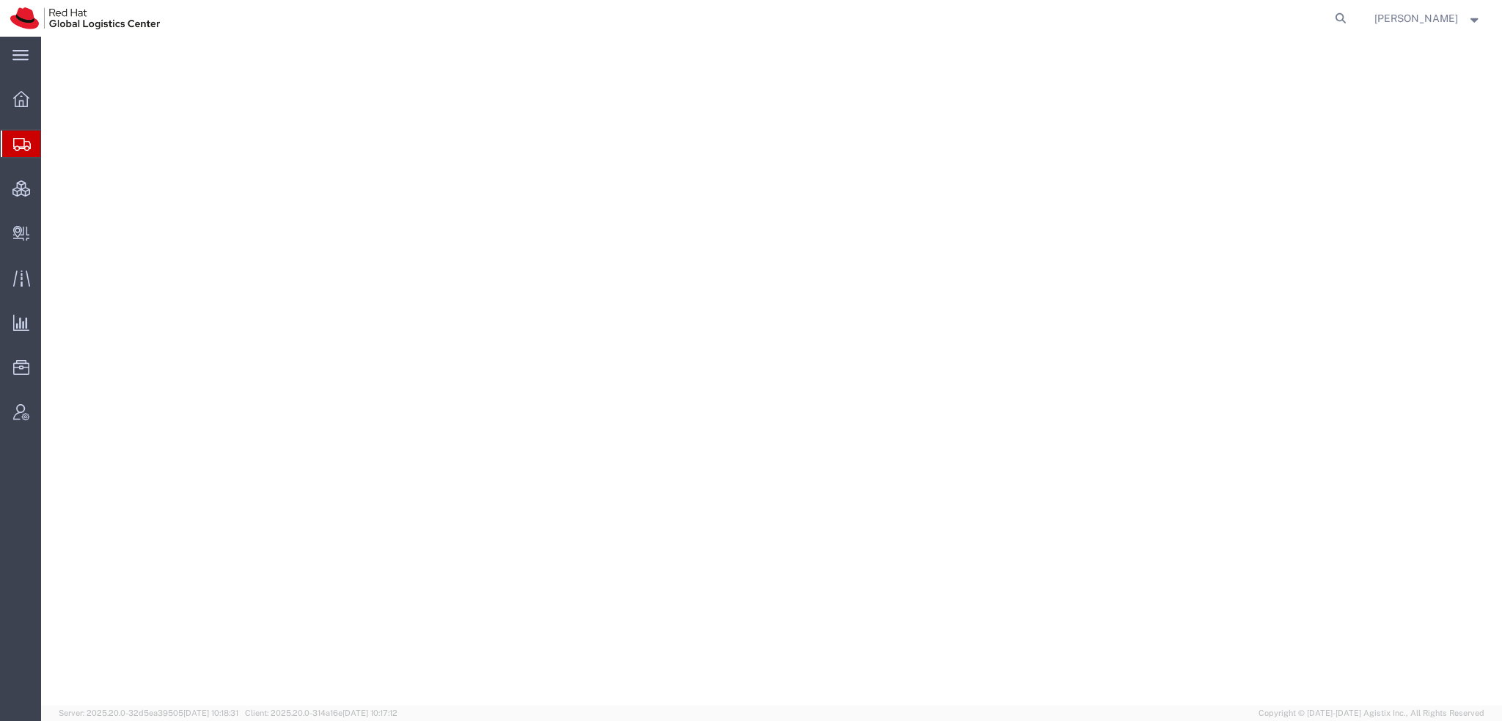
select select "38014"
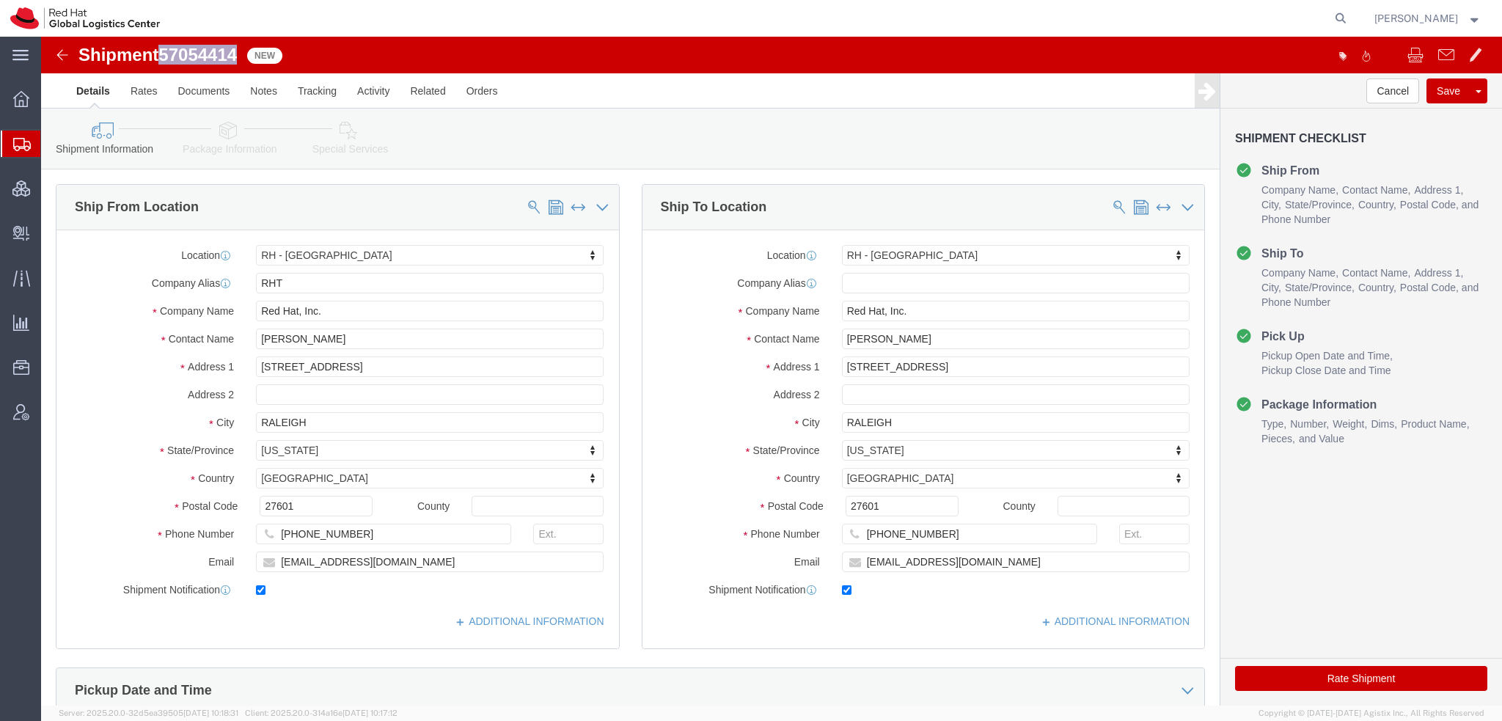
drag, startPoint x: 201, startPoint y: 12, endPoint x: 126, endPoint y: 16, distance: 74.9
click div "Shipment 57054414 New"
copy span "57054414"
click button "Rate Shipment"
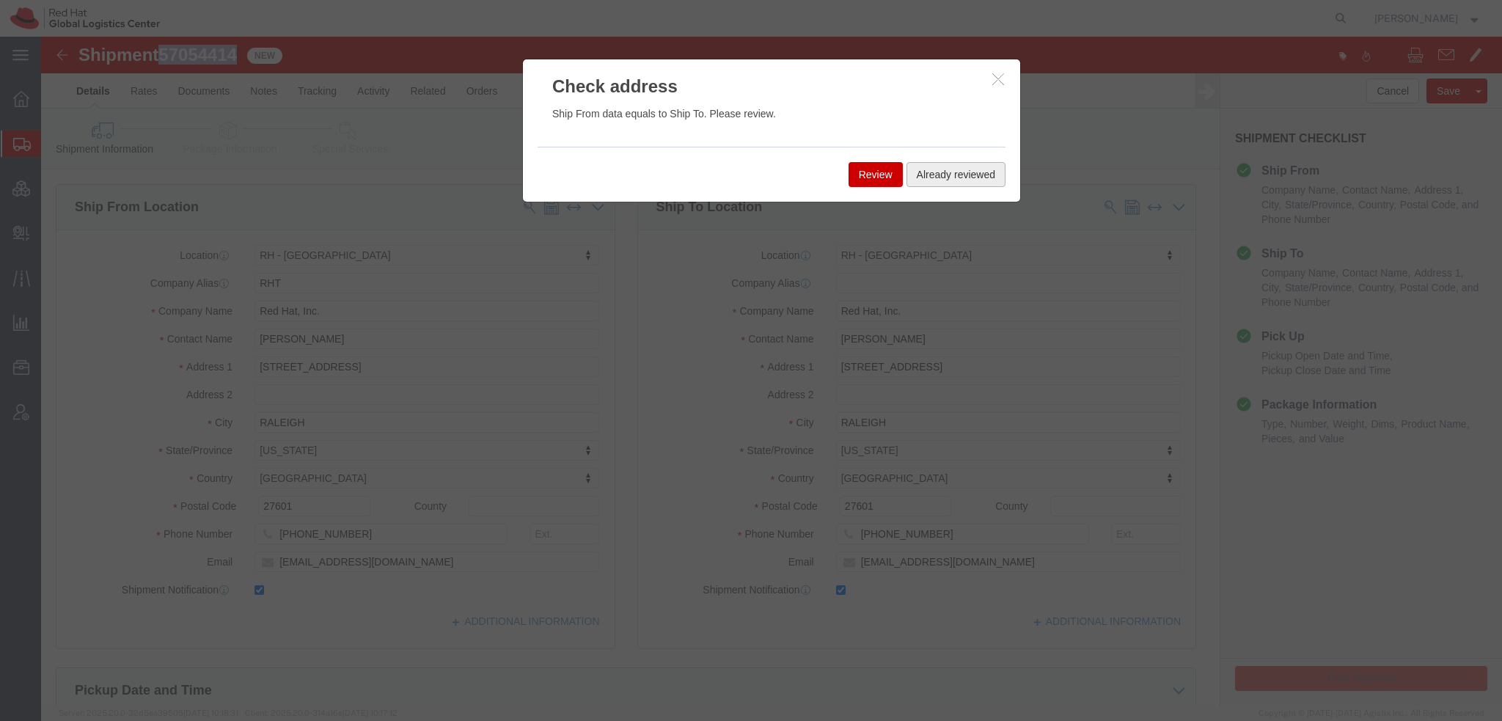
click button "Already reviewed"
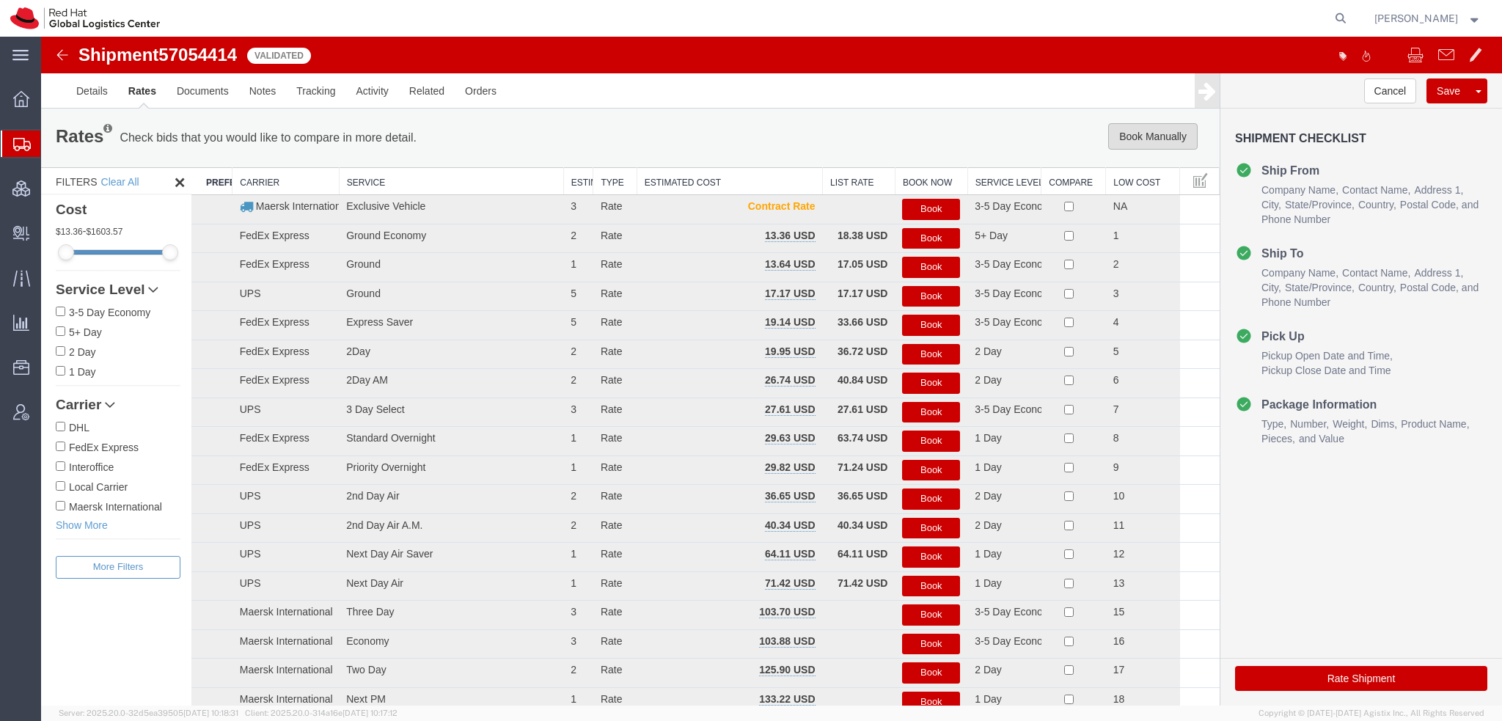
click at [1141, 139] on button "Book Manually" at bounding box center [1152, 136] width 89 height 26
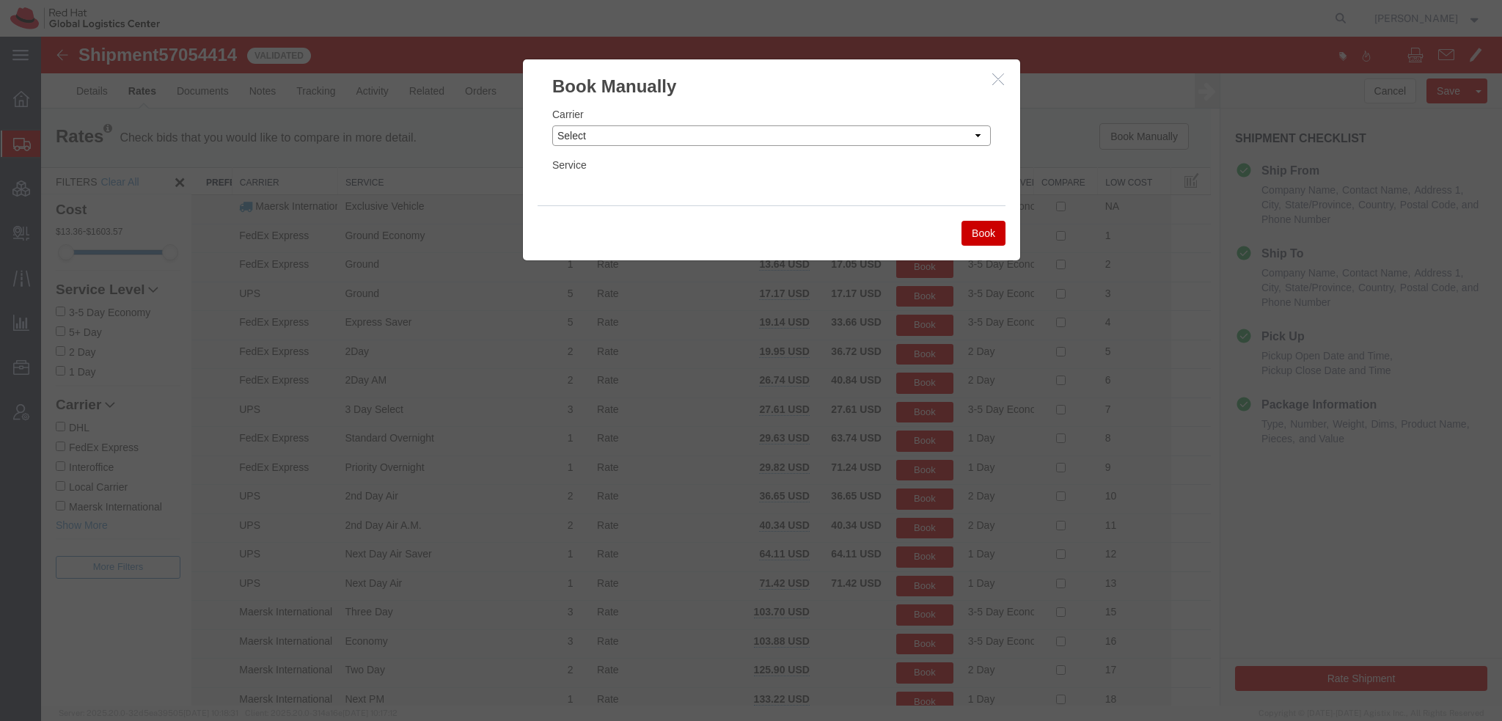
click at [755, 134] on select "Select Add New Carrier (and default service) Amazon Logistics Czech Post DHL Fe…" at bounding box center [771, 135] width 439 height 21
select select "7920"
click at [552, 125] on select "Select Add New Carrier (and default service) Amazon Logistics Czech Post DHL Fe…" at bounding box center [771, 135] width 439 height 21
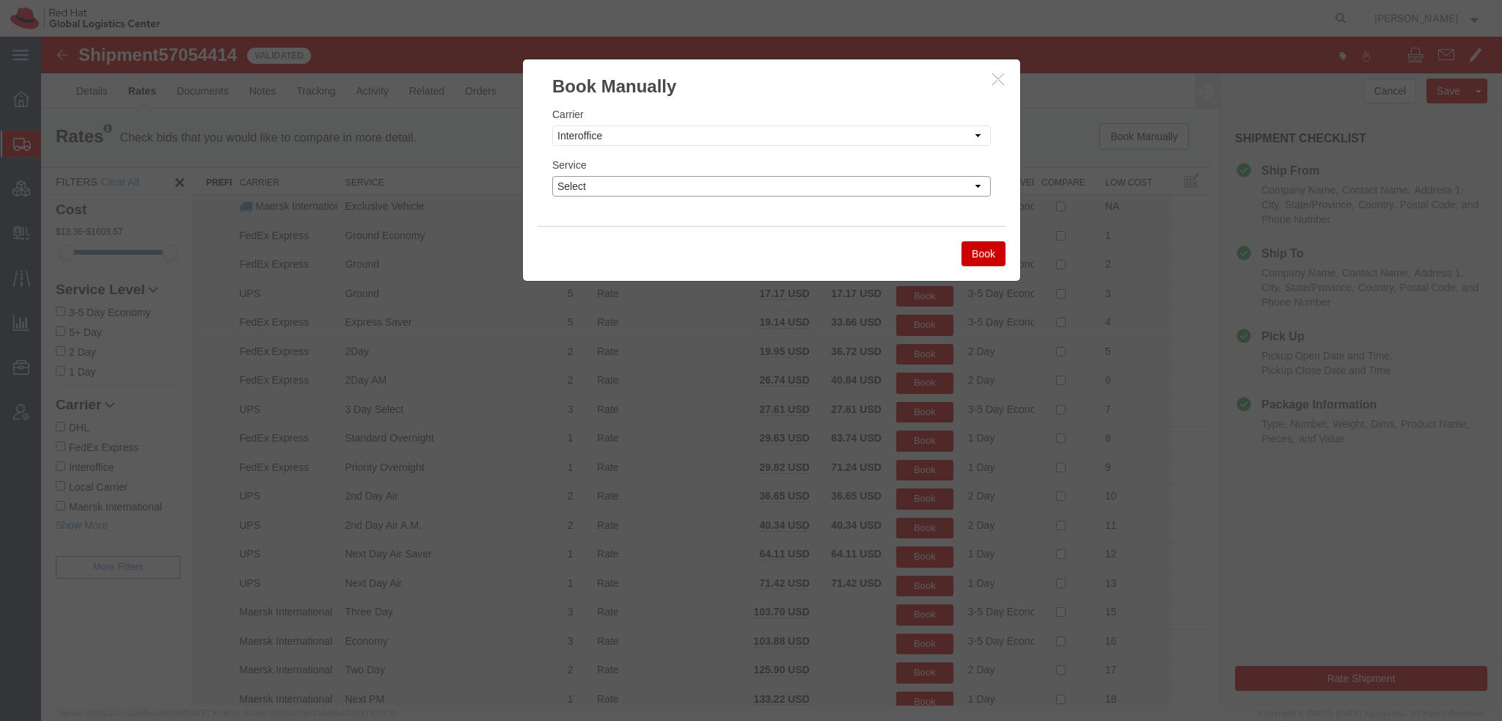
click at [639, 191] on select "Select IO_Ground IO_LTL" at bounding box center [771, 186] width 439 height 21
select select "17810"
click at [552, 176] on select "Select IO_Ground IO_LTL" at bounding box center [771, 186] width 439 height 21
click at [983, 260] on button "Book" at bounding box center [983, 253] width 44 height 25
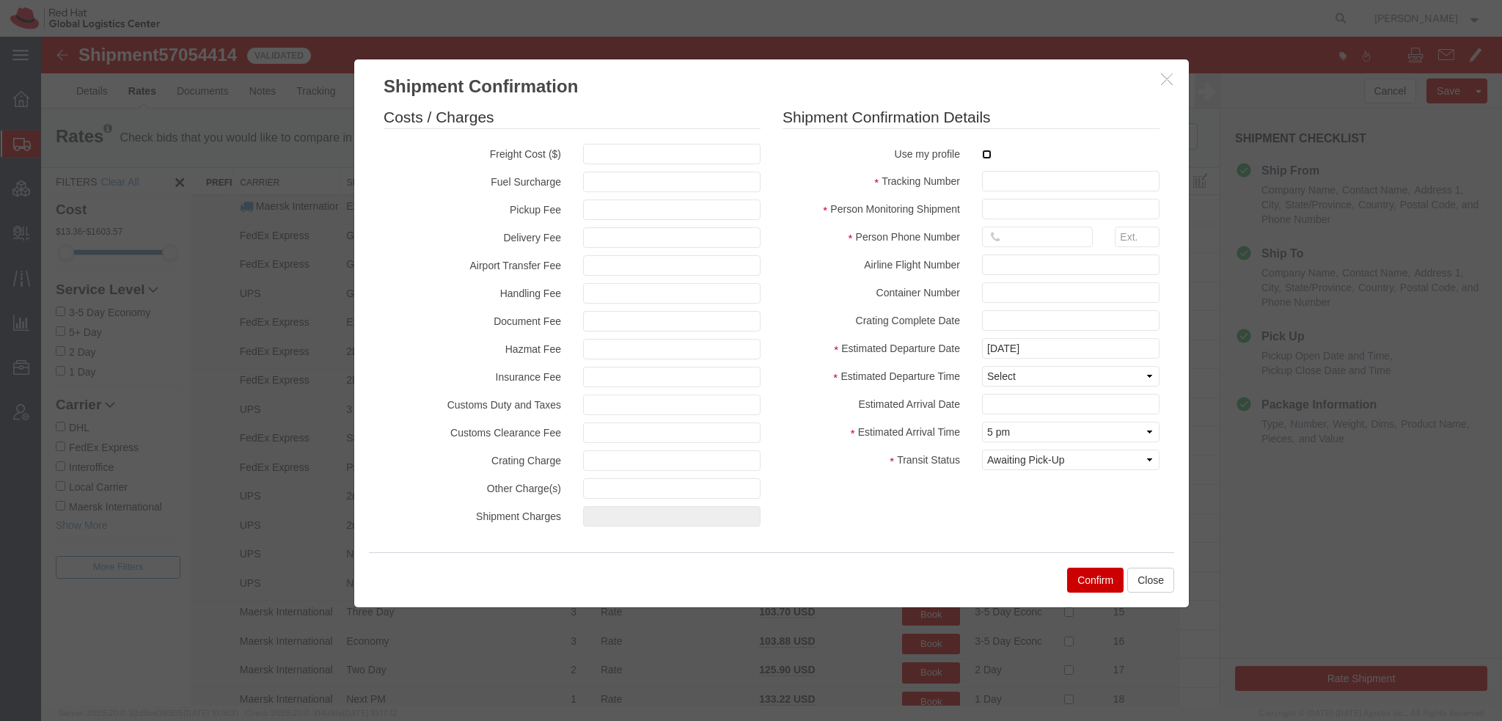
click at [986, 156] on input "checkbox" at bounding box center [987, 155] width 10 height 10
checkbox input "true"
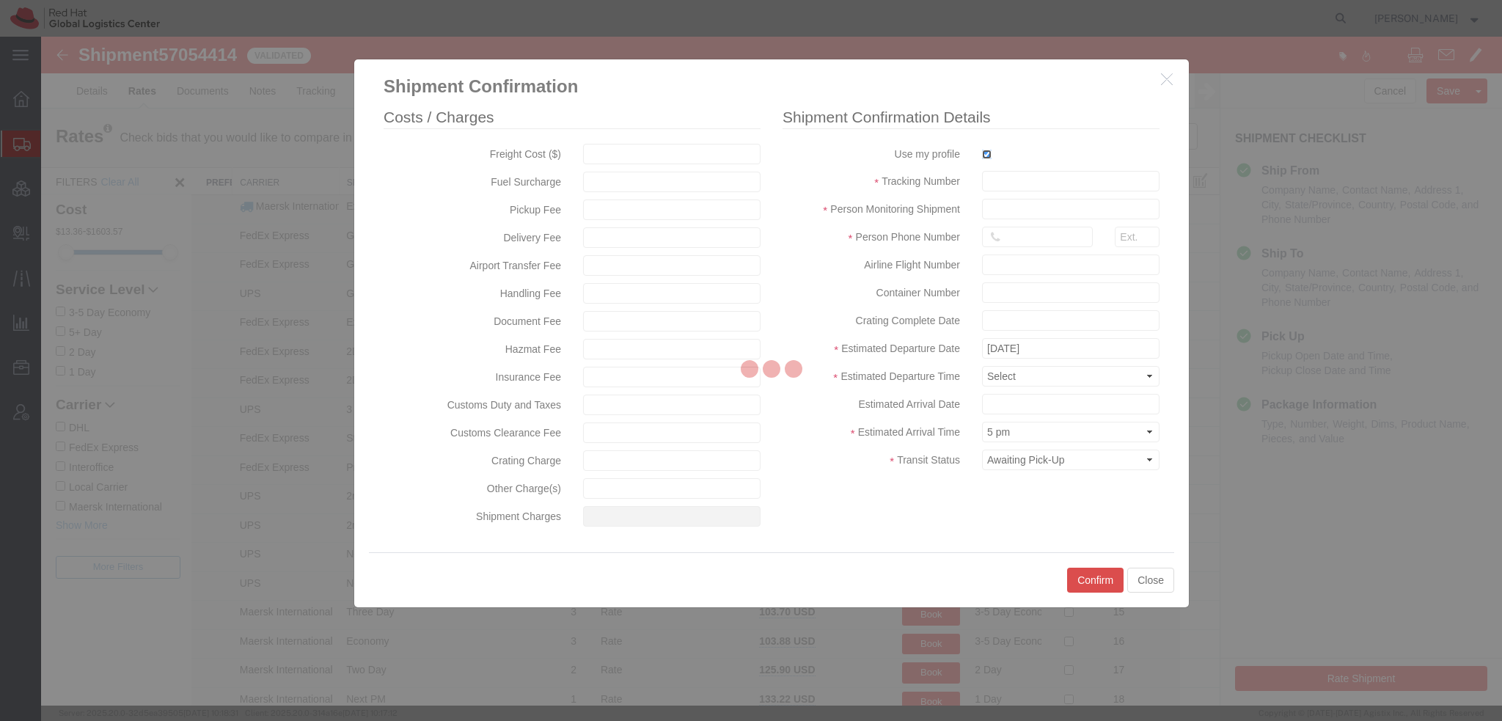
type input "[PERSON_NAME]"
type input "19193013123"
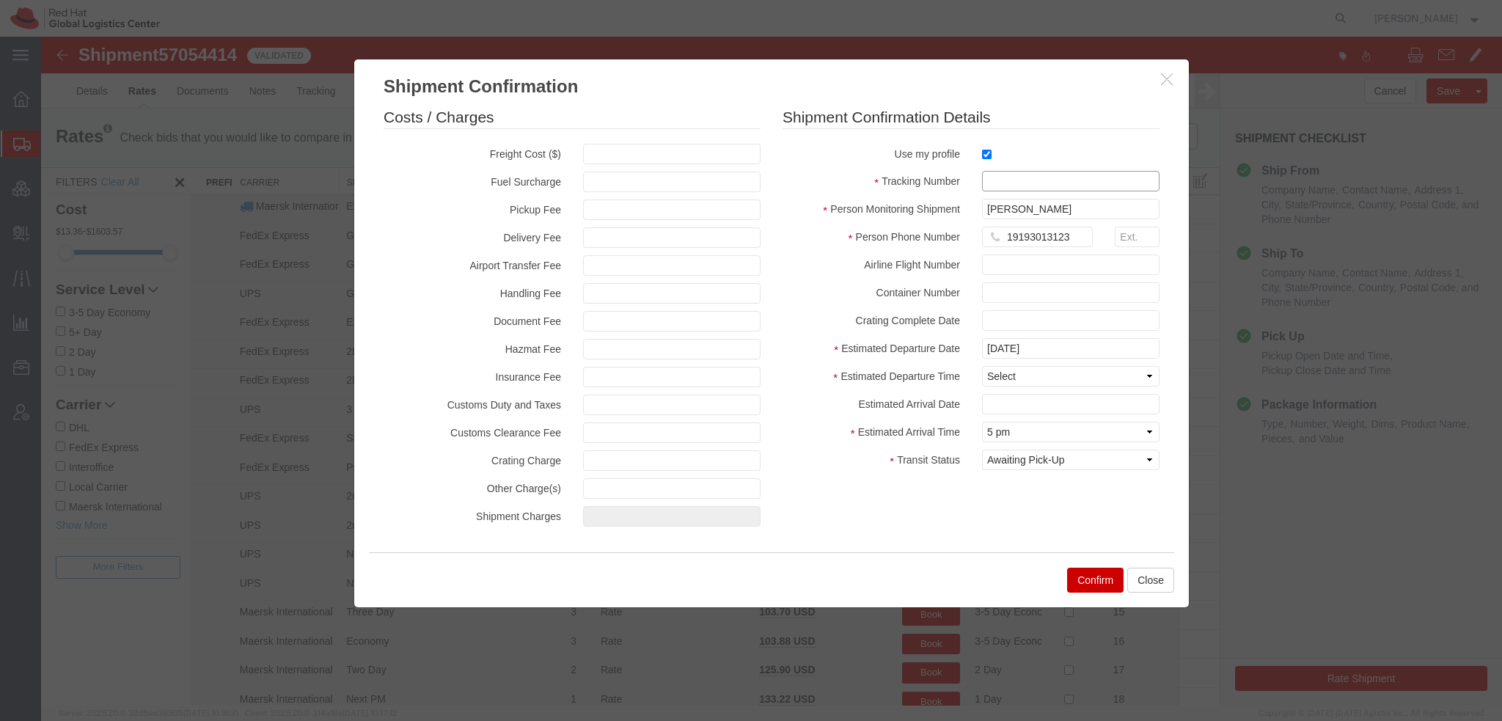
drag, startPoint x: 1000, startPoint y: 183, endPoint x: 1019, endPoint y: 175, distance: 20.7
click at [1011, 176] on input "text" at bounding box center [1070, 181] width 177 height 21
paste input "57054414"
type input "RHT57054414"
click at [1000, 377] on select "Select Midnight 1 am 2 am 3 am 4 am 5 am 6 am 7 am 8 am 9 am 10 am 11 am 12 Noo…" at bounding box center [1070, 376] width 177 height 21
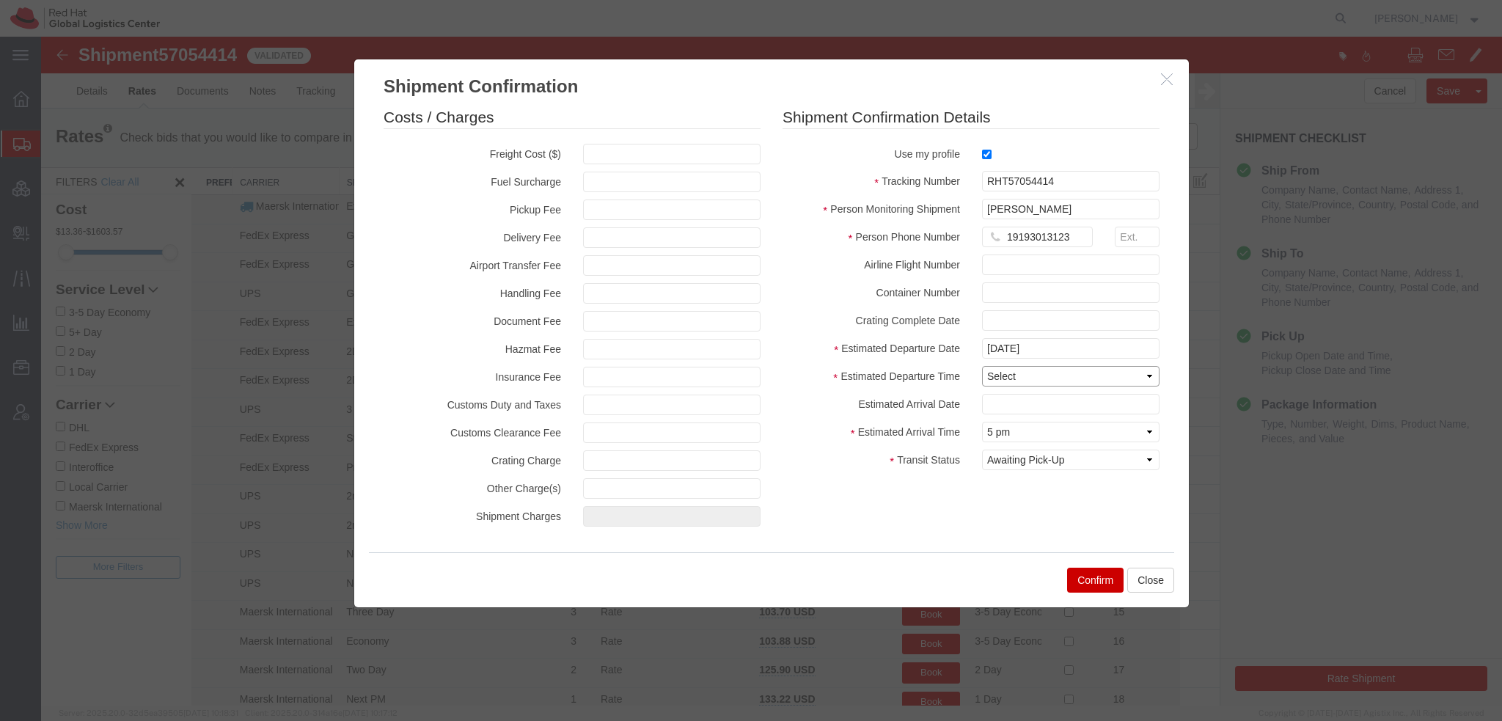
select select "1500"
click at [982, 366] on select "Select Midnight 1 am 2 am 3 am 4 am 5 am 6 am 7 am 8 am 9 am 10 am 11 am 12 Noo…" at bounding box center [1070, 376] width 177 height 21
click at [1006, 406] on input "text" at bounding box center [1070, 404] width 177 height 21
click at [1097, 304] on td "17" at bounding box center [1103, 309] width 22 height 22
type input "10/17/2025"
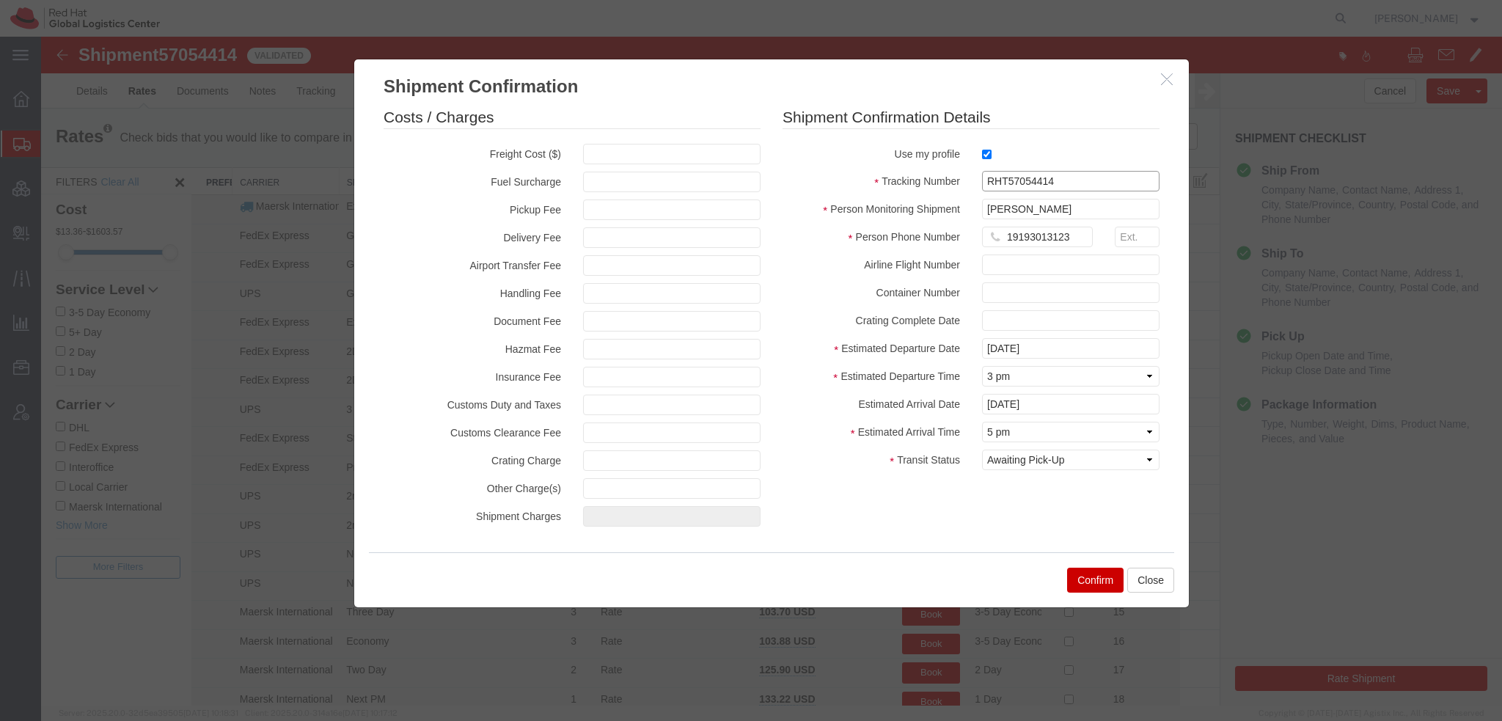
drag, startPoint x: 1062, startPoint y: 183, endPoint x: 225, endPoint y: -36, distance: 864.8
click at [225, 37] on html "Shipment 57054414 23 of 23 Validated Details Rates Documents Notes Tracking Act…" at bounding box center [771, 371] width 1461 height 669
click at [1101, 584] on button "Confirm" at bounding box center [1095, 580] width 56 height 25
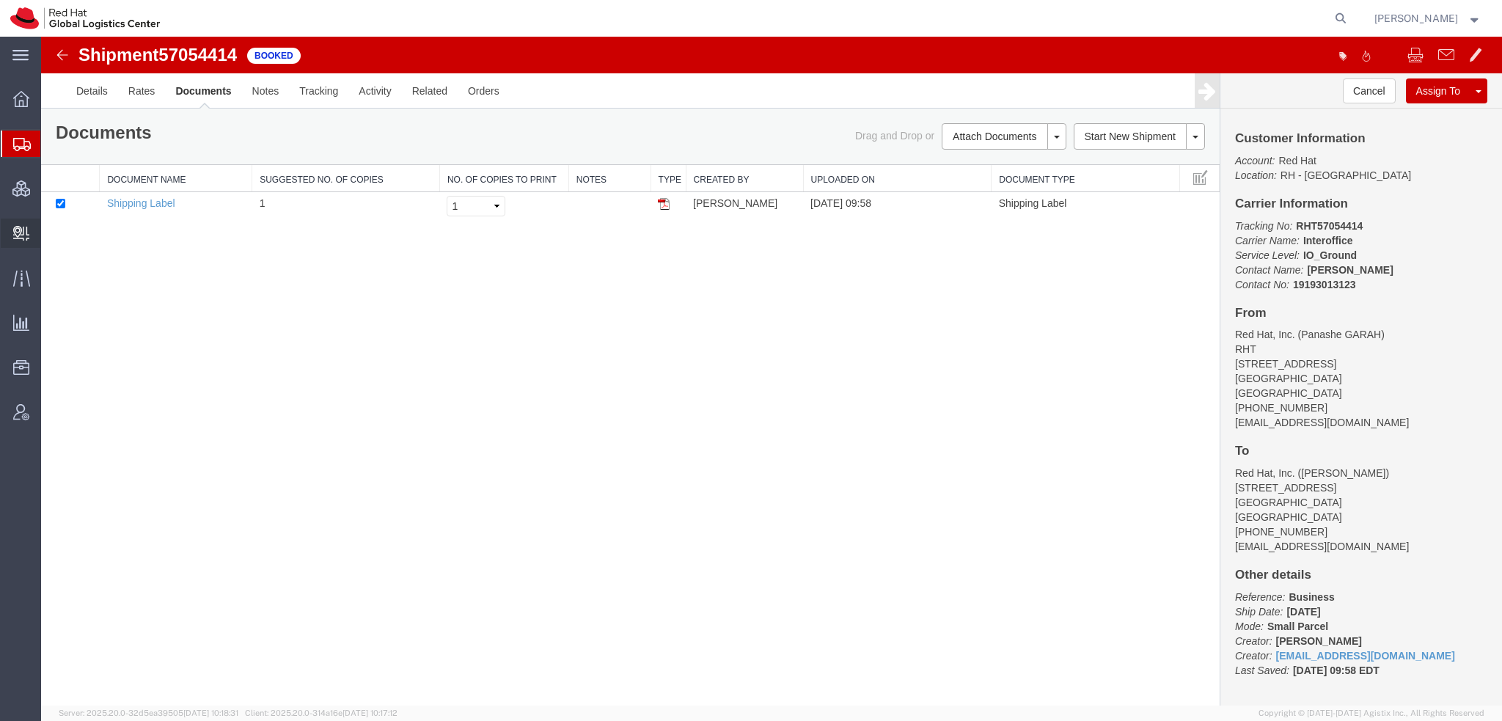
click at [0, 0] on span "Create Delivery" at bounding box center [0, 0] width 0 height 0
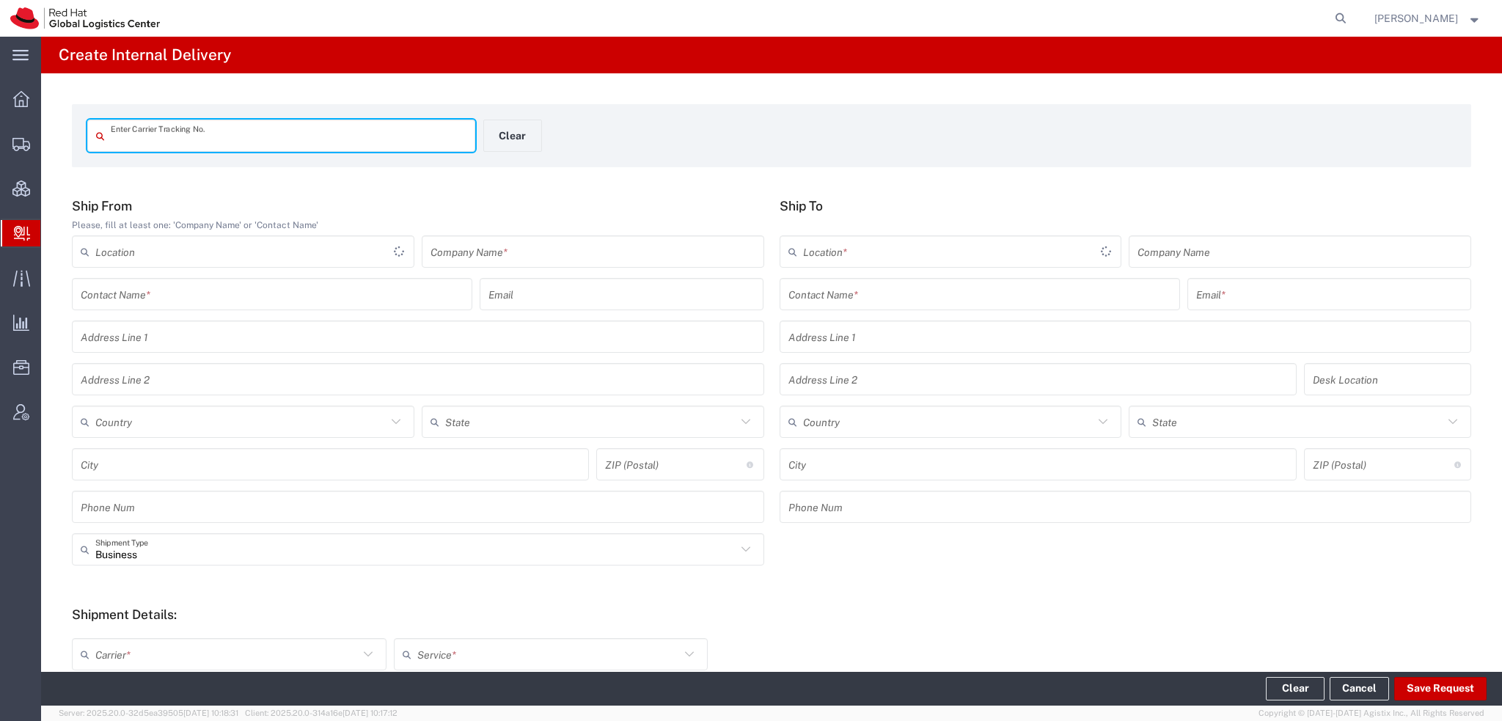
click at [254, 131] on input "text" at bounding box center [289, 136] width 356 height 26
type input "RHT57054414"
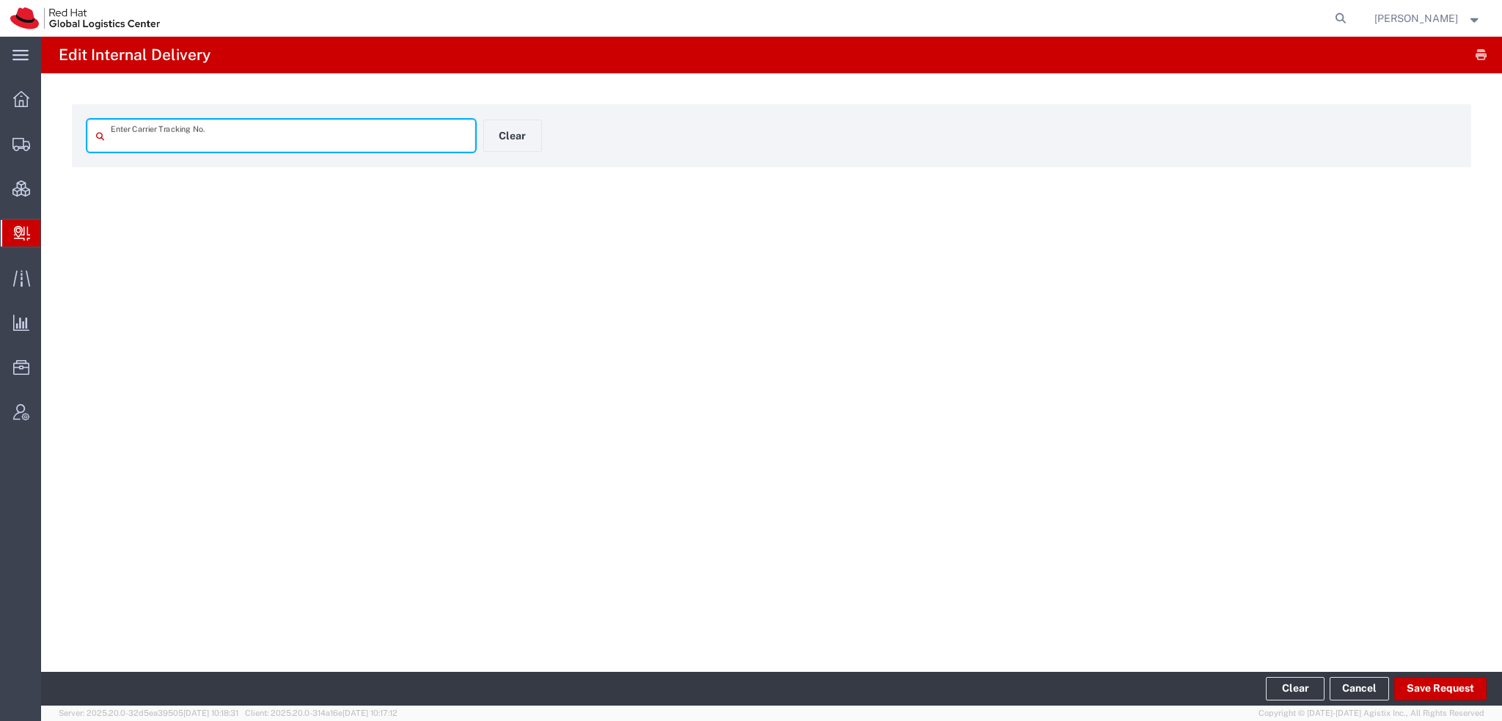
type input "RHT57054414"
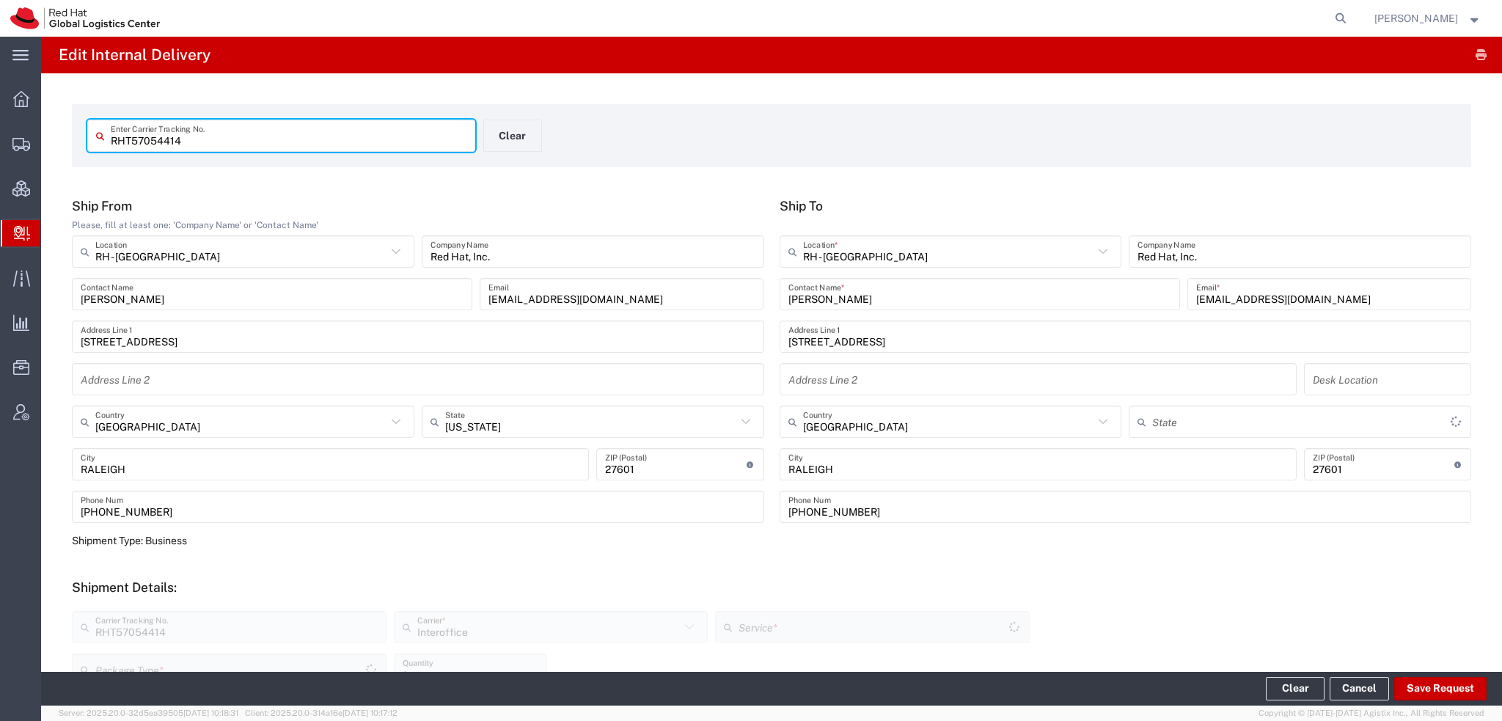
type input "[US_STATE]"
type input "IO_Ground"
type input "Your Packaging"
click at [1426, 690] on button "Save Request" at bounding box center [1440, 688] width 92 height 23
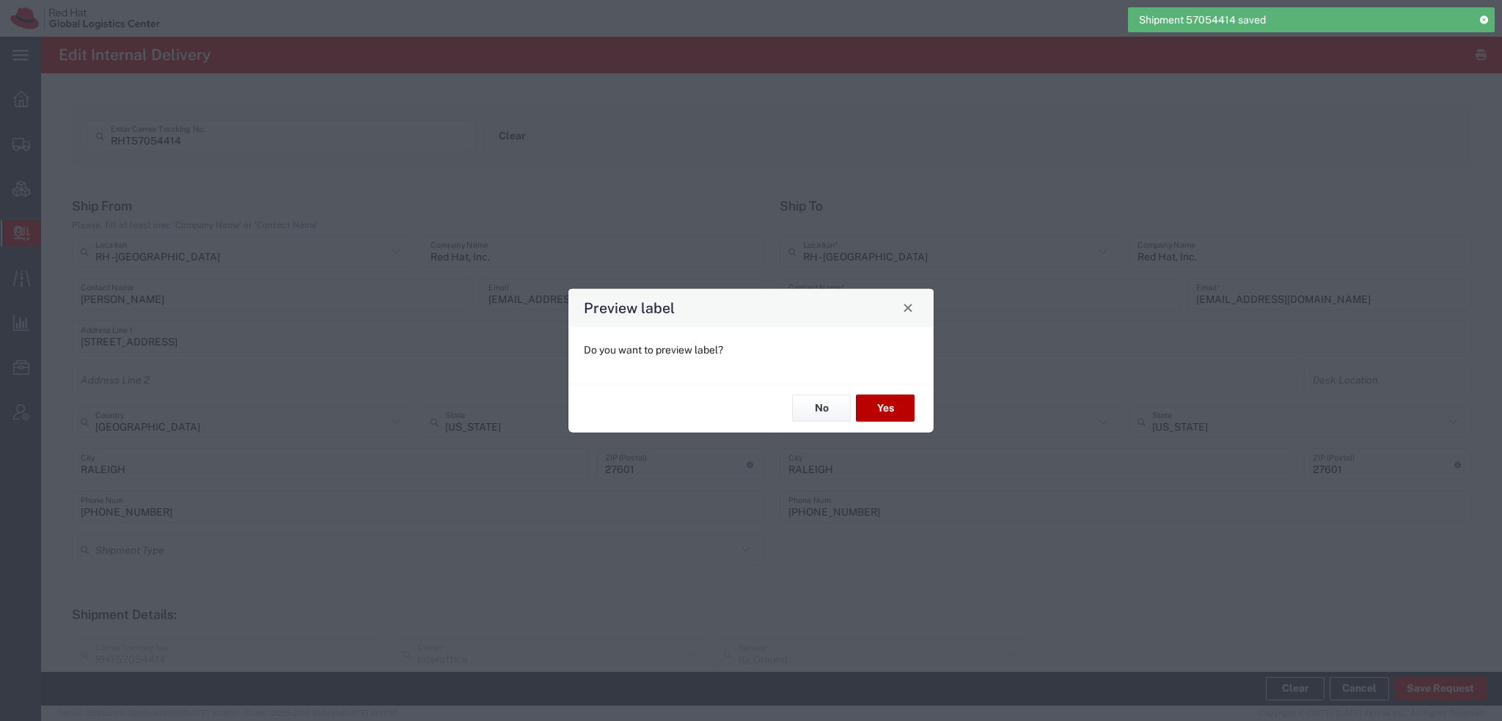
click at [874, 409] on button "Yes" at bounding box center [885, 408] width 59 height 27
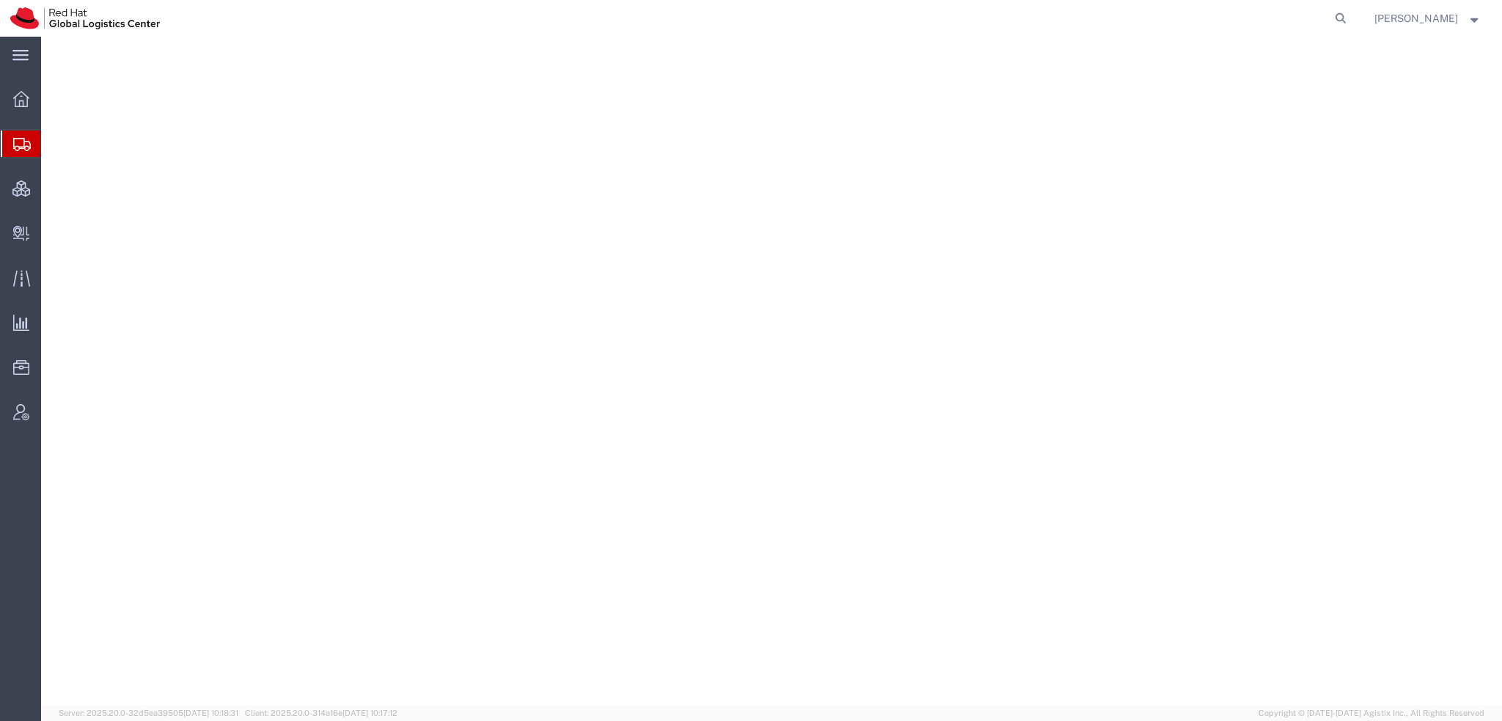
select select "38014"
select select
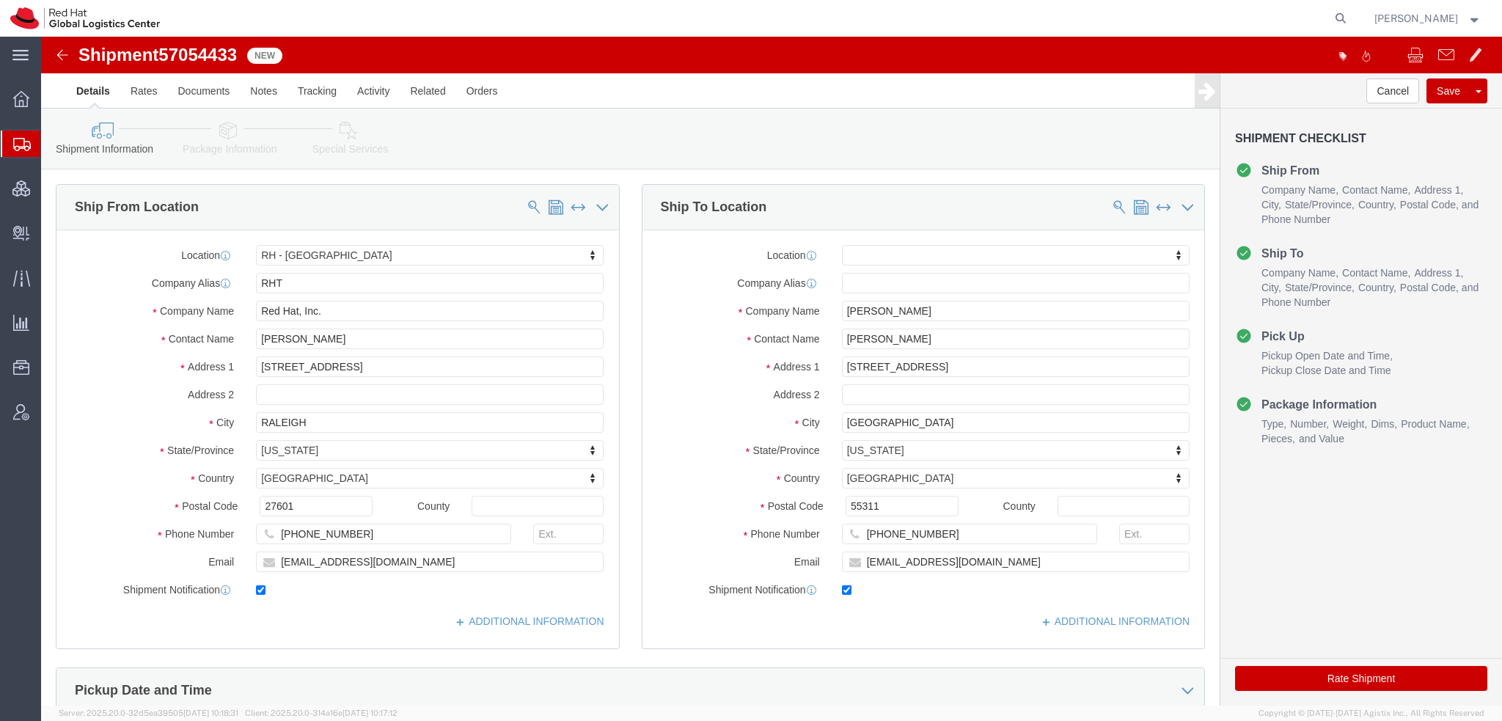
click icon
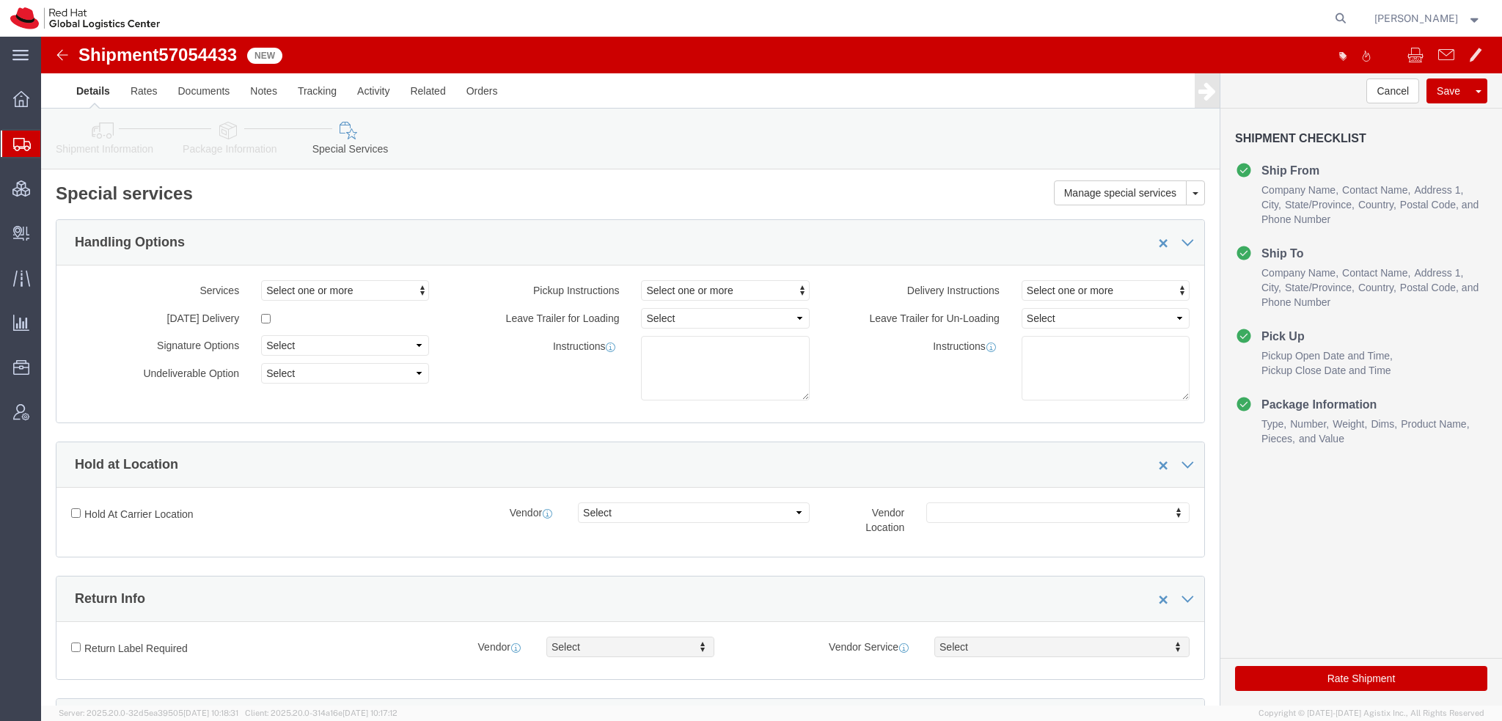
scroll to position [513, 0]
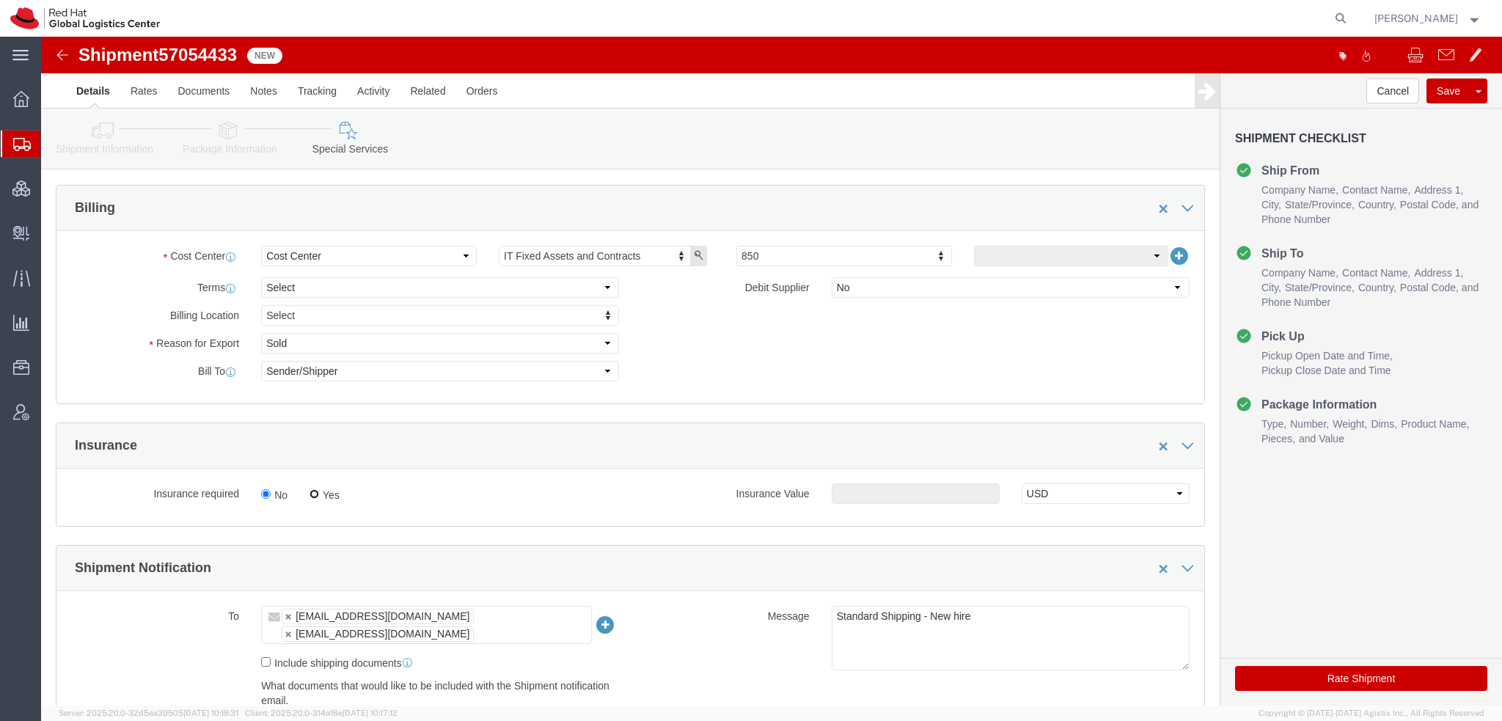
click input "Yes"
radio input "true"
drag, startPoint x: 807, startPoint y: 455, endPoint x: 818, endPoint y: 453, distance: 11.9
click input "text"
type input "500.00"
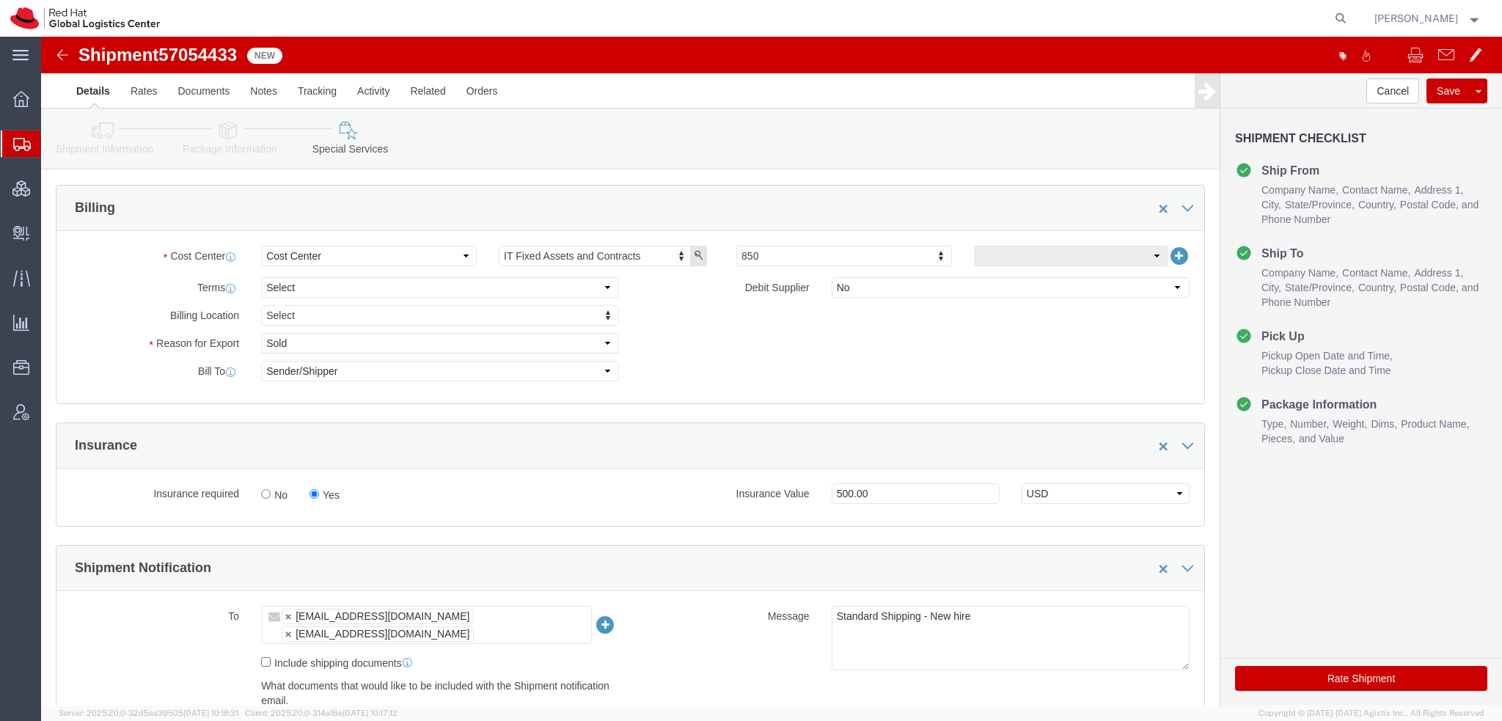
click button "Rate Shipment"
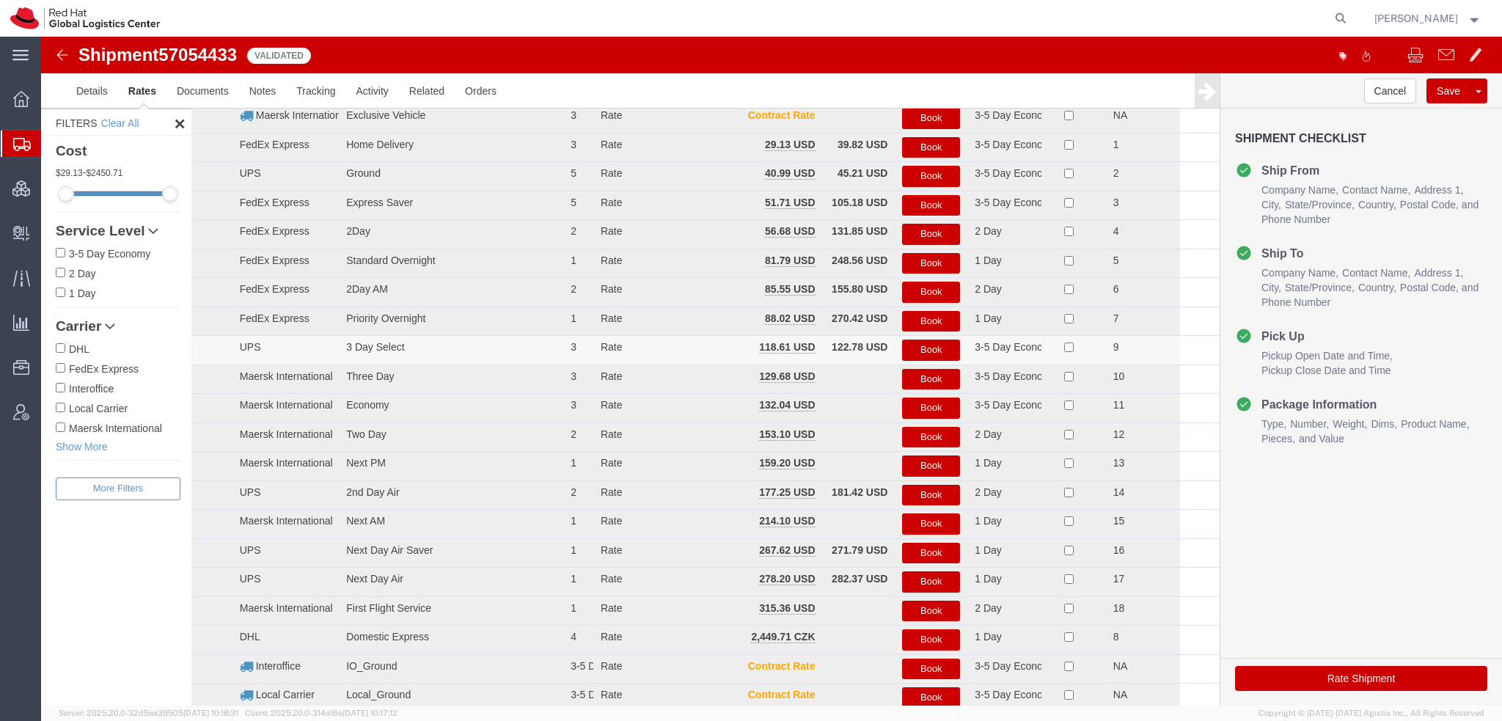
scroll to position [12, 0]
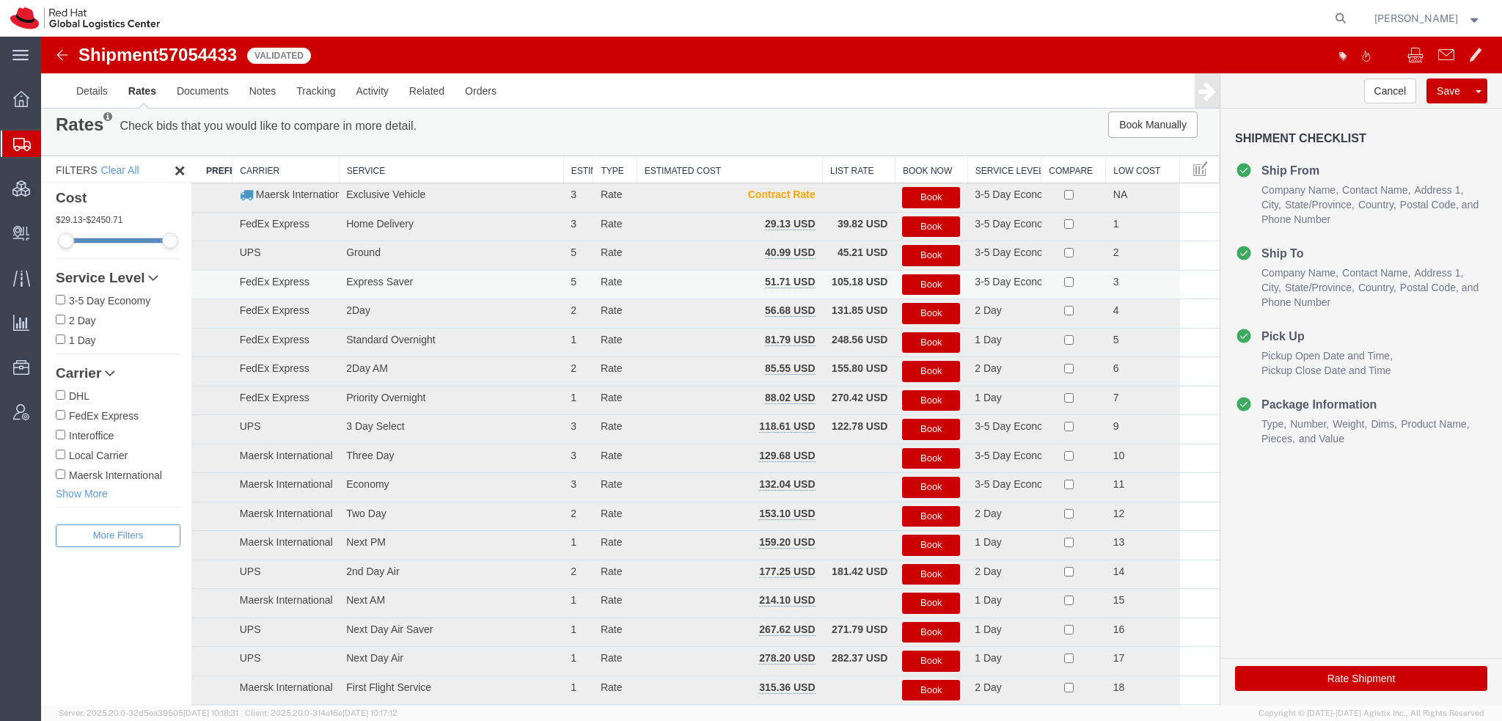
click at [930, 285] on button "Book" at bounding box center [931, 284] width 58 height 21
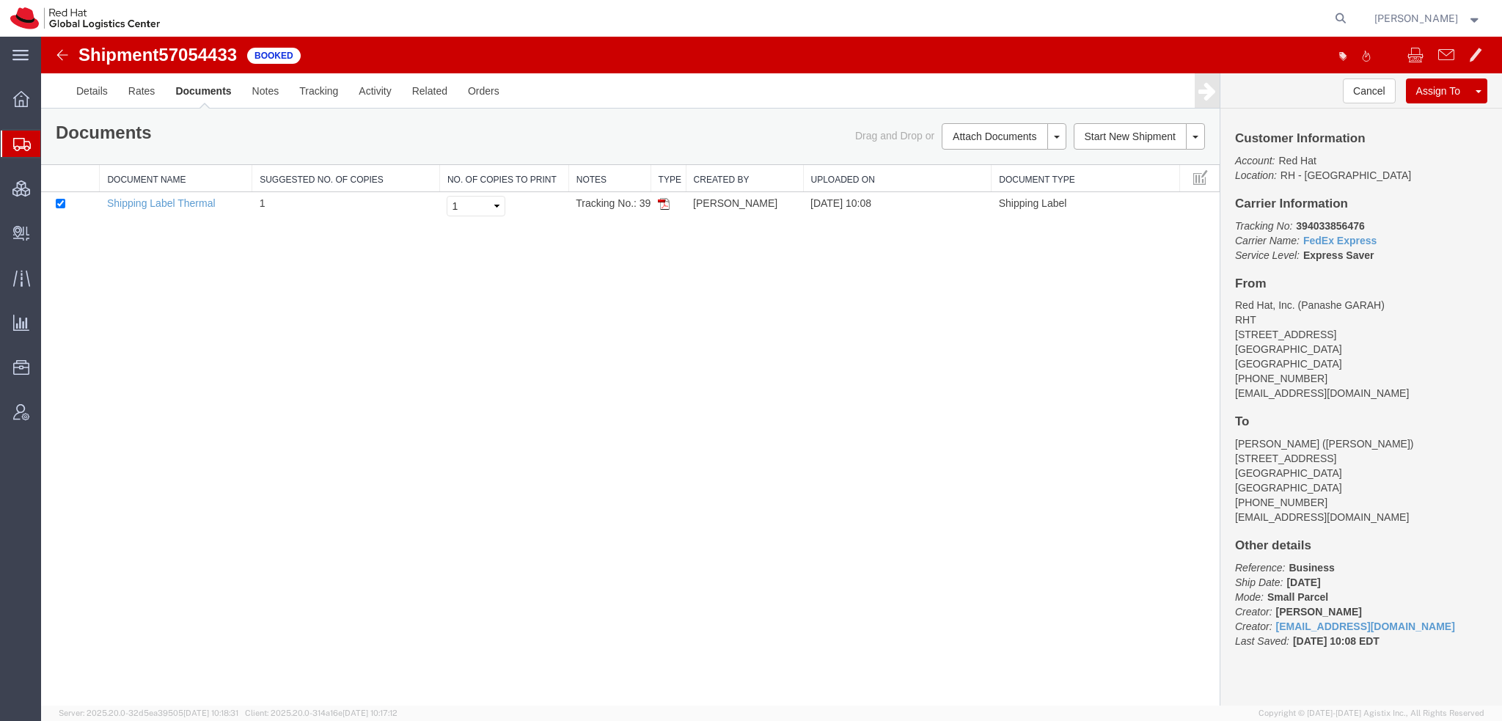
scroll to position [0, 0]
click at [662, 206] on img at bounding box center [664, 204] width 12 height 12
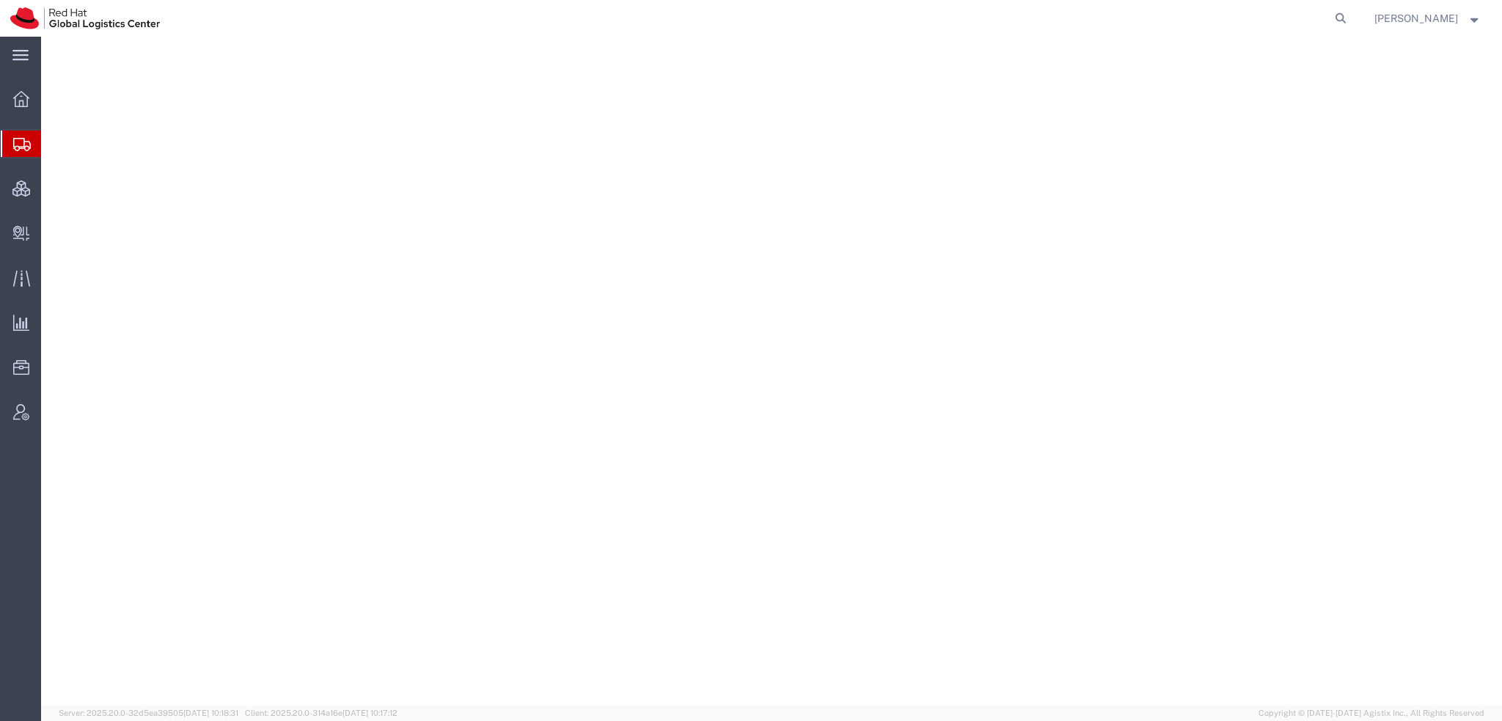
select select "38014"
select select
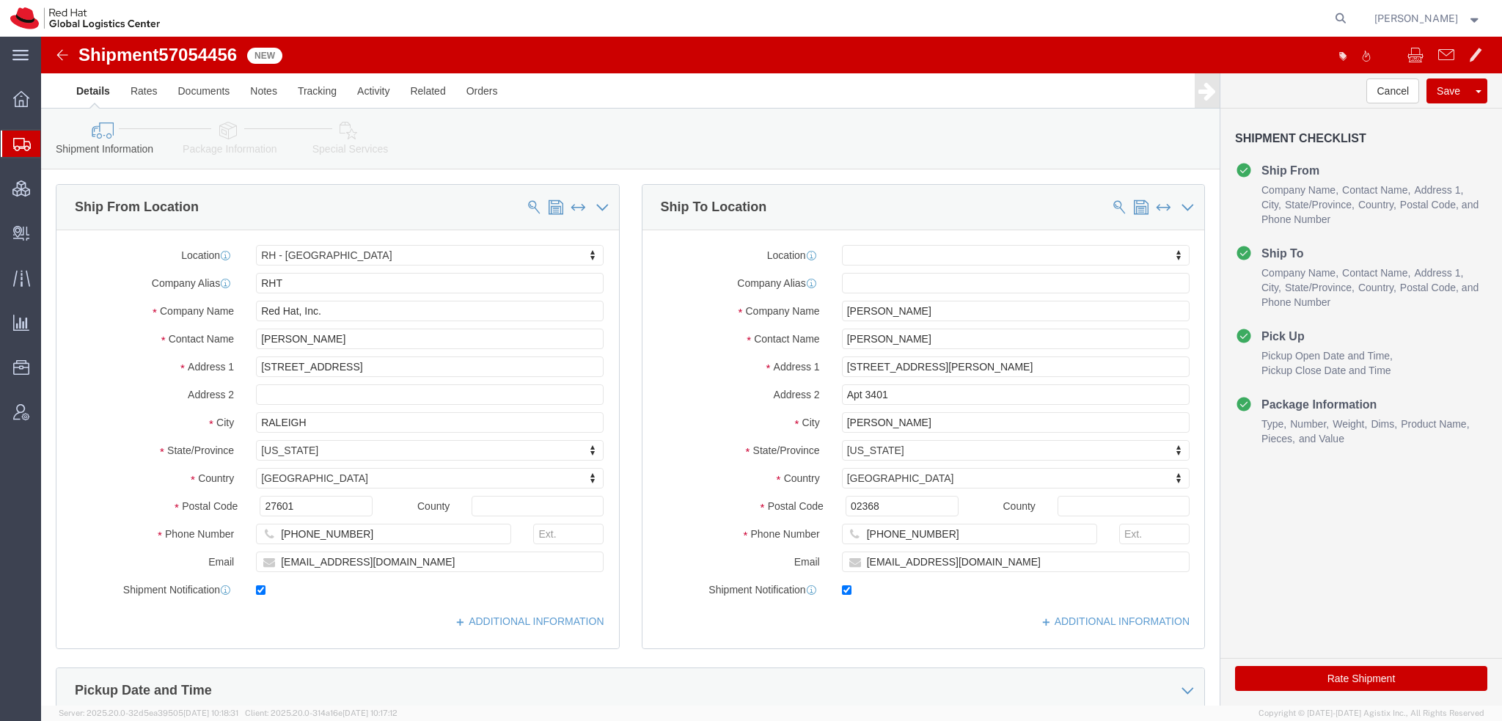
click icon
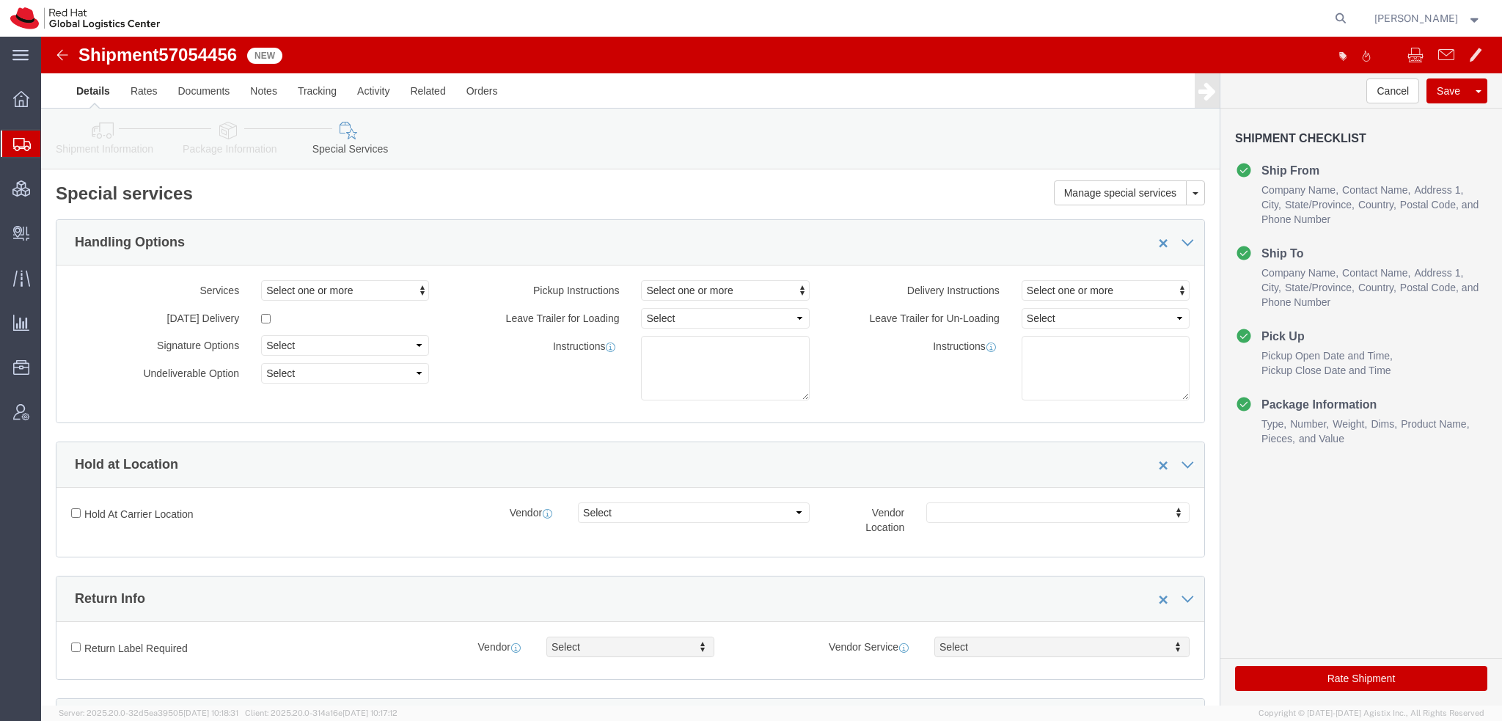
scroll to position [513, 0]
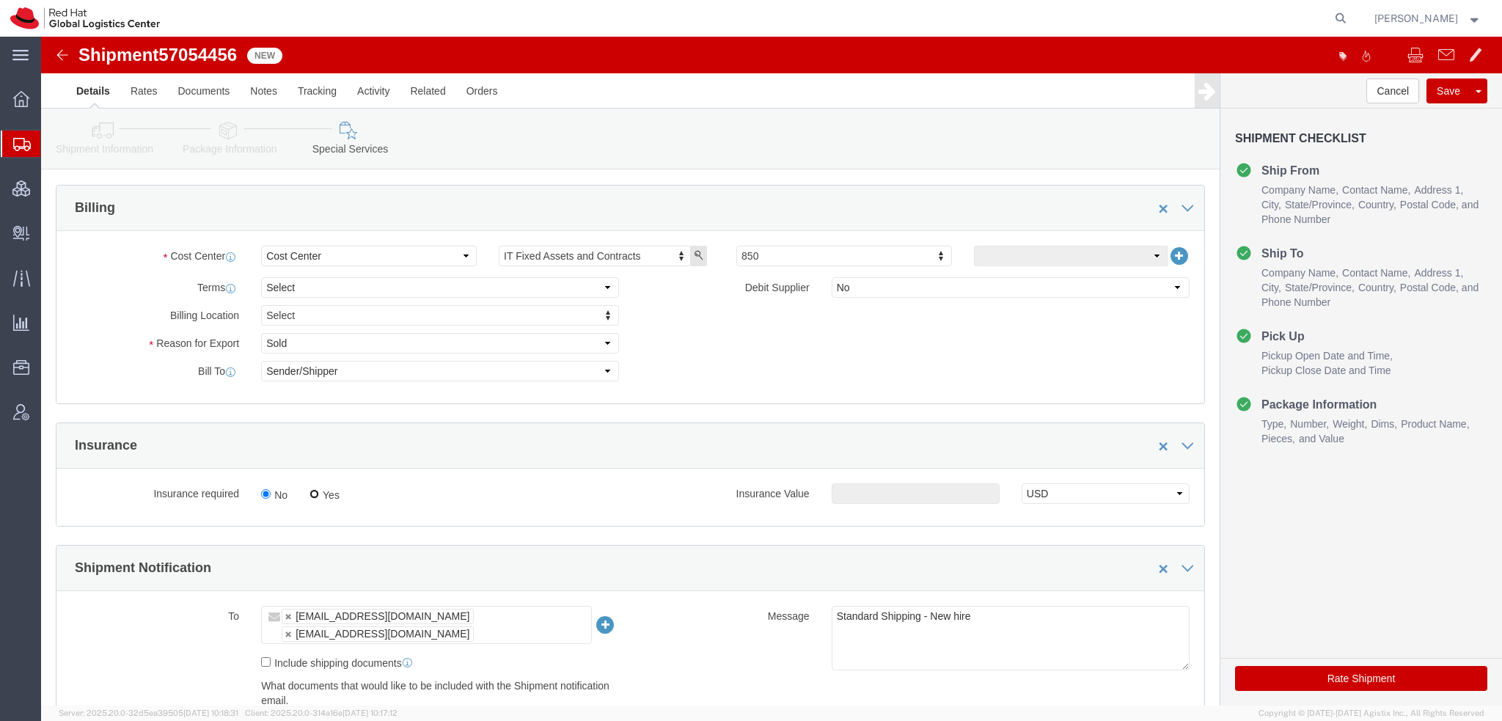
click input "Yes"
radio input "true"
click input "text"
type input "500.00"
click button "Rate Shipment"
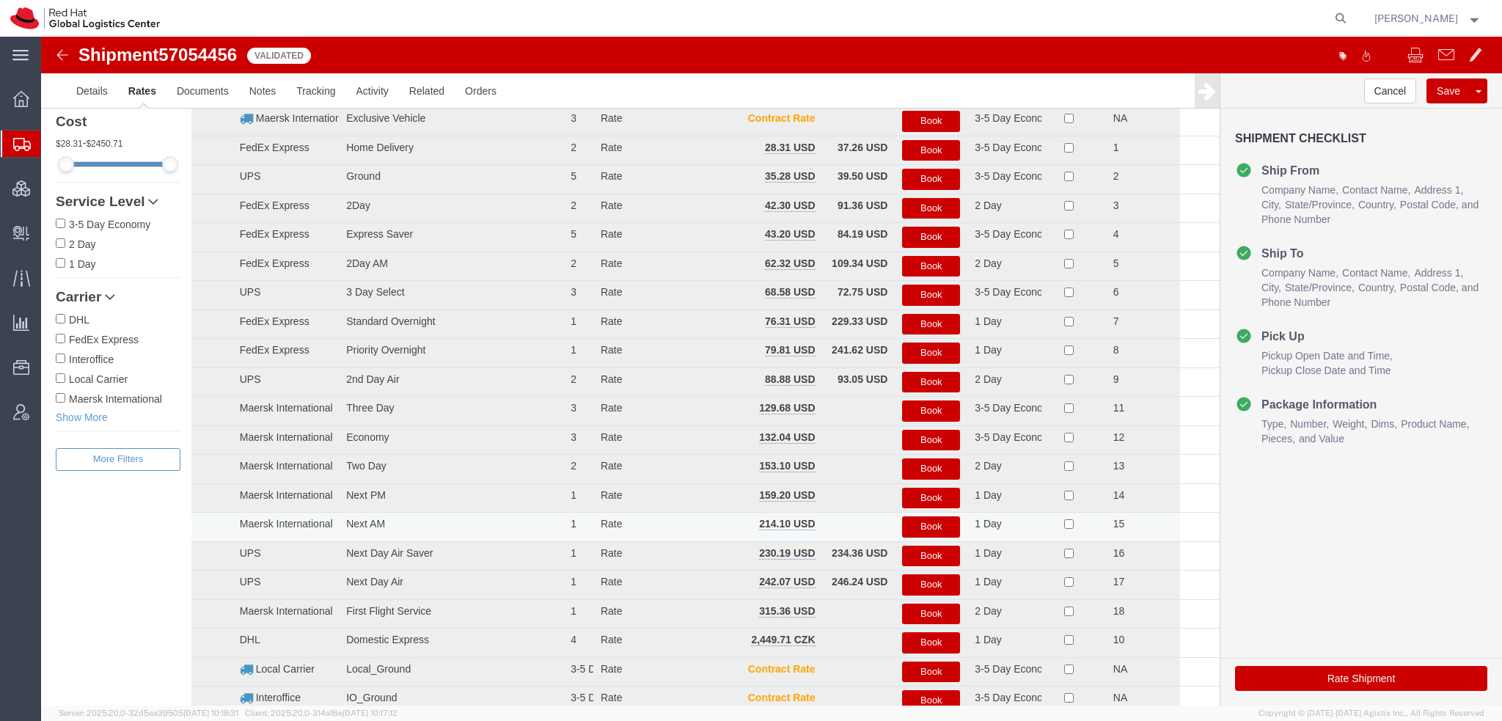
scroll to position [0, 0]
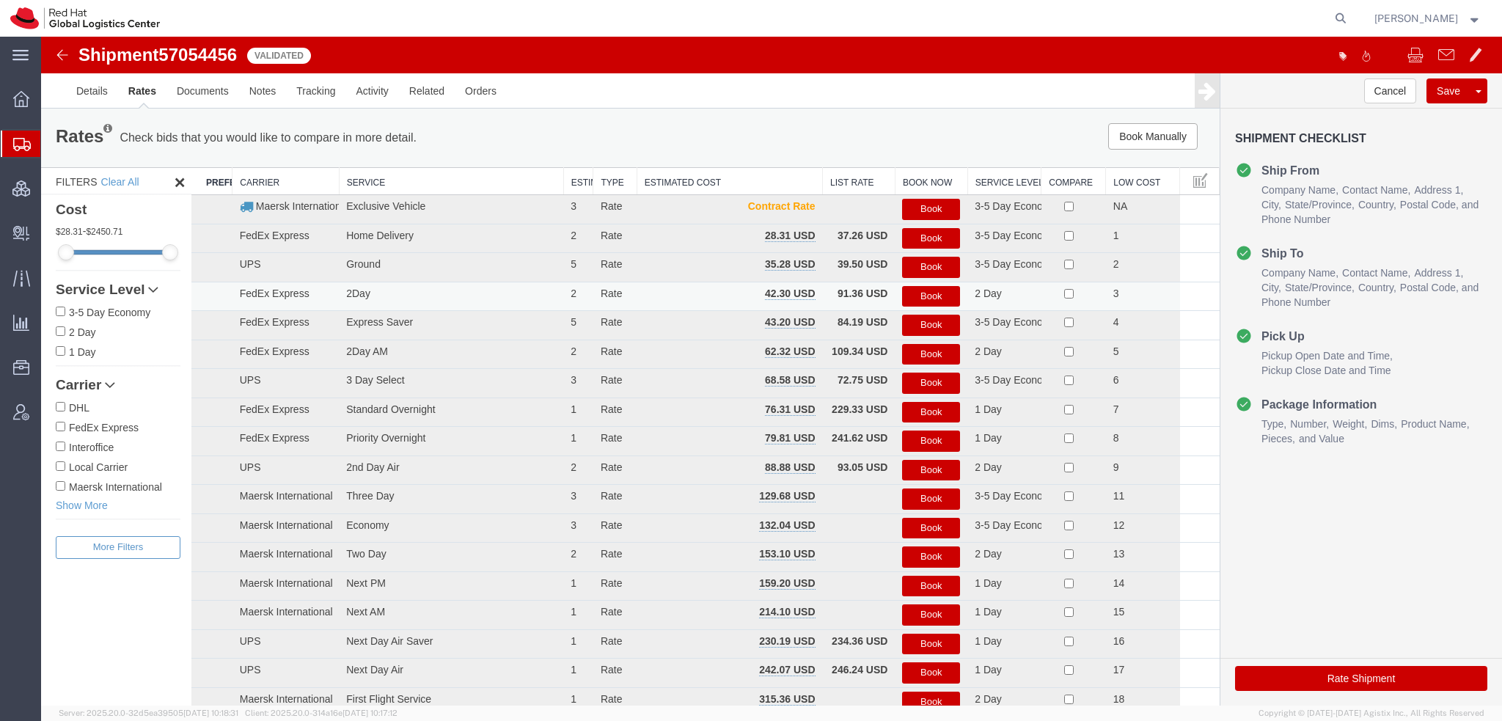
click at [913, 290] on button "Book" at bounding box center [931, 296] width 58 height 21
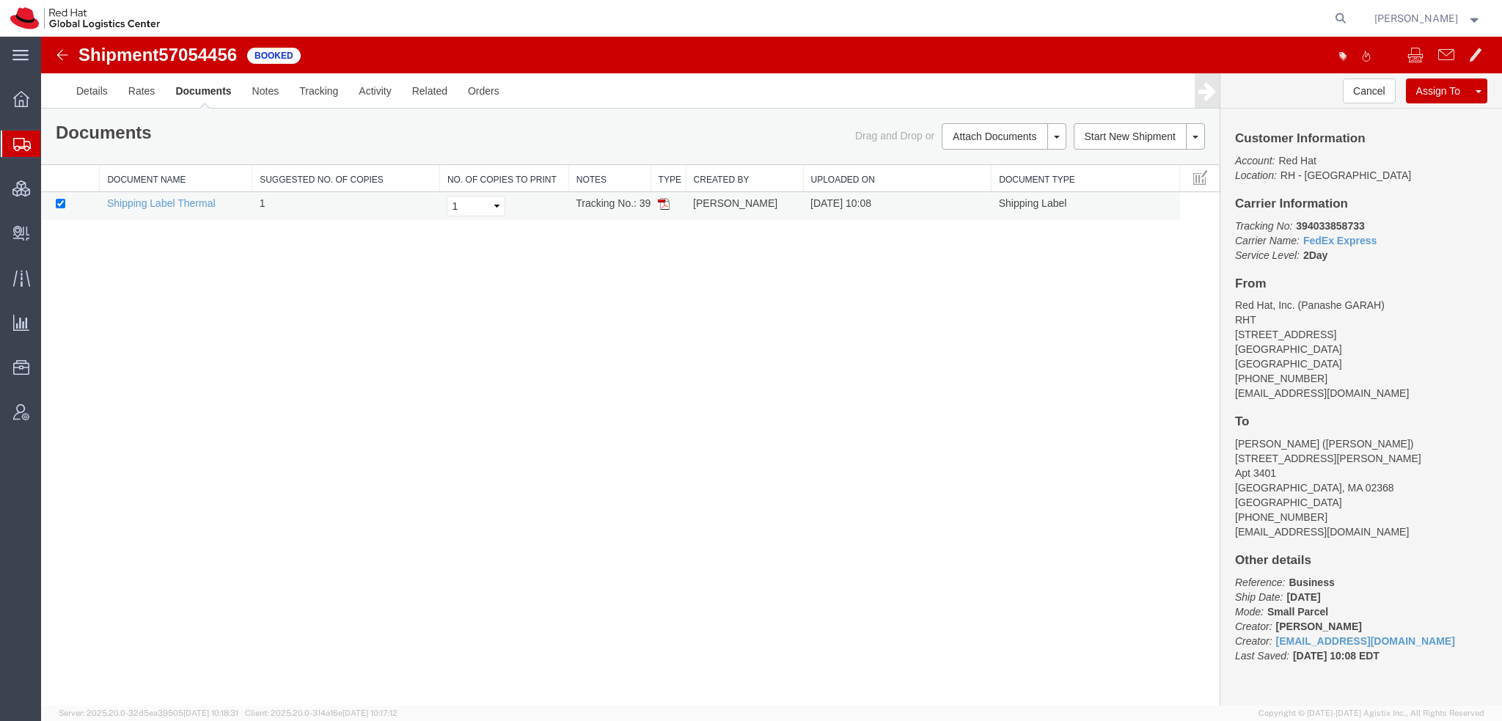
click at [660, 202] on img at bounding box center [664, 204] width 12 height 12
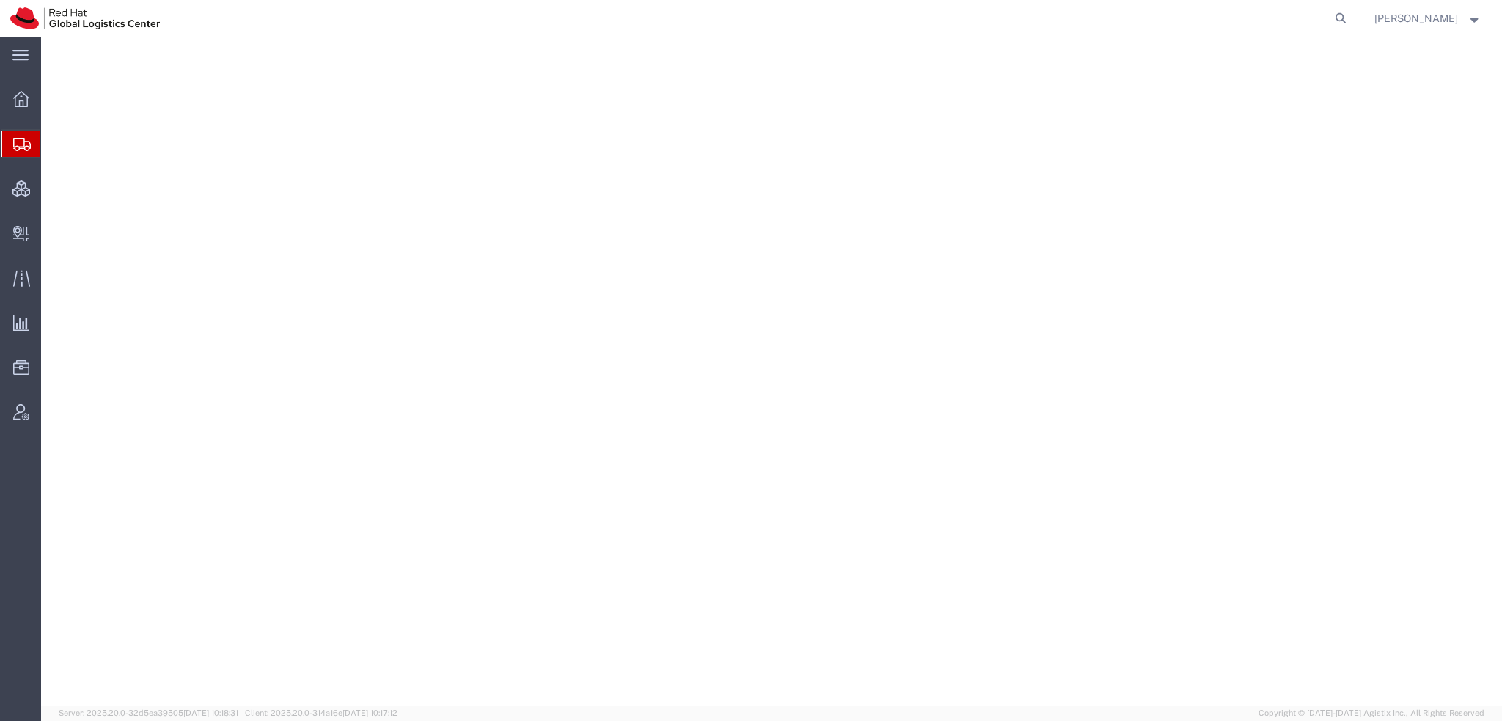
select select "38014"
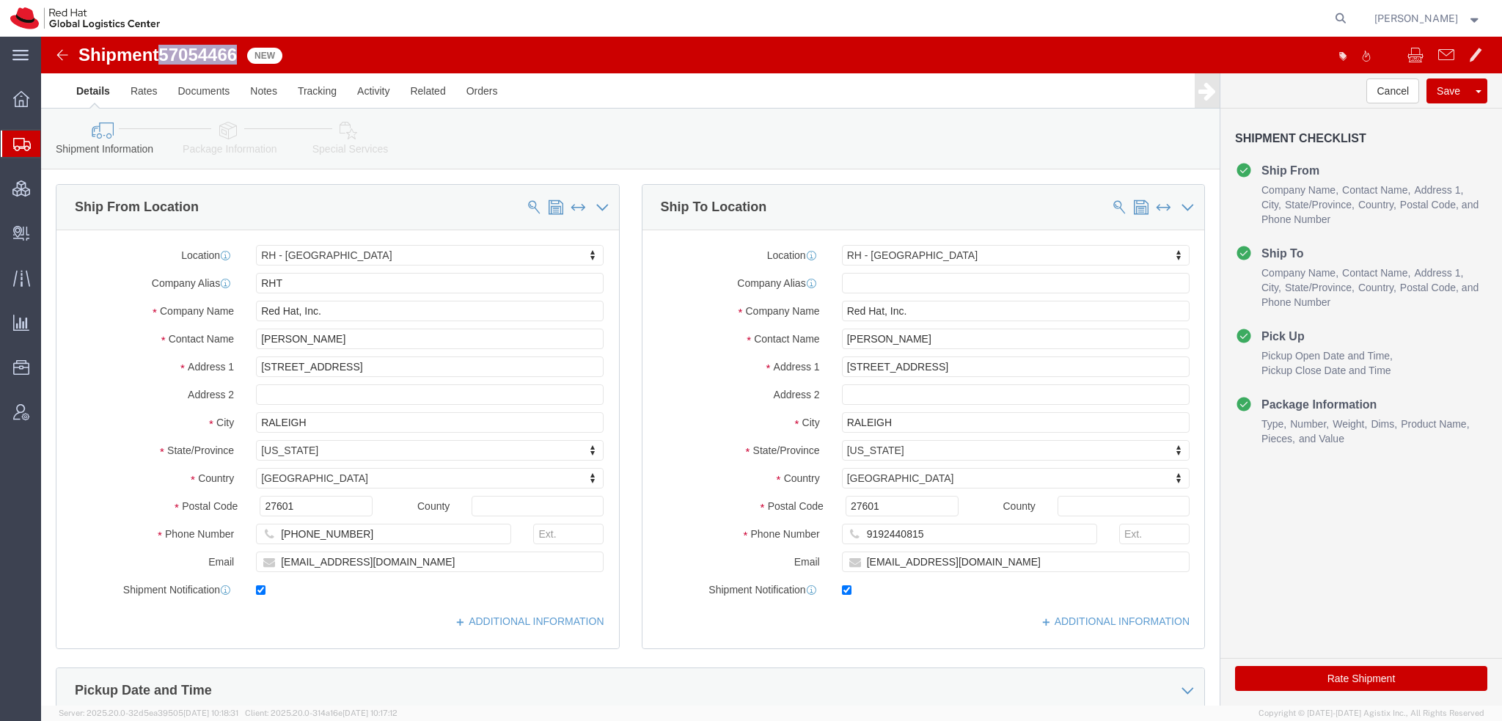
drag, startPoint x: 199, startPoint y: 18, endPoint x: 125, endPoint y: 18, distance: 74.1
click span "57054466"
copy span "57054466"
click button "Rate Shipment"
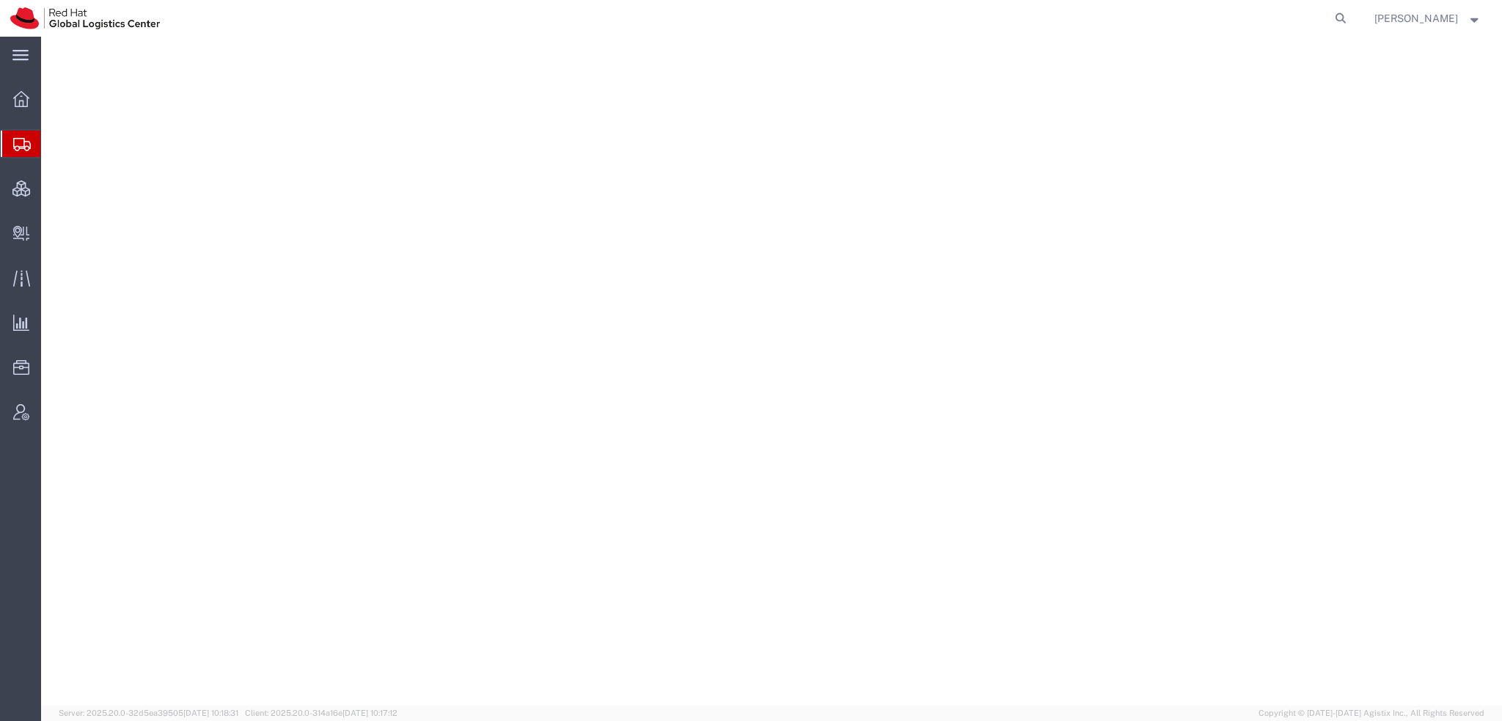
select select "38014"
select select
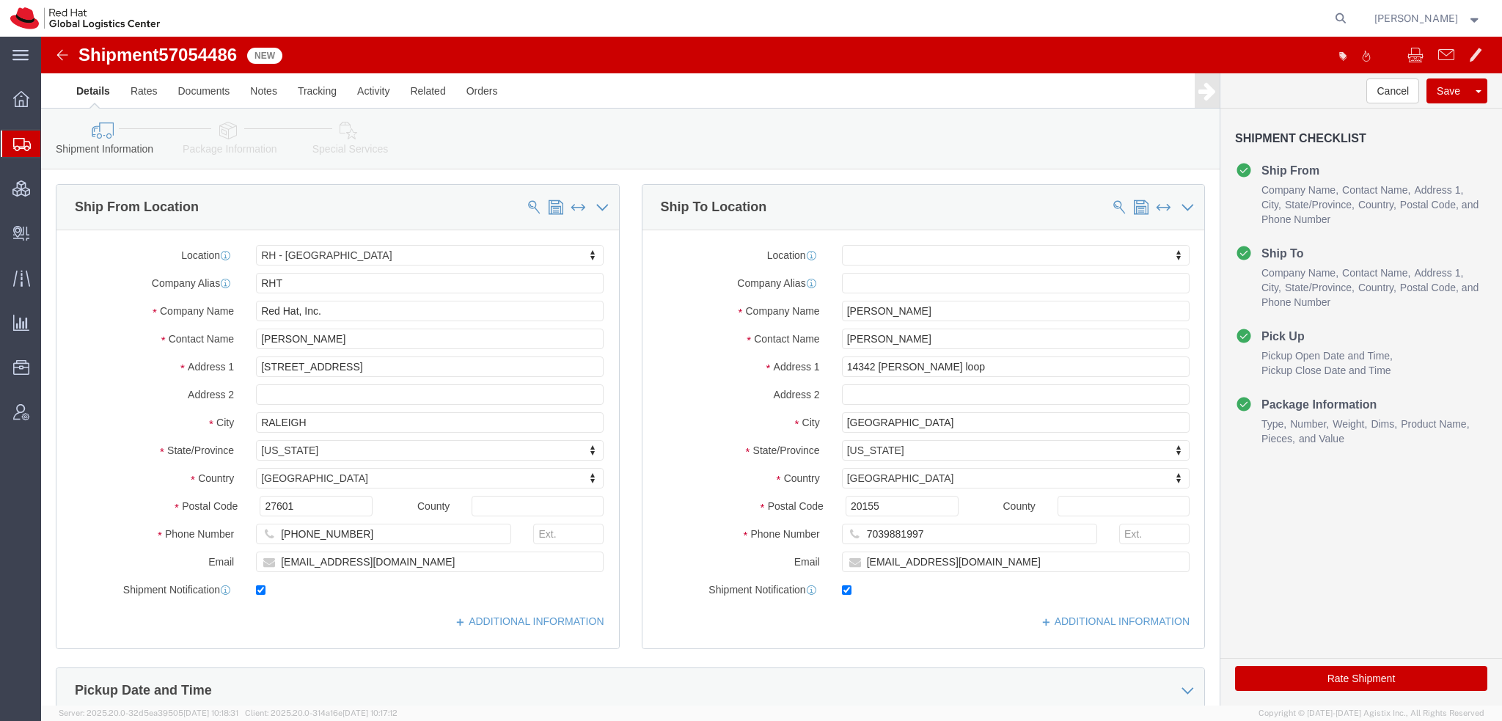
click link "Special Services"
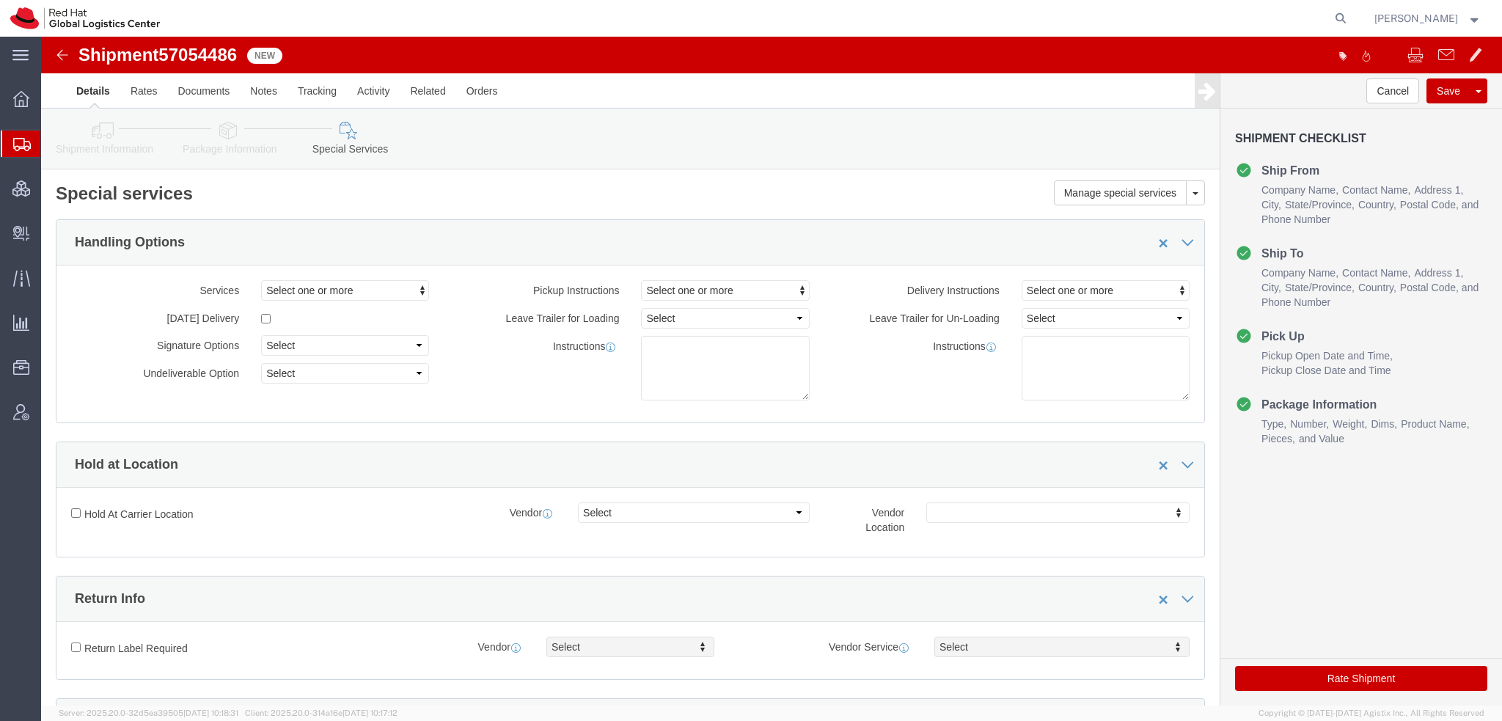
scroll to position [440, 0]
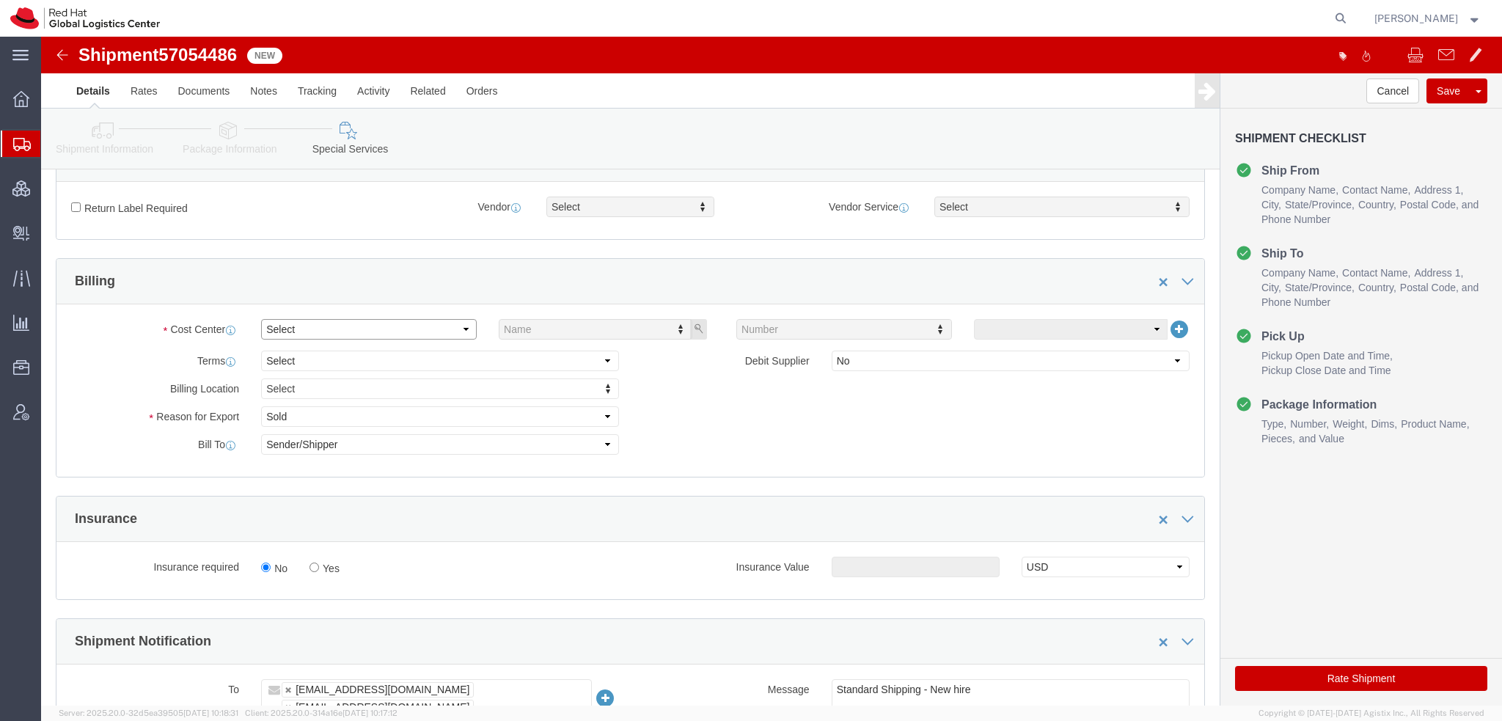
click select "Select"
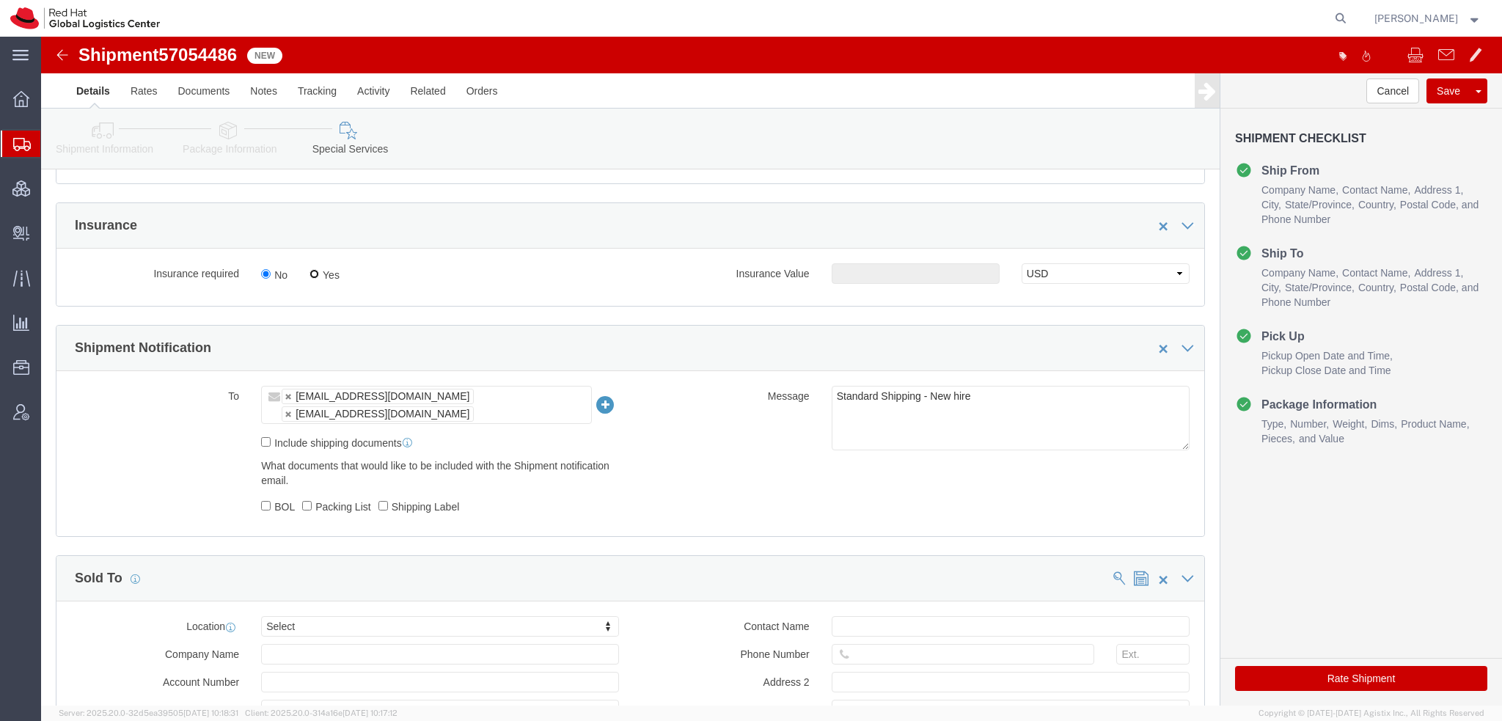
click input "Yes"
radio input "true"
click input "text"
type input "500.00"
click button "Save"
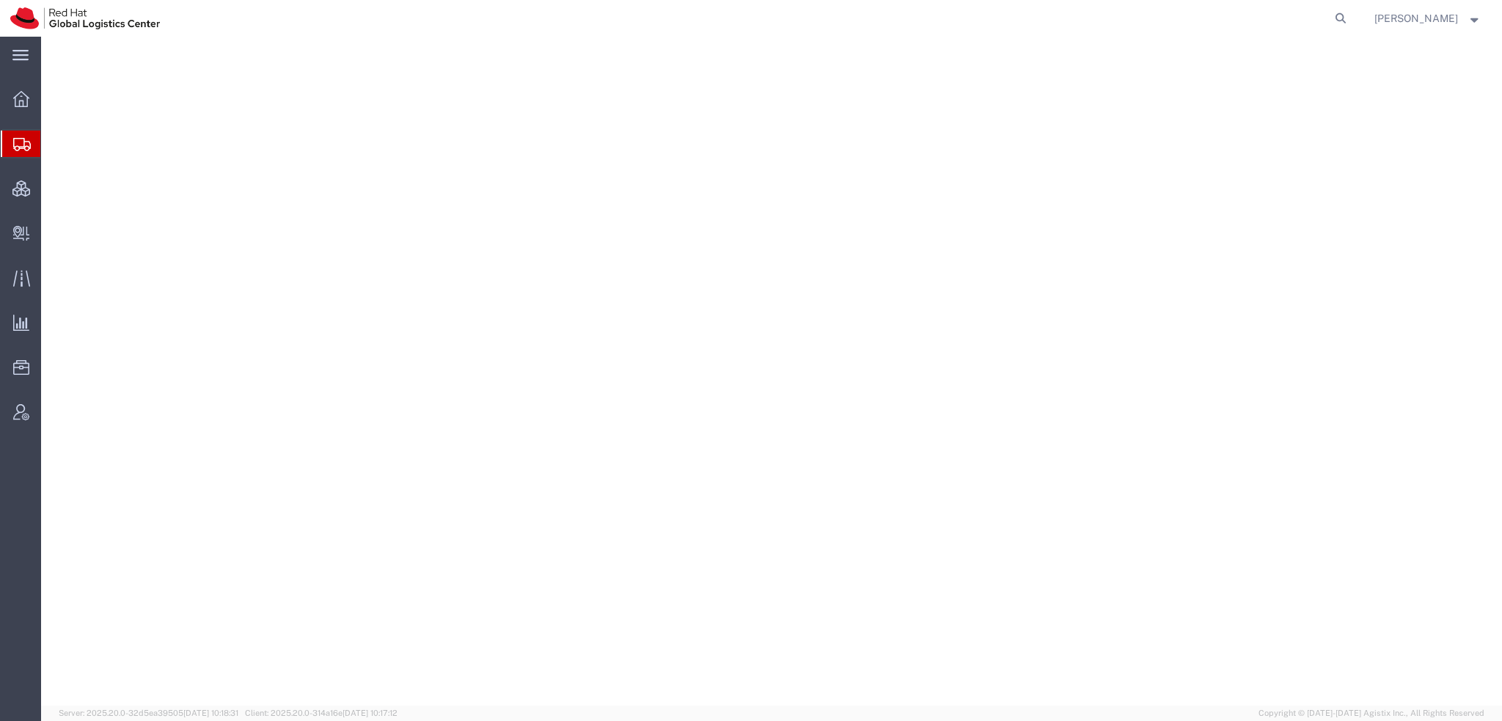
select select "38014"
select select
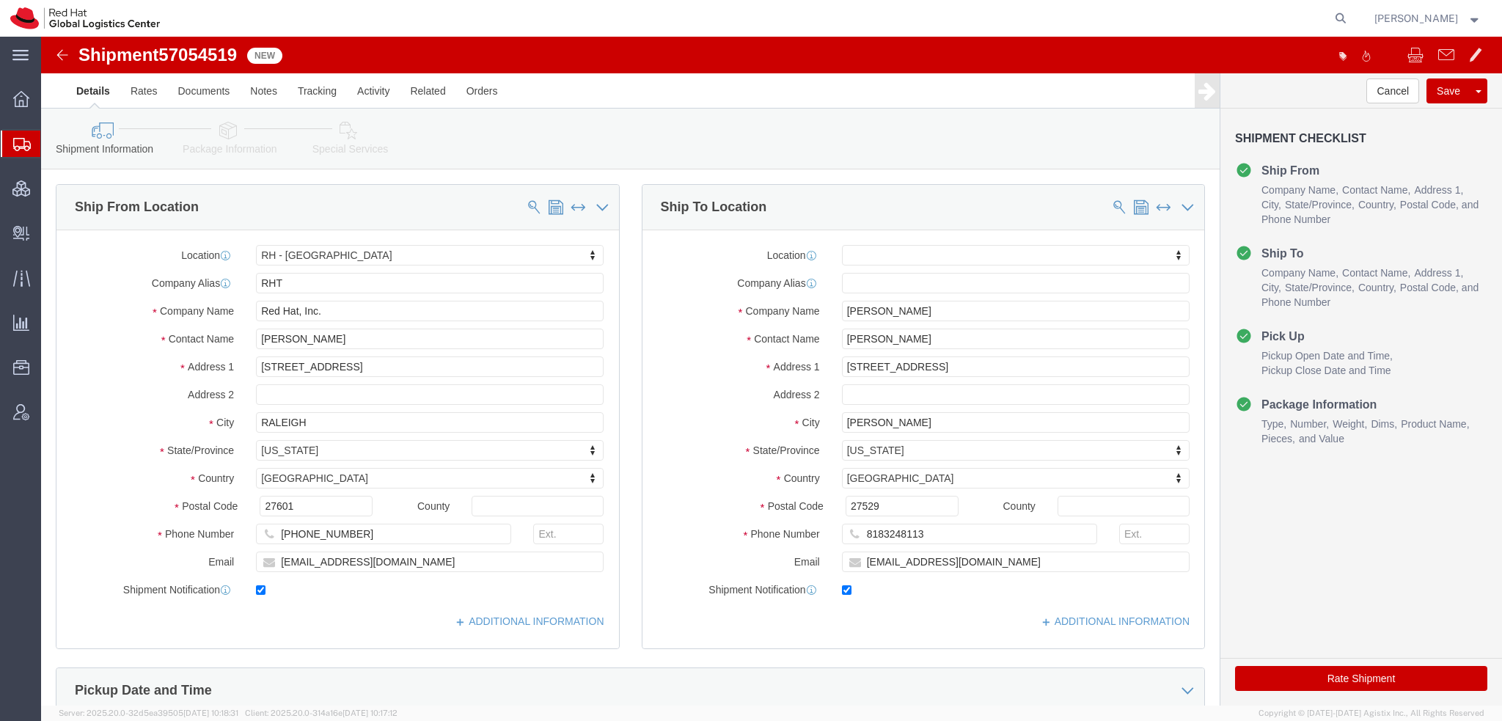
click icon
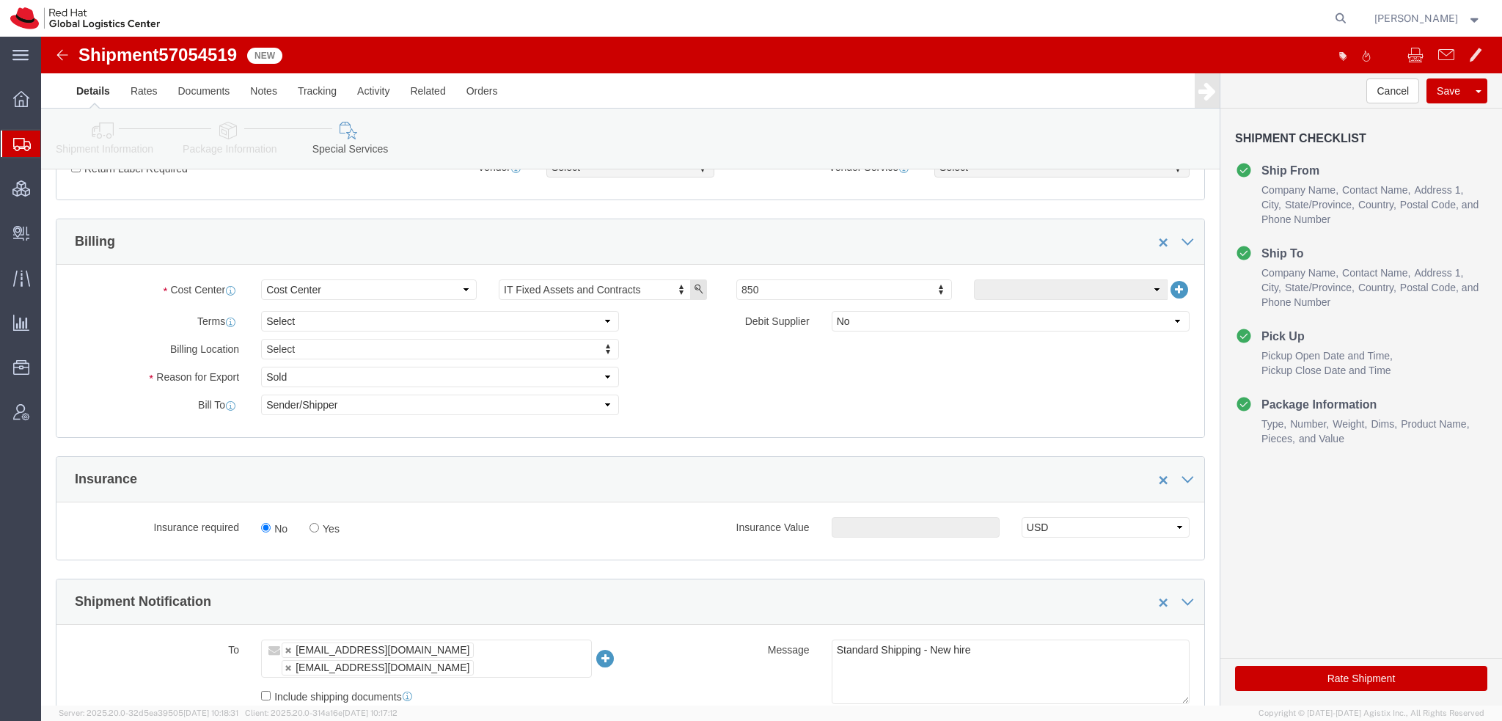
scroll to position [587, 0]
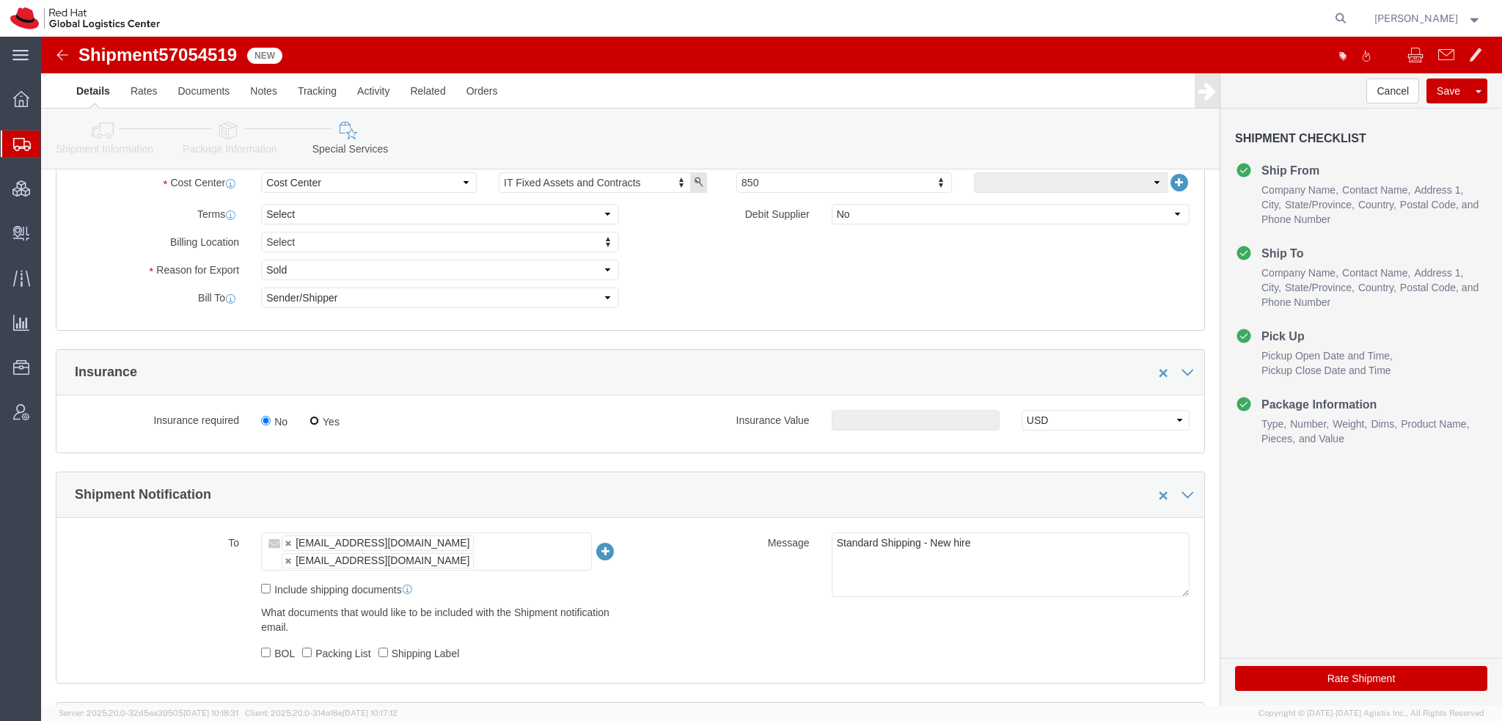
click input "Yes"
radio input "true"
click input "text"
type input "500.00"
click button "Rate Shipment"
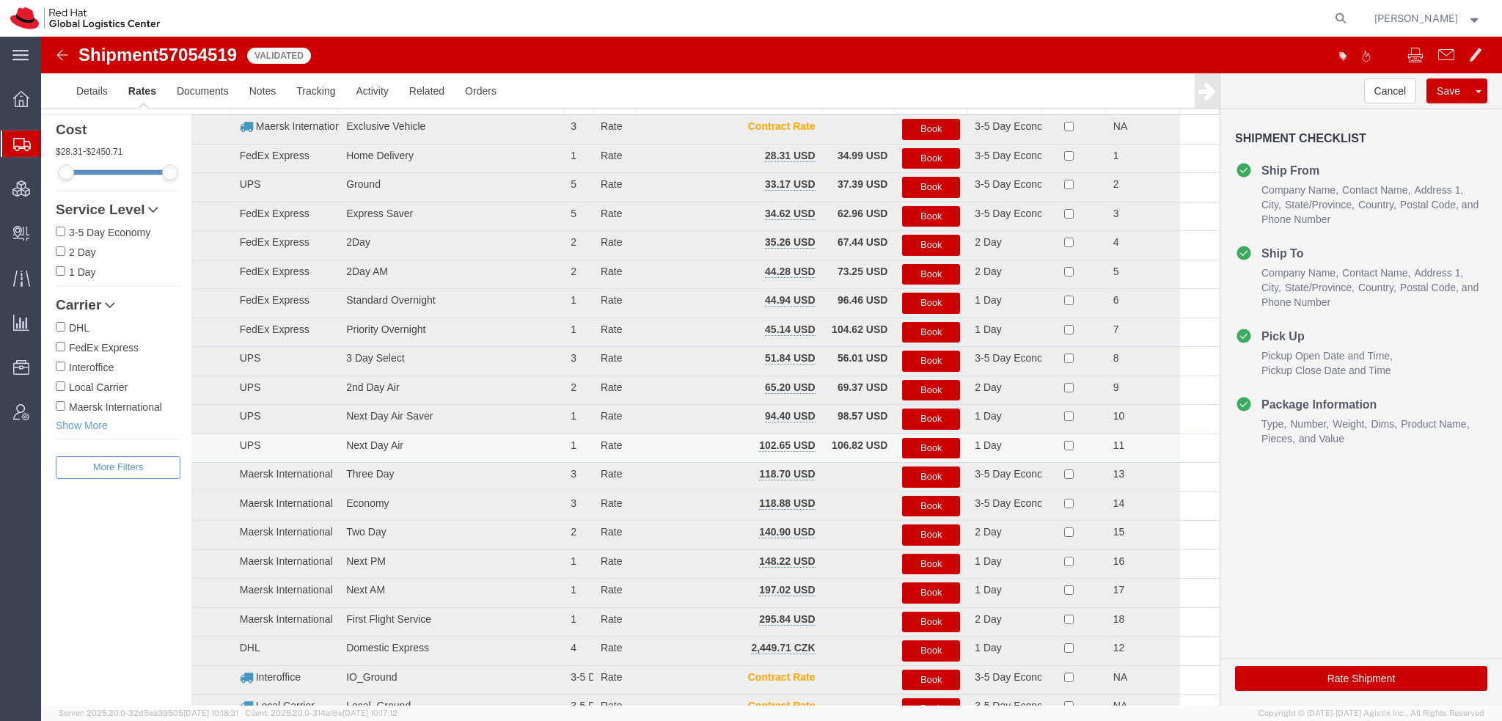
scroll to position [0, 0]
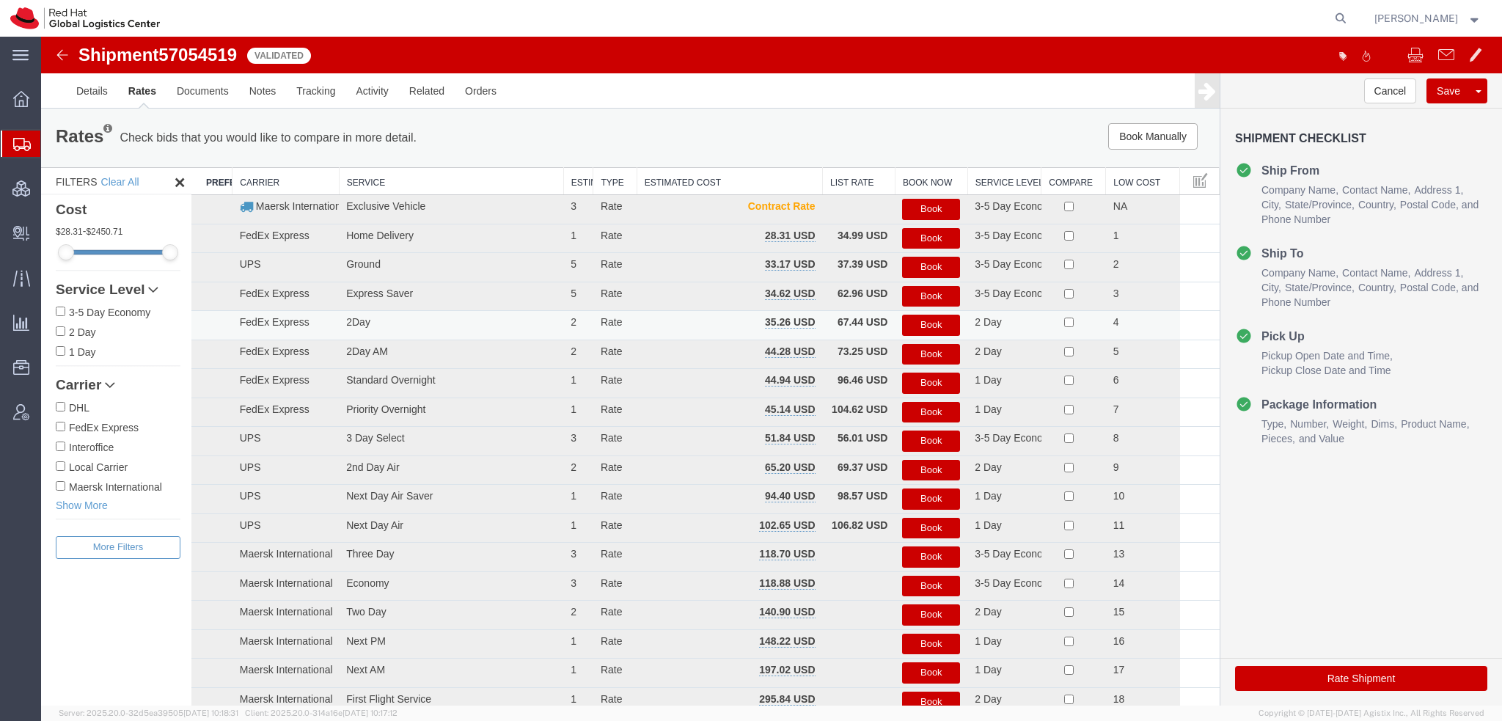
click at [914, 326] on button "Book" at bounding box center [931, 325] width 58 height 21
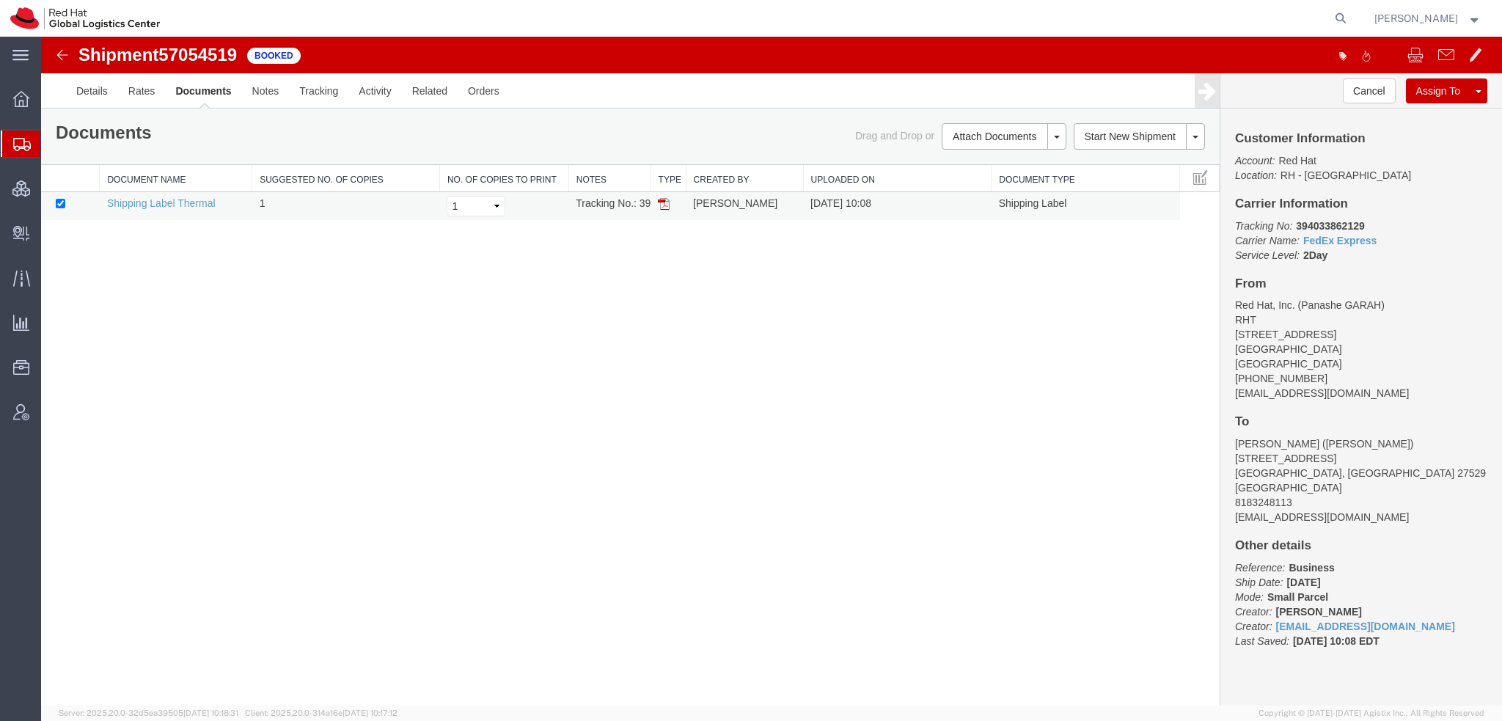
click at [666, 202] on img at bounding box center [664, 204] width 12 height 12
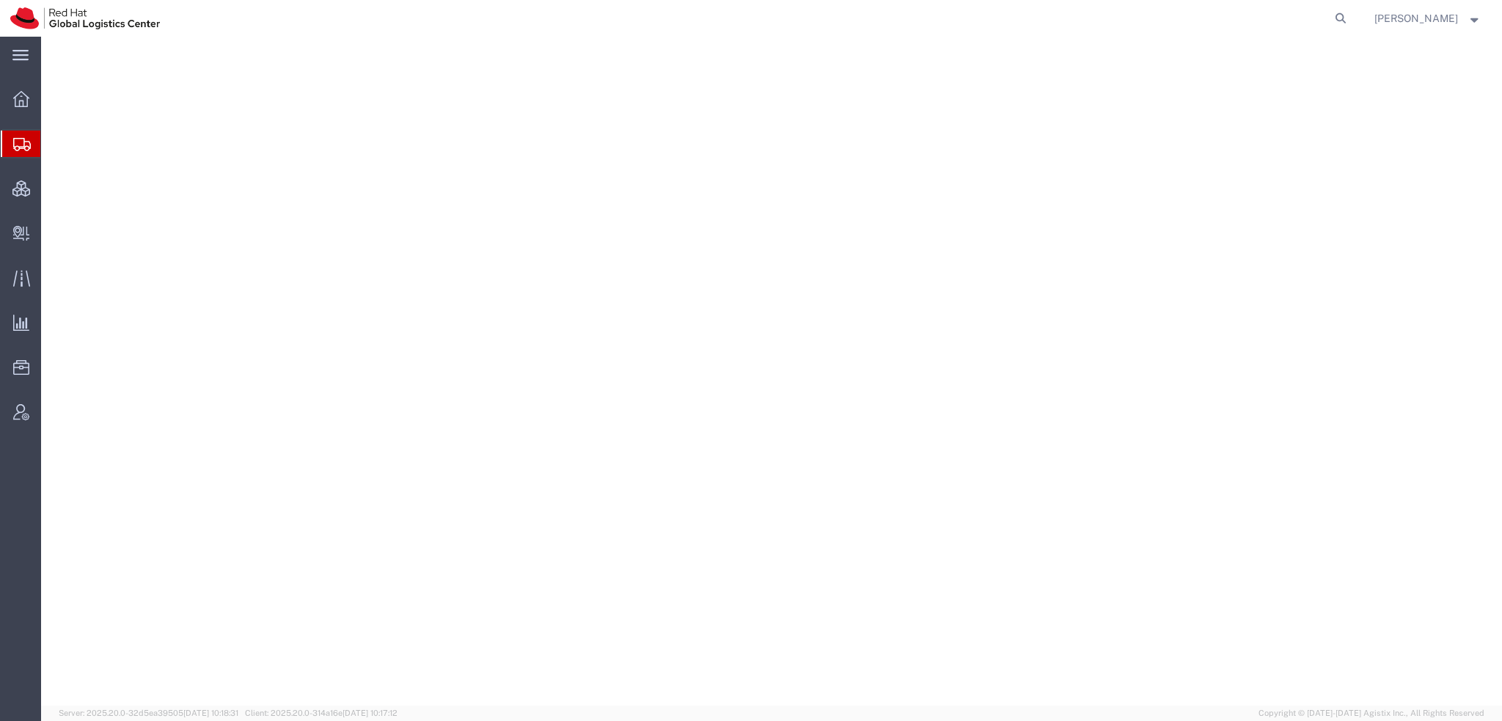
select select "38014"
select select
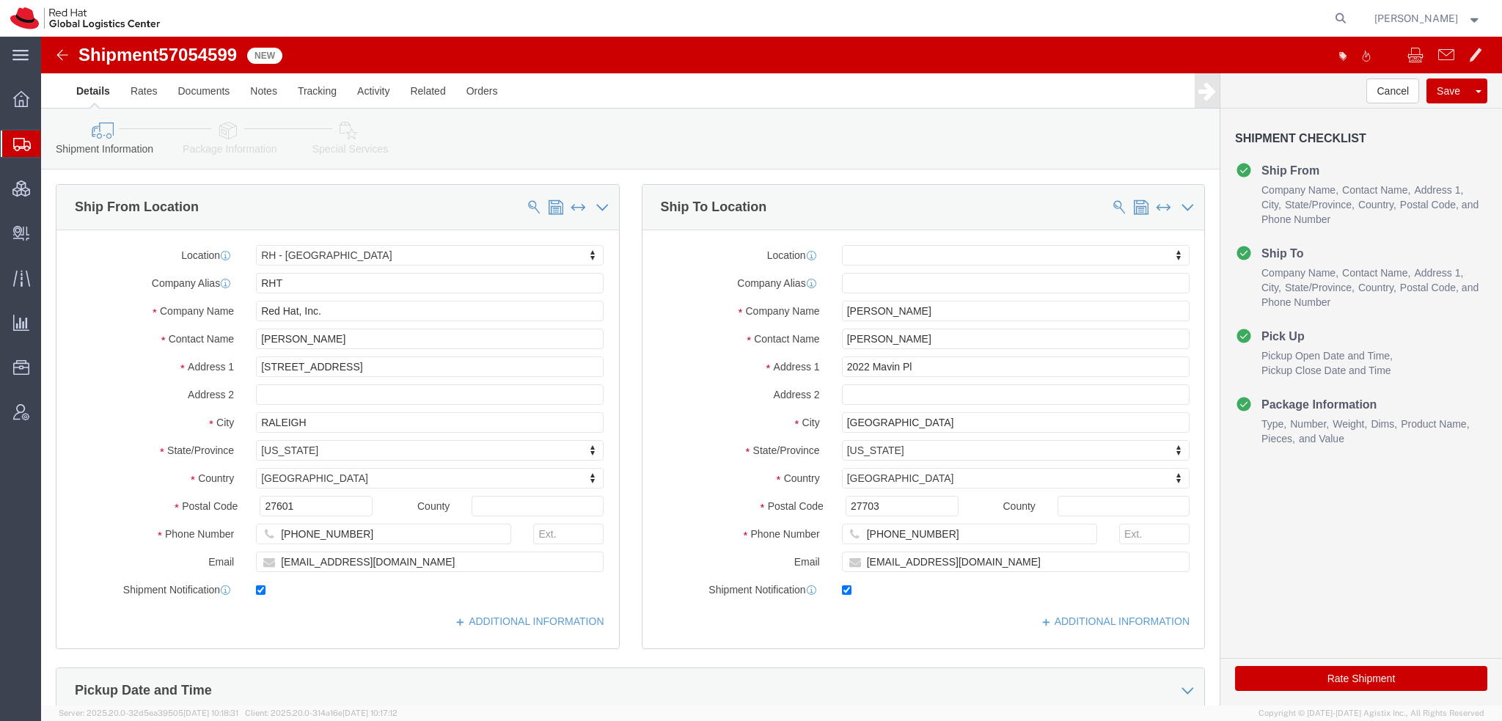
click icon
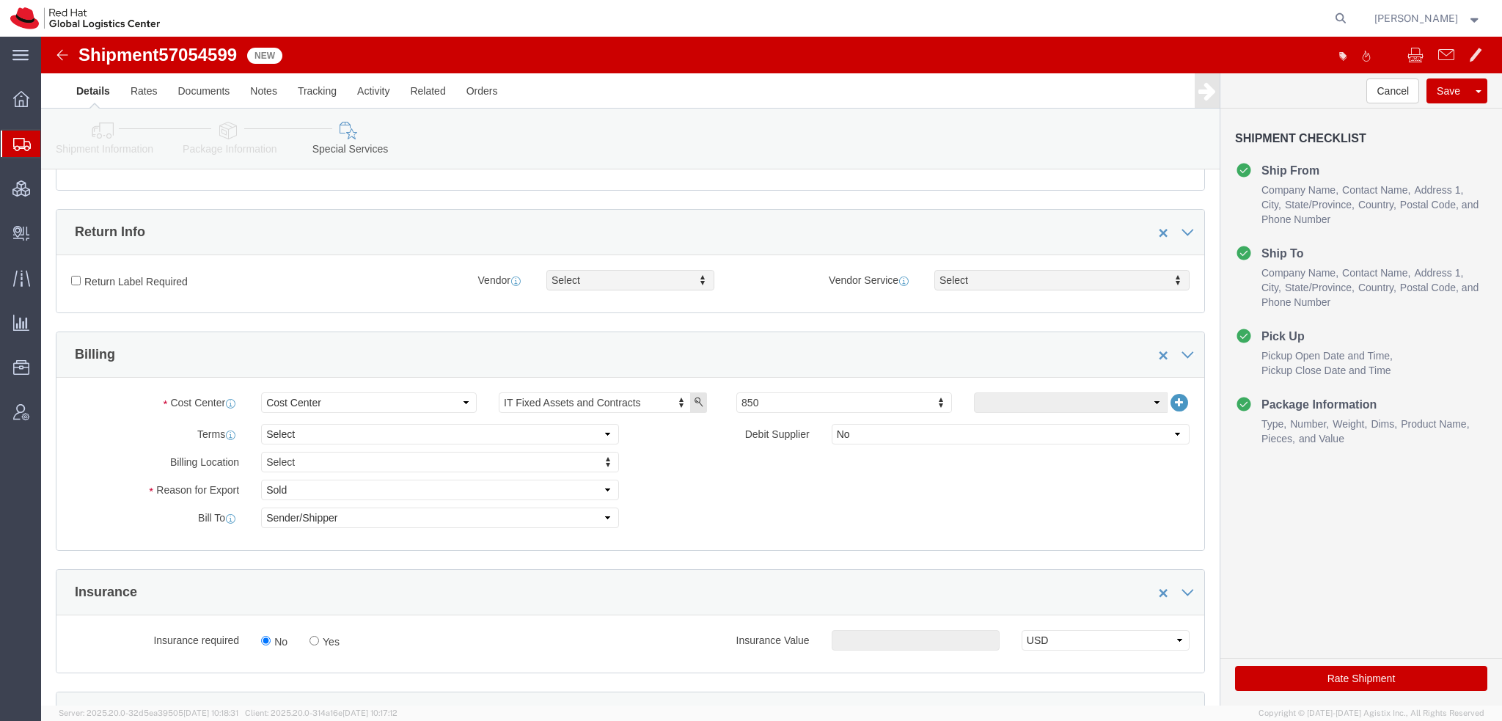
scroll to position [660, 0]
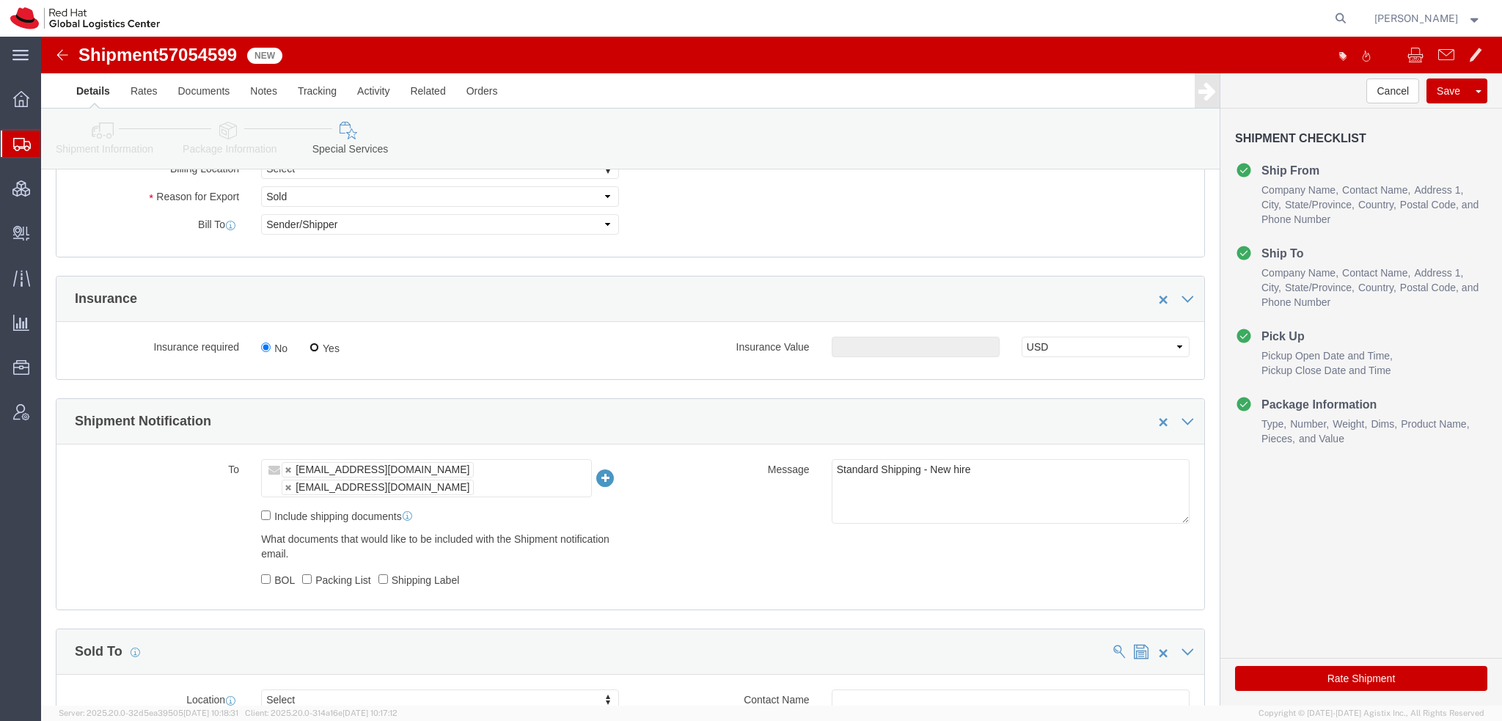
click input "Yes"
radio input "true"
drag, startPoint x: 814, startPoint y: 309, endPoint x: 824, endPoint y: 312, distance: 10.2
click input "text"
type input "500.00"
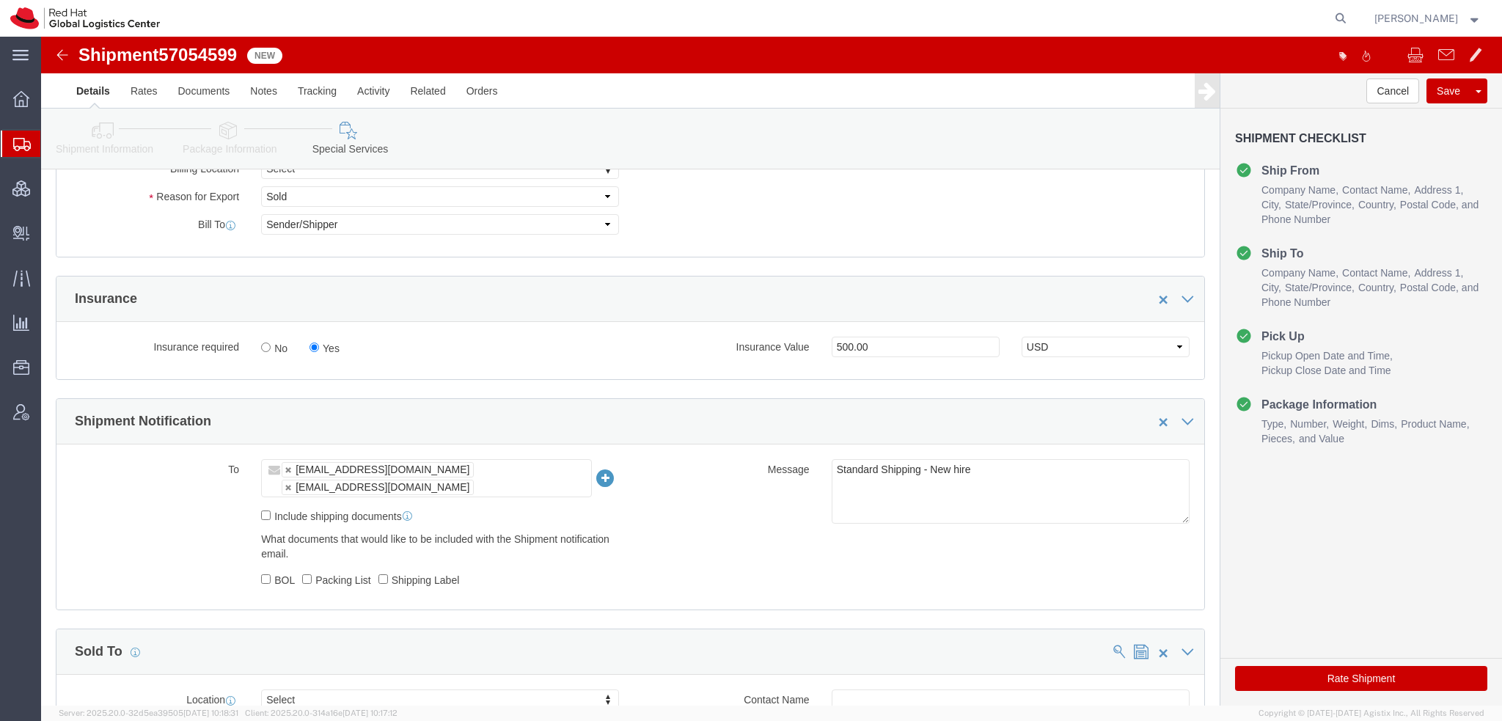
click button "Rate Shipment"
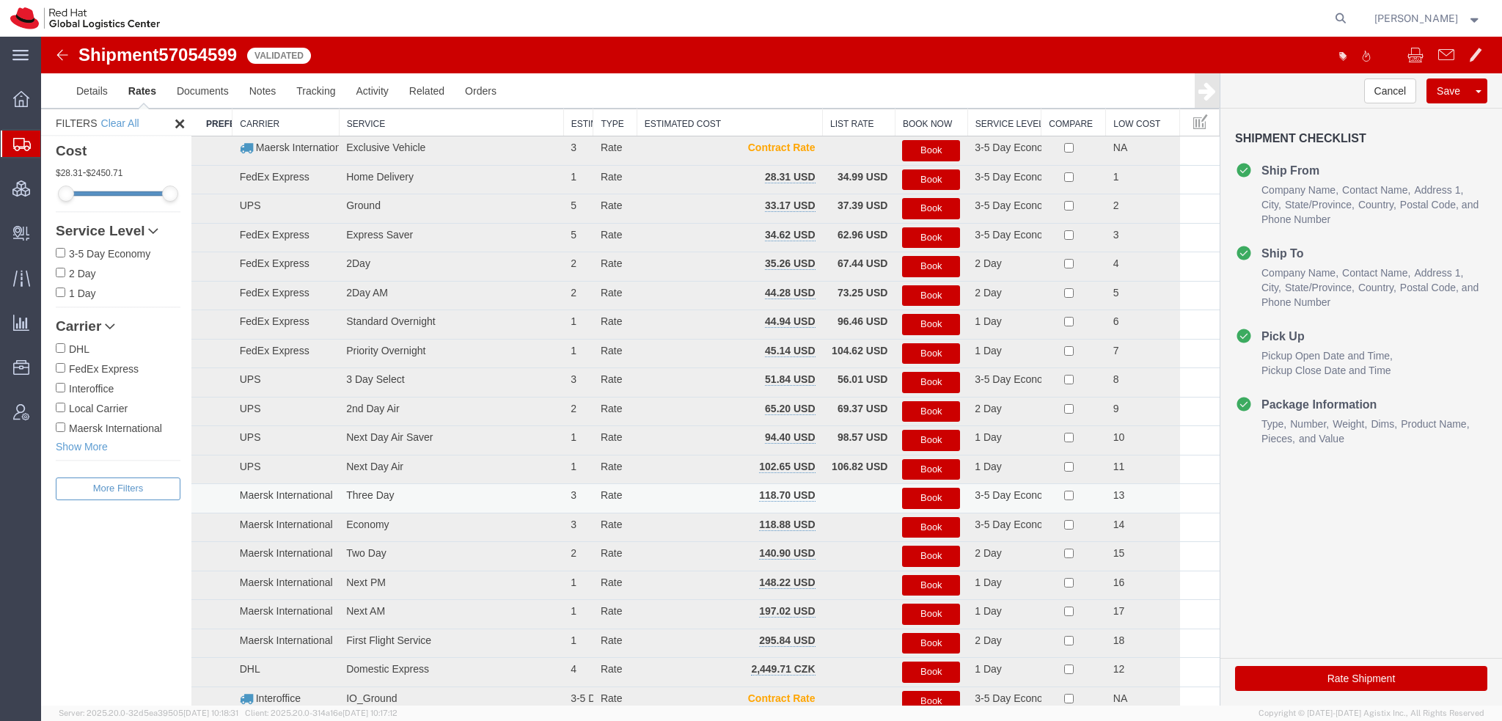
scroll to position [0, 0]
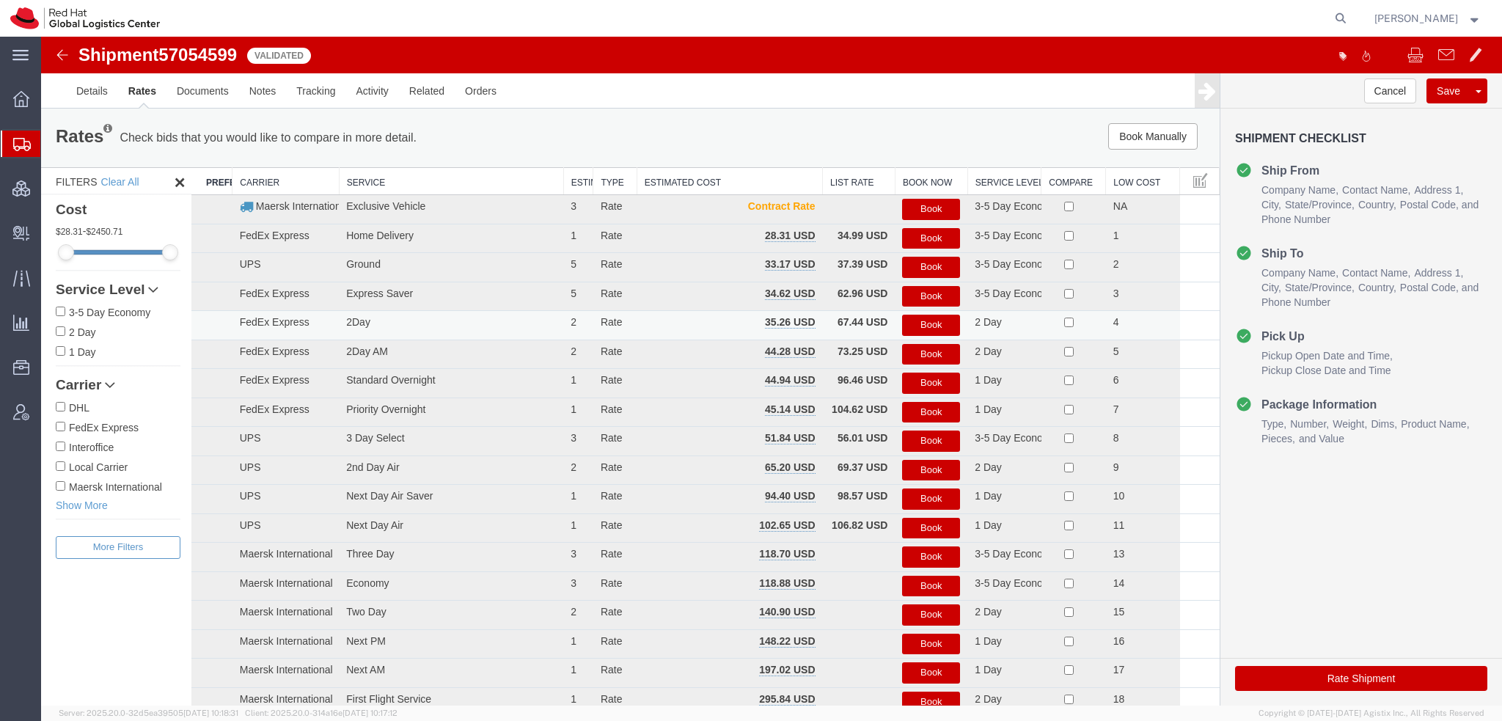
click at [927, 326] on button "Book" at bounding box center [931, 325] width 58 height 21
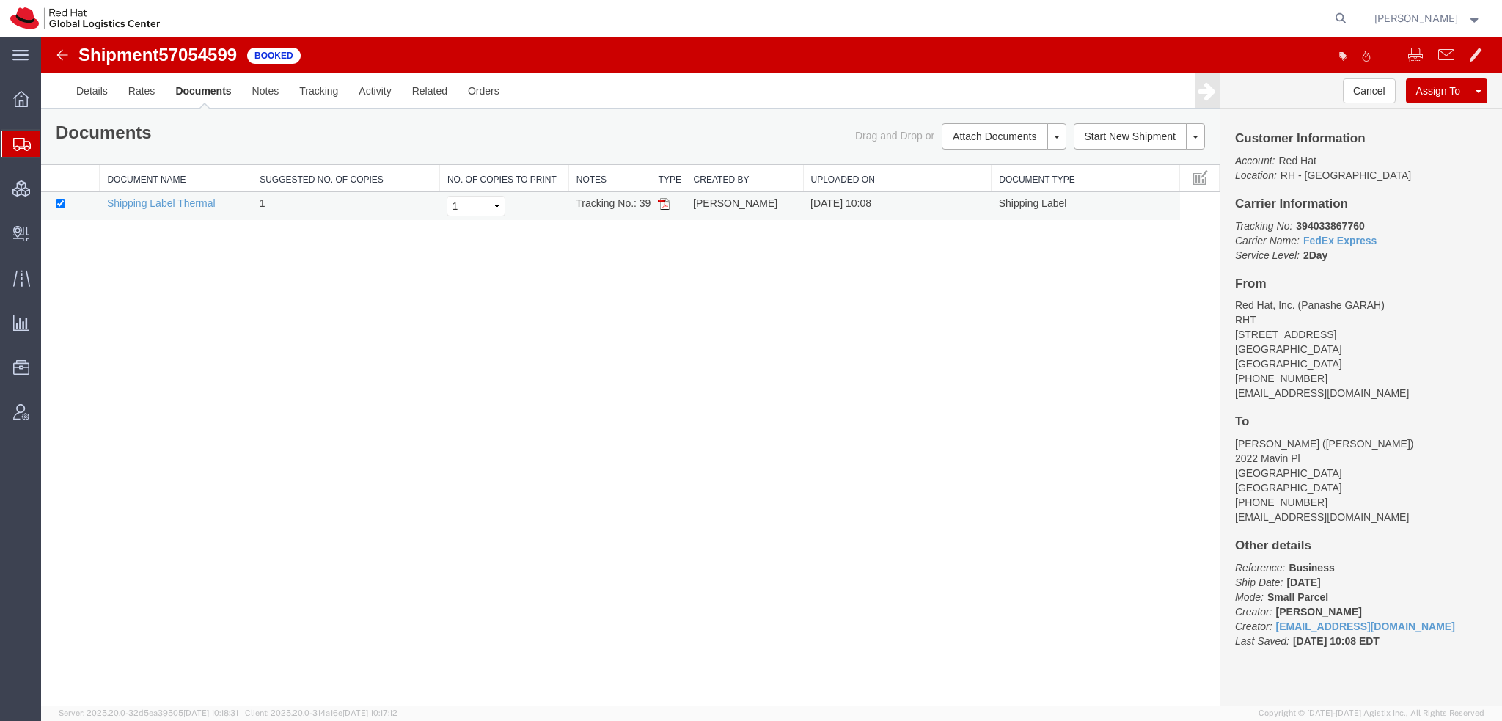
click at [669, 202] on img at bounding box center [664, 204] width 12 height 12
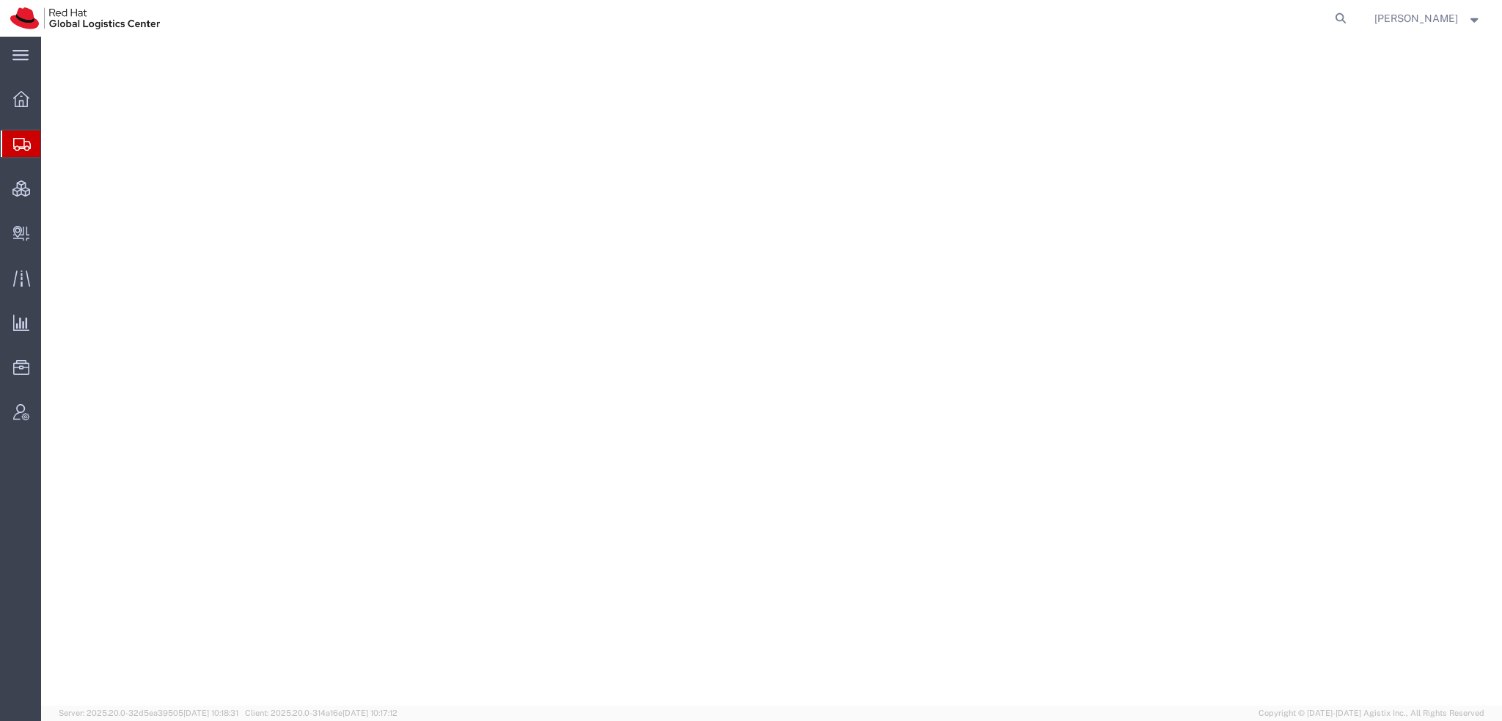
select select "38014"
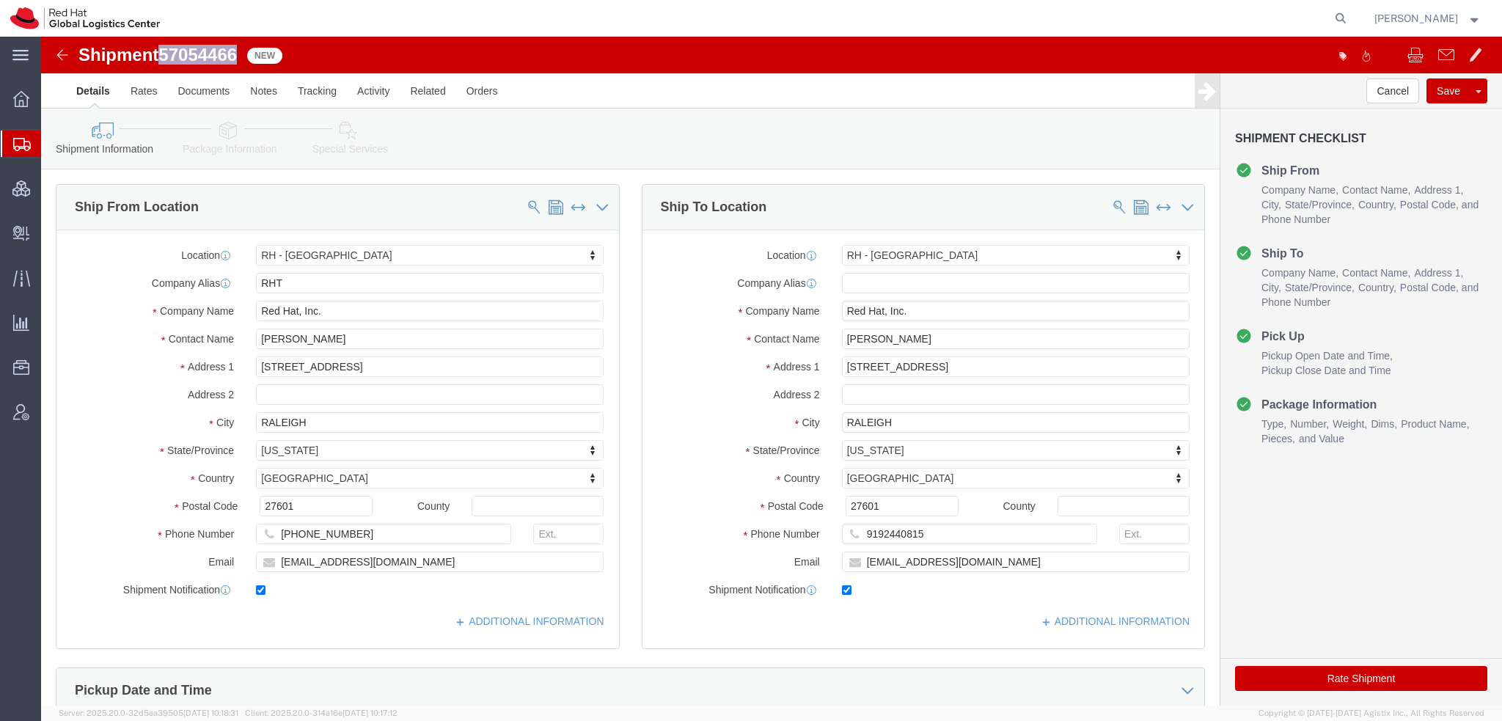
drag, startPoint x: 200, startPoint y: 16, endPoint x: 126, endPoint y: 15, distance: 74.1
click span "57054466"
copy span "57054466"
click icon
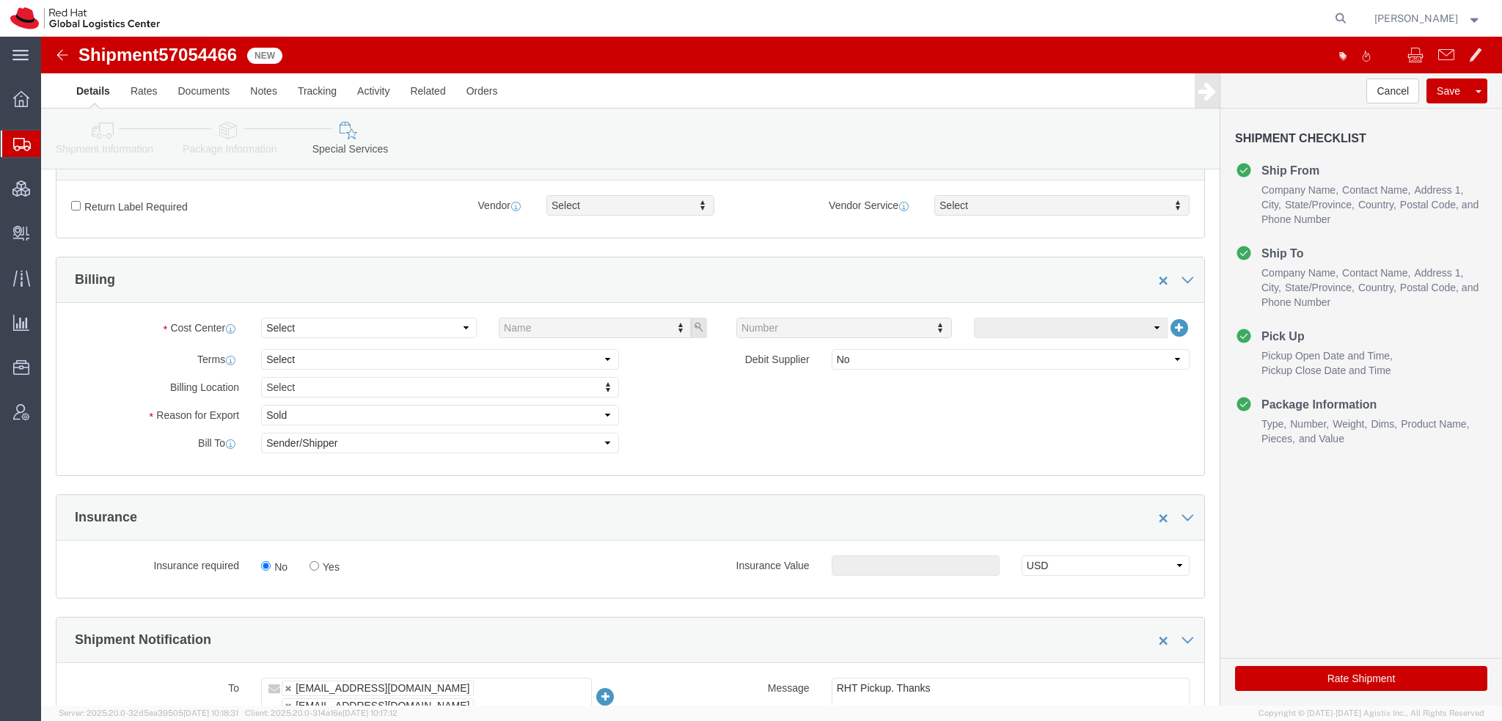
scroll to position [587, 0]
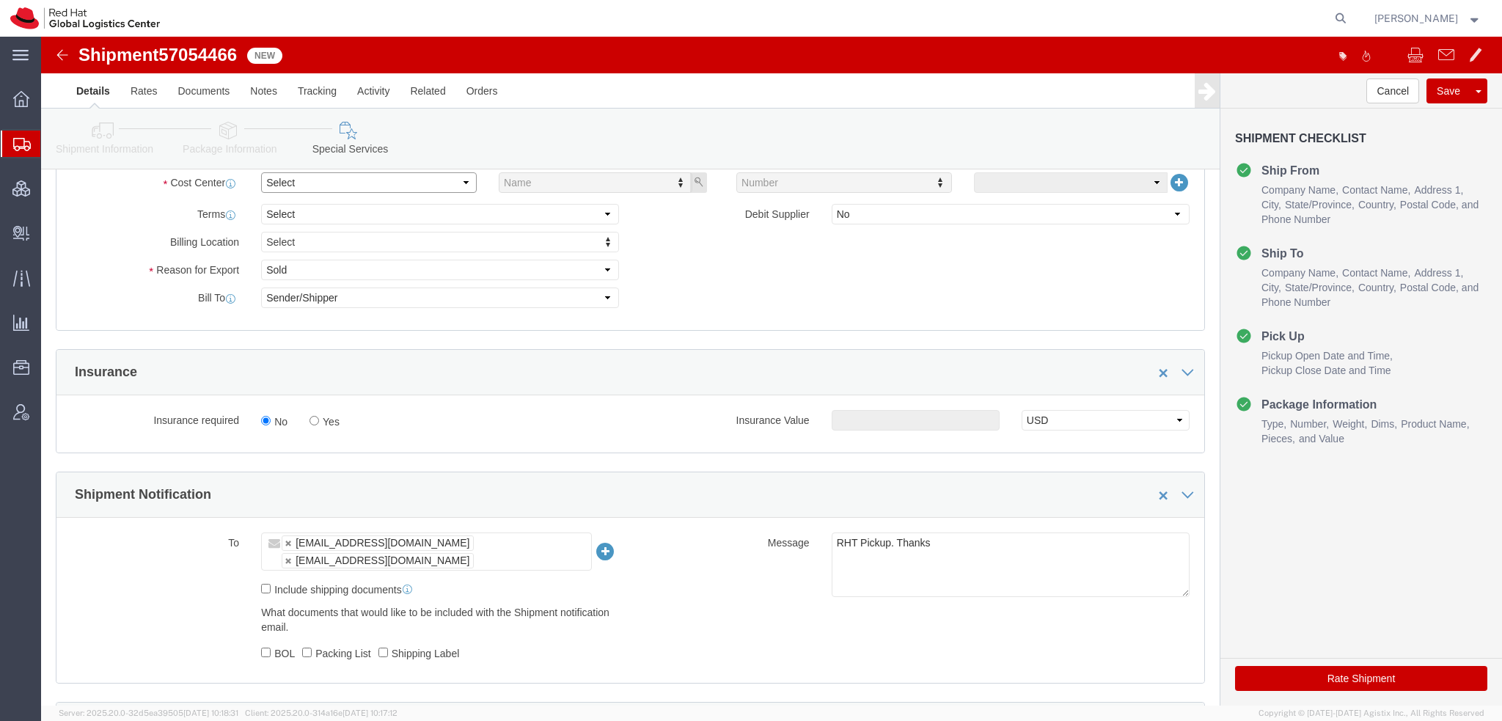
click select "Select"
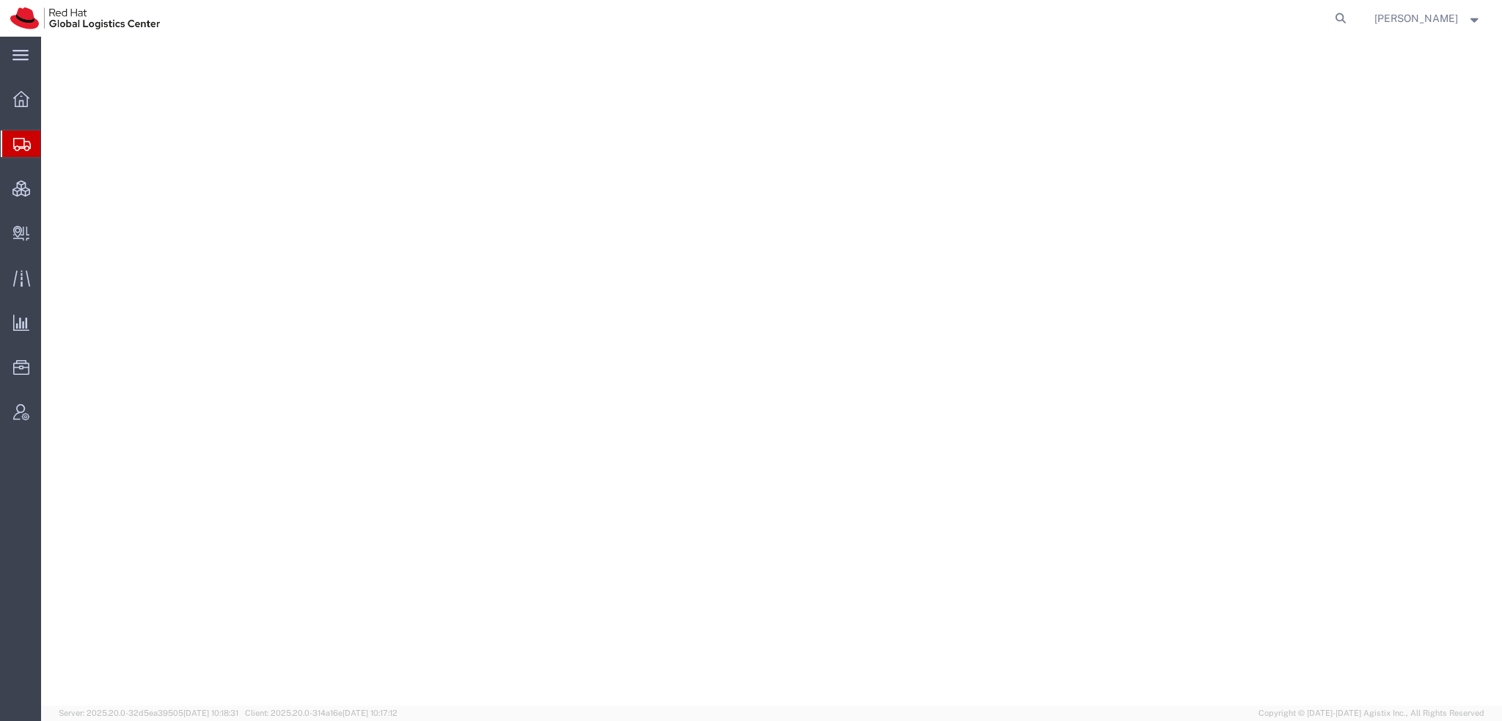
select select "38014"
select select
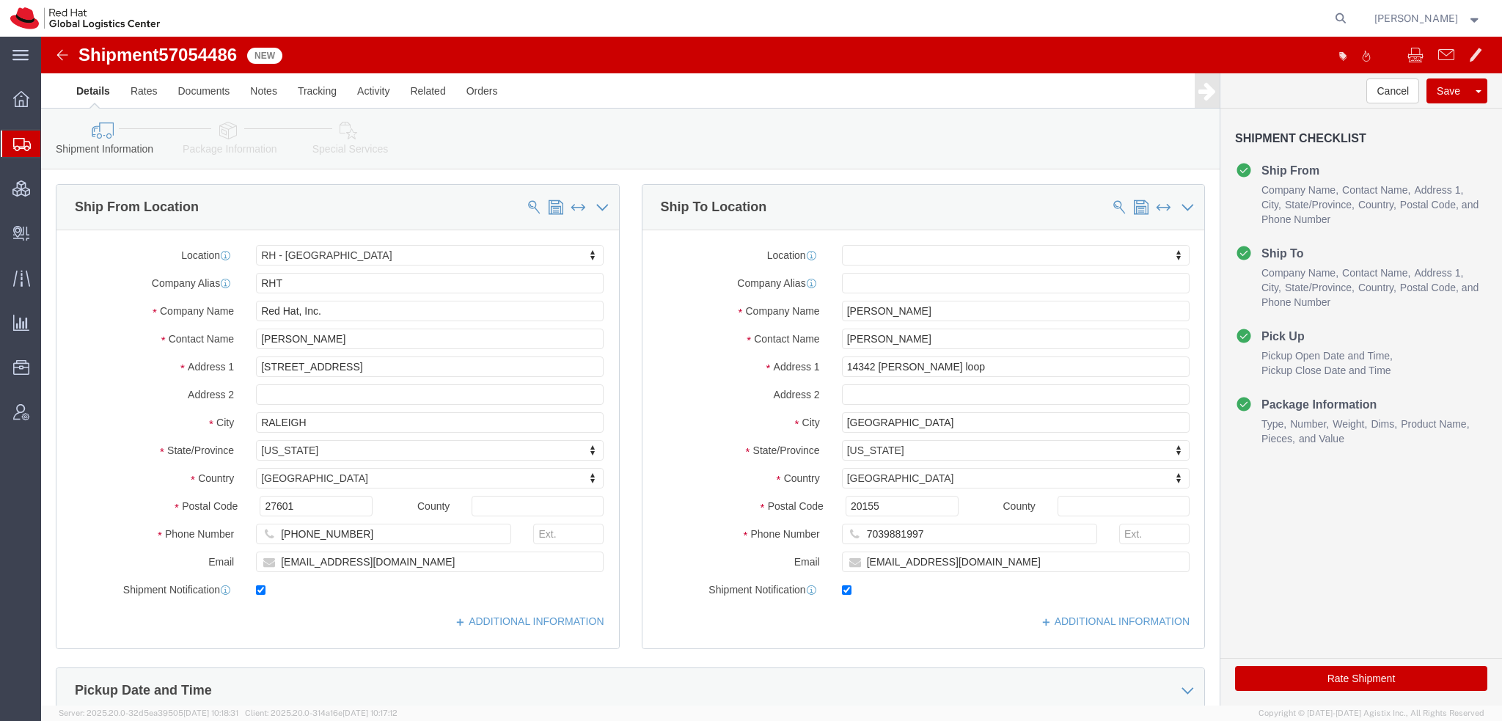
click icon
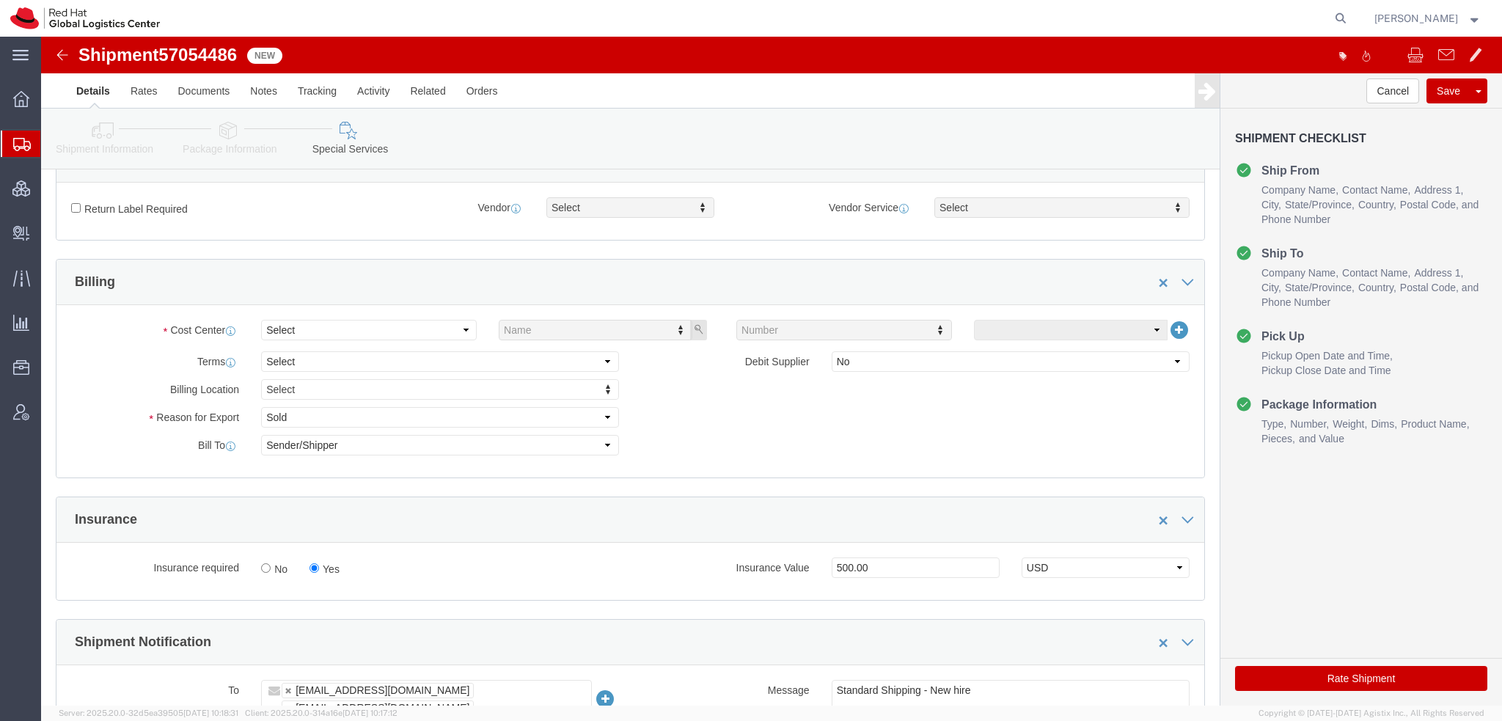
scroll to position [440, 0]
click select "Select Buyer Cost Center Department Operations Number Order Number Sales Person"
select select "COSTCENTER"
click select "Select Buyer Cost Center Department Operations Number Order Number Sales Person"
type input "850"
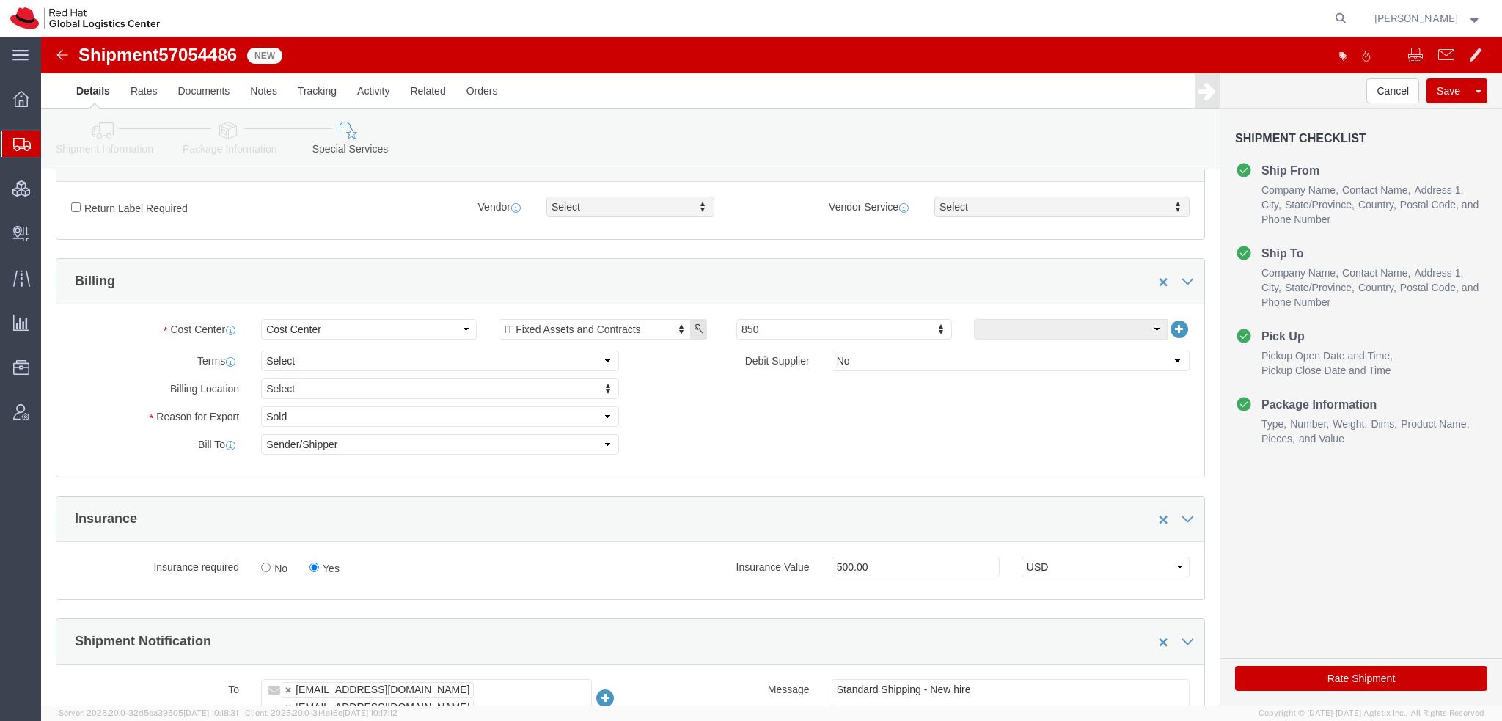
click button "Rate Shipment"
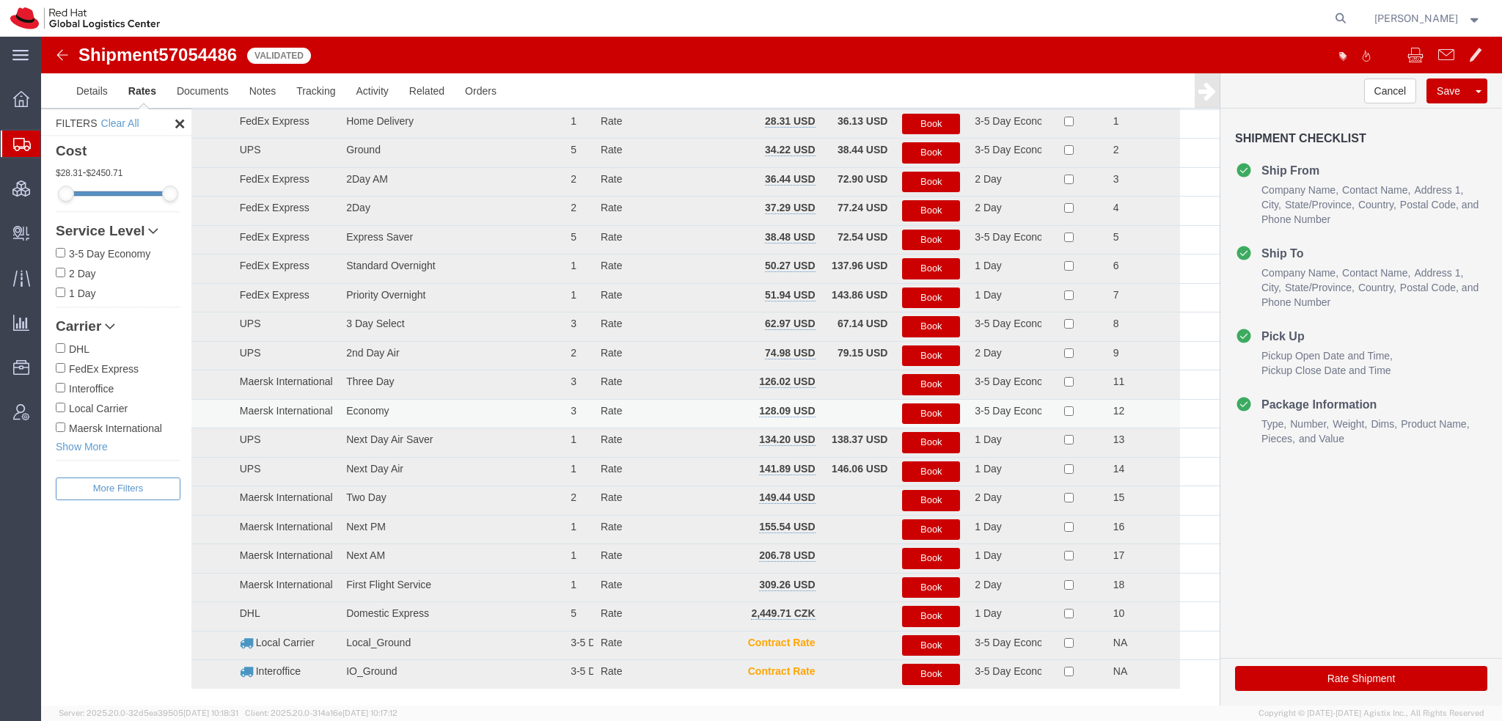
scroll to position [0, 0]
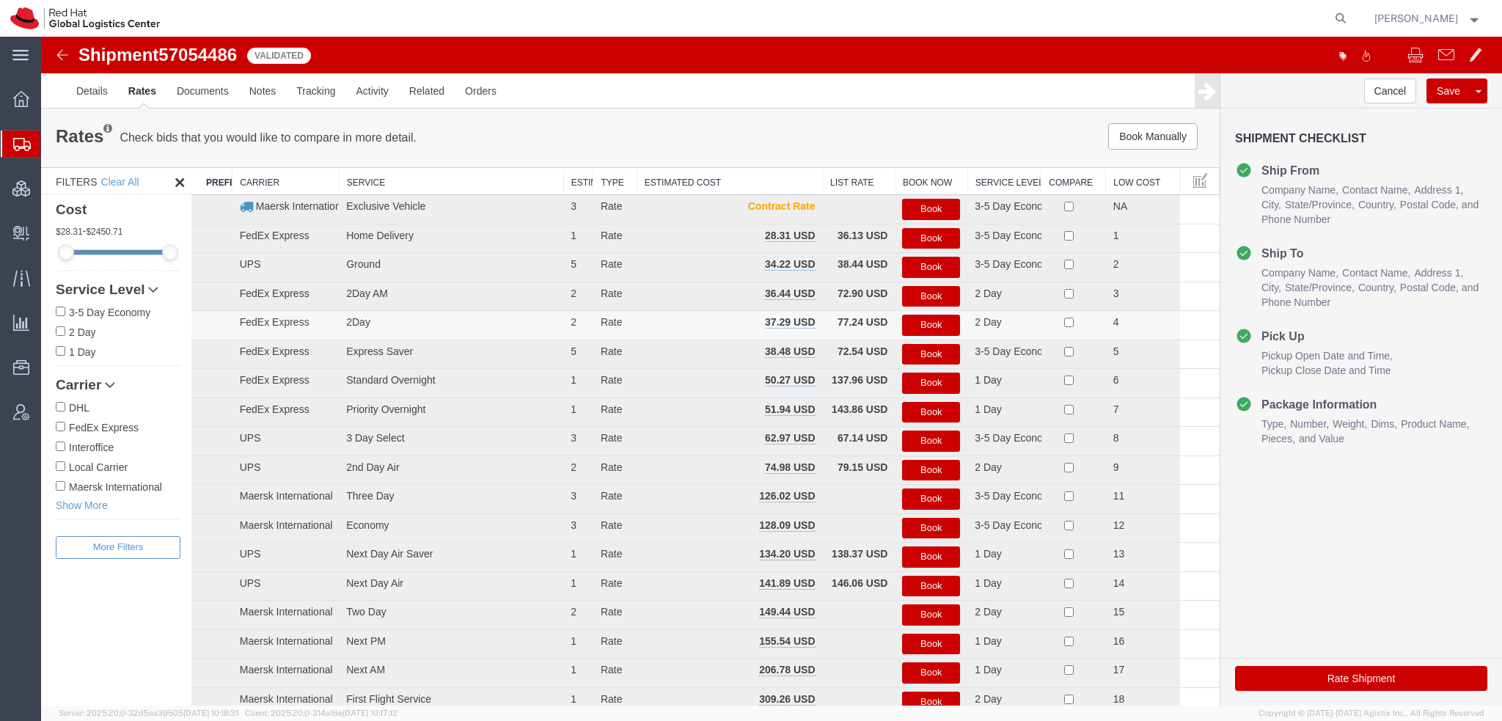
click at [930, 327] on button "Book" at bounding box center [931, 325] width 58 height 21
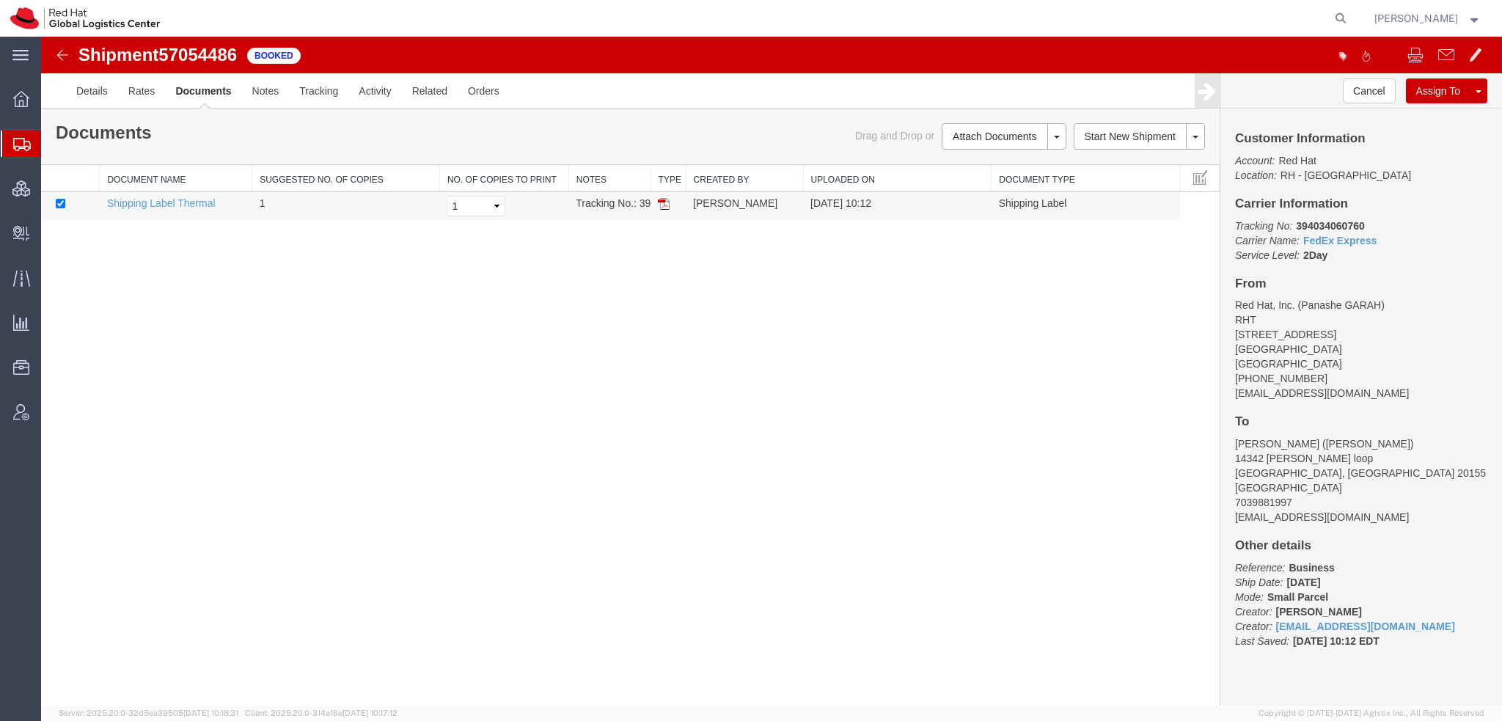
click at [669, 202] on img at bounding box center [664, 204] width 12 height 12
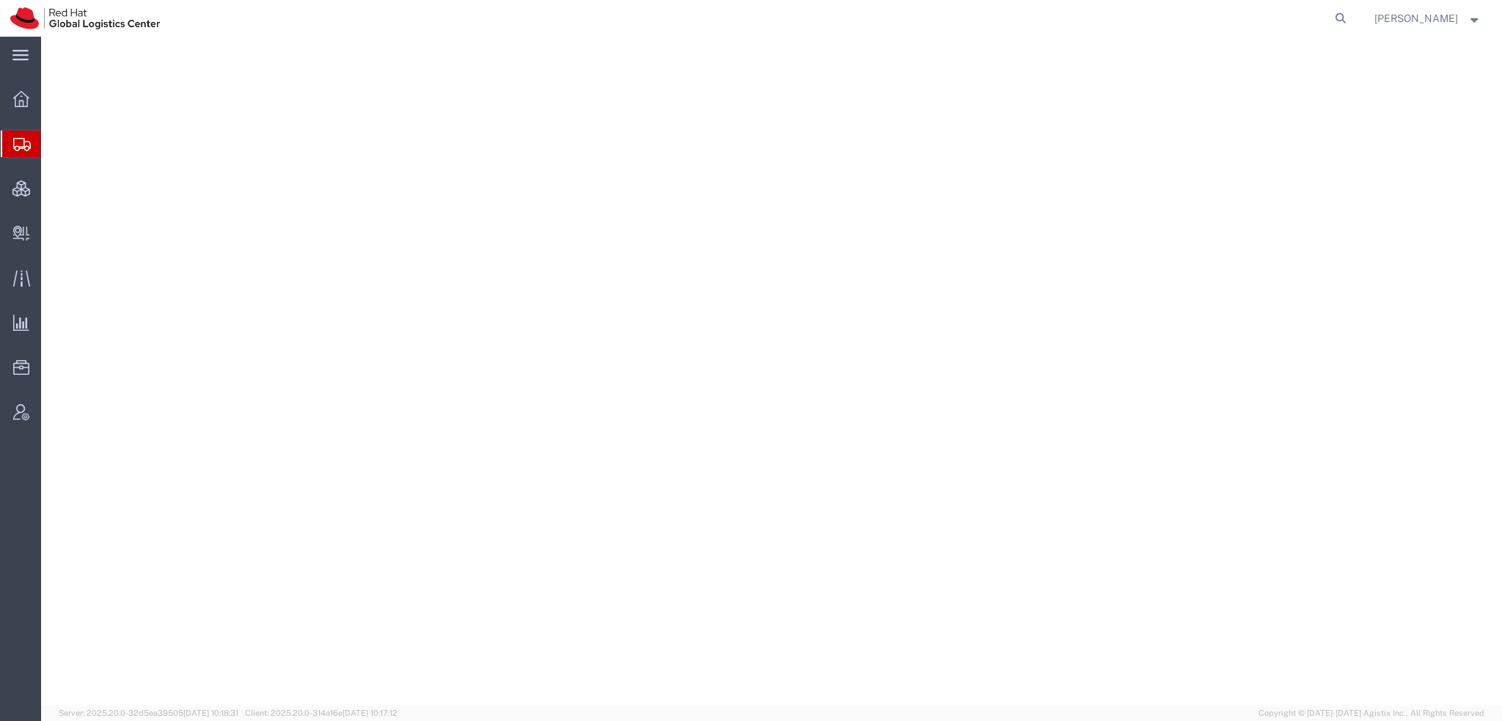
select select "38014"
select select
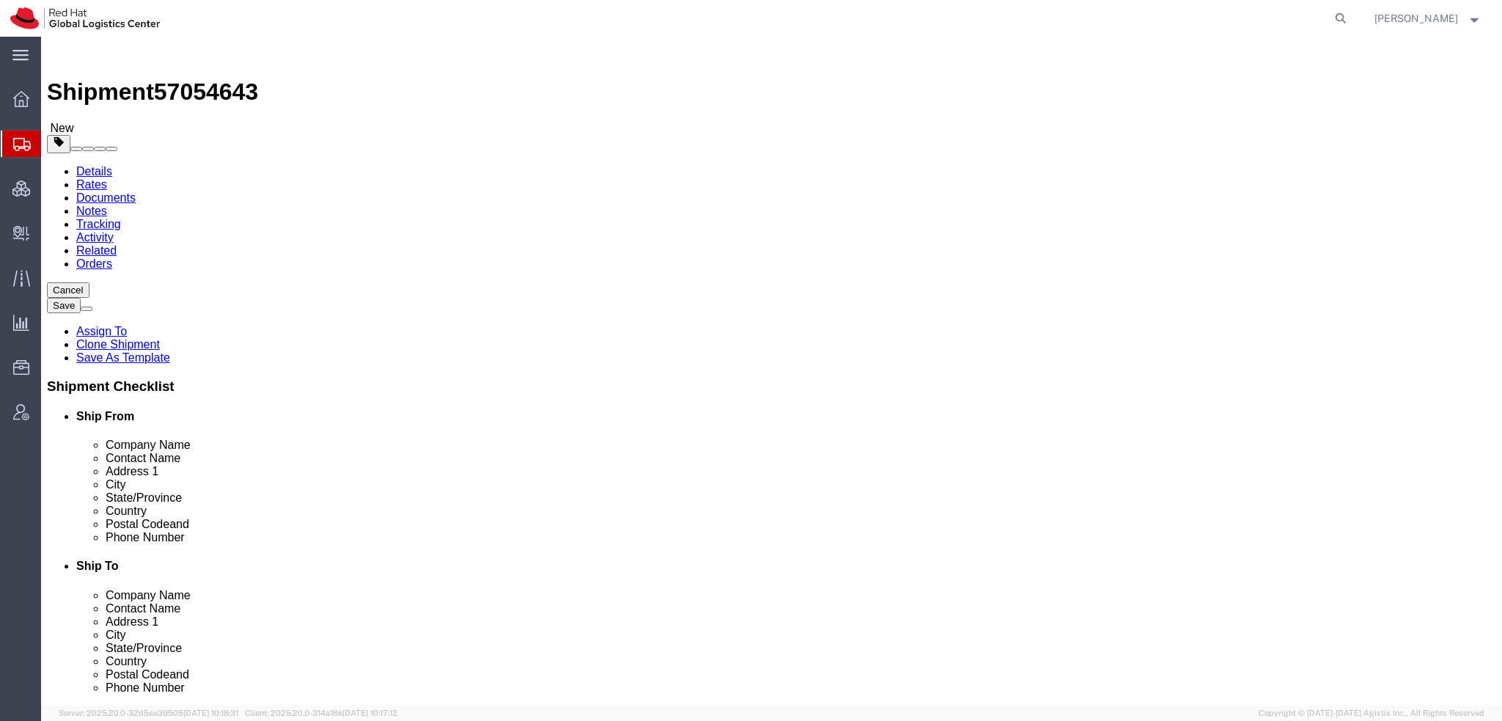
click icon
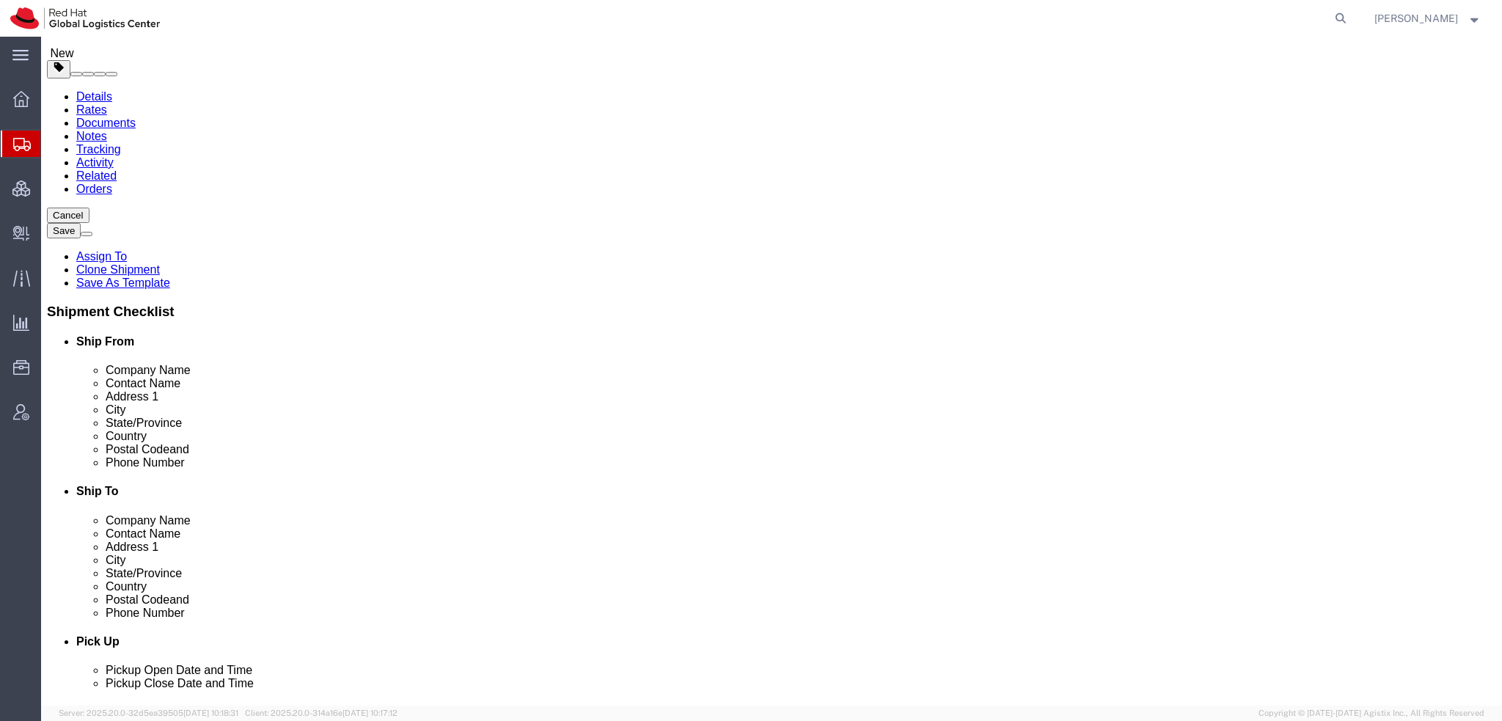
scroll to position [367, 0]
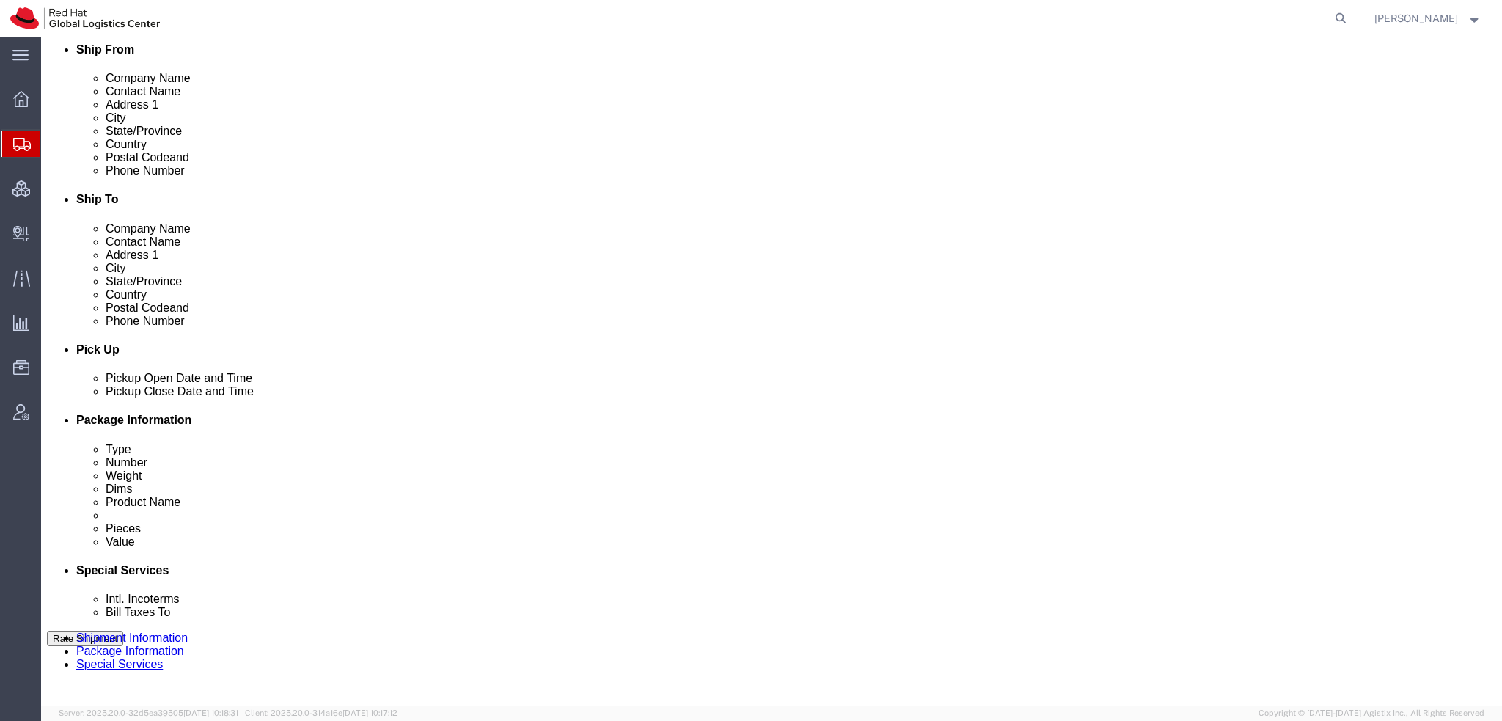
click select "Select"
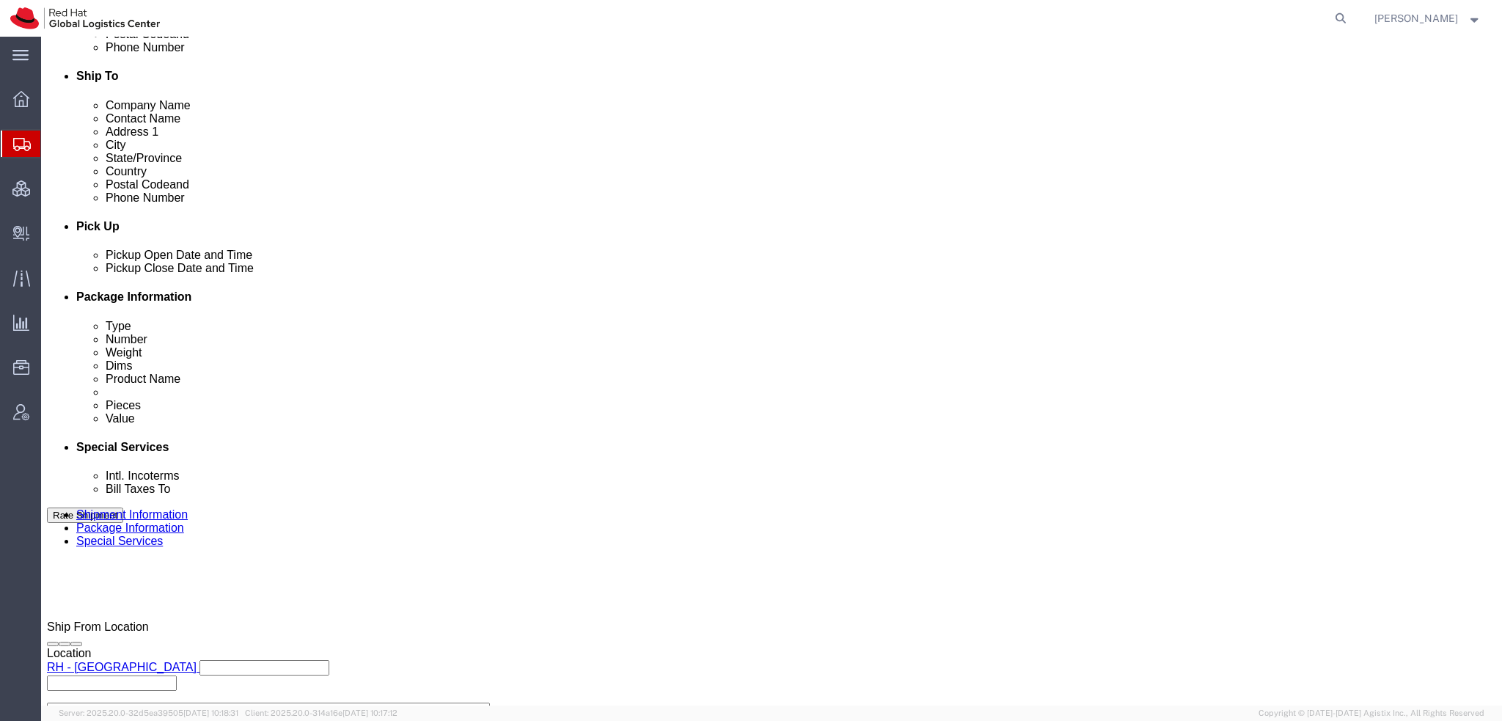
scroll to position [733, 0]
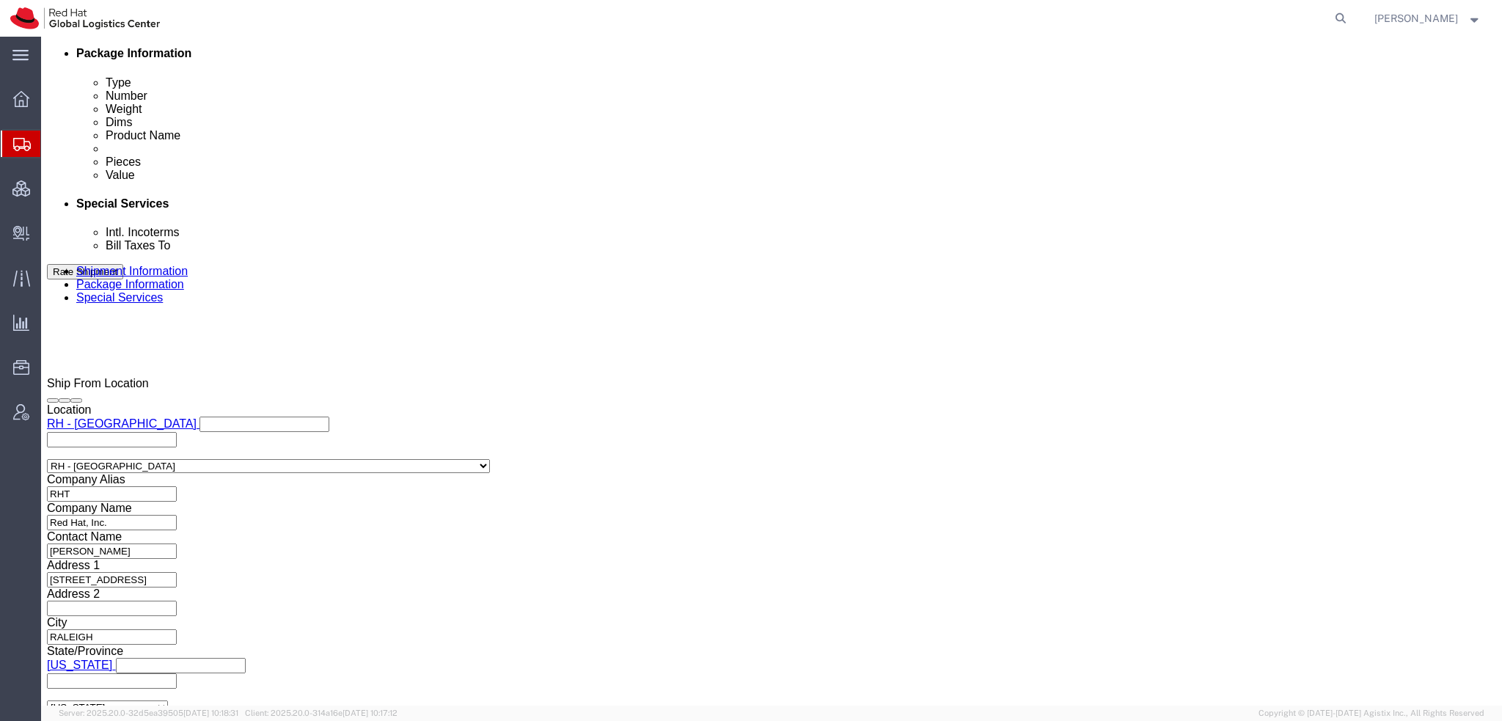
click input "Yes"
radio input "true"
click input "text"
type input "500.00"
click button "Save"
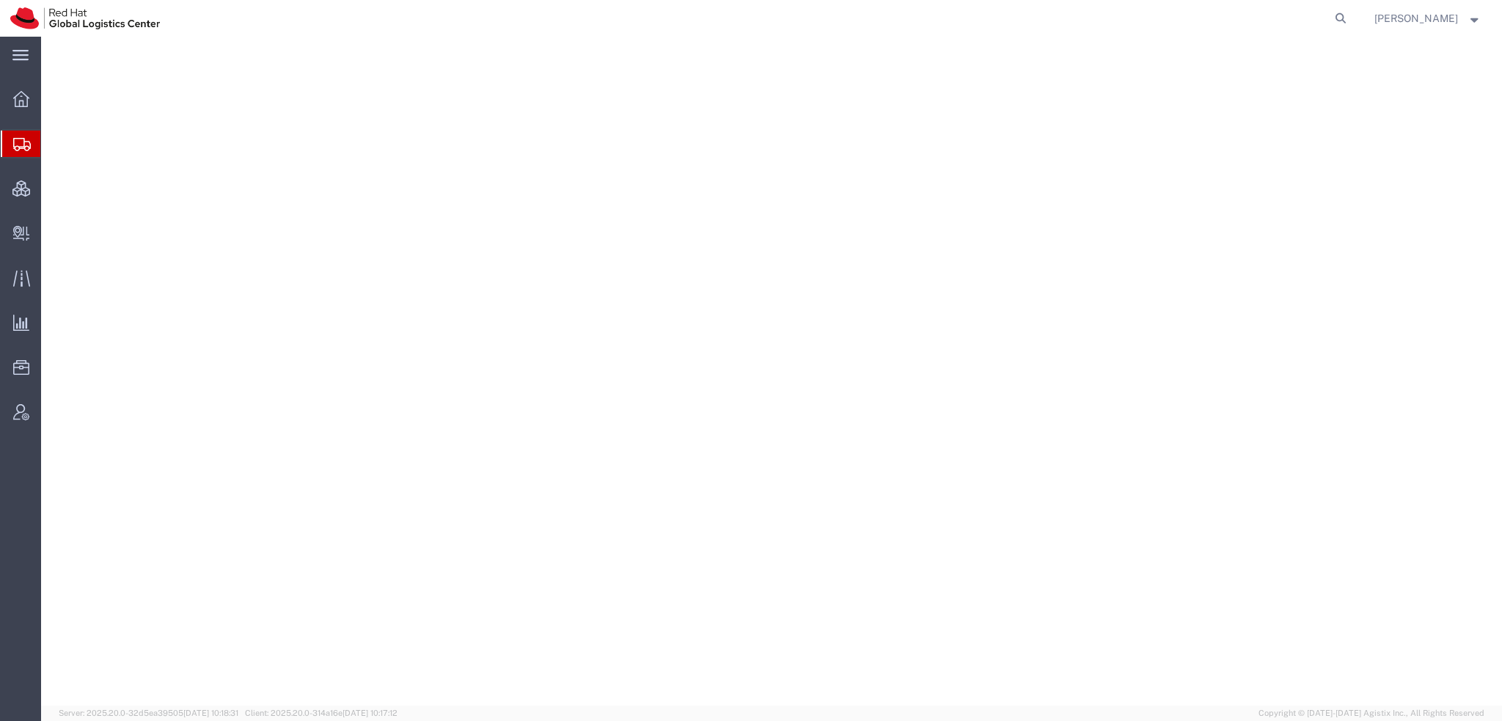
select select "38014"
select select
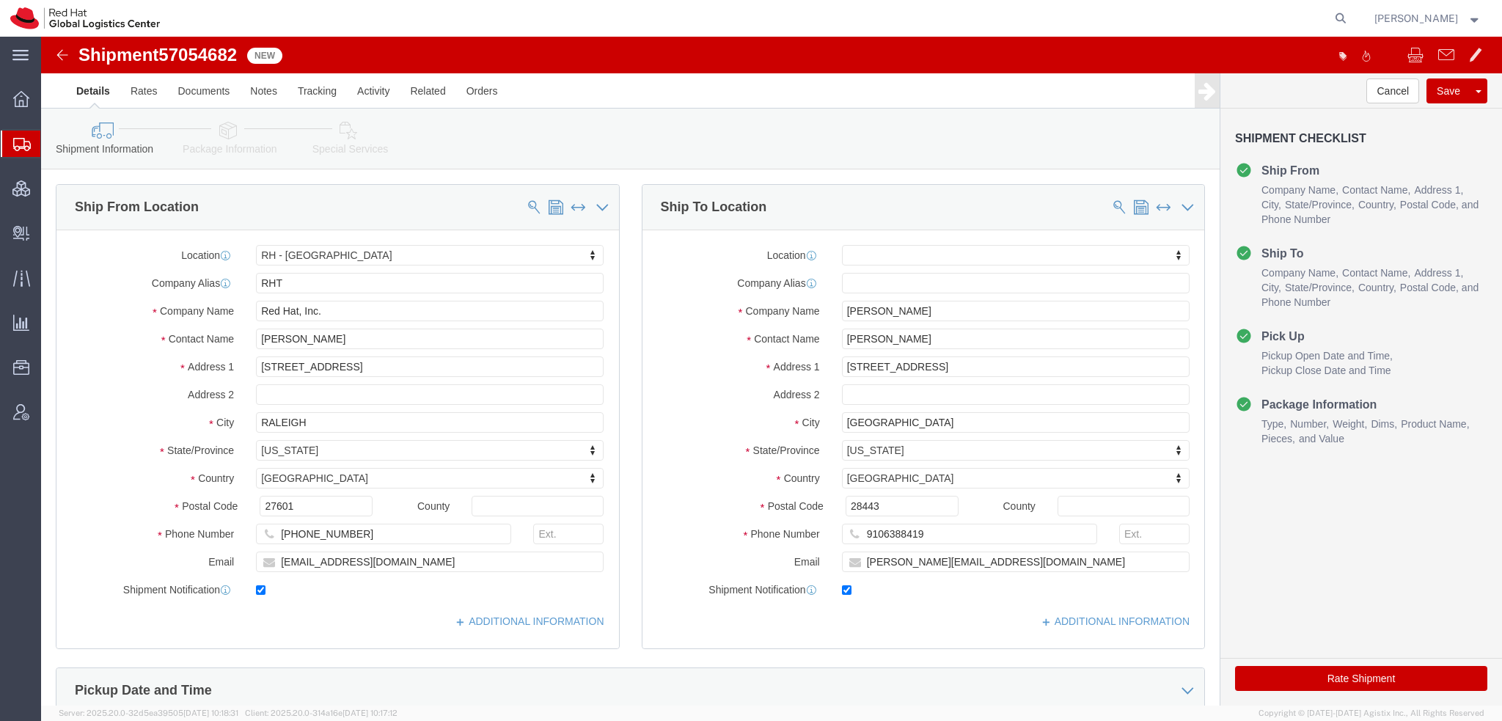
click icon
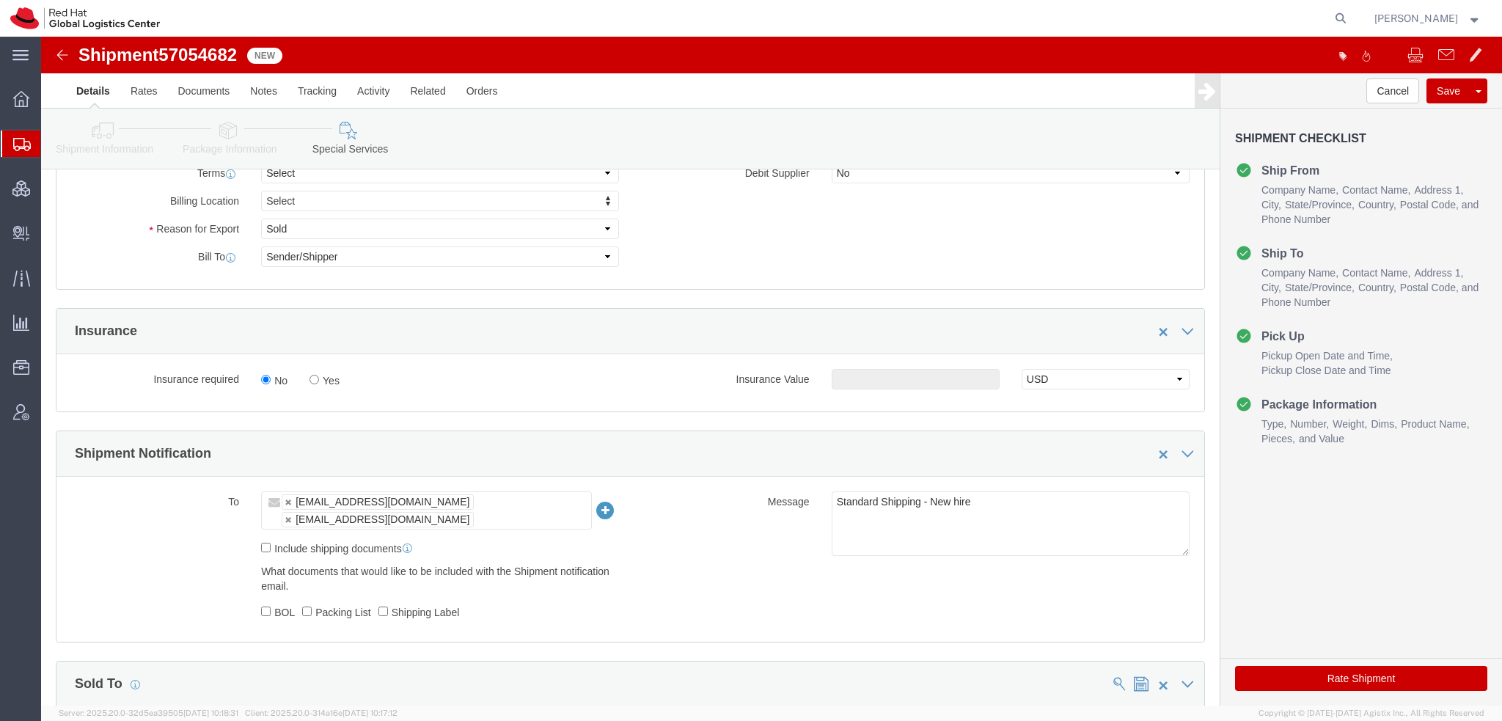
scroll to position [660, 0]
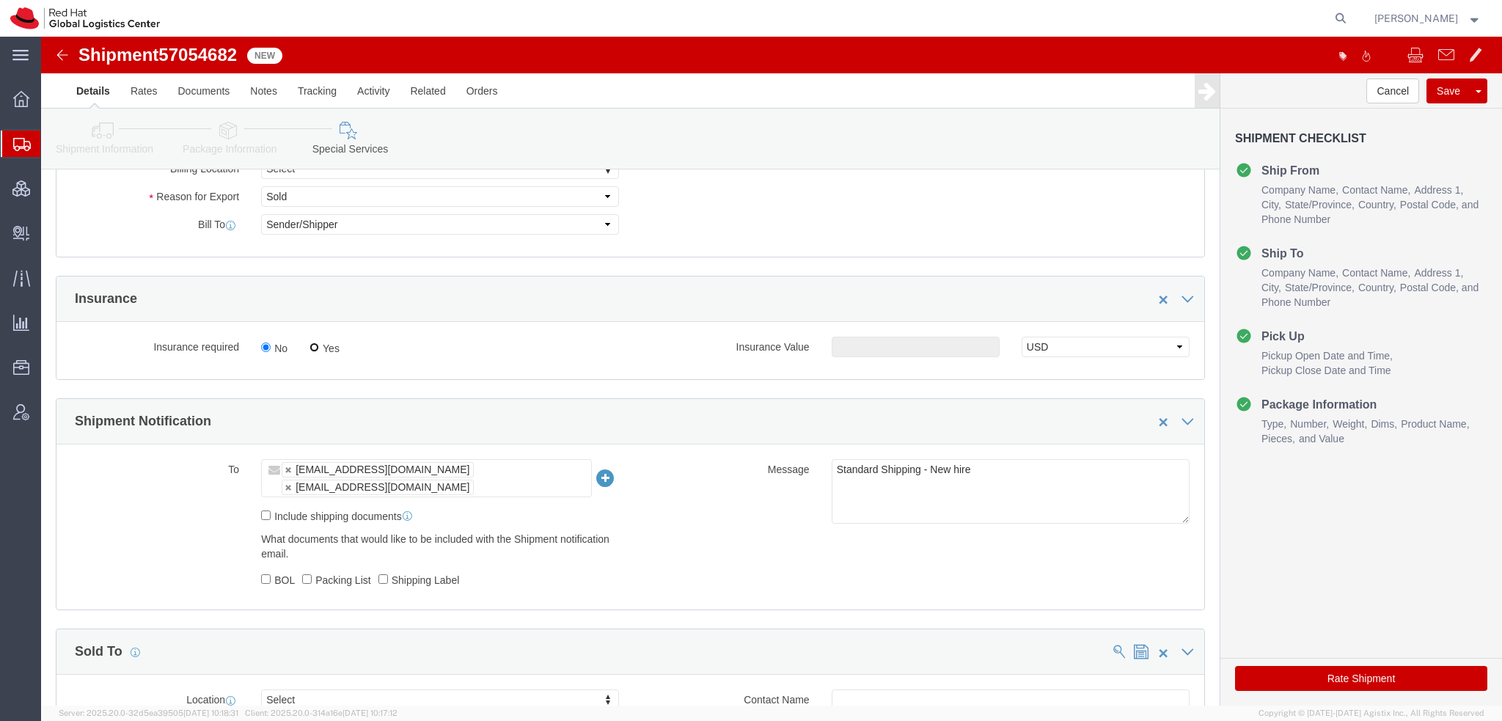
click input "Yes"
radio input "true"
click input "text"
type input "500.00"
click button "Rate Shipment"
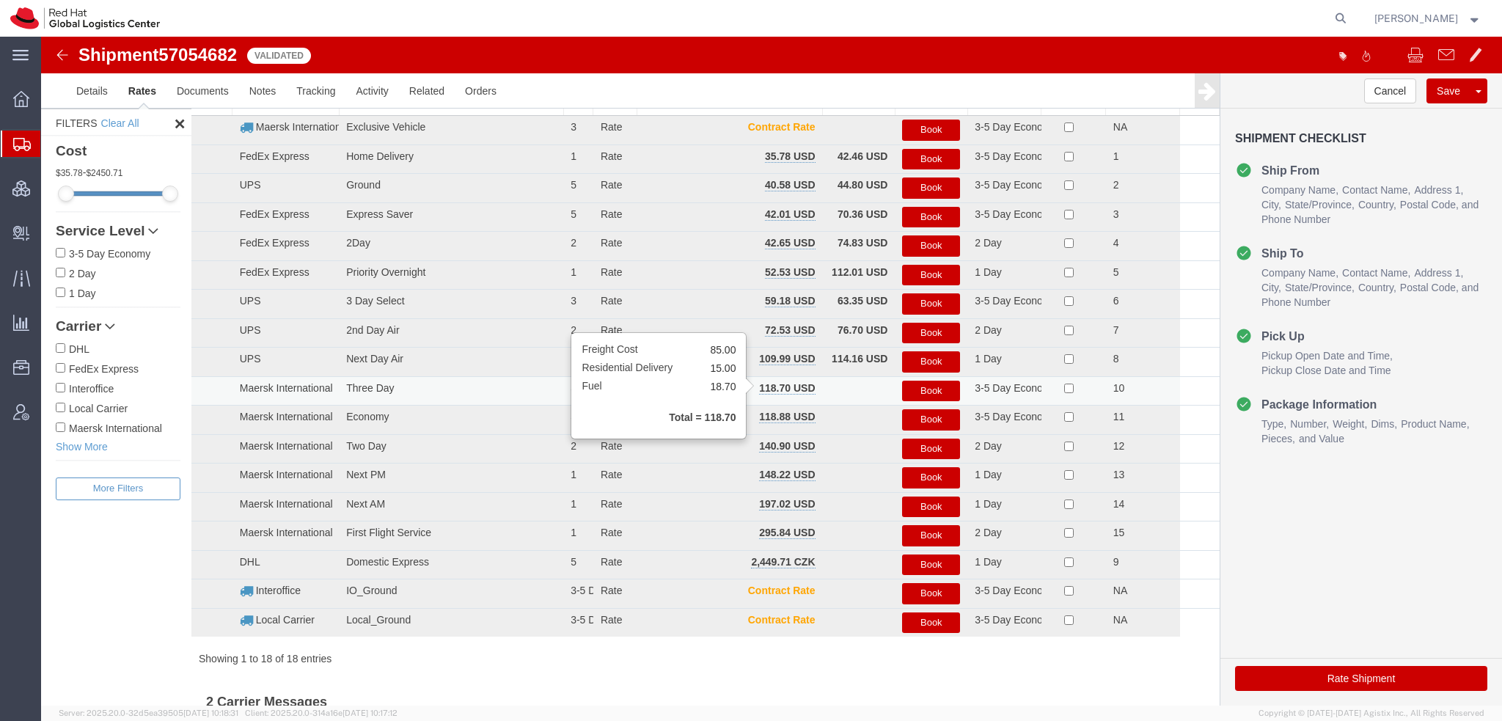
scroll to position [0, 0]
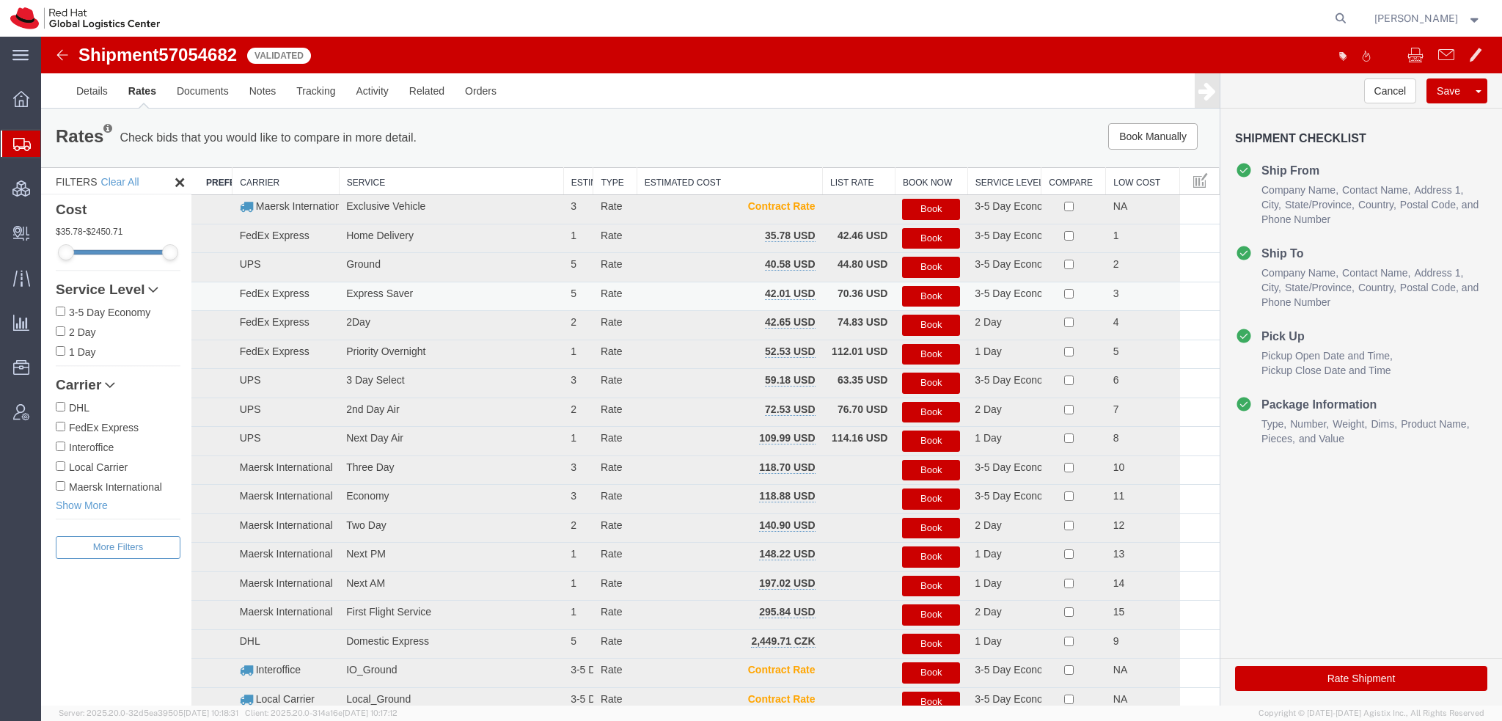
click at [931, 295] on button "Book" at bounding box center [931, 296] width 58 height 21
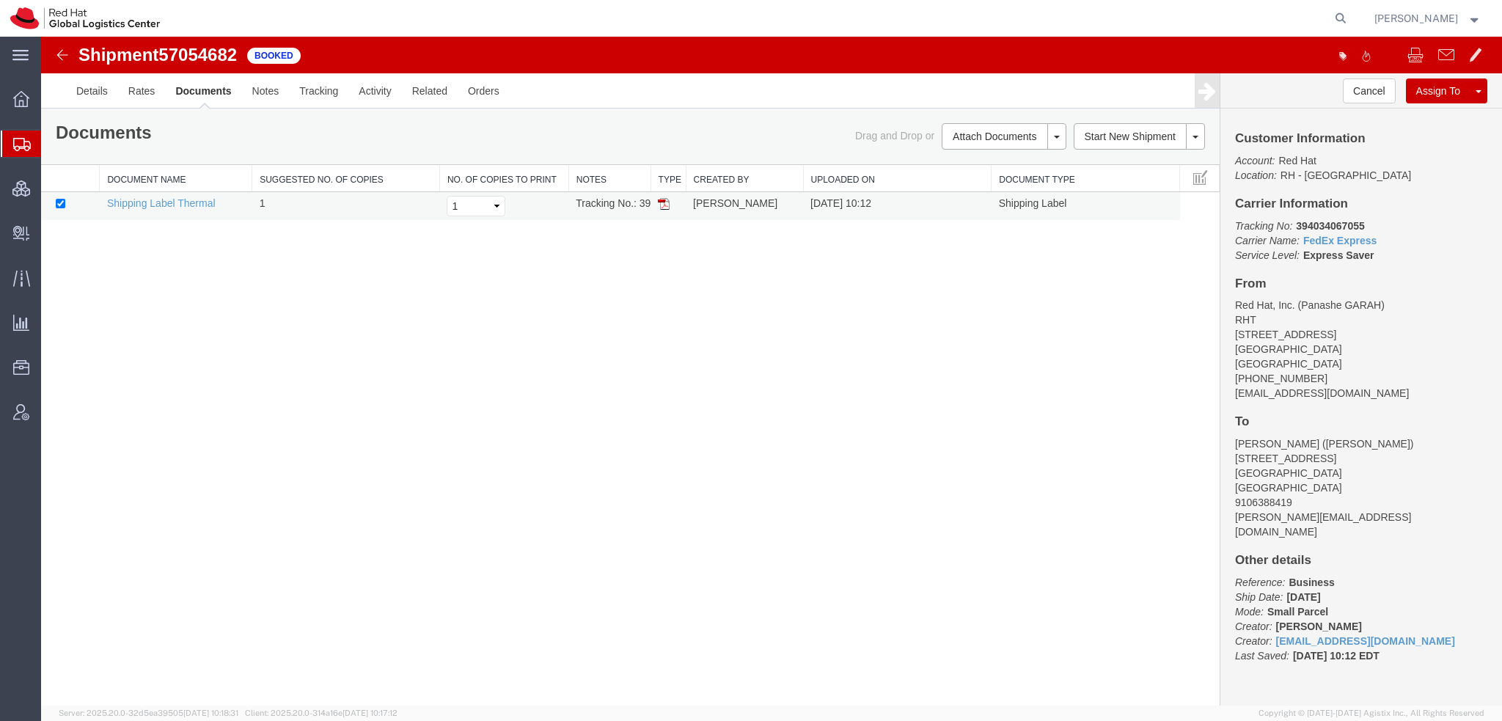
click at [659, 205] on img at bounding box center [664, 204] width 12 height 12
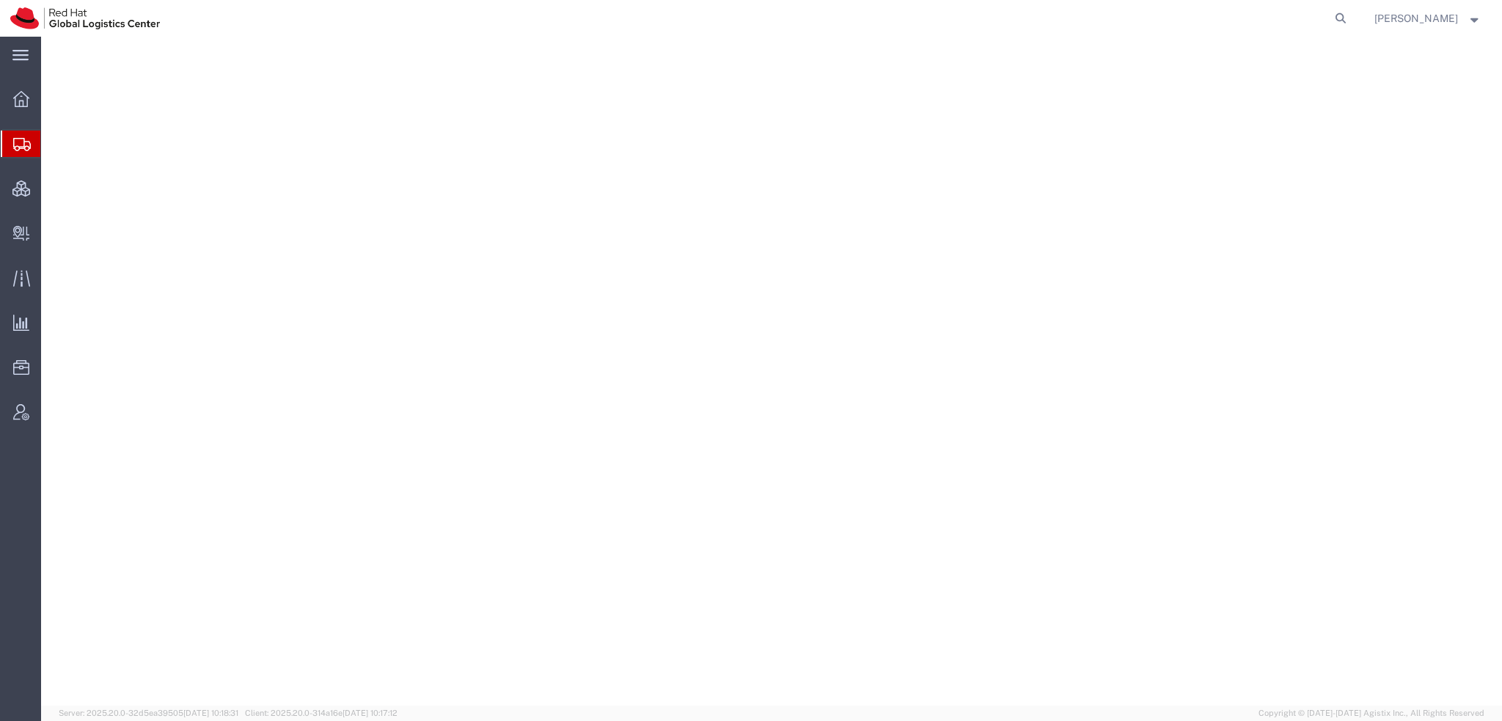
select select "38014"
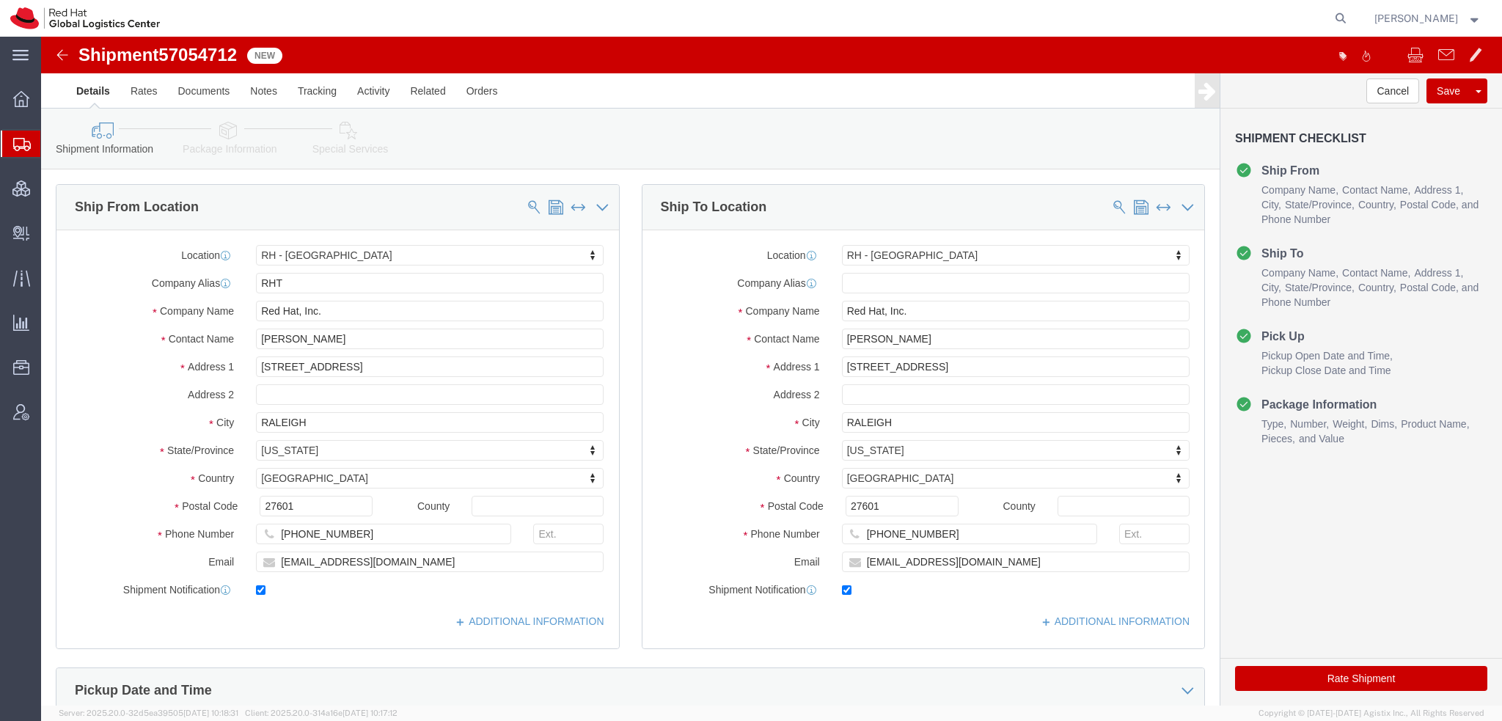
click button "Rate Shipment"
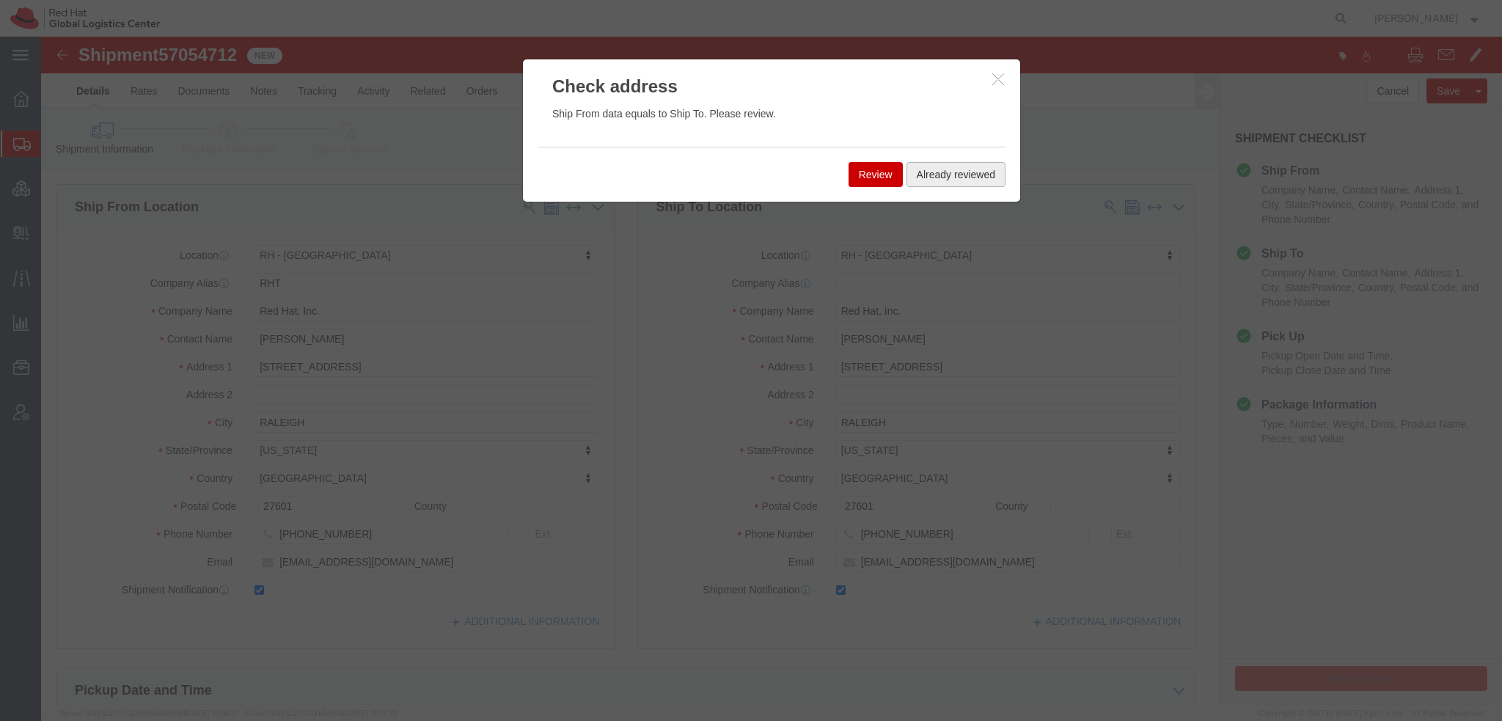
click button "Already reviewed"
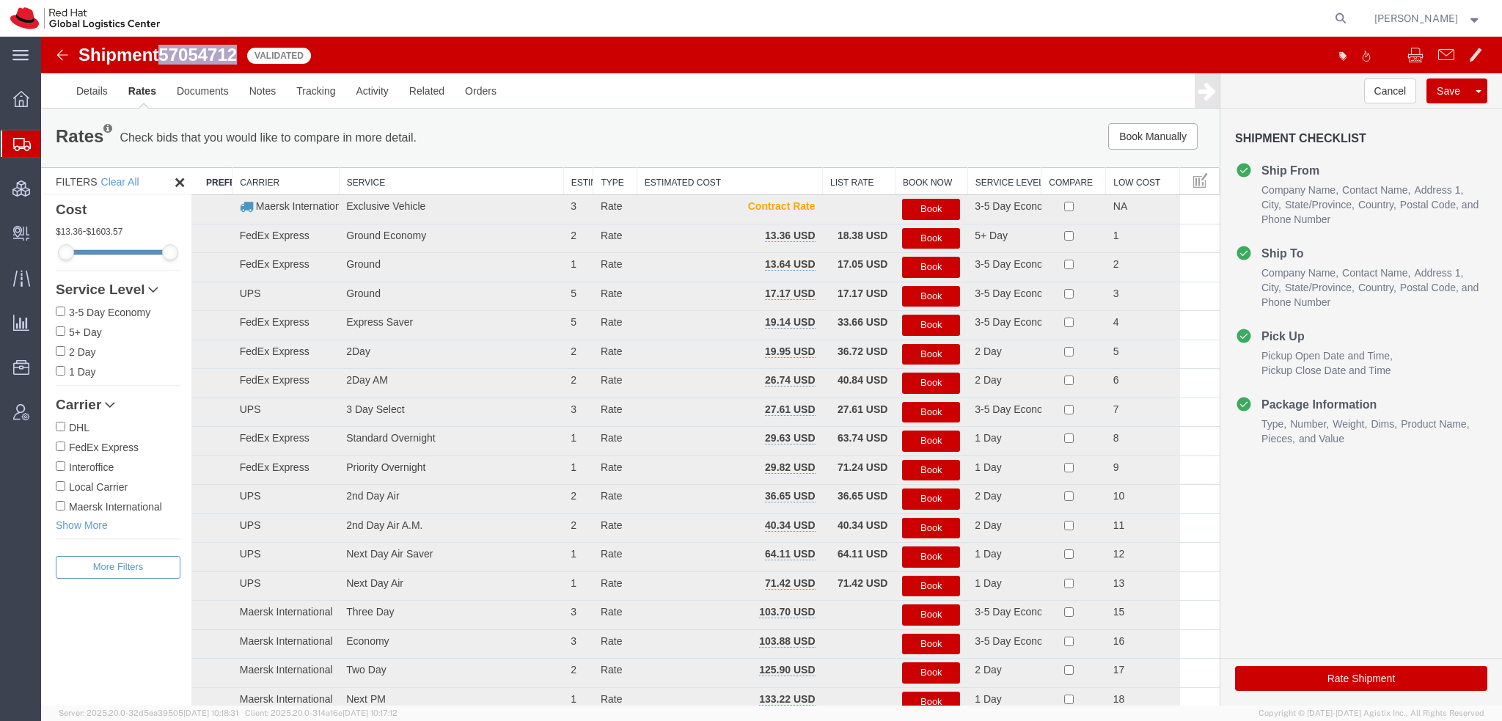
drag, startPoint x: 240, startPoint y: 55, endPoint x: 164, endPoint y: 55, distance: 75.5
click at [164, 55] on span "57054712" at bounding box center [197, 55] width 78 height 20
copy span "57054712"
click at [1129, 131] on button "Book Manually" at bounding box center [1152, 136] width 89 height 26
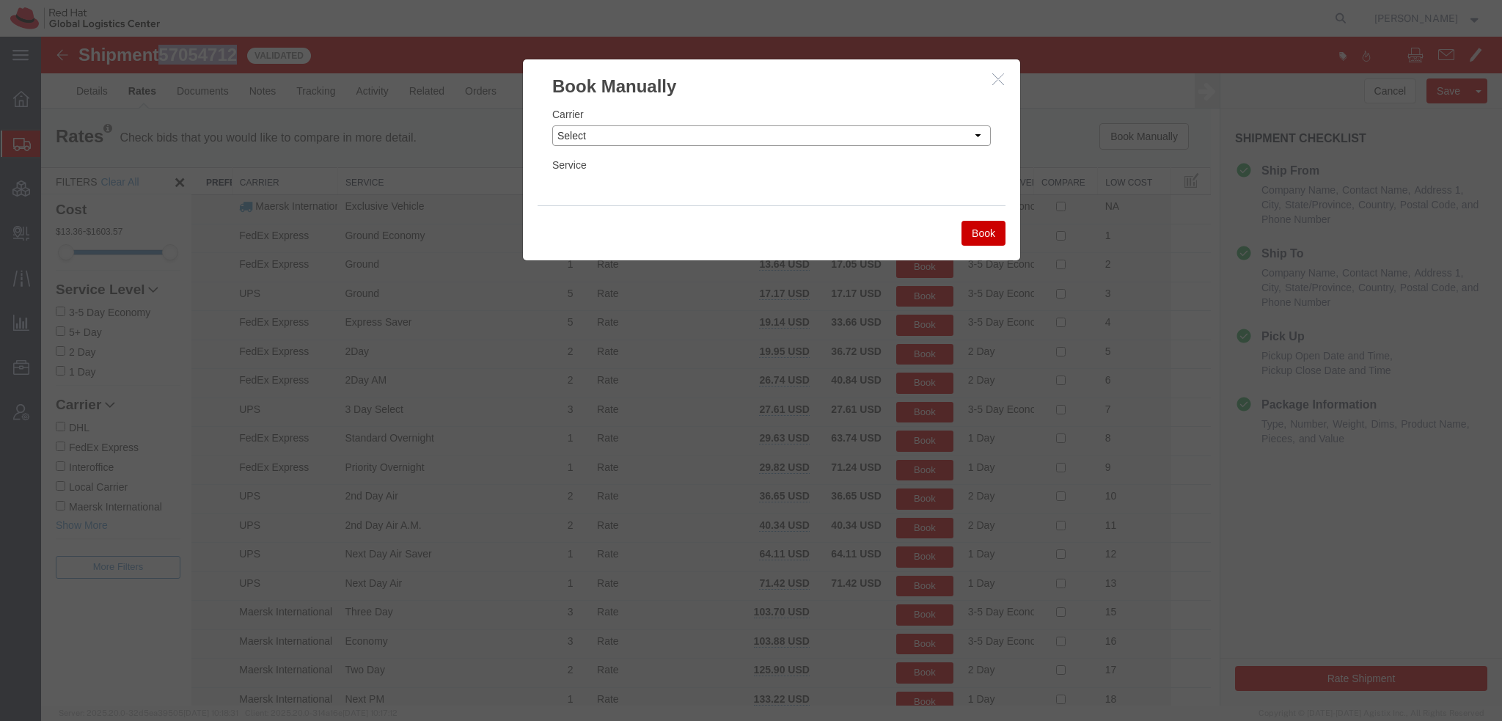
click at [692, 131] on select "Select Add New Carrier (and default service) Amazon Logistics Czech Post DHL Fe…" at bounding box center [771, 135] width 439 height 21
select select "7920"
click at [552, 125] on select "Select Add New Carrier (and default service) Amazon Logistics Czech Post DHL Fe…" at bounding box center [771, 135] width 439 height 21
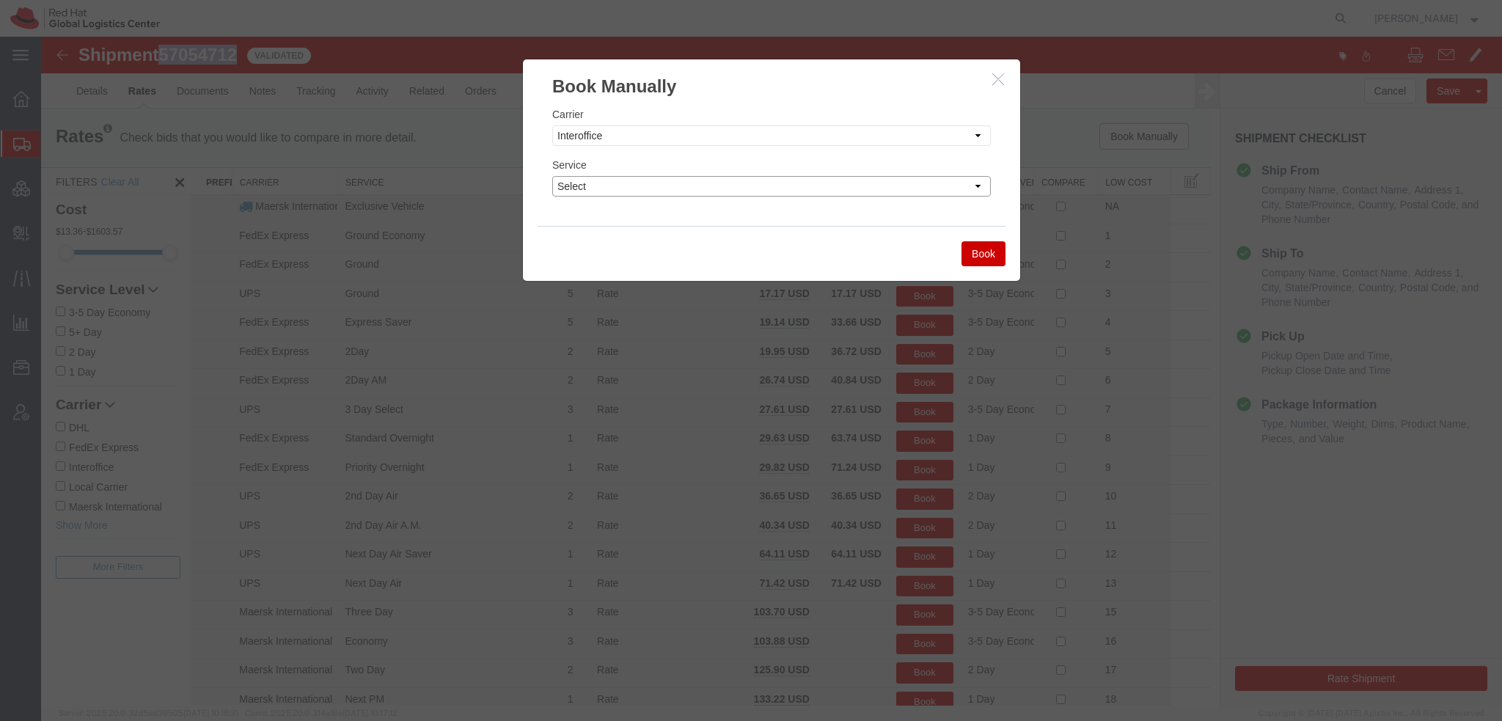
click at [612, 187] on select "Select IO_Ground IO_LTL" at bounding box center [771, 186] width 439 height 21
select select "17810"
click at [552, 176] on select "Select IO_Ground IO_LTL" at bounding box center [771, 186] width 439 height 21
click at [956, 260] on div "Book" at bounding box center [772, 253] width 468 height 55
click at [962, 257] on button "Book" at bounding box center [983, 253] width 44 height 25
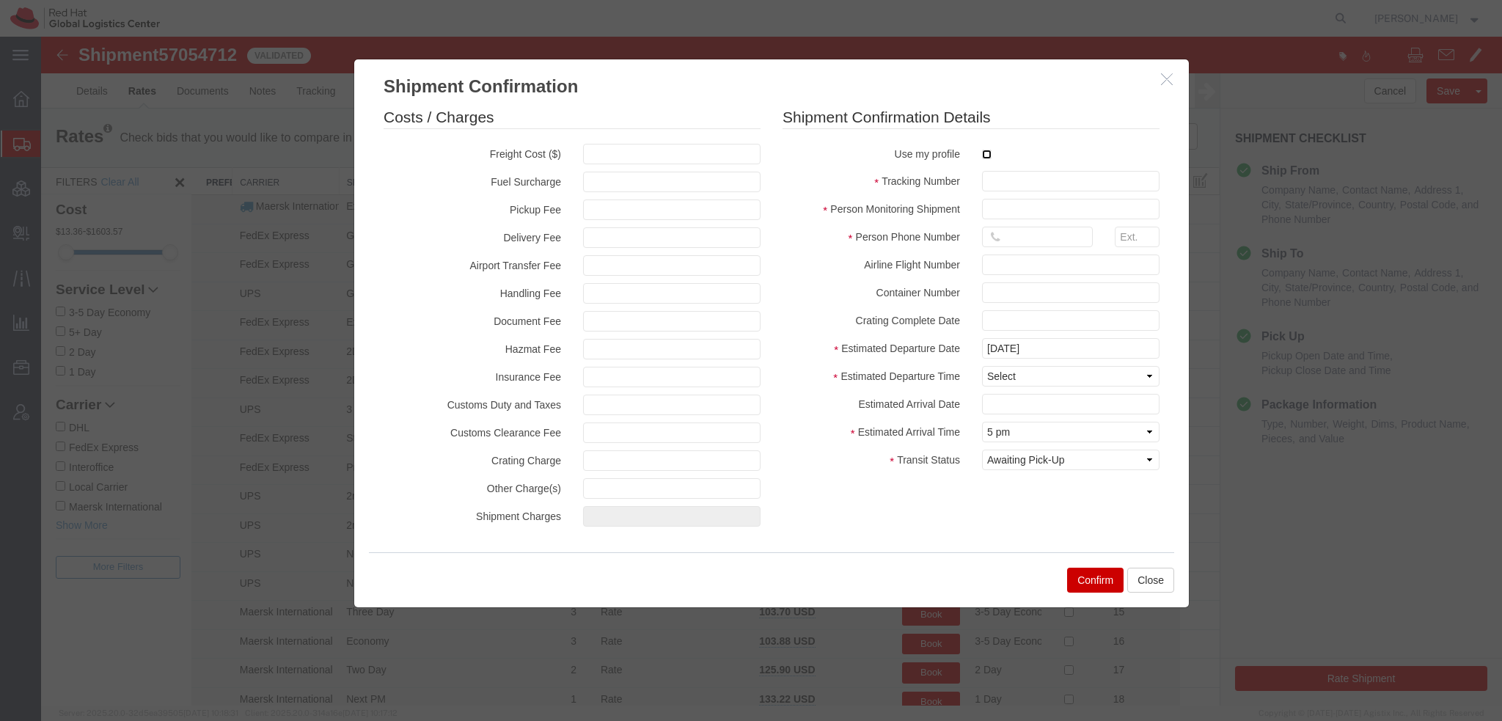
click at [982, 150] on input "checkbox" at bounding box center [987, 155] width 10 height 10
checkbox input "true"
type input "[PERSON_NAME]"
type input "19193013123"
click at [996, 181] on input "text" at bounding box center [1070, 181] width 177 height 21
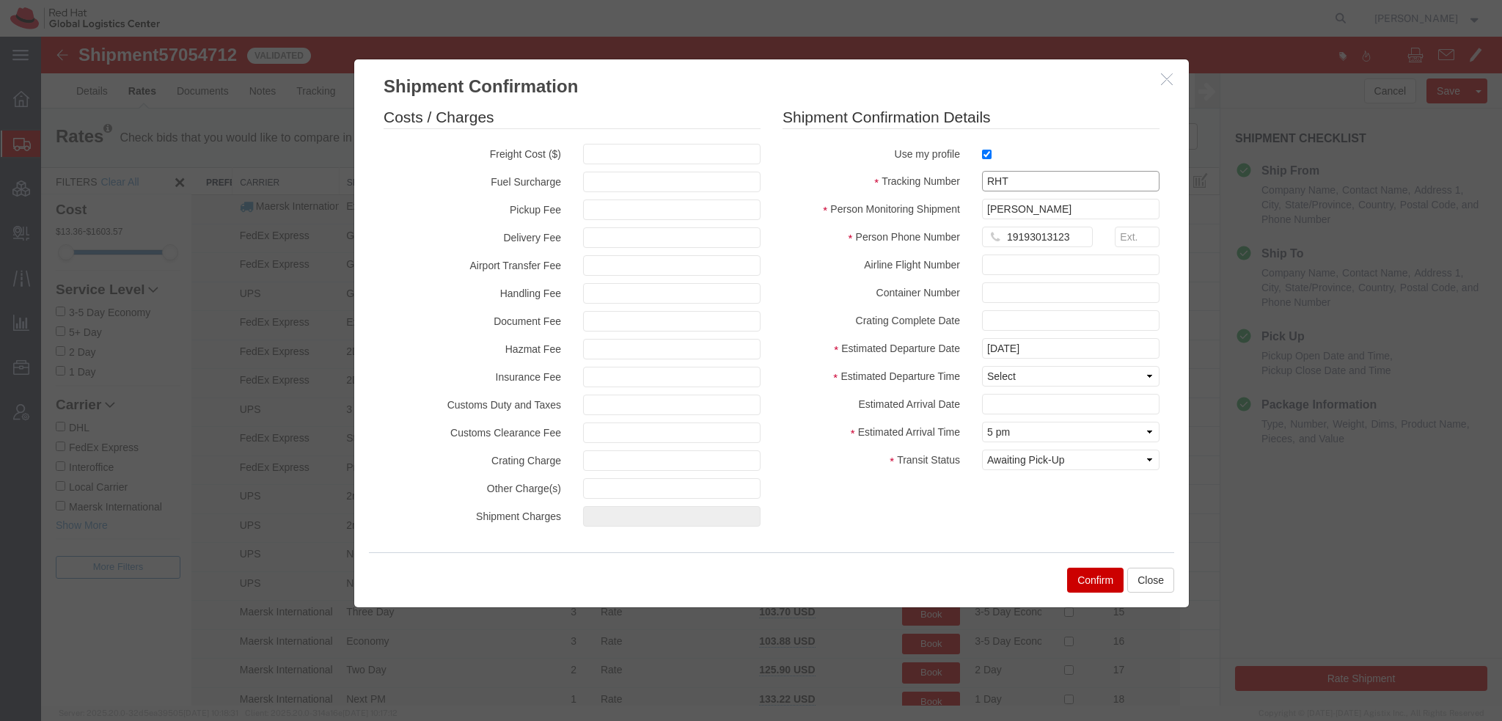
paste input "57054712"
paste input "text"
type input "RHT57054712"
click at [1034, 374] on select "Select Midnight 1 am 2 am 3 am 4 am 5 am 6 am 7 am 8 am 9 am 10 am 11 am 12 Noo…" at bounding box center [1070, 376] width 177 height 21
select select "1600"
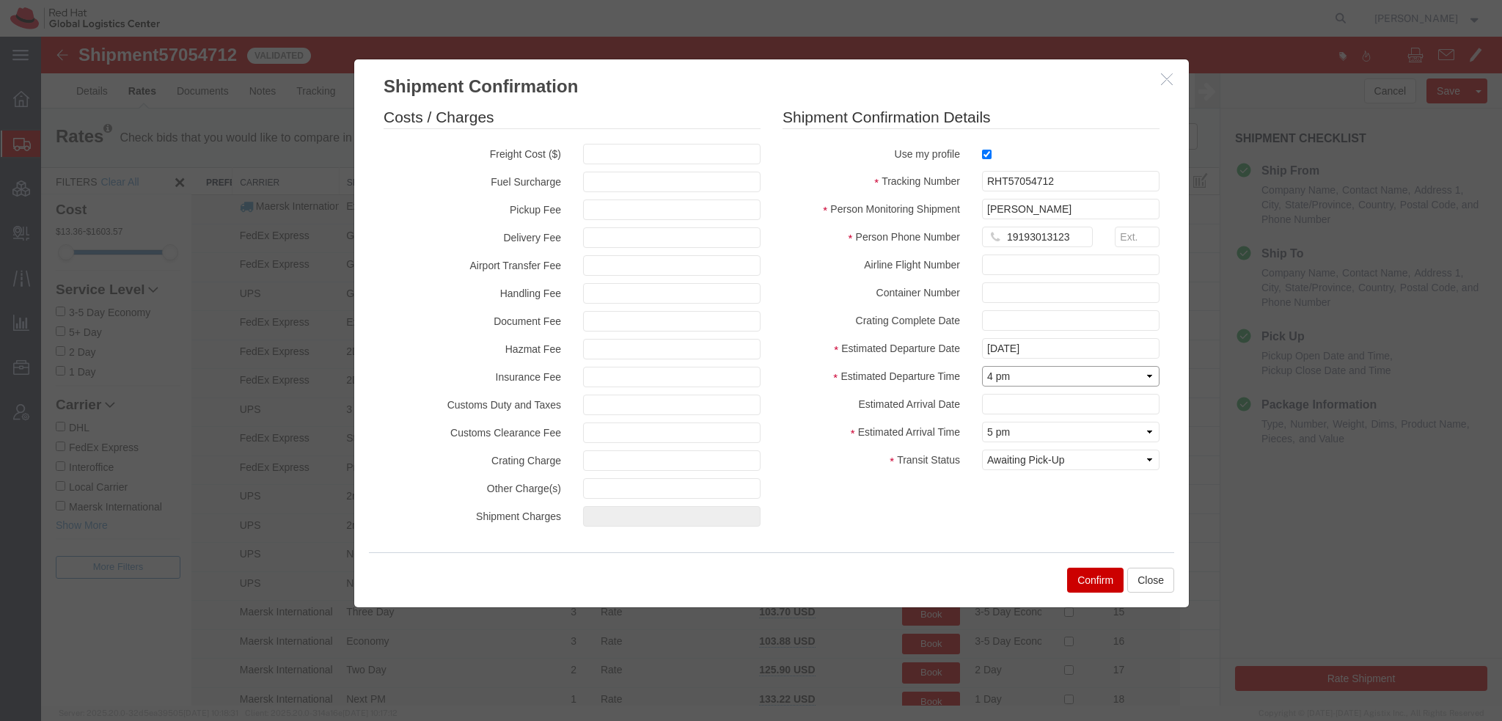
click at [982, 366] on select "Select Midnight 1 am 2 am 3 am 4 am 5 am 6 am 7 am 8 am 9 am 10 am 11 am 12 Noo…" at bounding box center [1070, 376] width 177 height 21
click at [1005, 409] on input "text" at bounding box center [1070, 404] width 177 height 21
click at [1109, 310] on td "17" at bounding box center [1103, 309] width 22 height 22
type input "[DATE]"
click at [1086, 577] on button "Confirm" at bounding box center [1095, 580] width 56 height 25
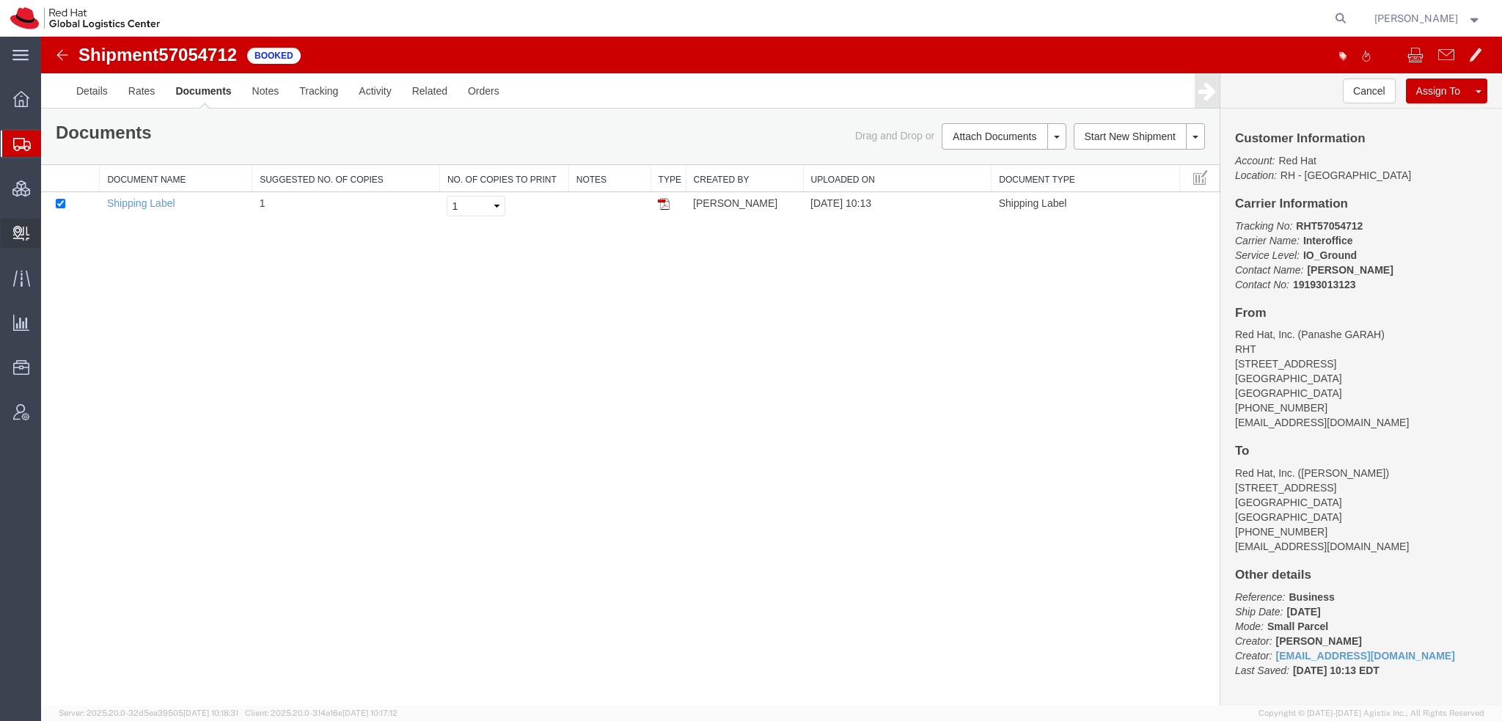
click at [0, 0] on span "Create Delivery" at bounding box center [0, 0] width 0 height 0
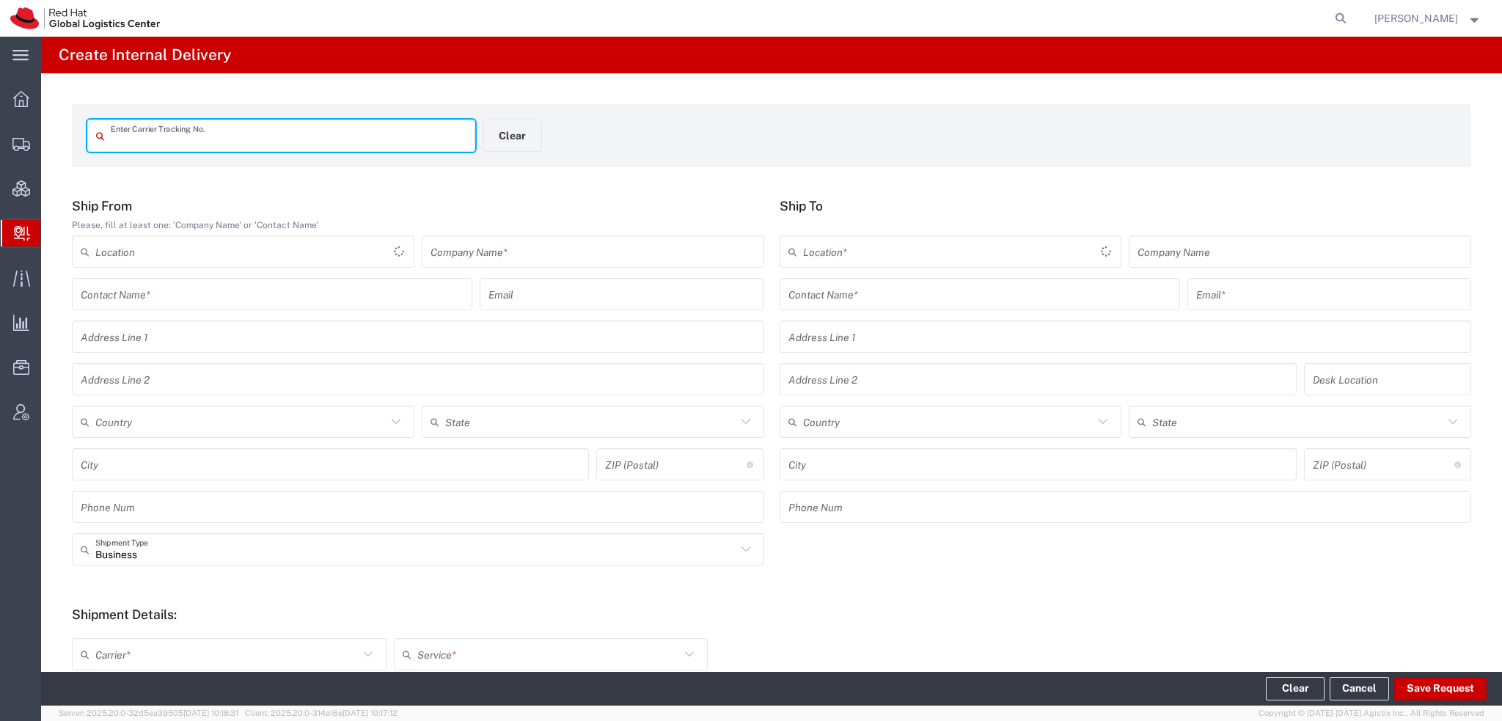
click at [208, 131] on input "text" at bounding box center [289, 136] width 356 height 26
type input "RHT57054712"
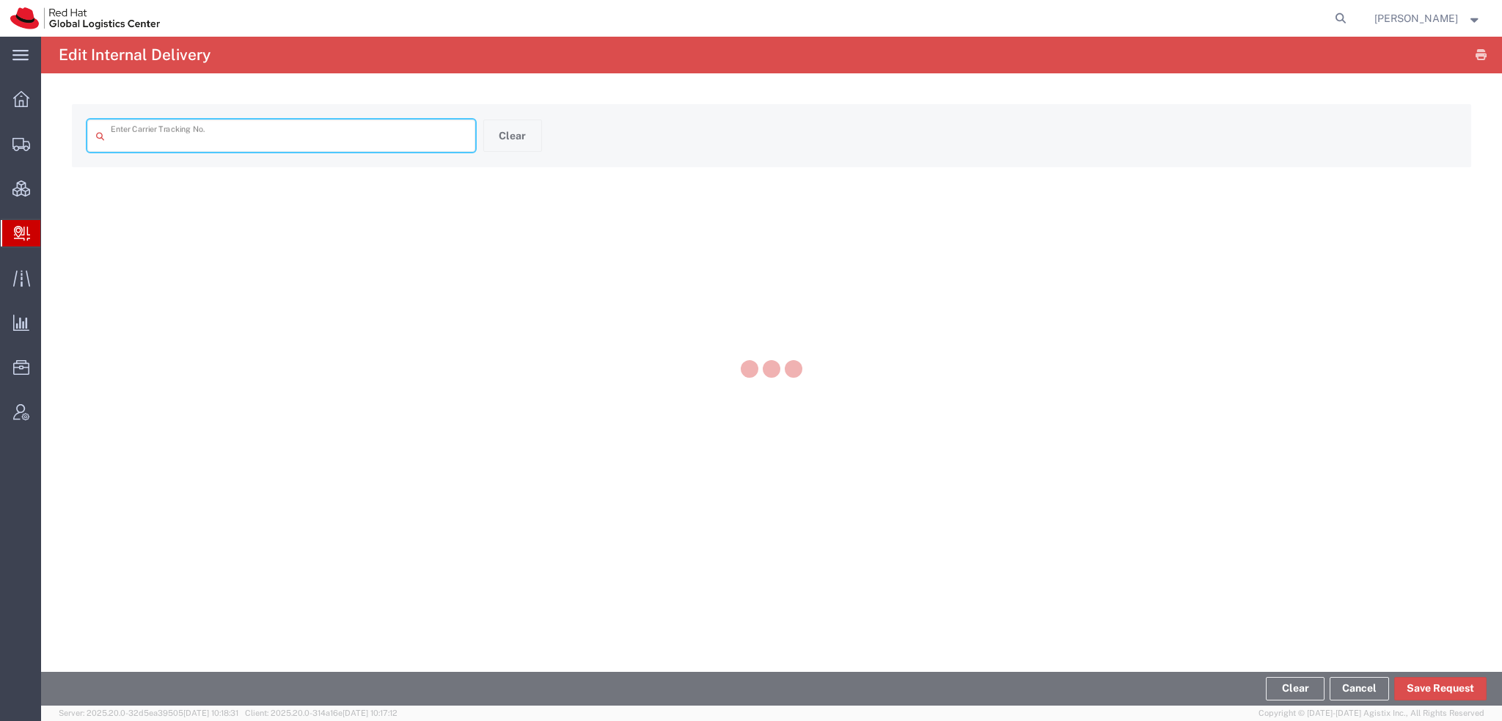
type input "RHT57054712"
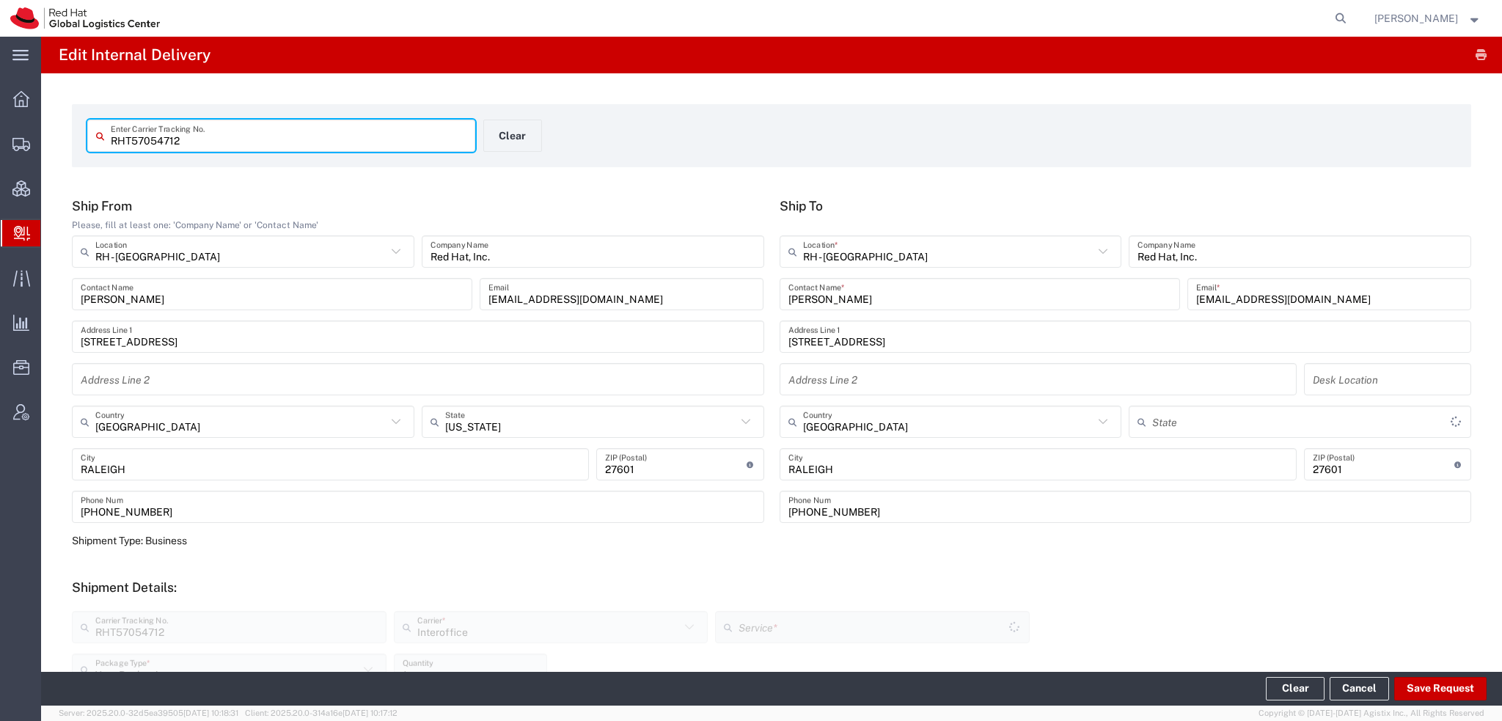
type input "IO_Ground"
type input "[US_STATE]"
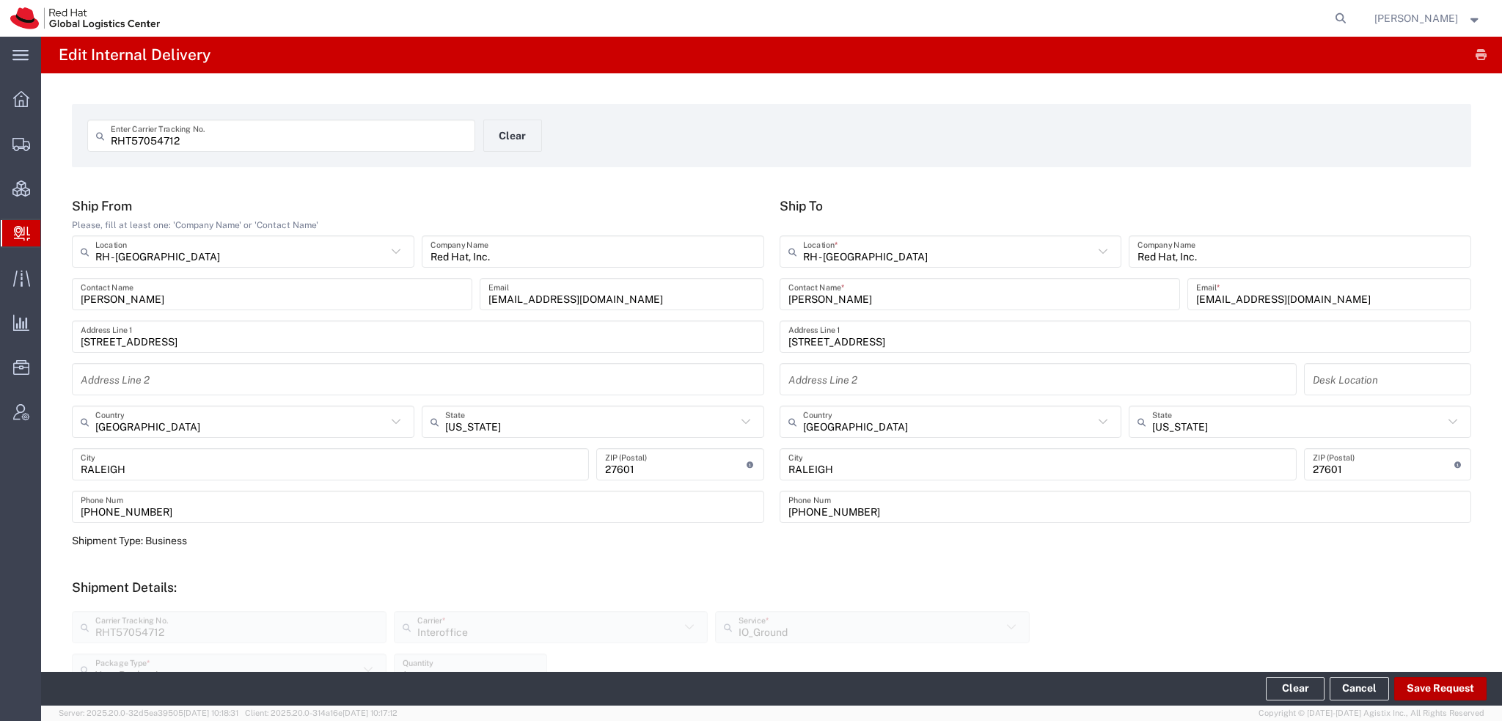
click at [1453, 685] on button "Save Request" at bounding box center [1440, 688] width 92 height 23
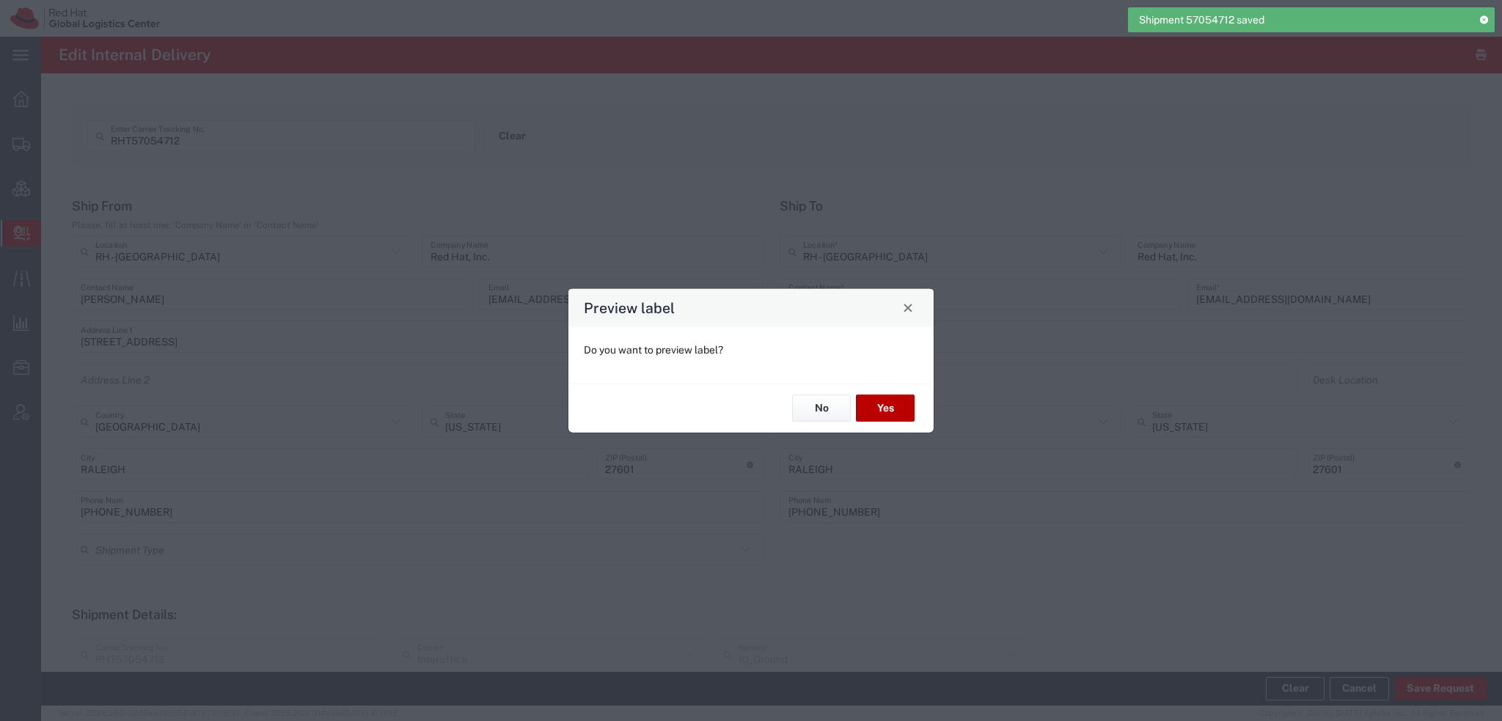
click at [901, 406] on button "Yes" at bounding box center [885, 408] width 59 height 27
